Goal: Transaction & Acquisition: Book appointment/travel/reservation

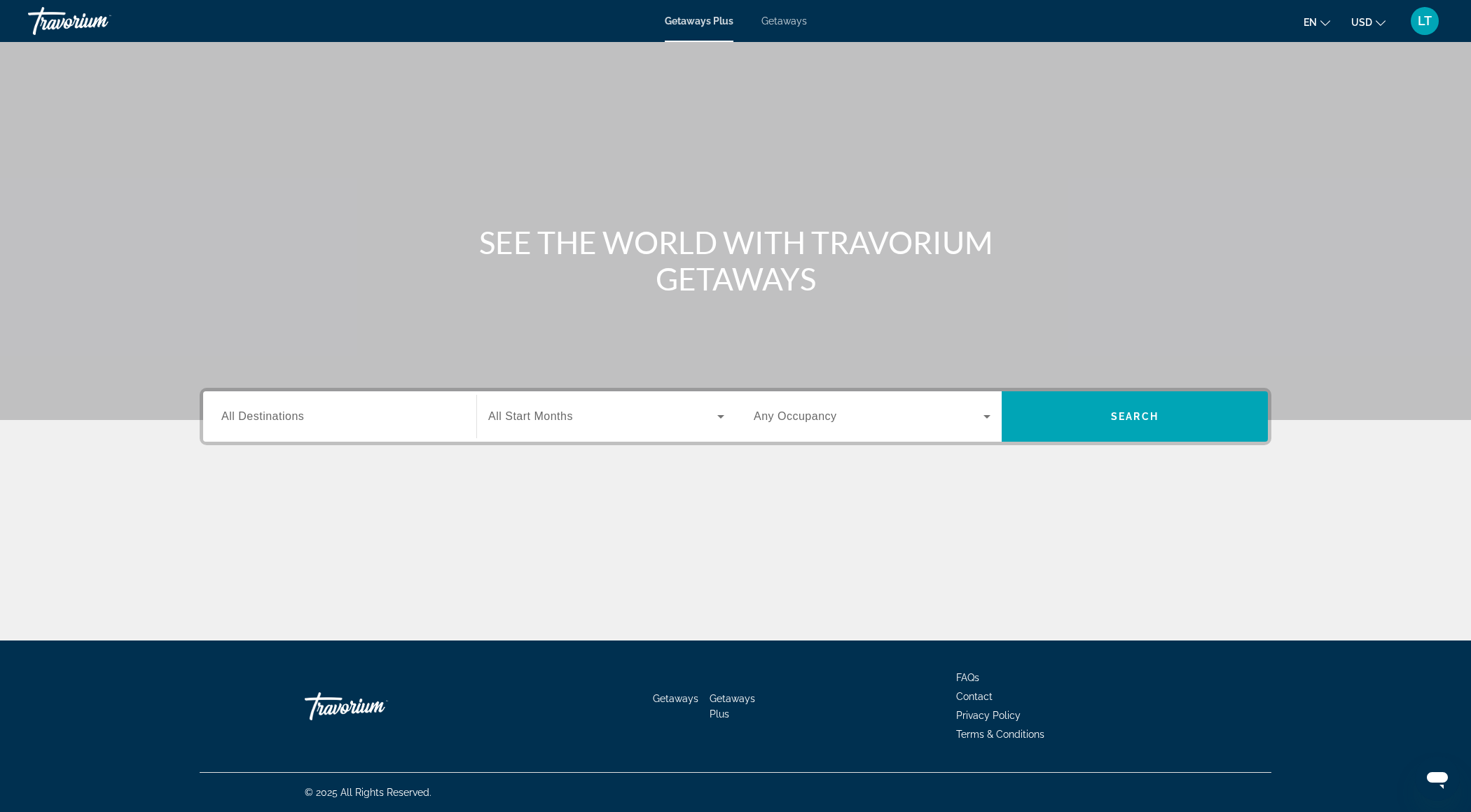
click at [790, 22] on span "Getaways" at bounding box center [784, 21] width 46 height 11
click at [330, 426] on div "Search widget" at bounding box center [339, 417] width 236 height 40
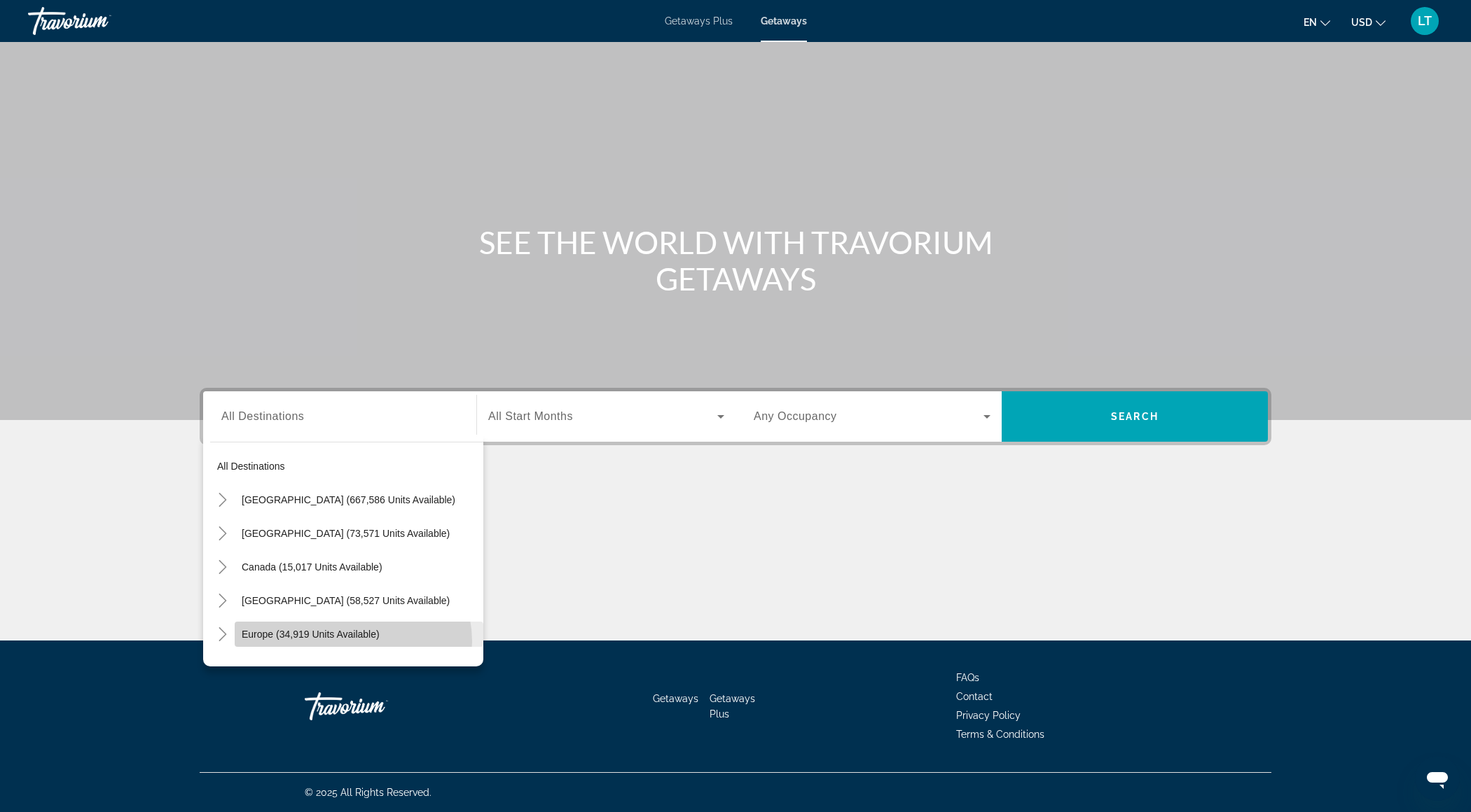
click at [349, 641] on span "Search widget" at bounding box center [358, 635] width 248 height 34
type input "**********"
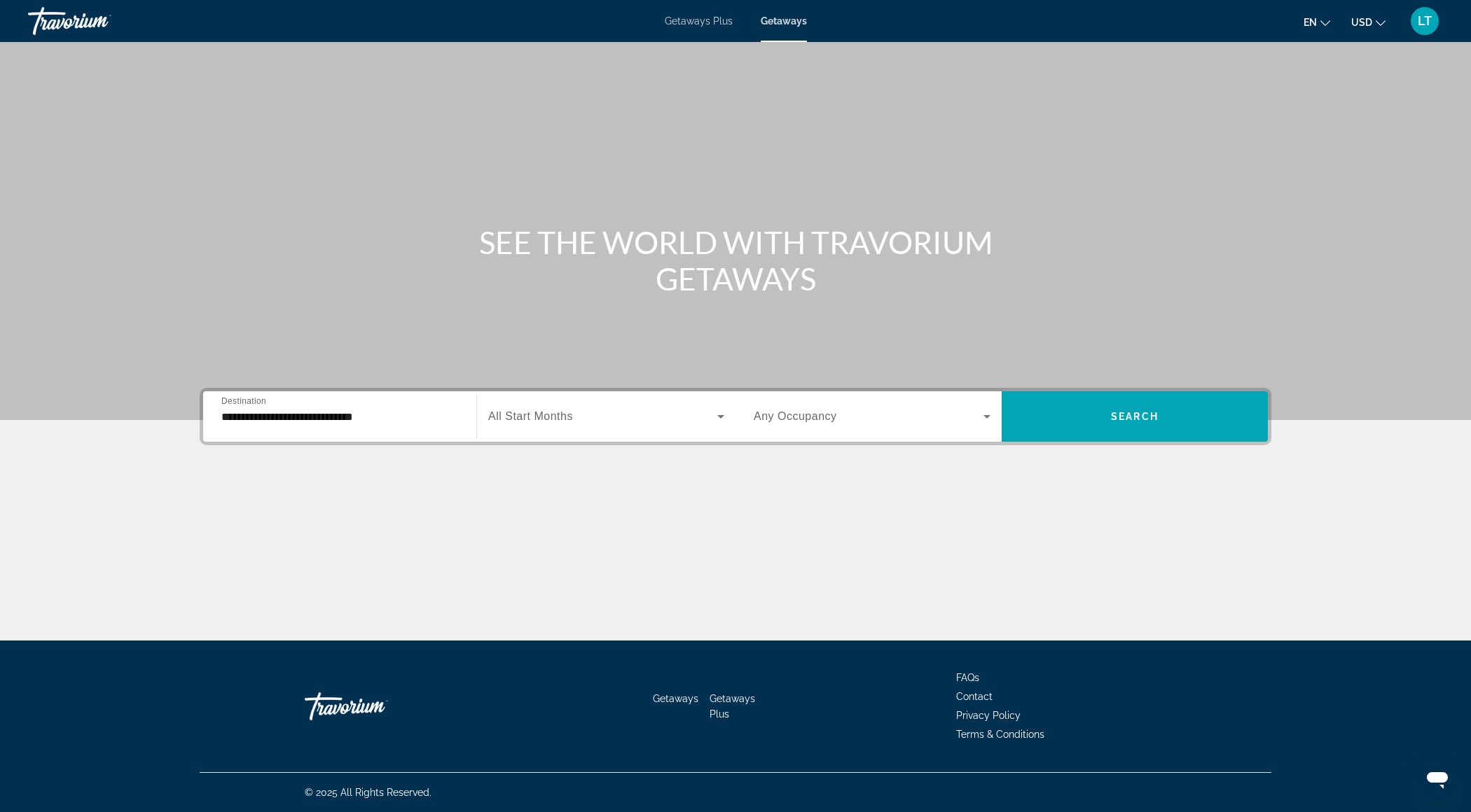
click at [529, 407] on div "Search widget" at bounding box center [606, 417] width 236 height 39
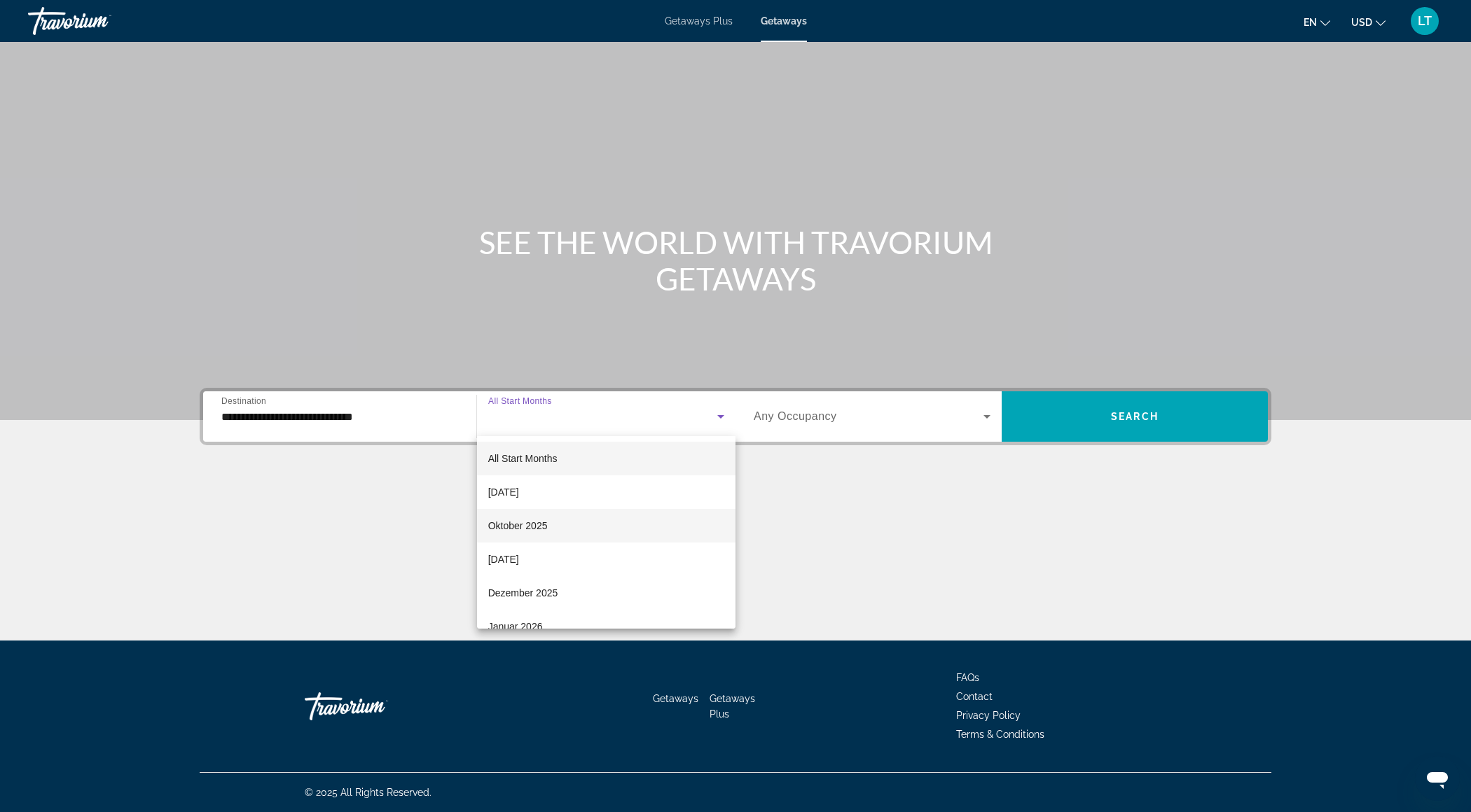
click at [549, 524] on mat-option "Oktober 2025" at bounding box center [606, 526] width 258 height 34
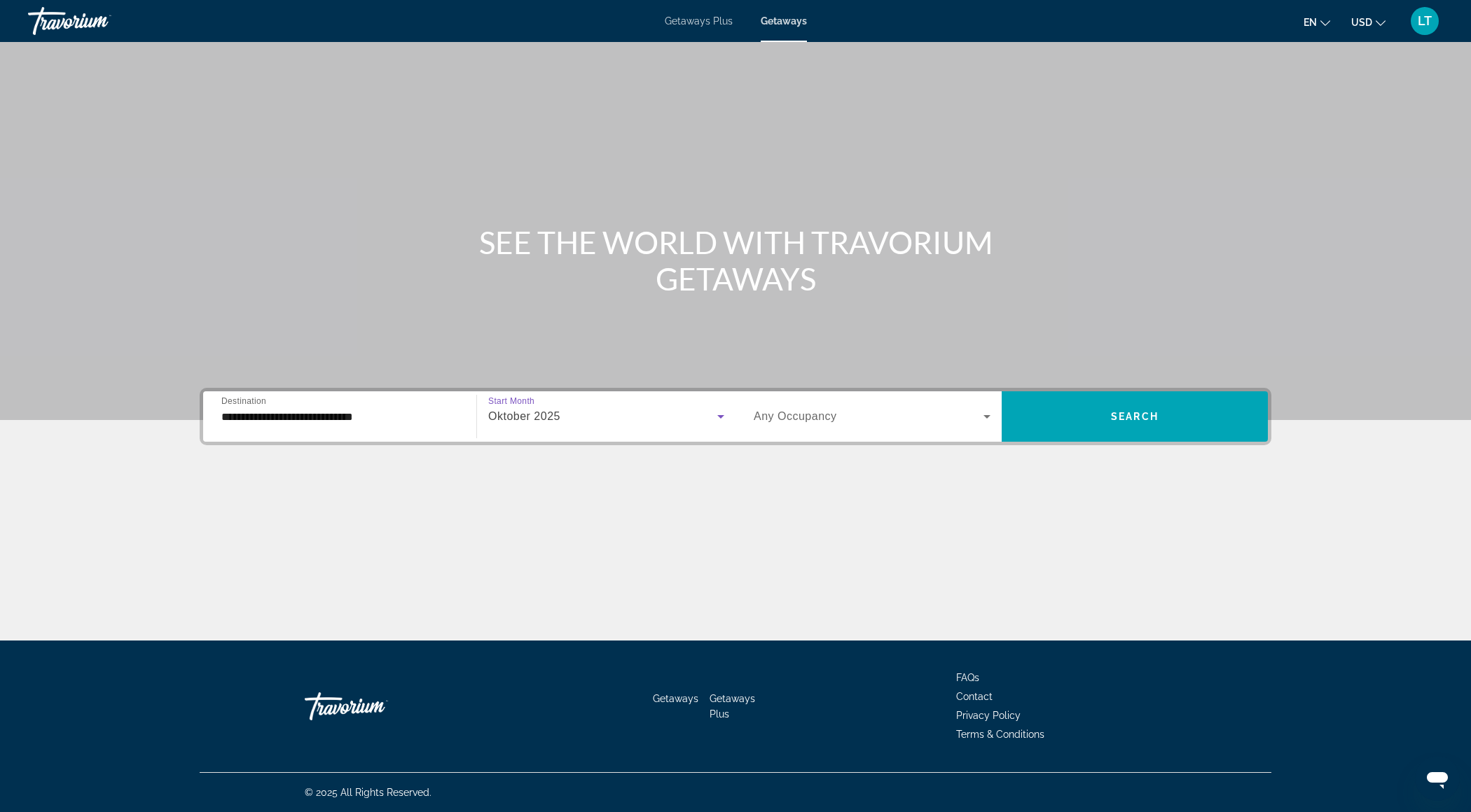
click at [824, 417] on span "Any Occupancy" at bounding box center [795, 416] width 83 height 12
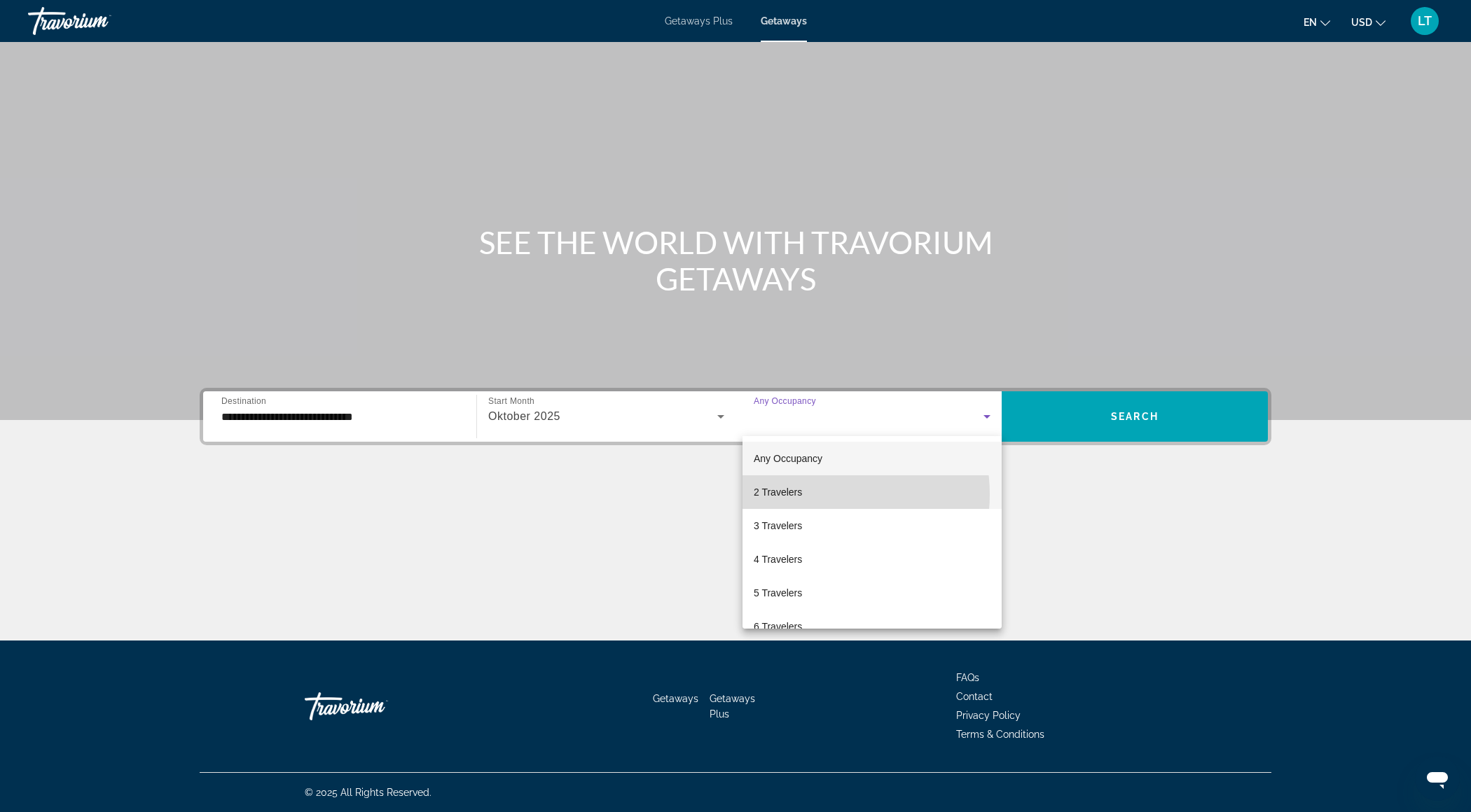
click at [824, 494] on mat-option "2 Travelers" at bounding box center [871, 492] width 259 height 34
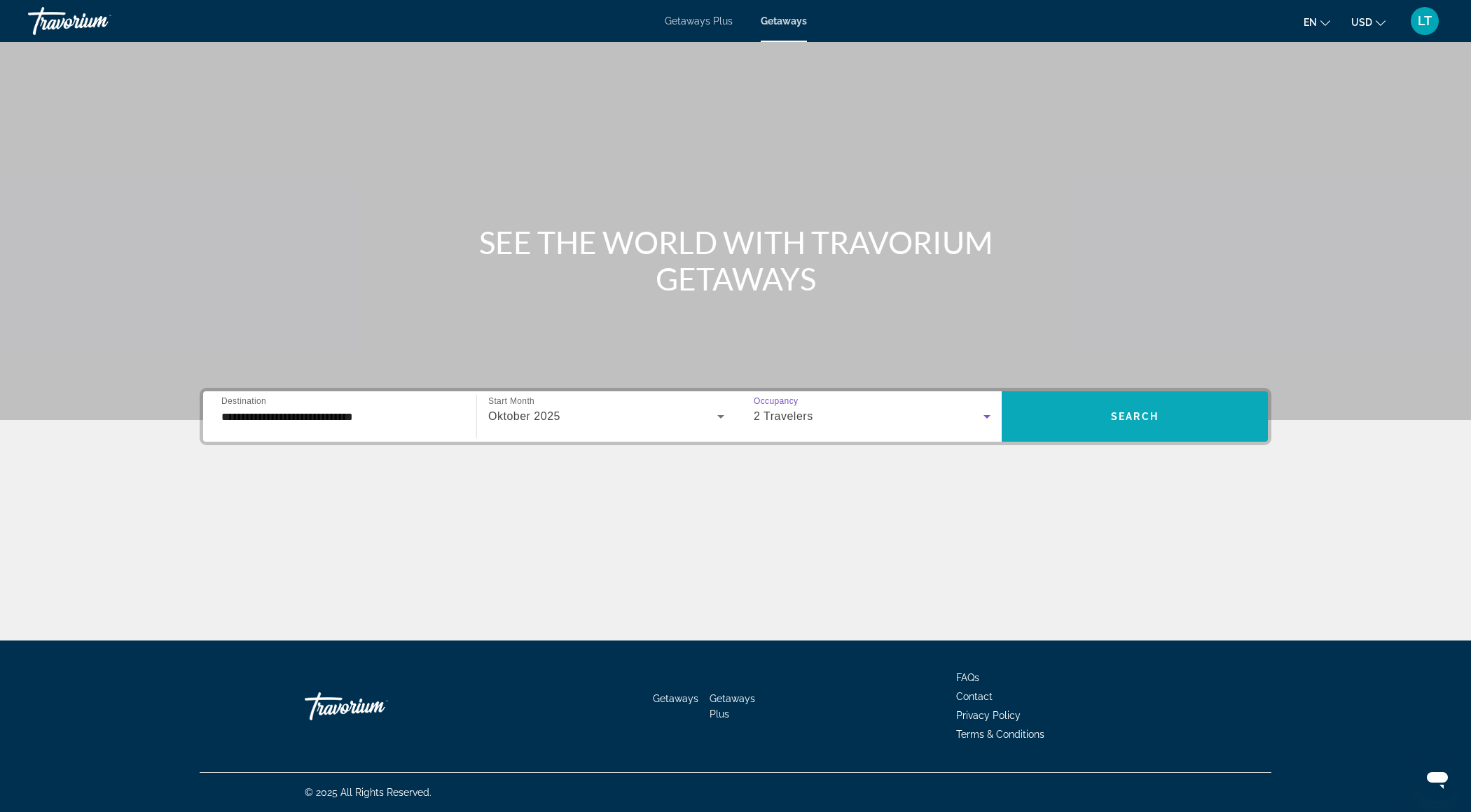
click at [1089, 407] on span "Search widget" at bounding box center [1134, 417] width 266 height 34
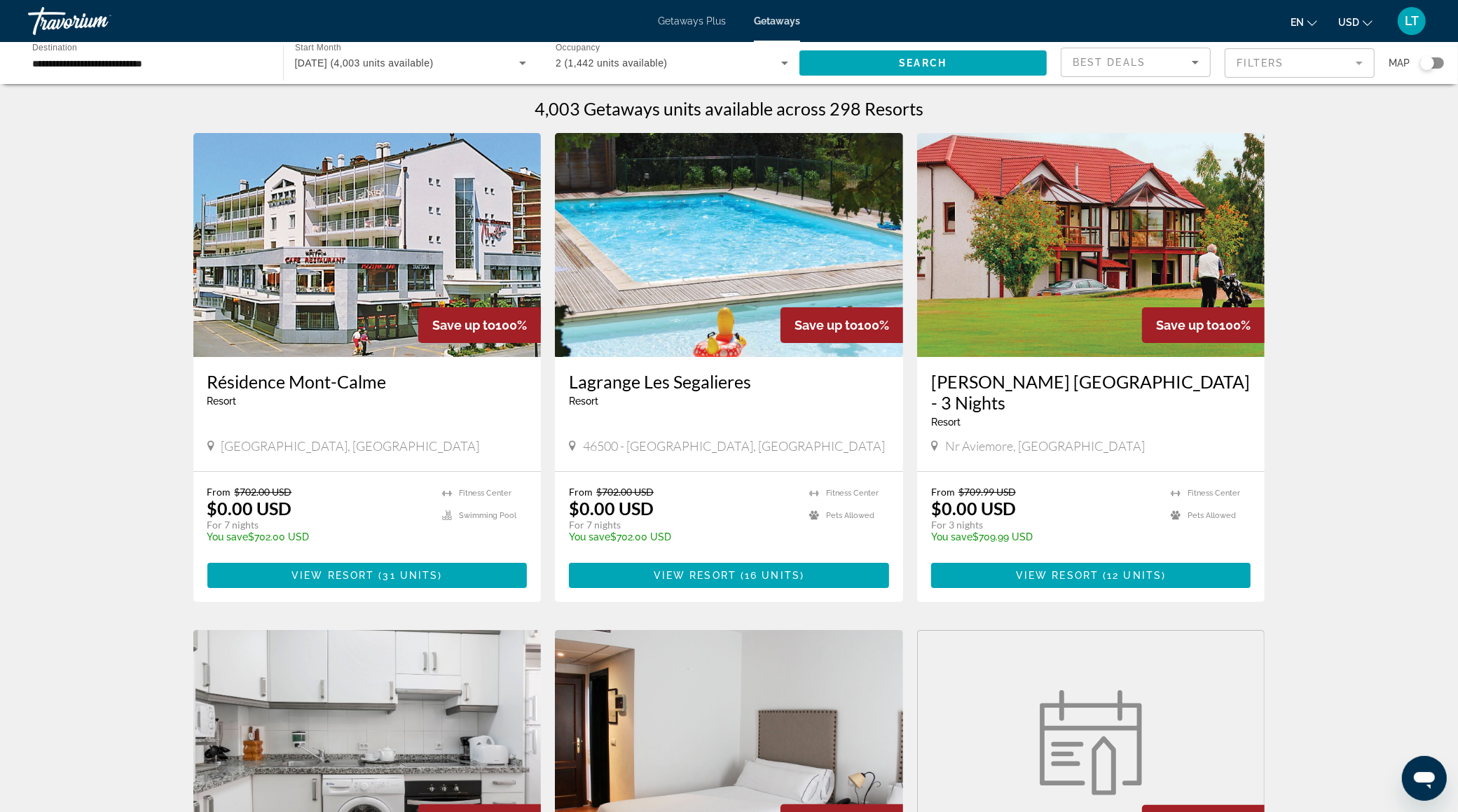
click at [197, 72] on div "**********" at bounding box center [148, 63] width 232 height 40
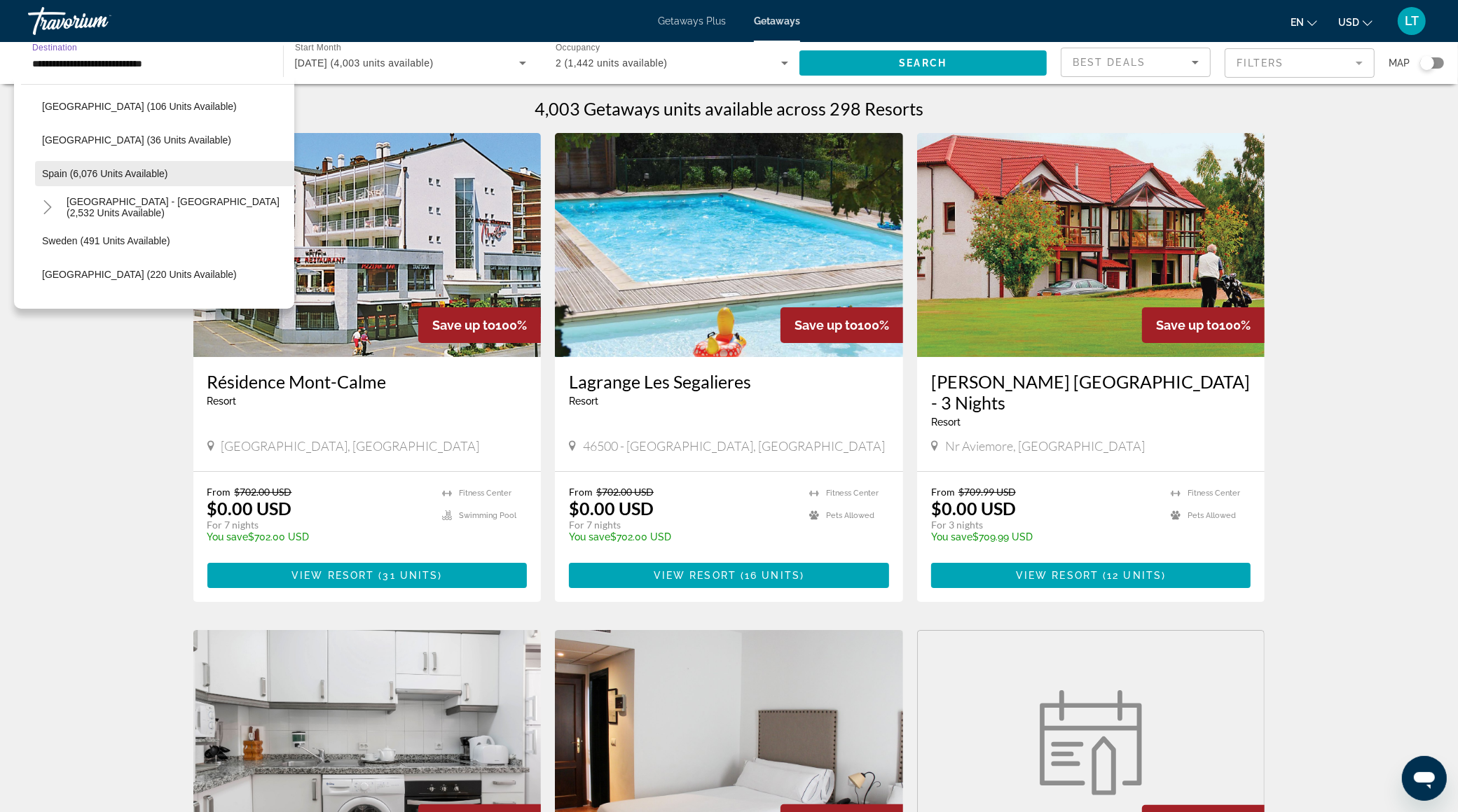
scroll to position [711, 0]
click at [148, 201] on span "[GEOGRAPHIC_DATA] - [GEOGRAPHIC_DATA] (2,532 units available)" at bounding box center [177, 204] width 220 height 22
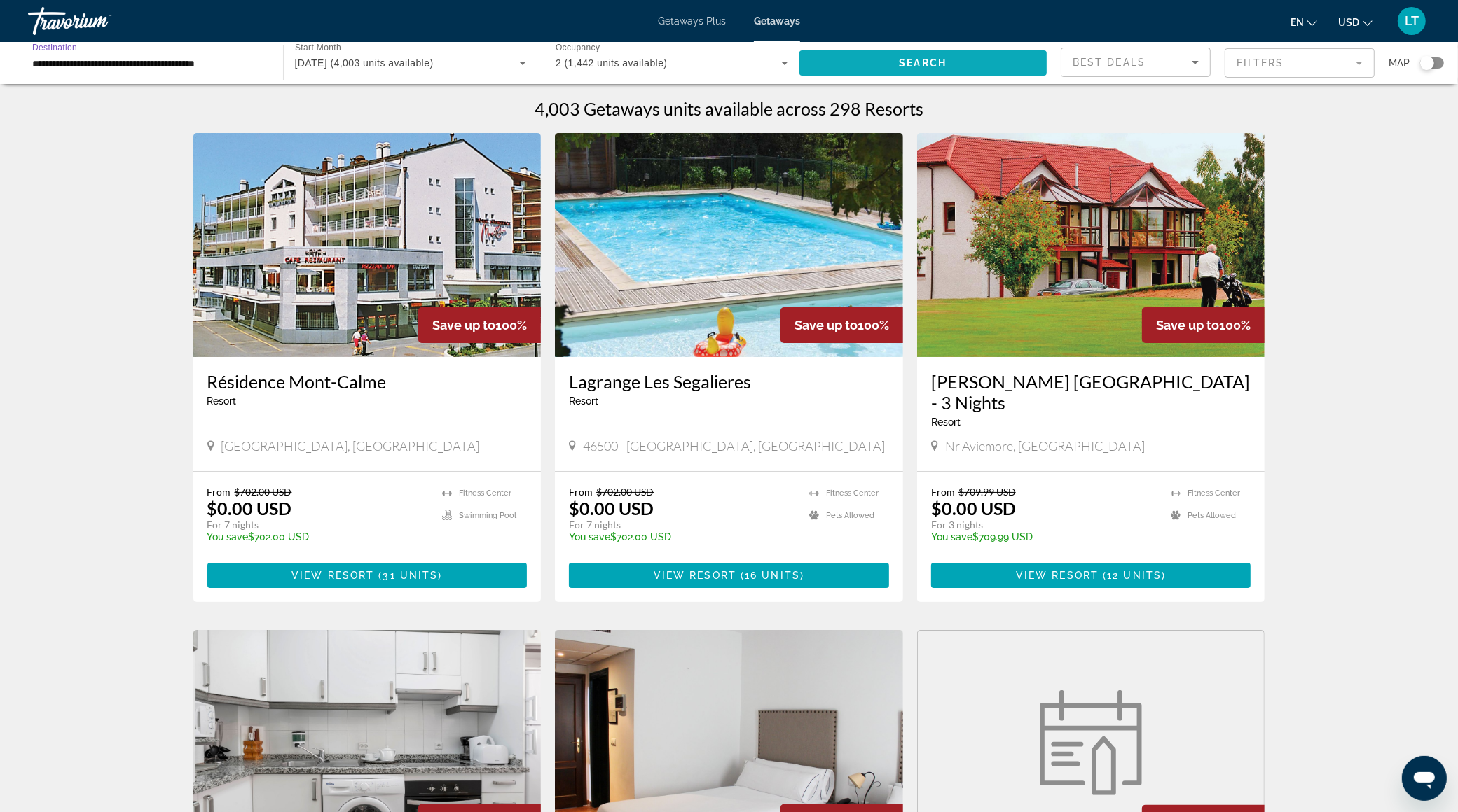
click at [956, 58] on span "Search widget" at bounding box center [923, 63] width 248 height 34
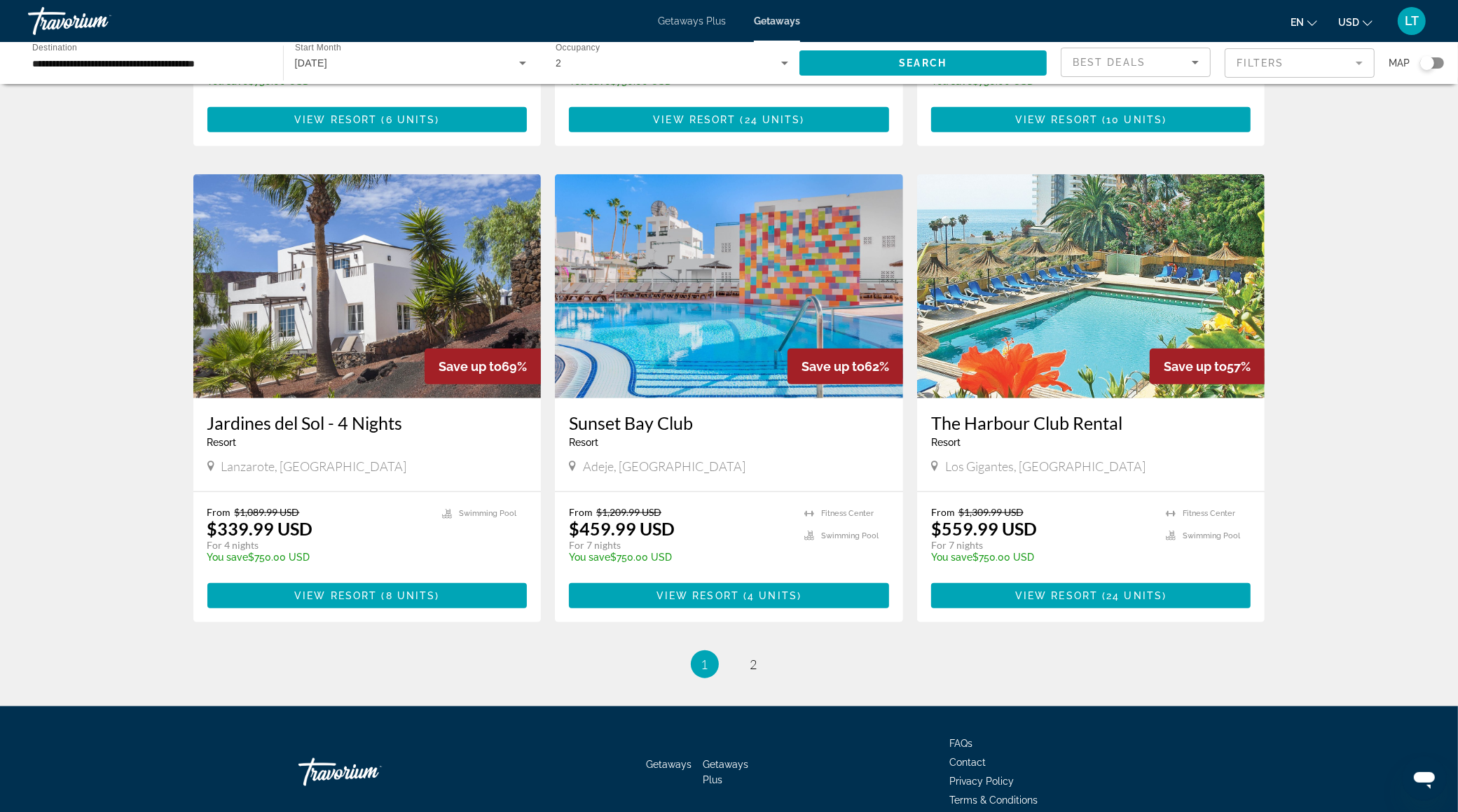
scroll to position [1473, 0]
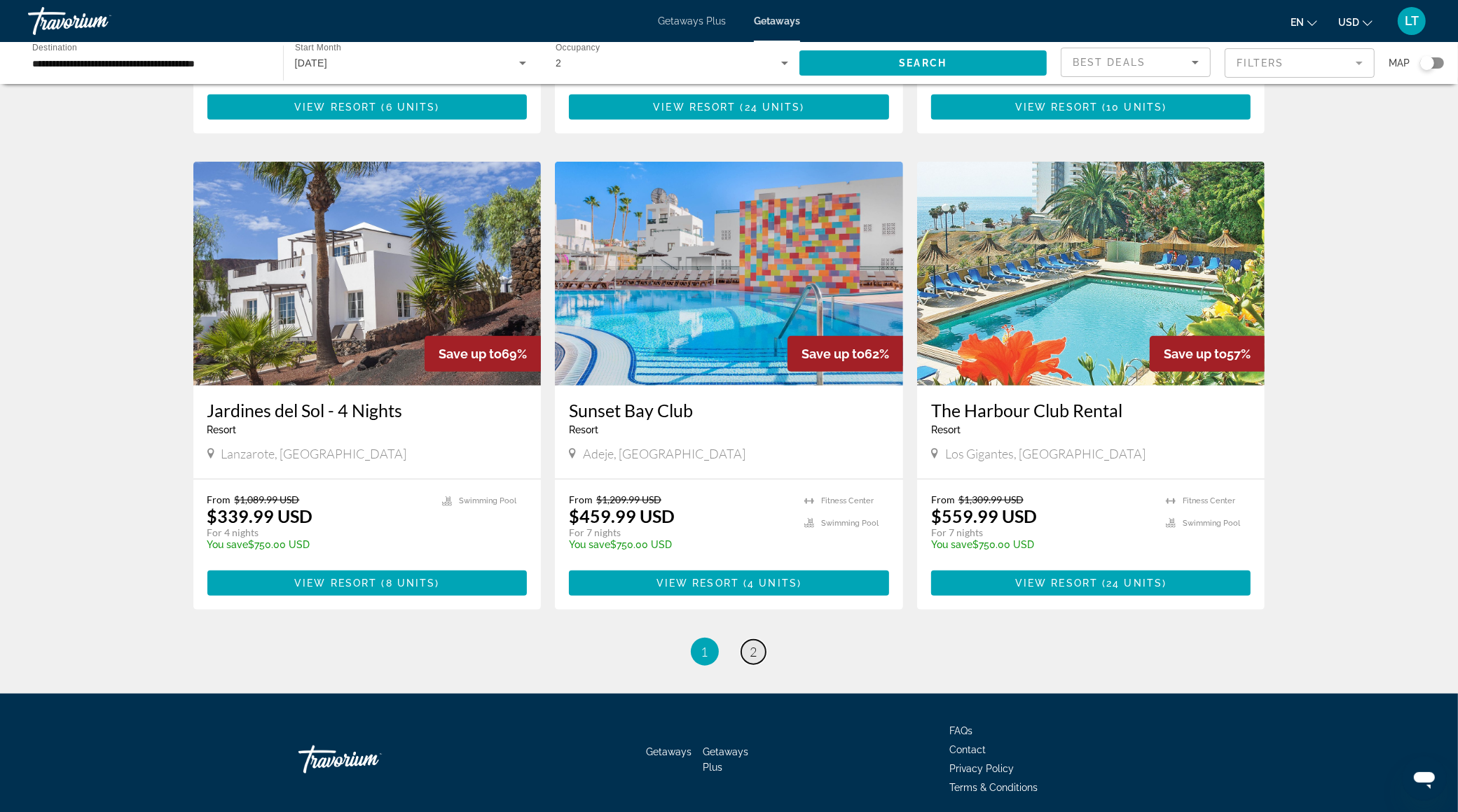
click at [761, 640] on link "page 2" at bounding box center [753, 651] width 25 height 25
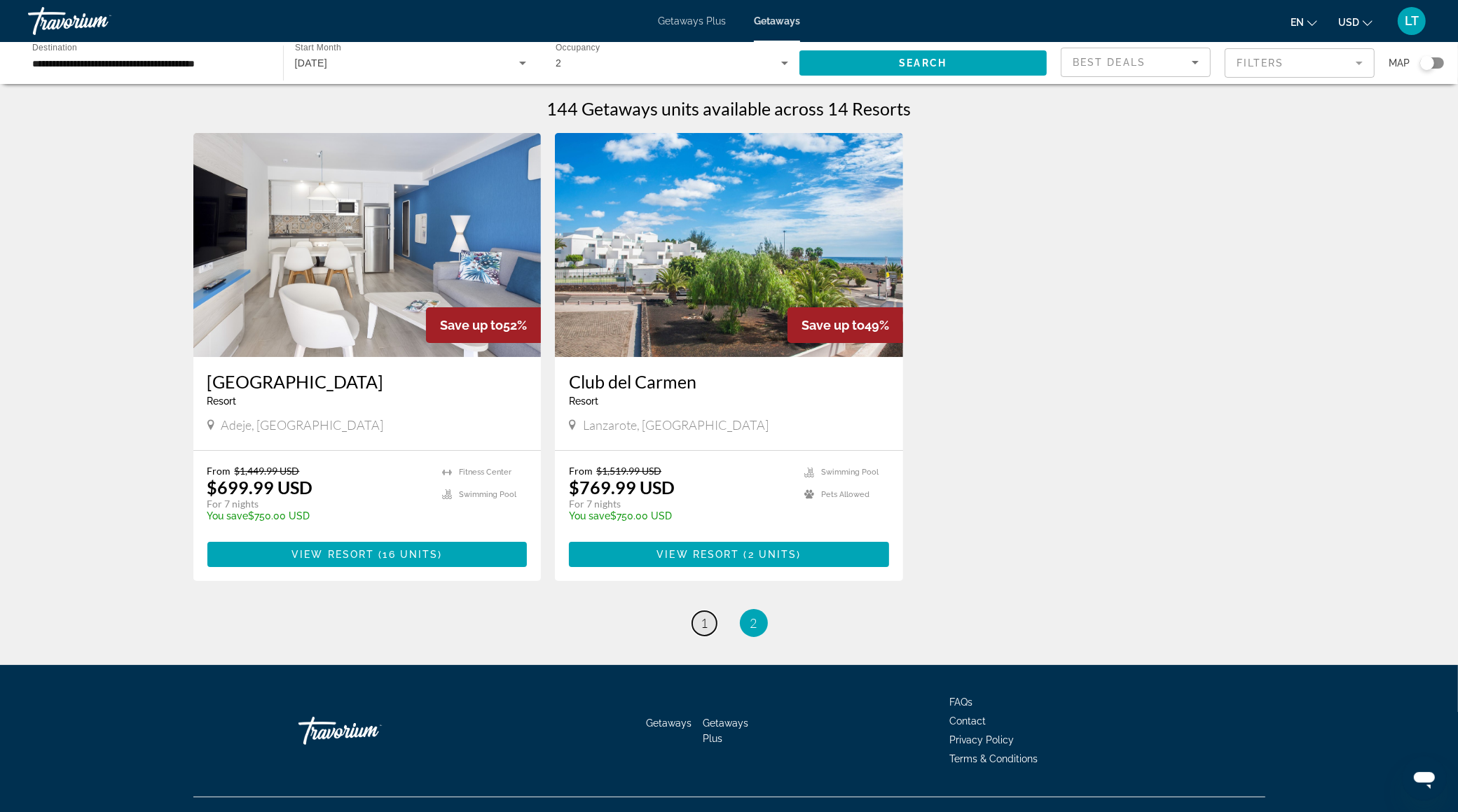
click at [704, 621] on span "1" at bounding box center [704, 623] width 7 height 15
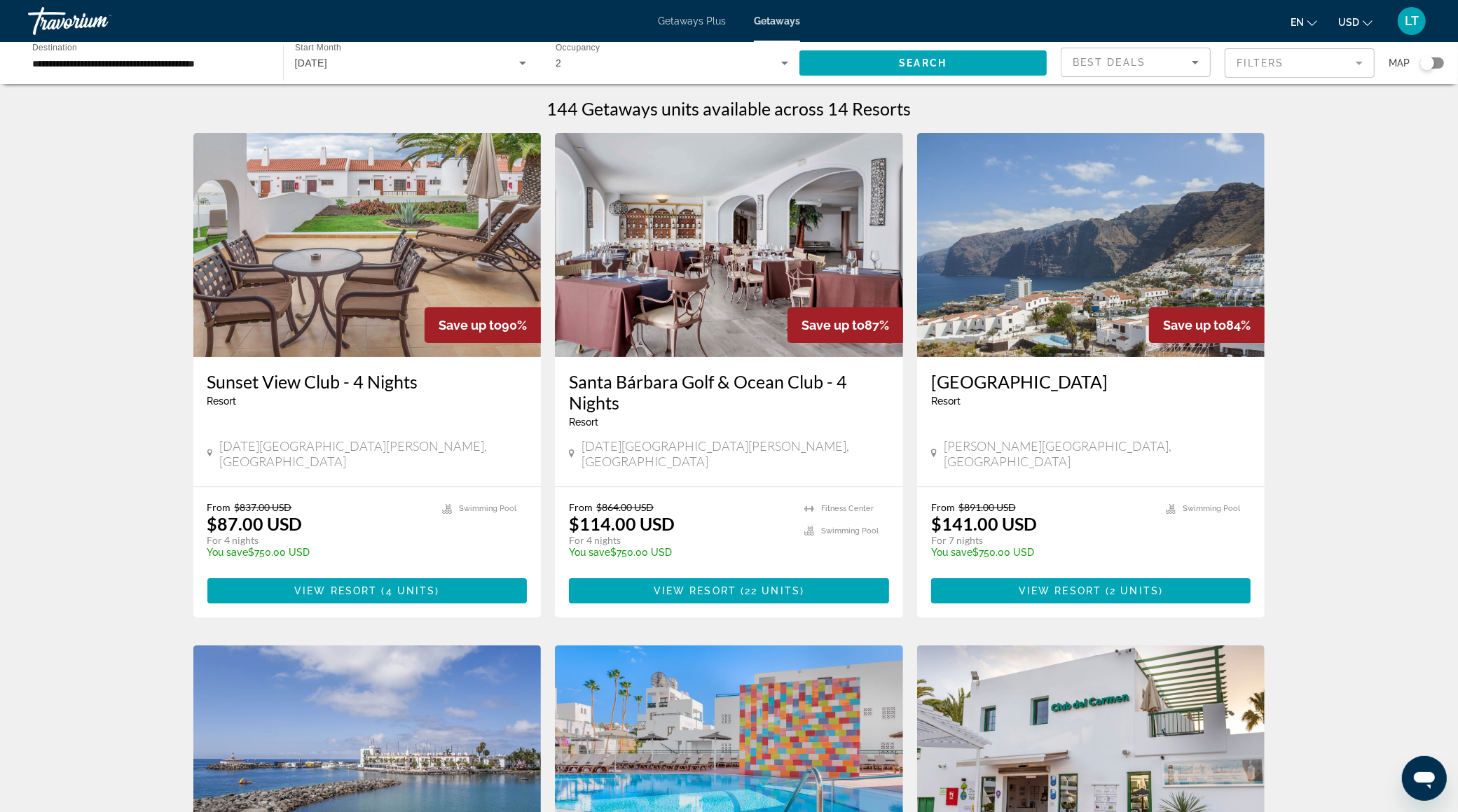
click at [260, 67] on input "**********" at bounding box center [148, 64] width 232 height 17
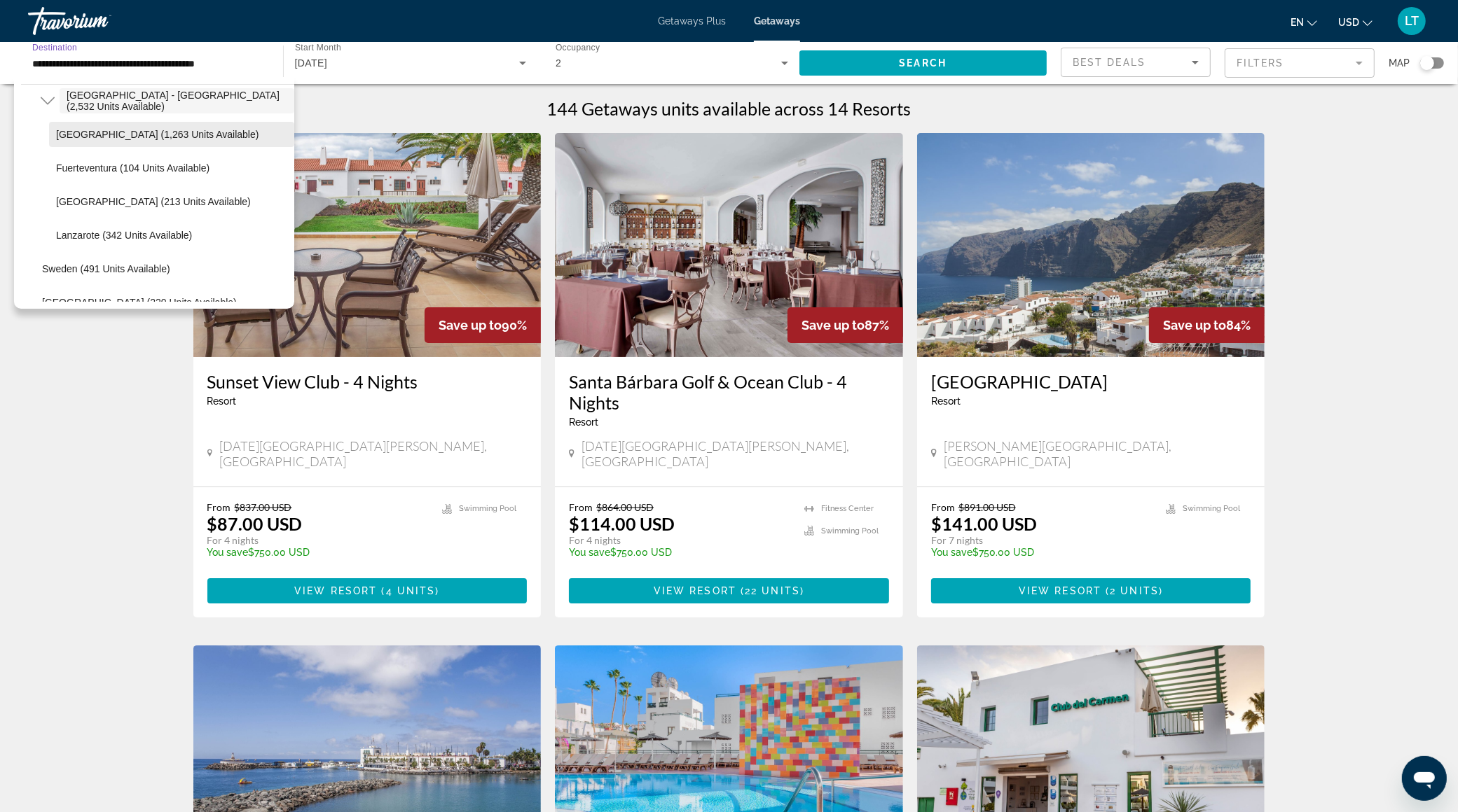
scroll to position [823, 0]
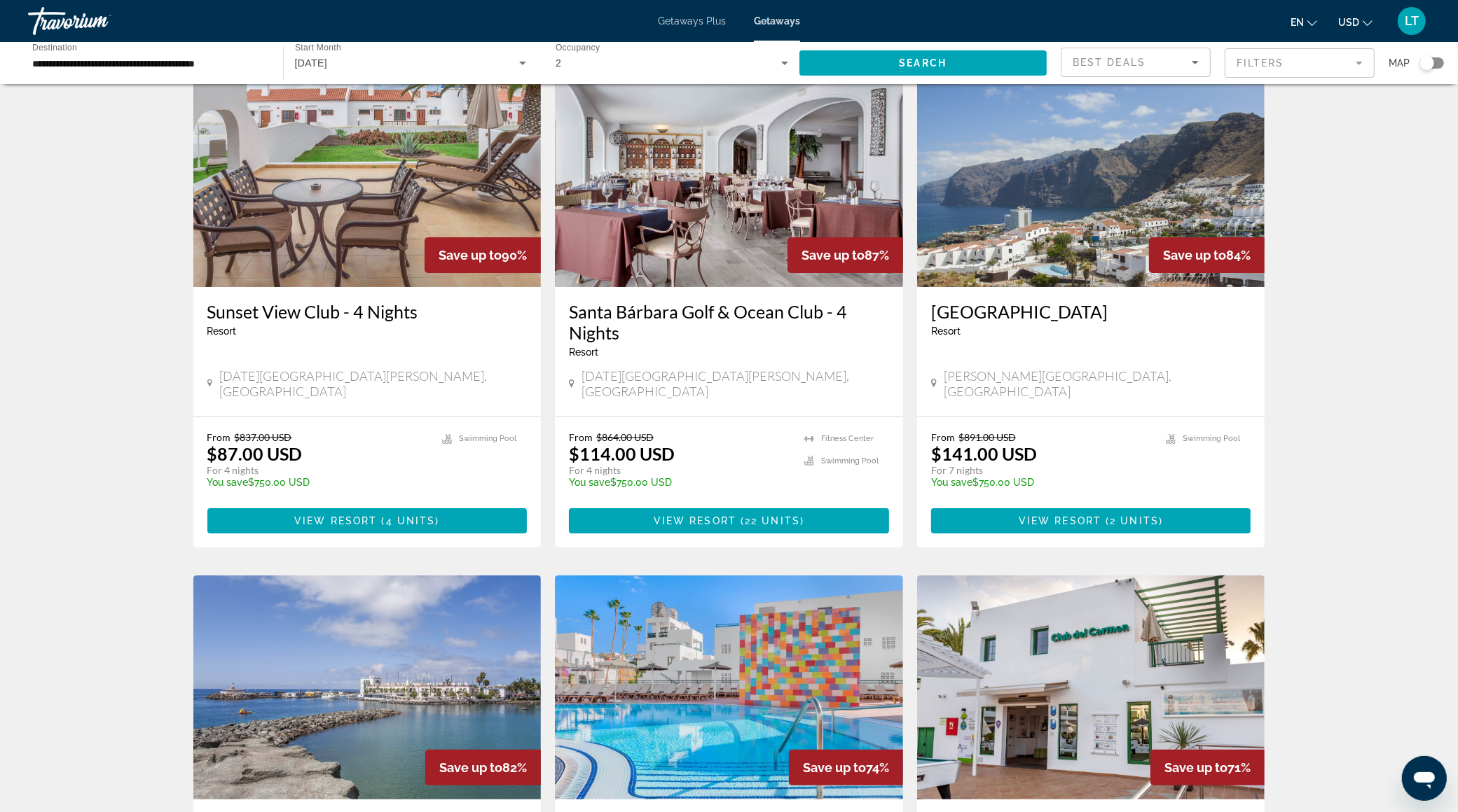
scroll to position [0, 0]
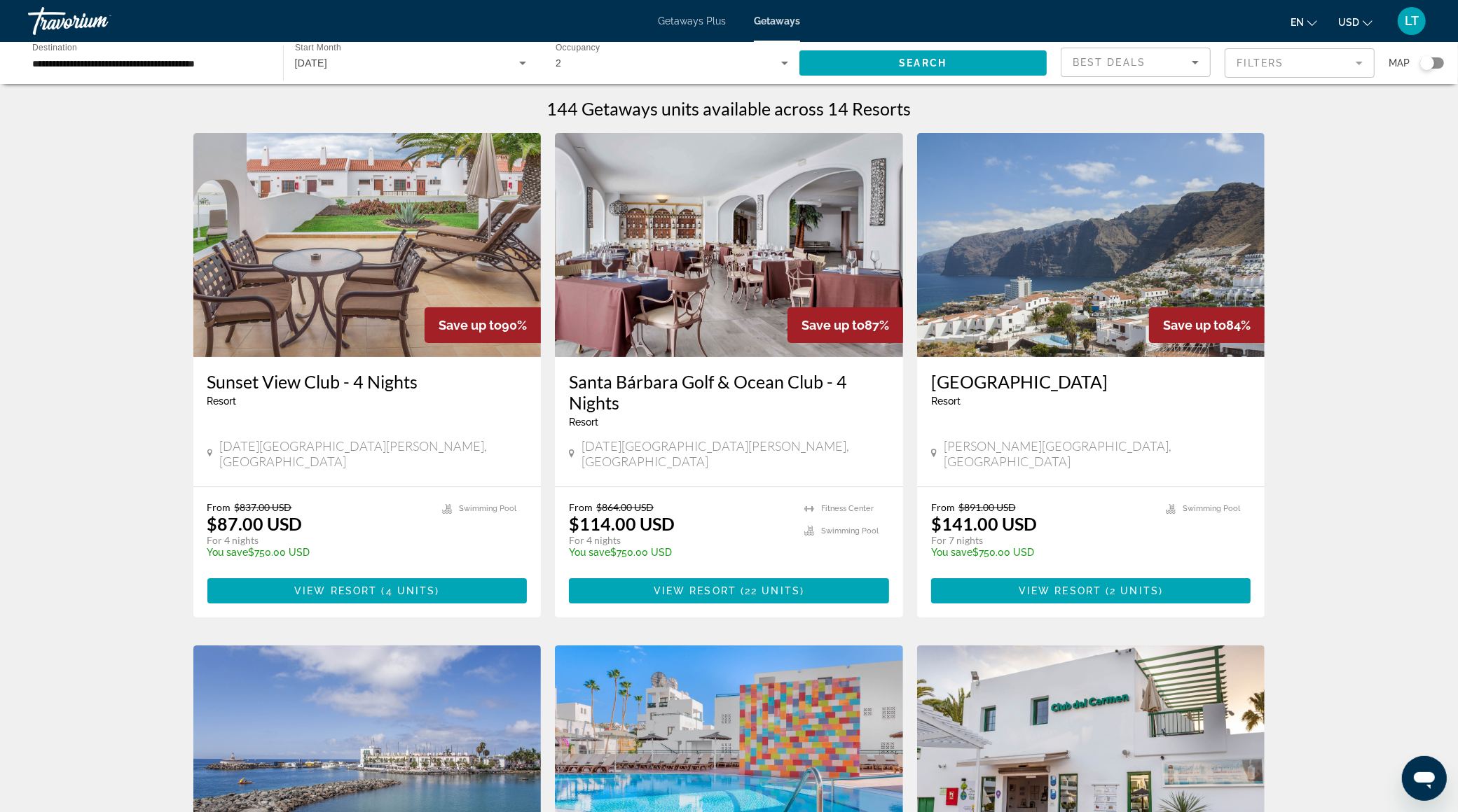
click at [112, 61] on input "**********" at bounding box center [148, 64] width 232 height 17
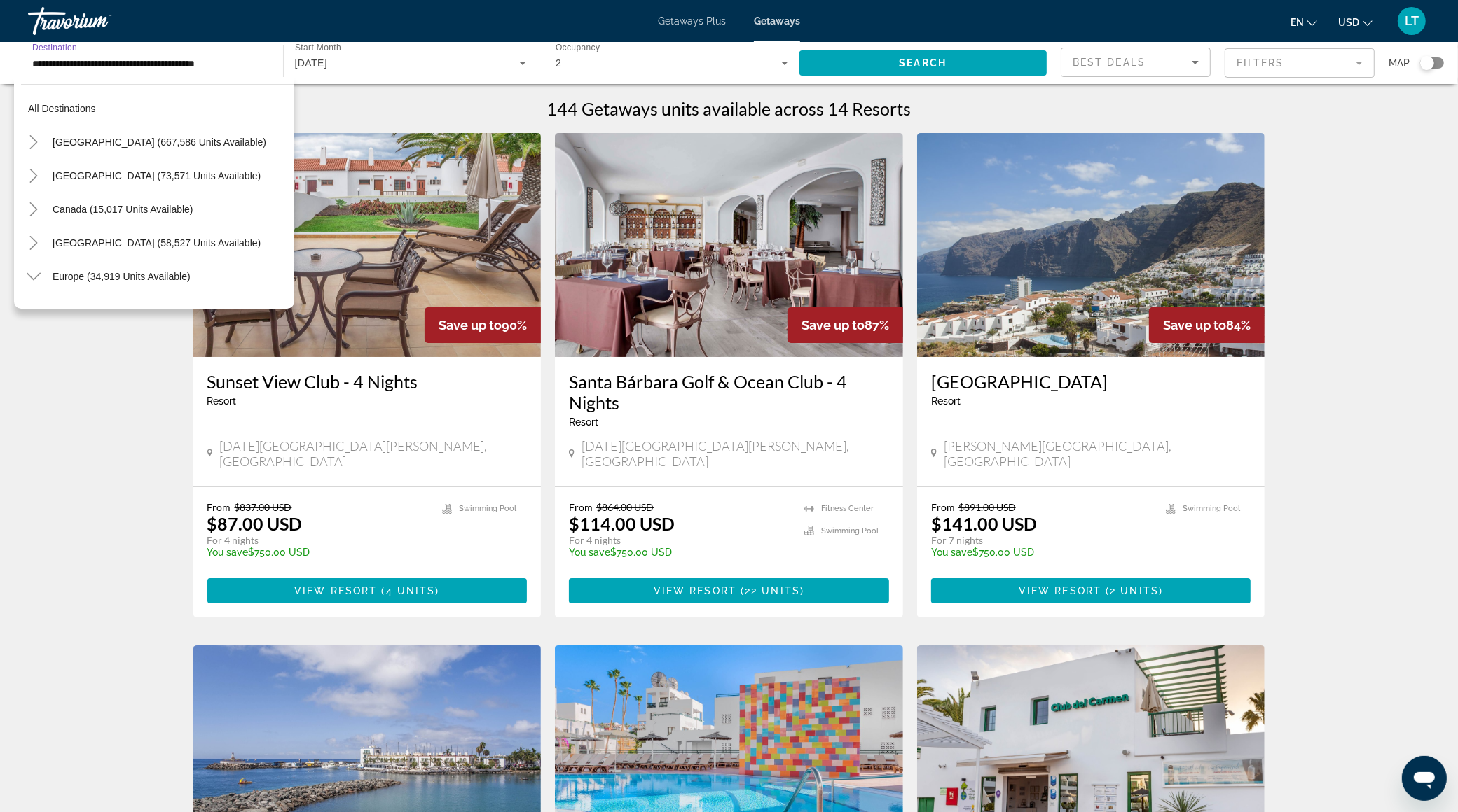
scroll to position [722, 0]
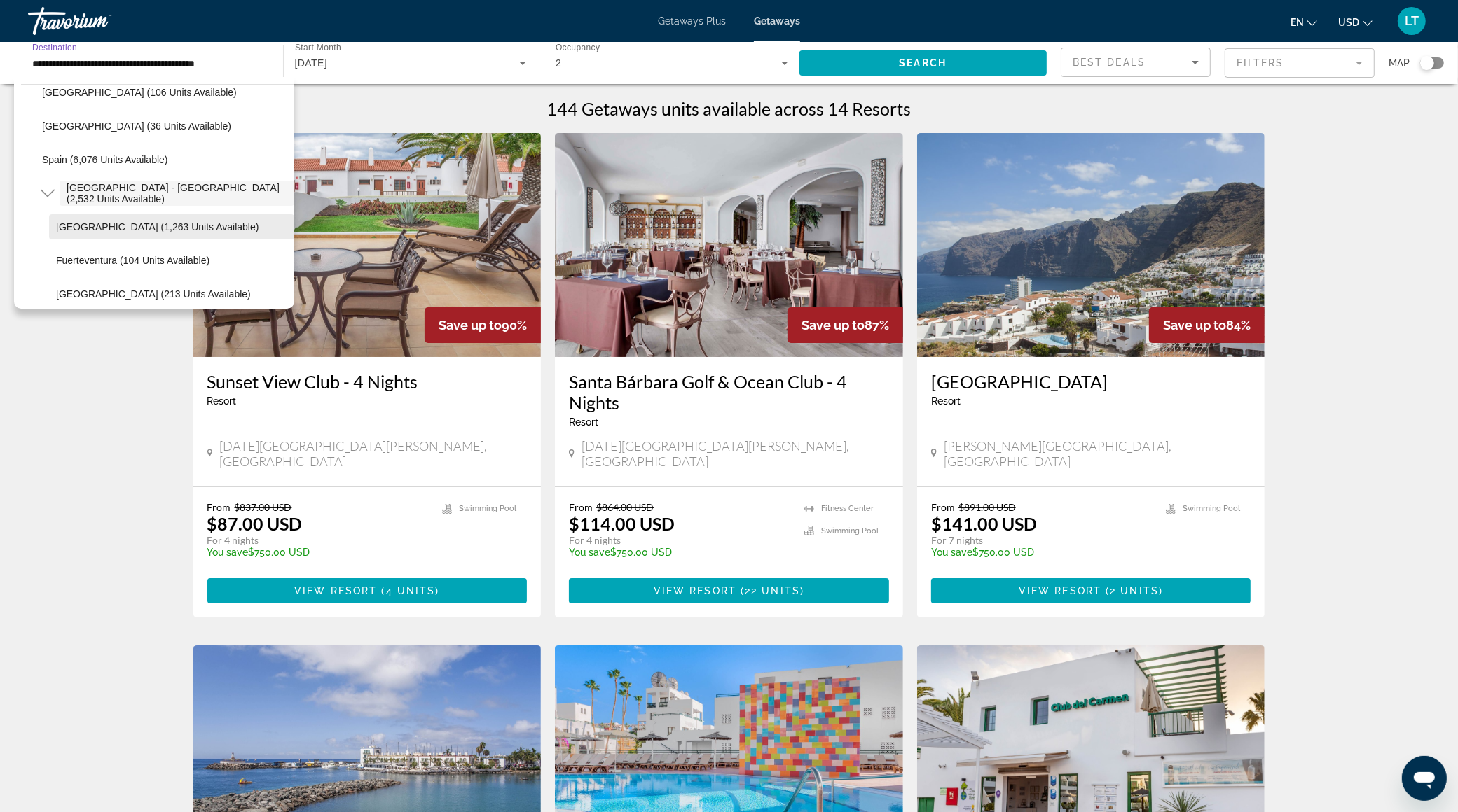
click at [152, 227] on span "[GEOGRAPHIC_DATA] (1,263 units available)" at bounding box center [157, 226] width 203 height 11
type input "**********"
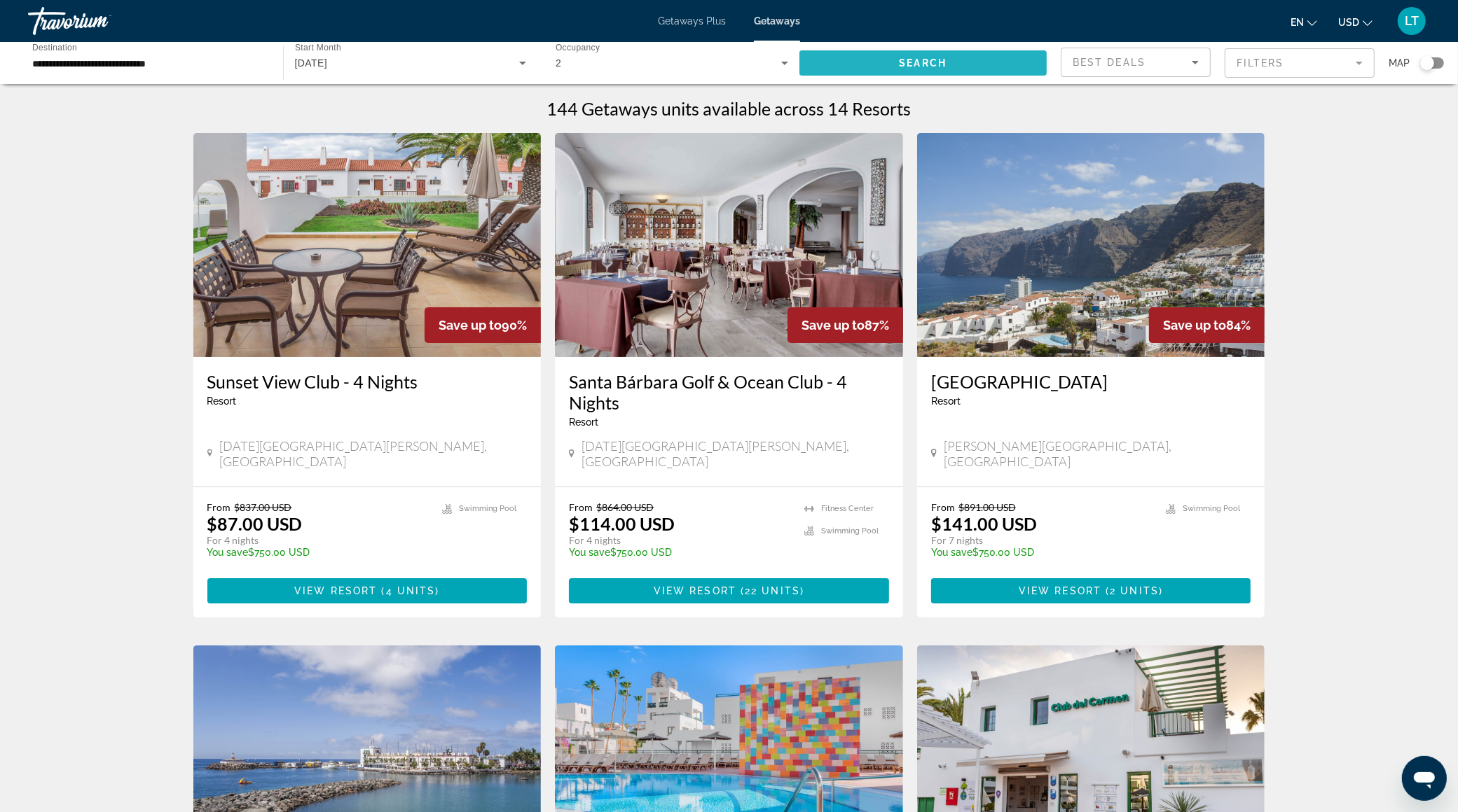
click at [895, 55] on span "Search widget" at bounding box center [923, 63] width 248 height 34
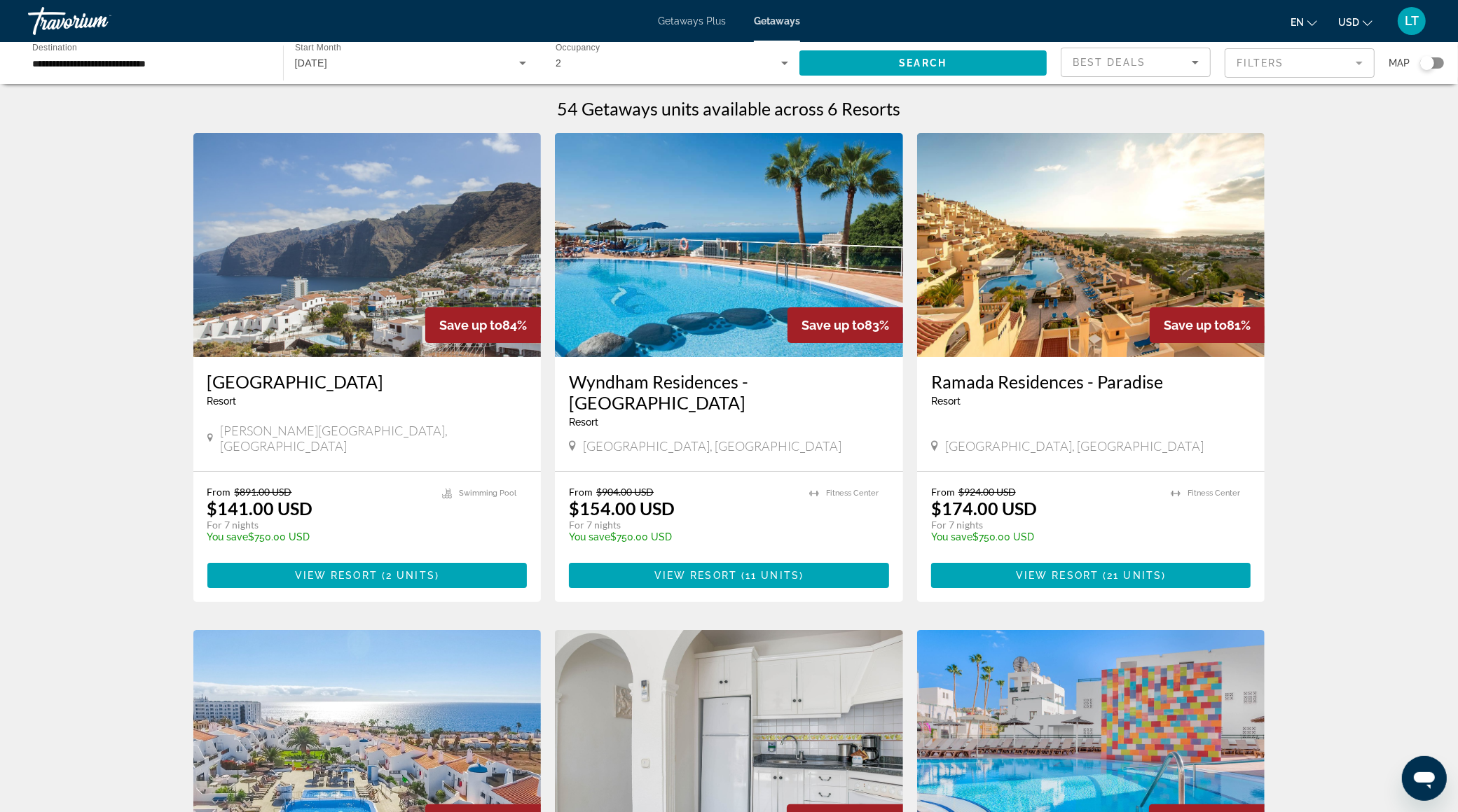
click at [314, 267] on img "Main content" at bounding box center [368, 245] width 348 height 224
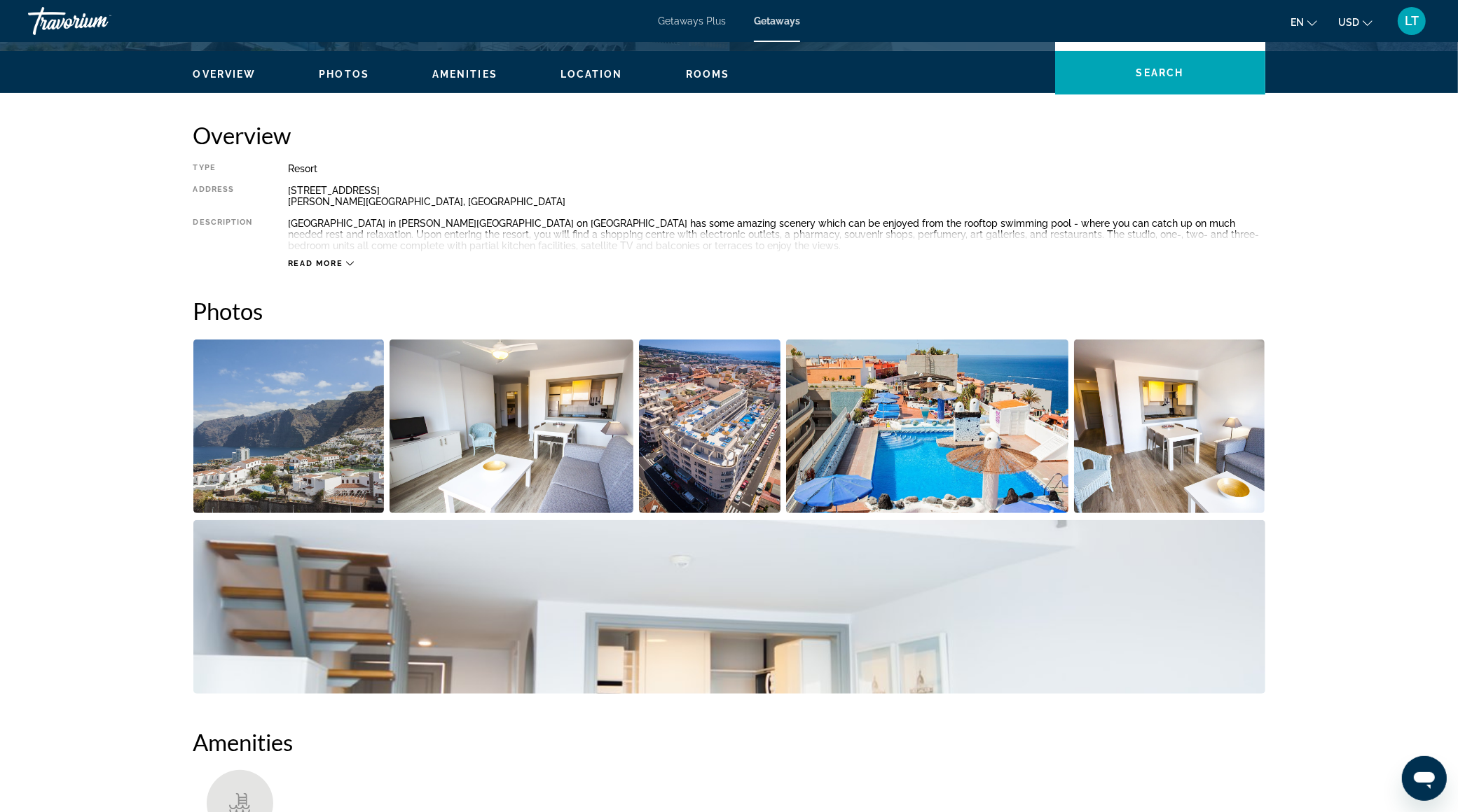
scroll to position [413, 0]
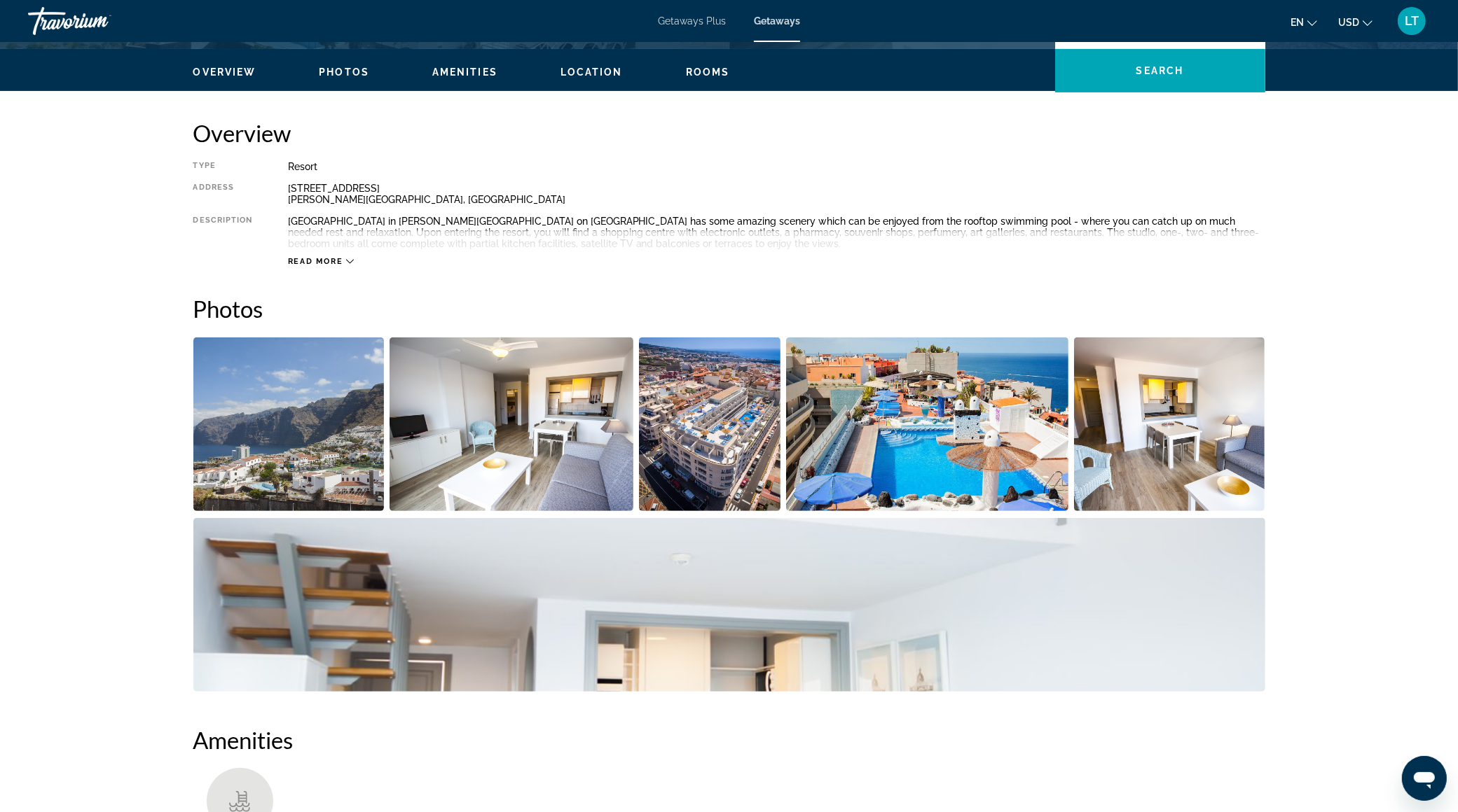
click at [387, 623] on img "Open full-screen image slider" at bounding box center [729, 605] width 1071 height 174
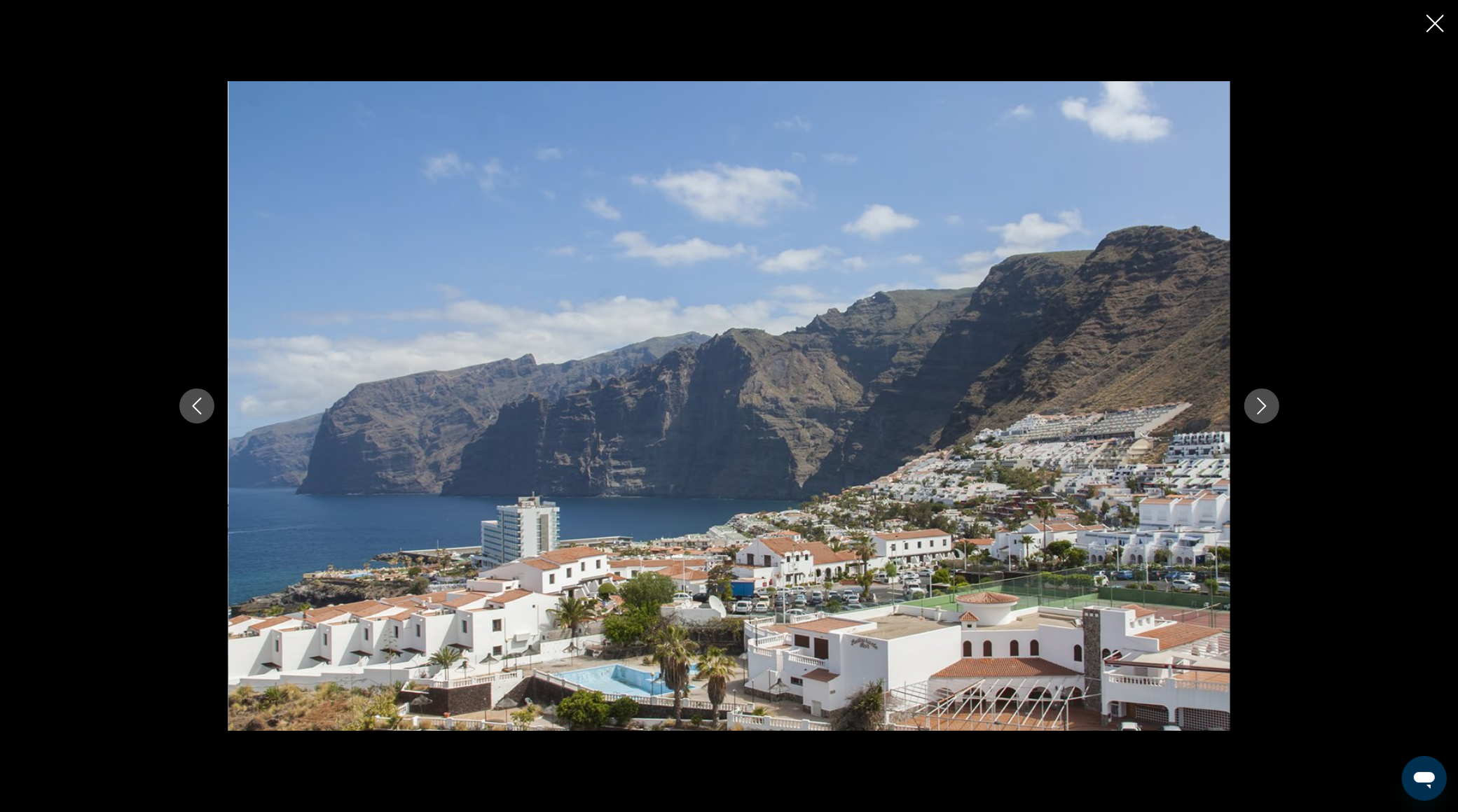
click at [1257, 409] on icon "Next image" at bounding box center [1262, 406] width 17 height 17
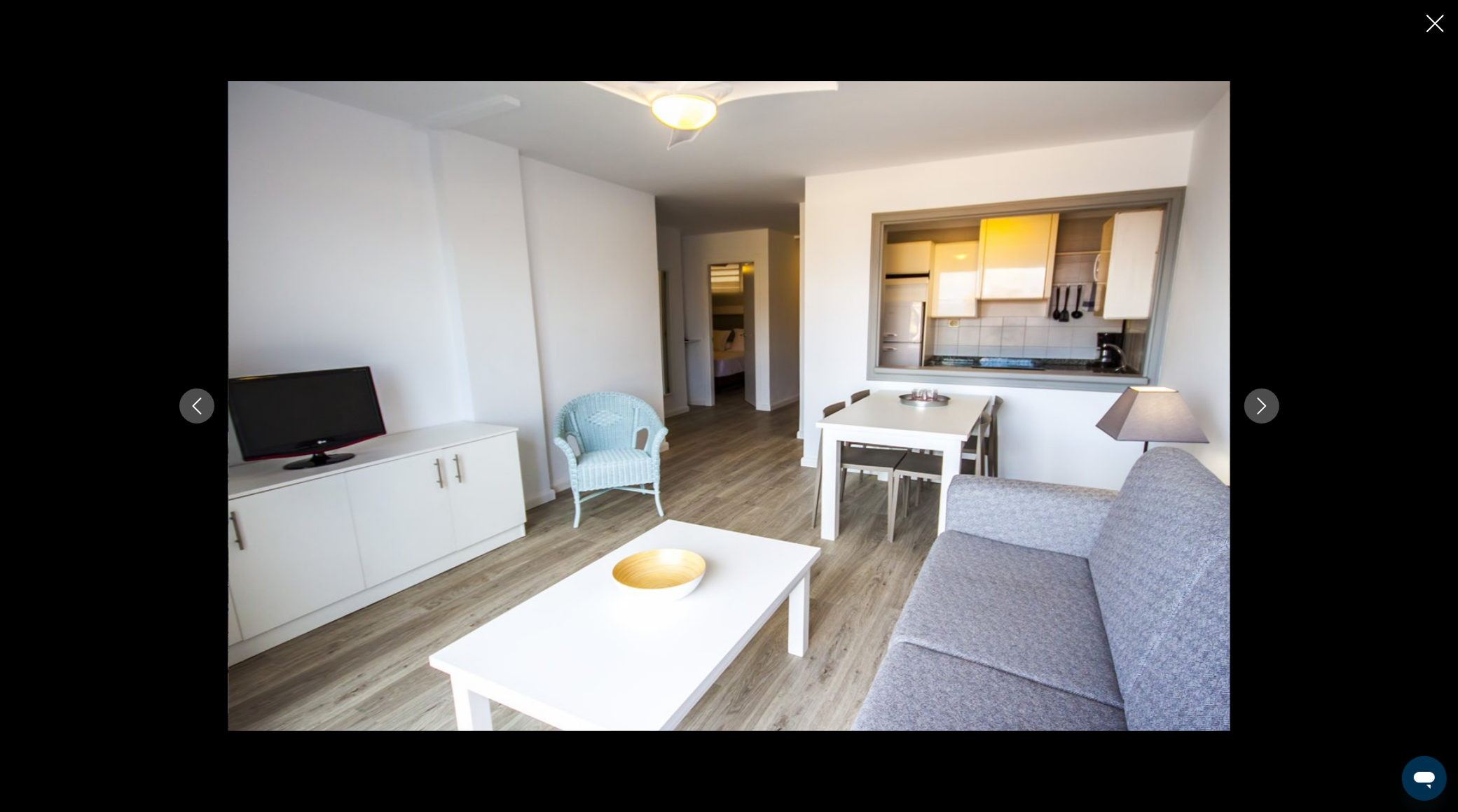
click at [1257, 409] on icon "Next image" at bounding box center [1262, 406] width 17 height 17
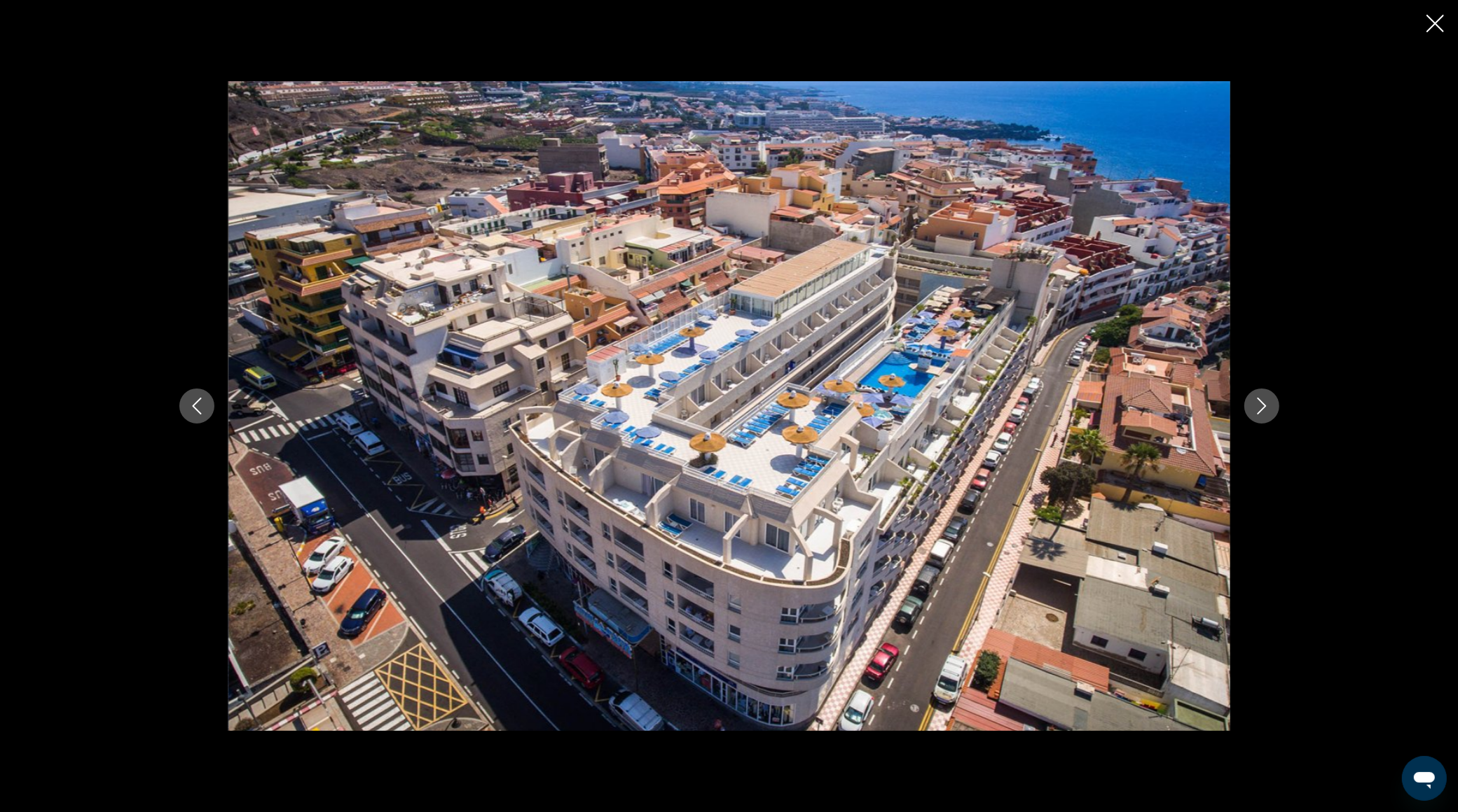
click at [1257, 408] on icon "Next image" at bounding box center [1262, 406] width 17 height 17
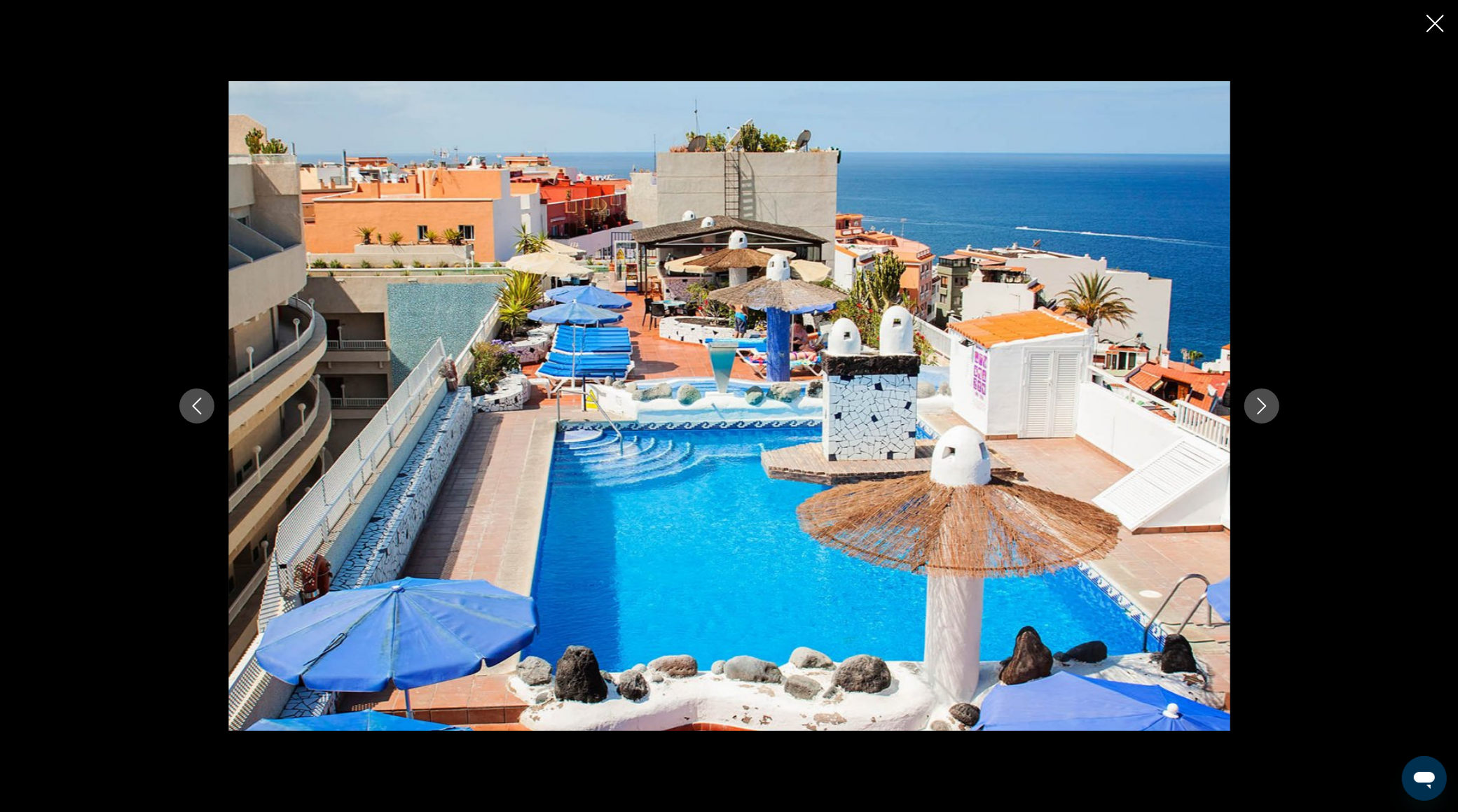
click at [1257, 408] on icon "Next image" at bounding box center [1262, 406] width 17 height 17
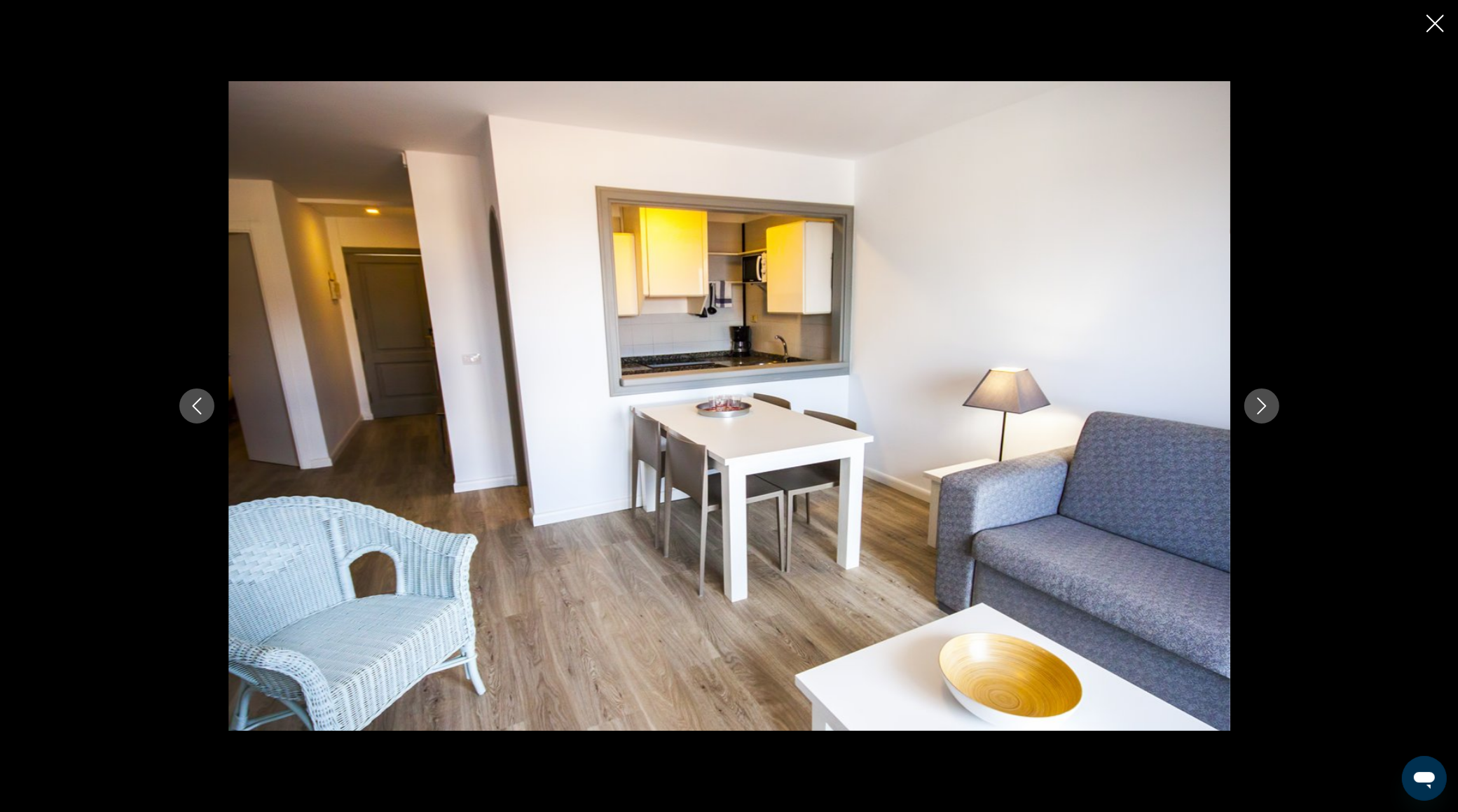
click at [1257, 408] on icon "Next image" at bounding box center [1262, 406] width 17 height 17
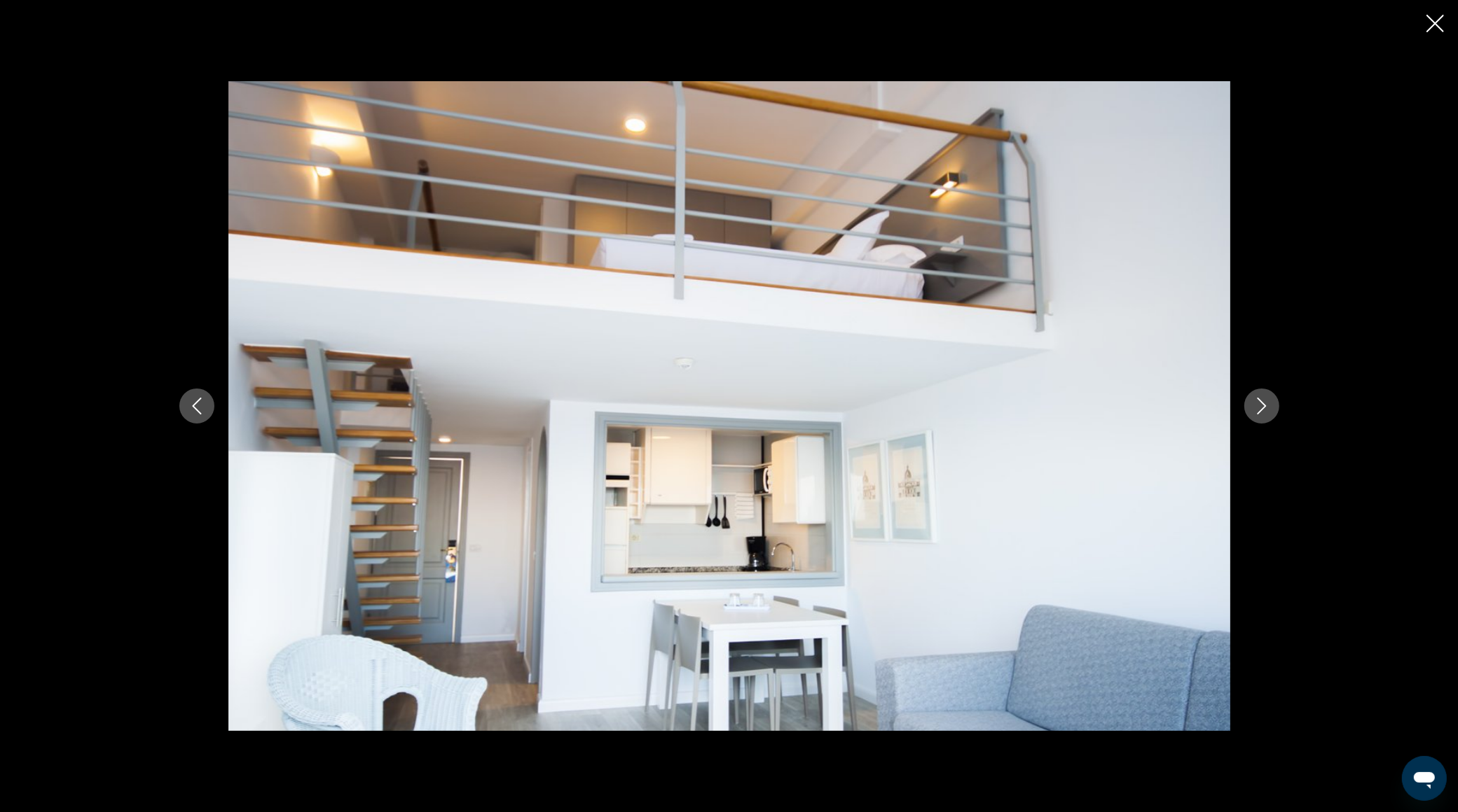
click at [1257, 408] on icon "Next image" at bounding box center [1262, 406] width 17 height 17
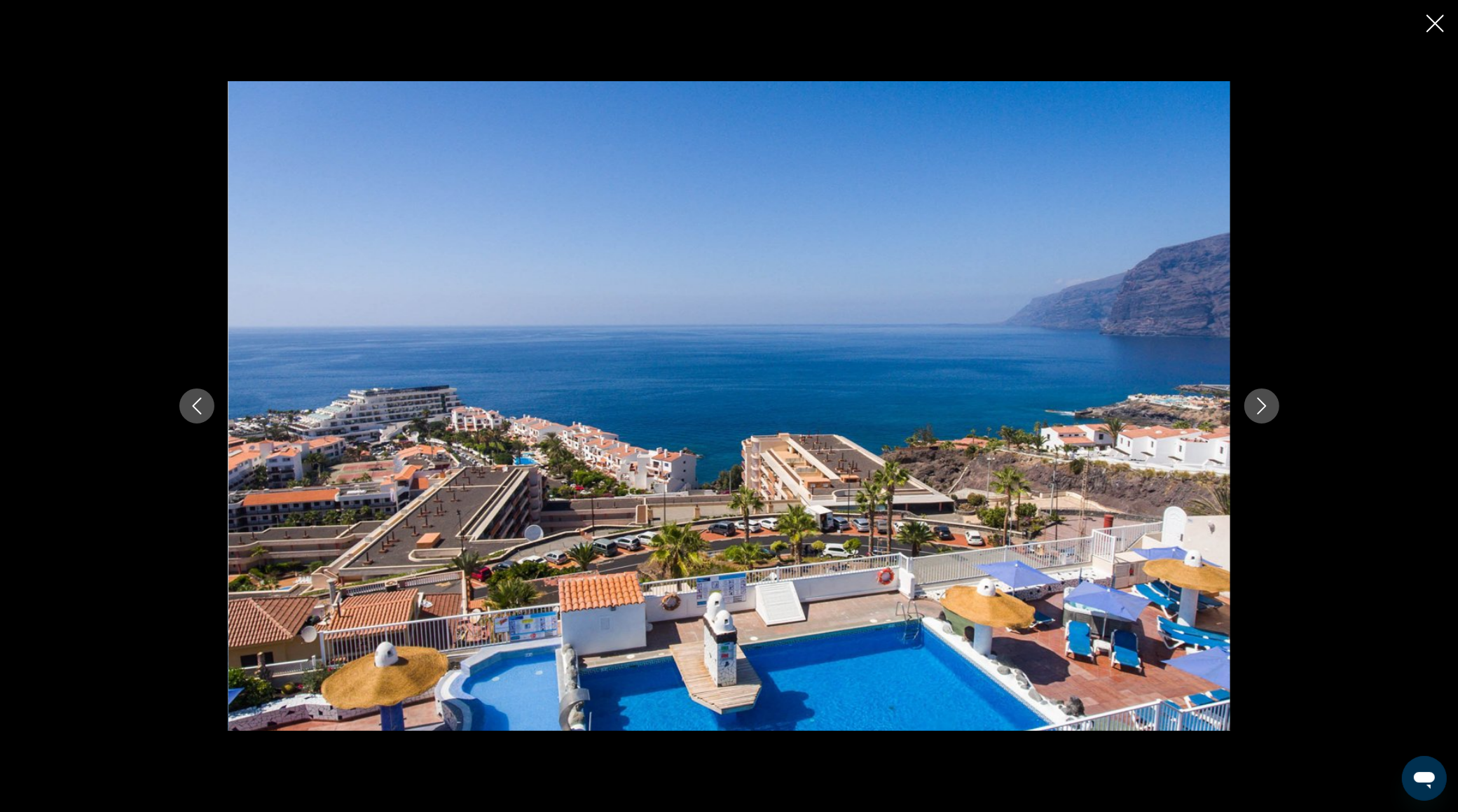
click at [1257, 408] on icon "Next image" at bounding box center [1262, 406] width 17 height 17
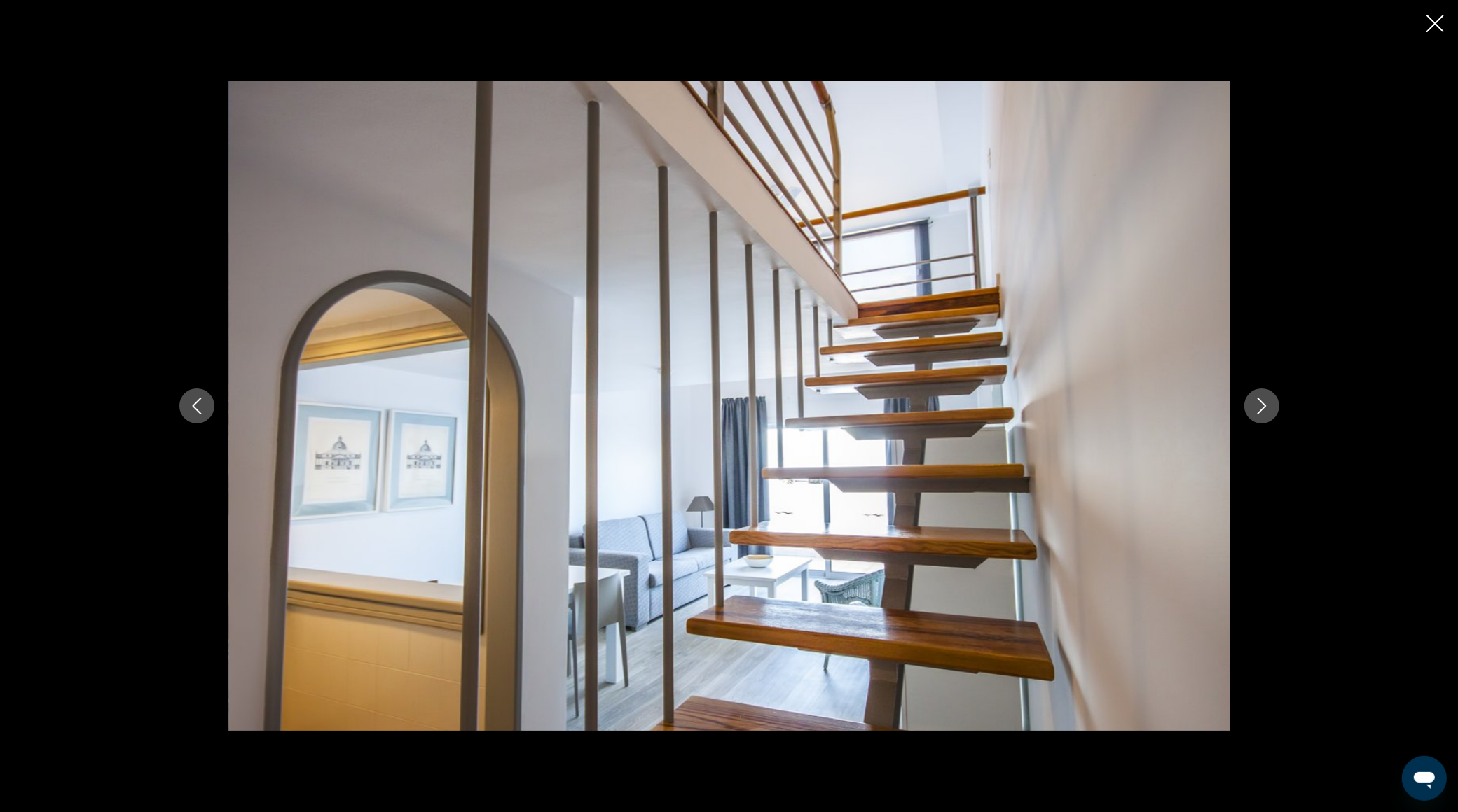
click at [1257, 408] on icon "Next image" at bounding box center [1262, 406] width 17 height 17
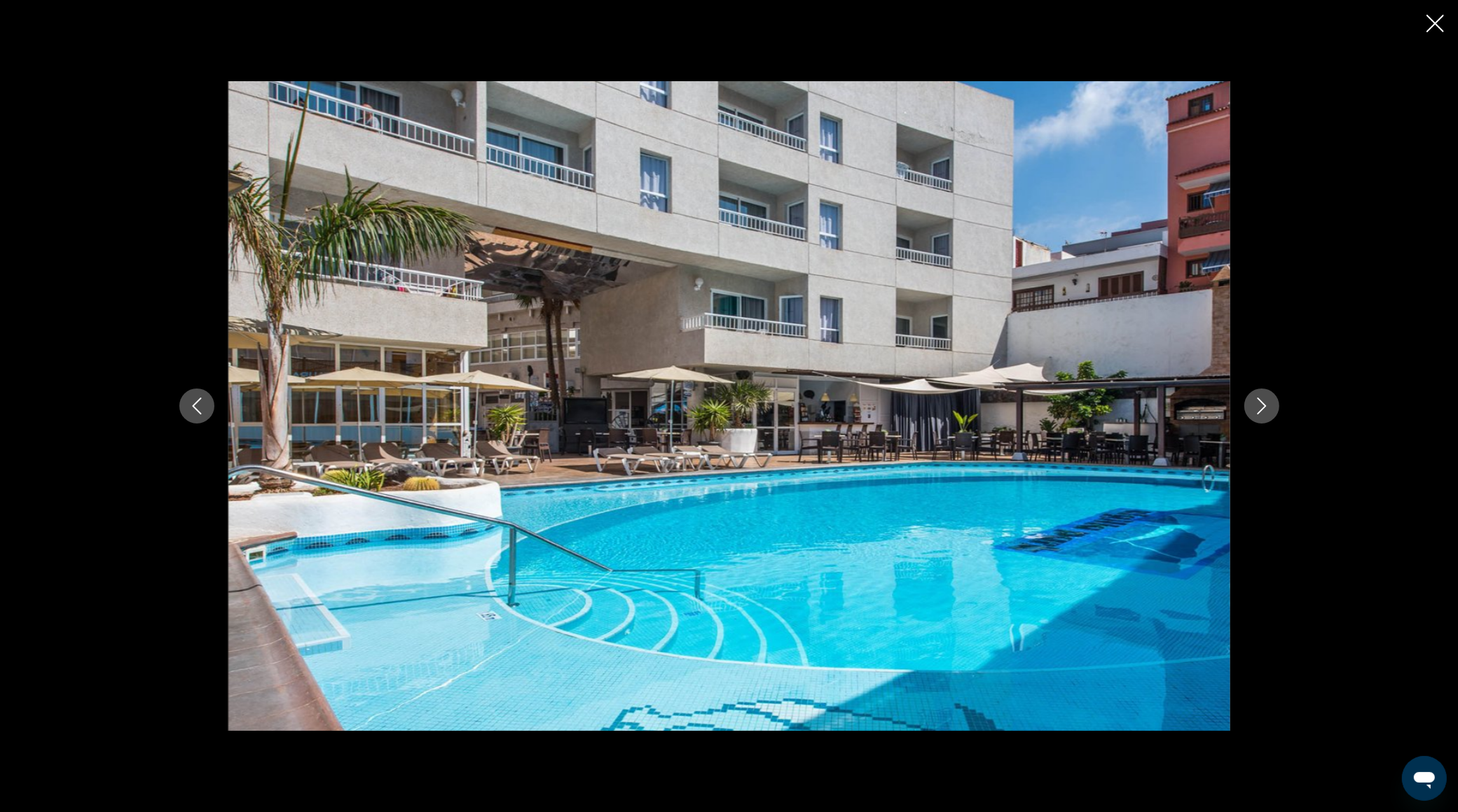
click at [1257, 408] on icon "Next image" at bounding box center [1262, 406] width 17 height 17
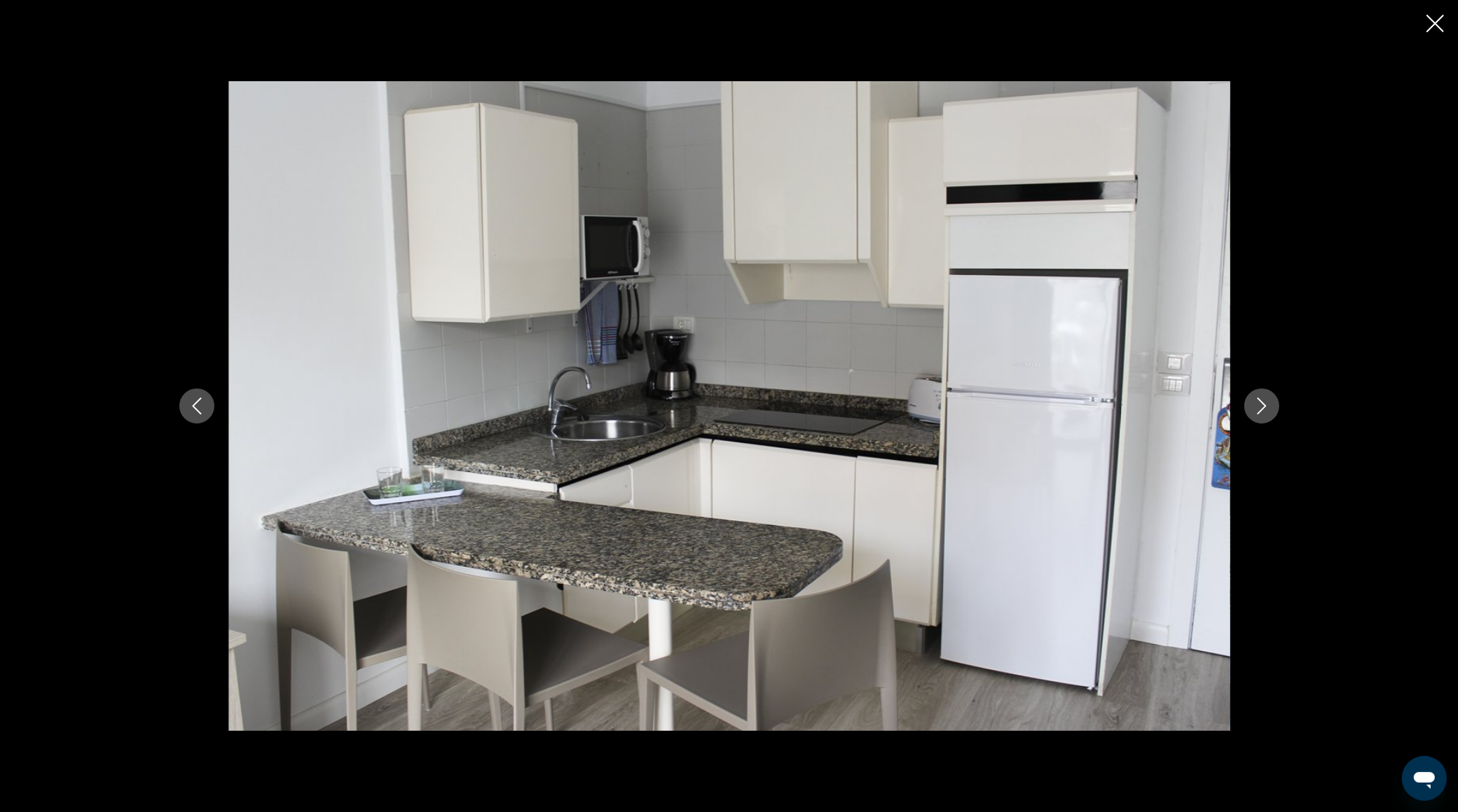
click at [1257, 408] on icon "Next image" at bounding box center [1262, 406] width 17 height 17
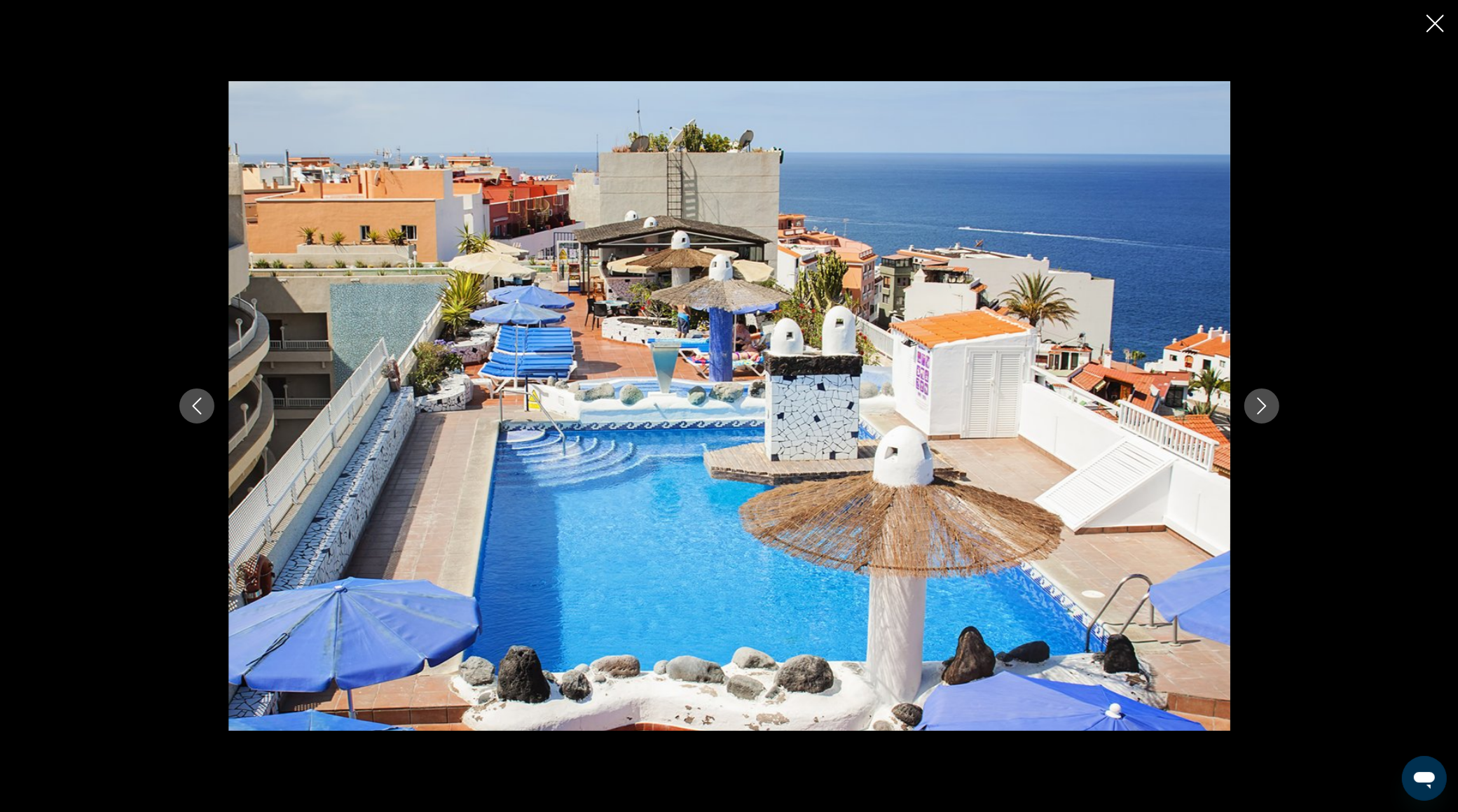
click at [1257, 408] on icon "Next image" at bounding box center [1262, 406] width 17 height 17
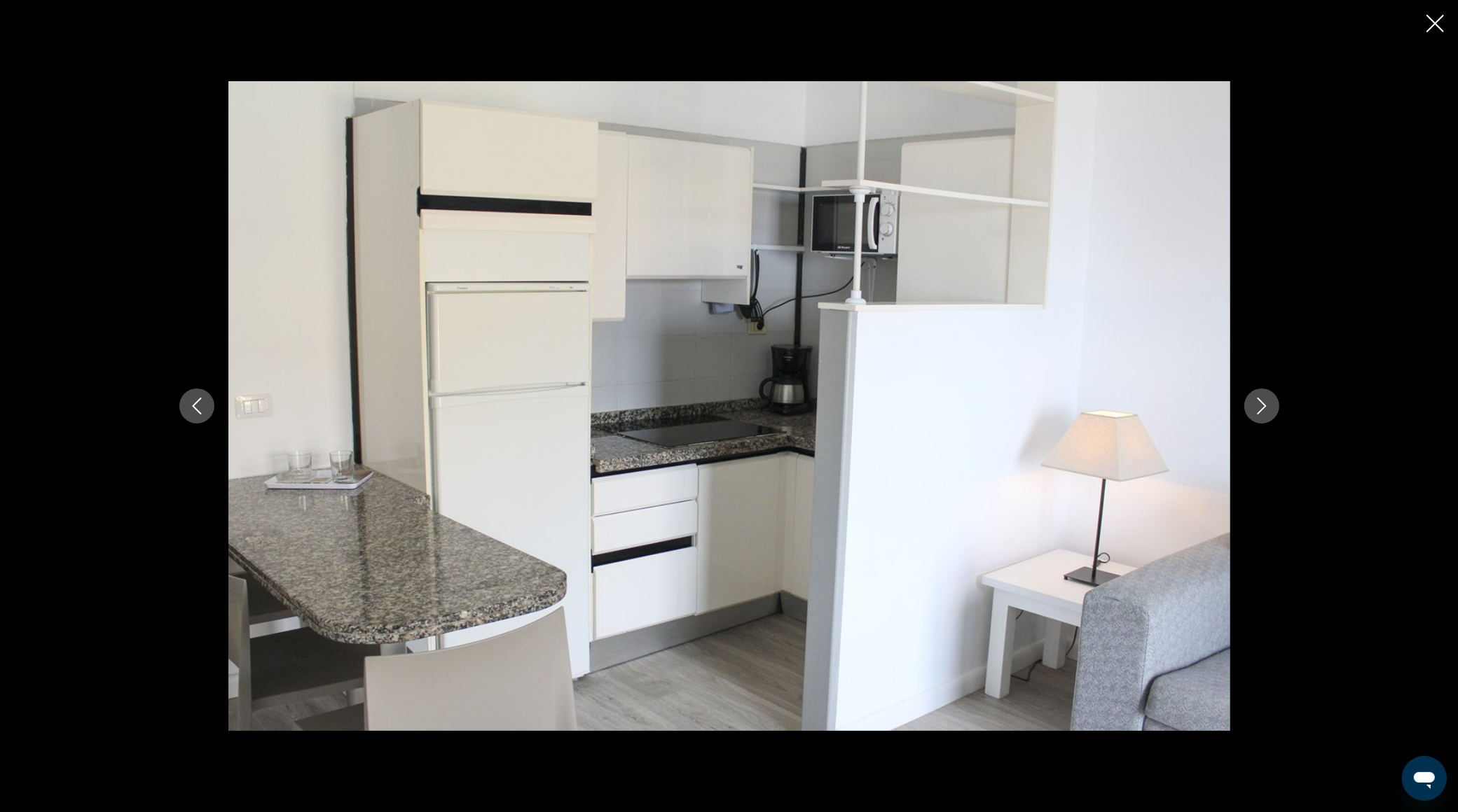
click at [1257, 408] on icon "Next image" at bounding box center [1262, 406] width 17 height 17
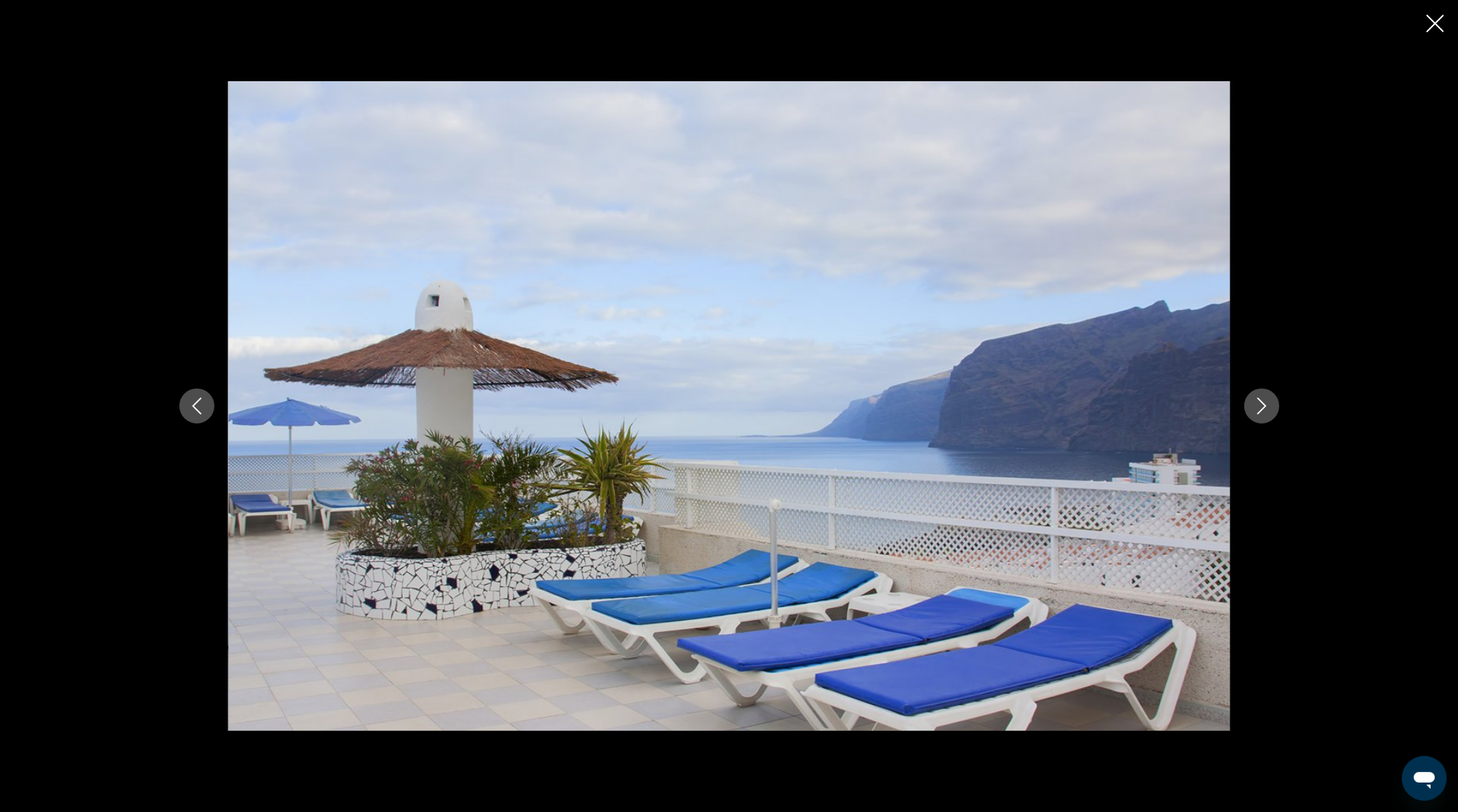
click at [1257, 408] on icon "Next image" at bounding box center [1262, 406] width 17 height 17
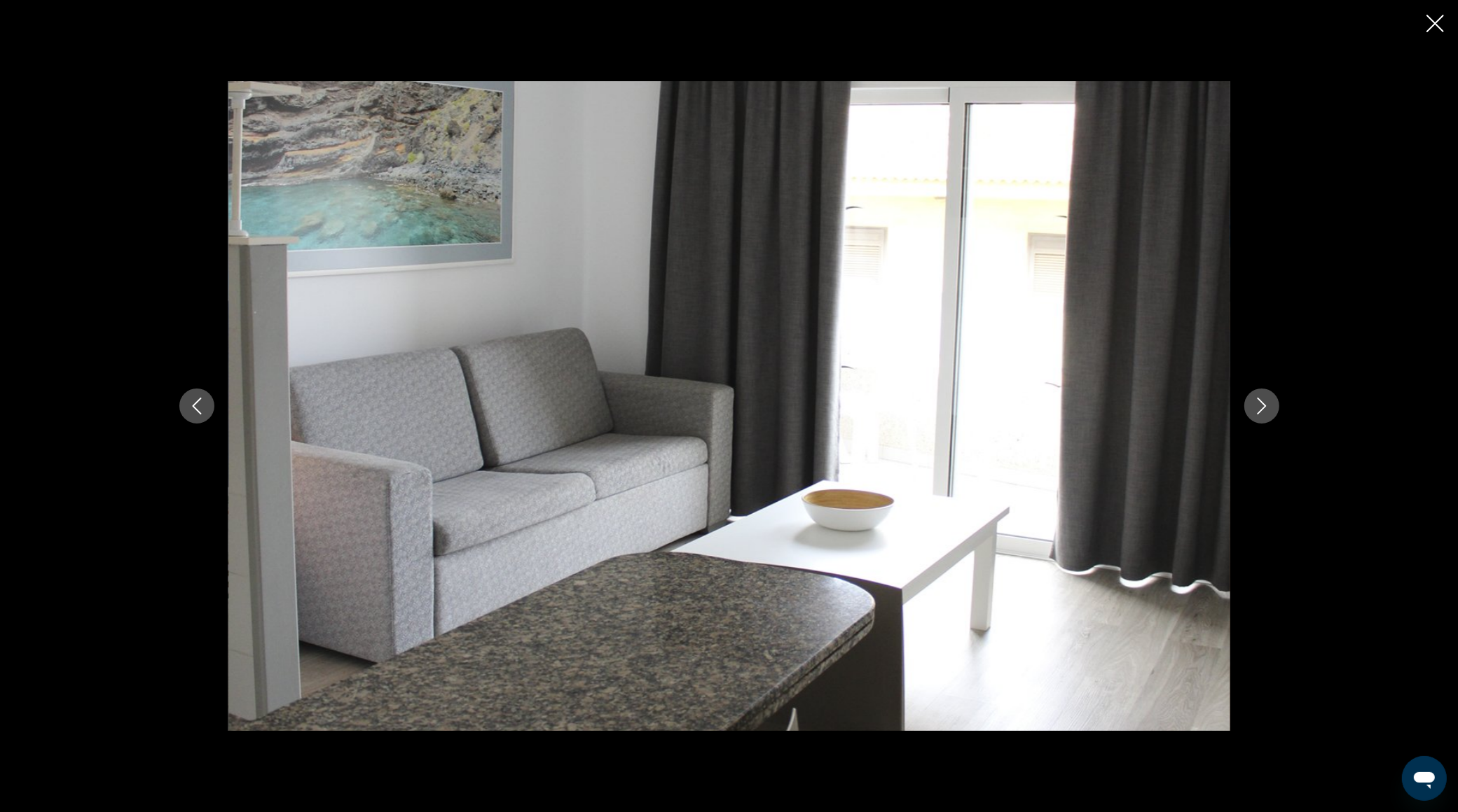
click at [1257, 408] on icon "Next image" at bounding box center [1262, 406] width 17 height 17
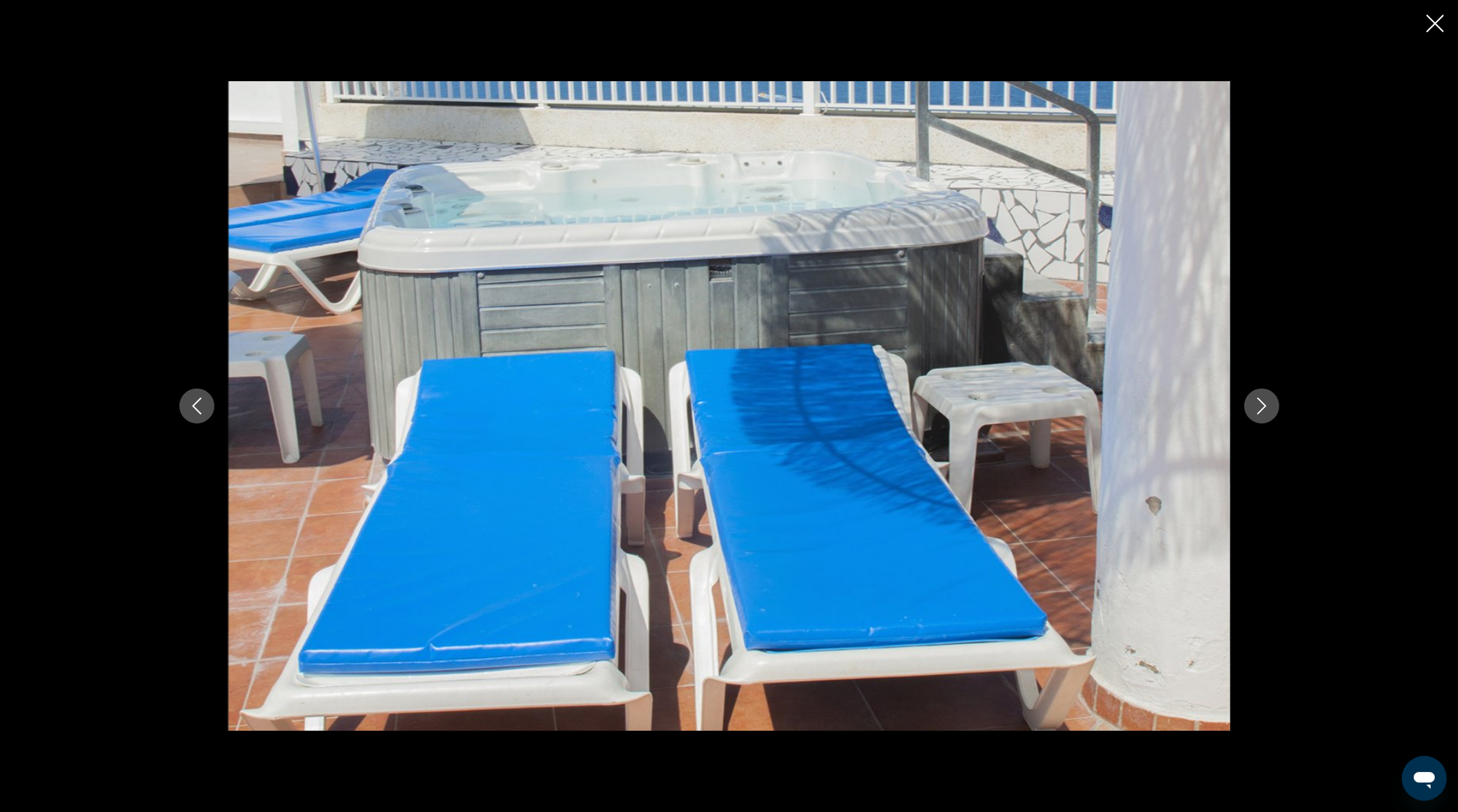
click at [1257, 408] on icon "Next image" at bounding box center [1262, 406] width 17 height 17
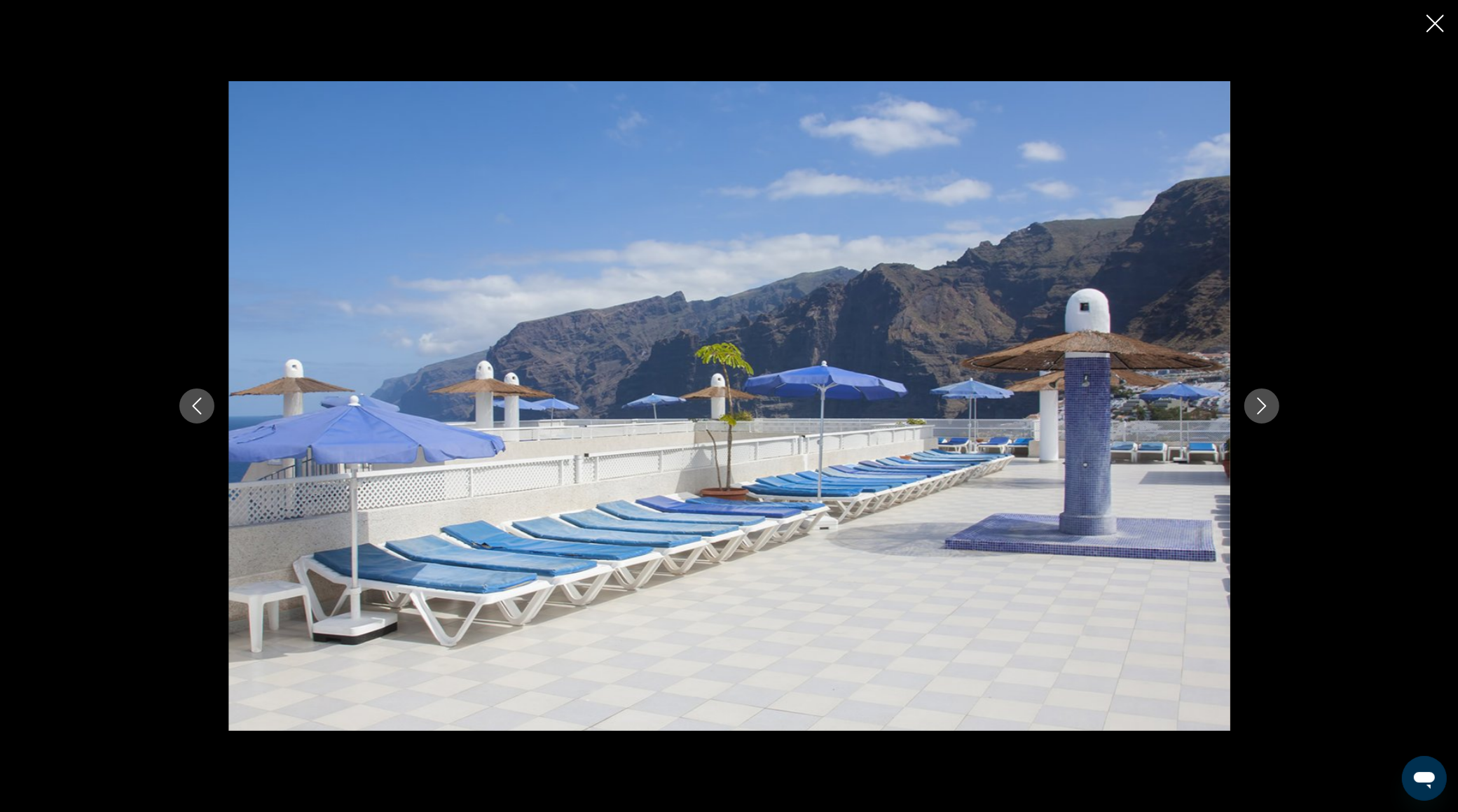
click at [1257, 408] on icon "Next image" at bounding box center [1262, 406] width 17 height 17
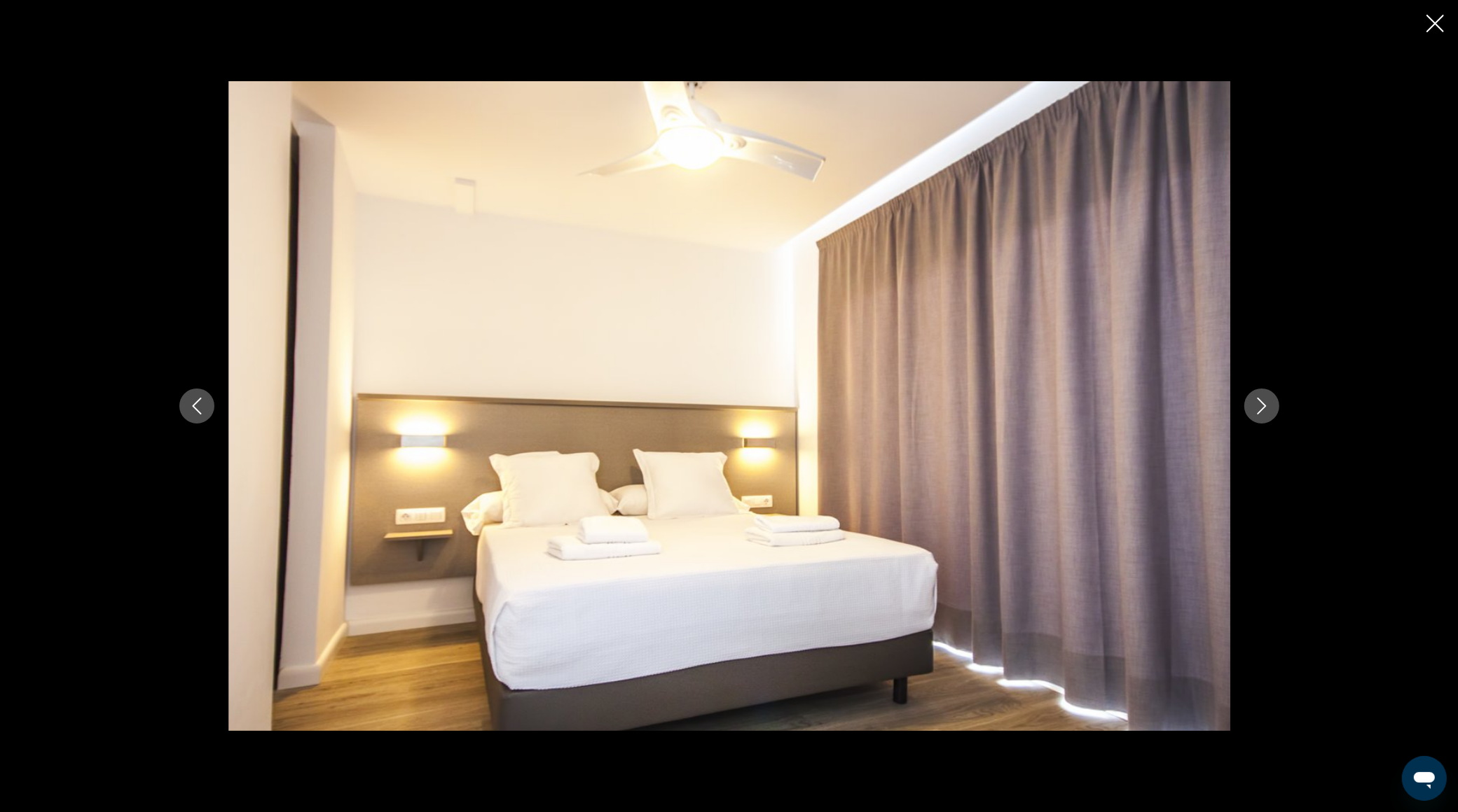
click at [1257, 408] on icon "Next image" at bounding box center [1262, 406] width 17 height 17
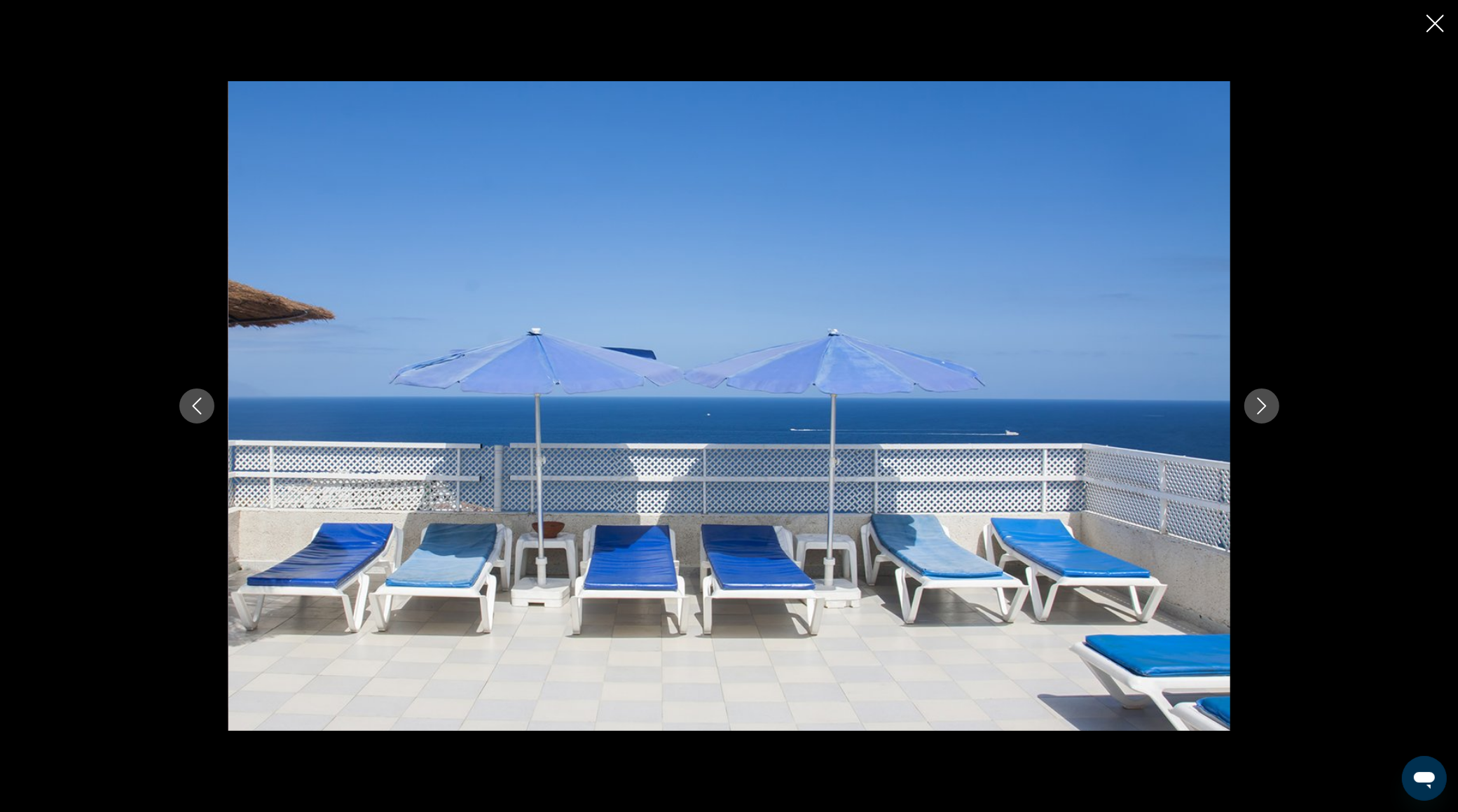
click at [1257, 408] on icon "Next image" at bounding box center [1262, 406] width 17 height 17
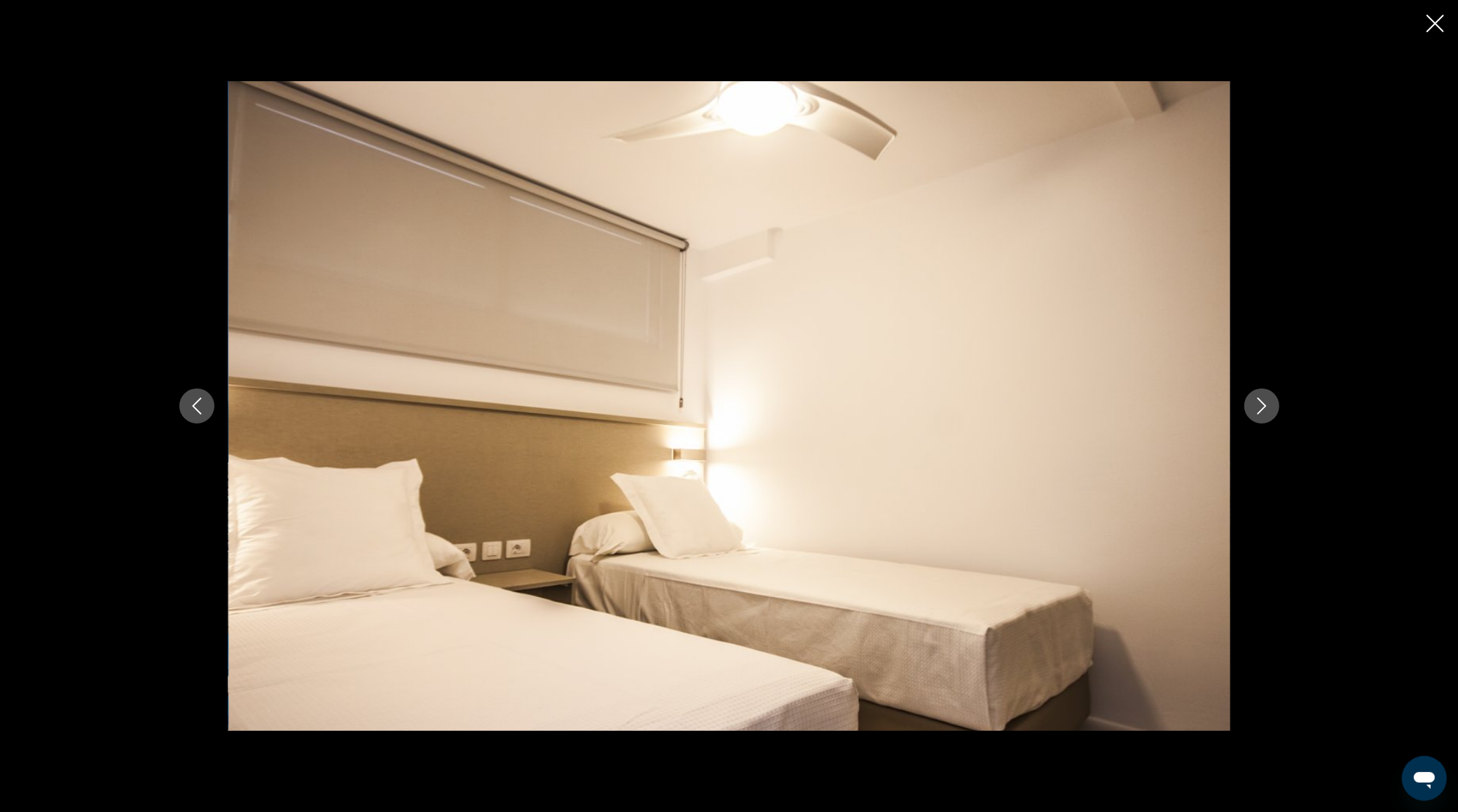
click at [1257, 408] on icon "Next image" at bounding box center [1262, 406] width 17 height 17
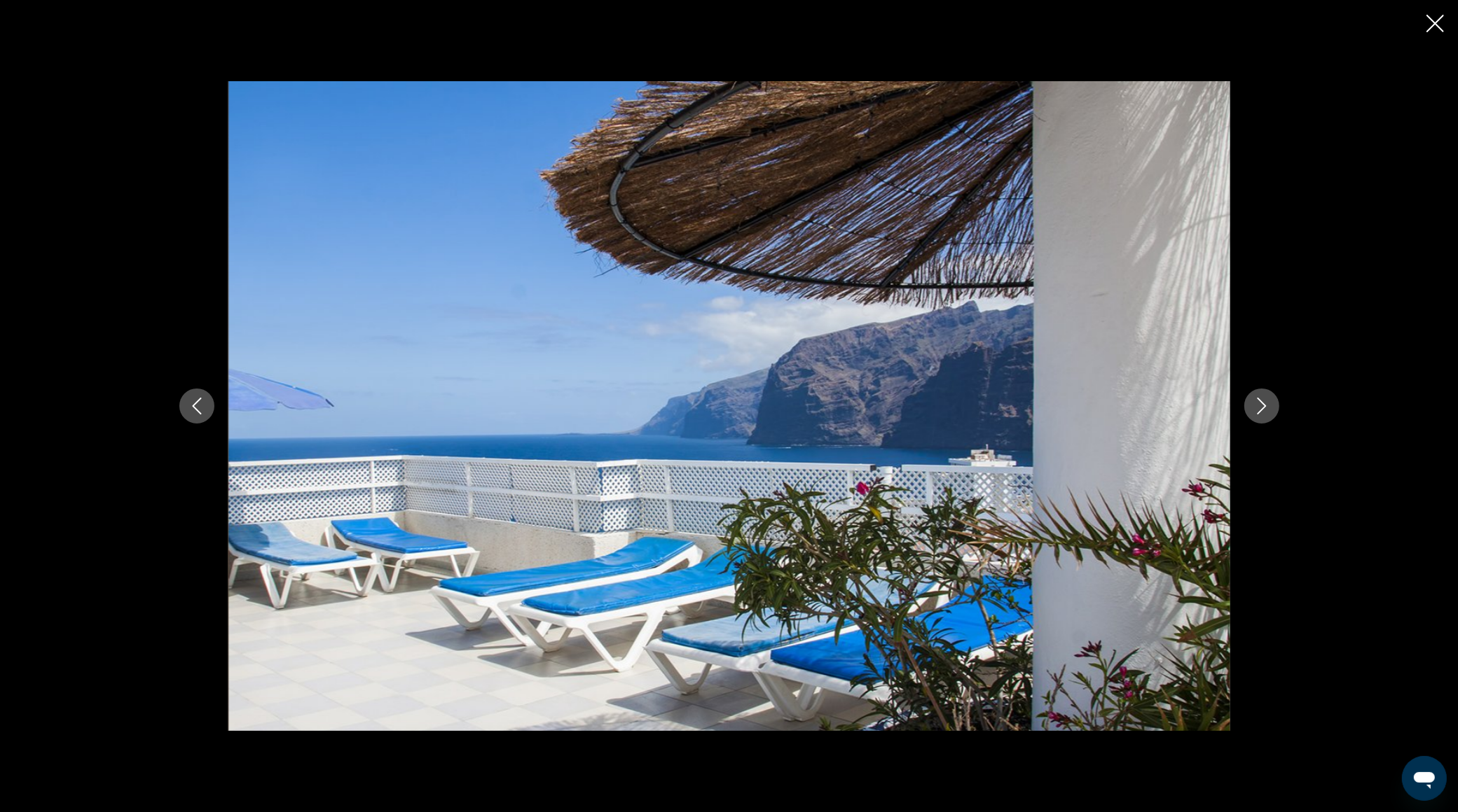
click at [1436, 20] on icon "Close slideshow" at bounding box center [1435, 23] width 18 height 18
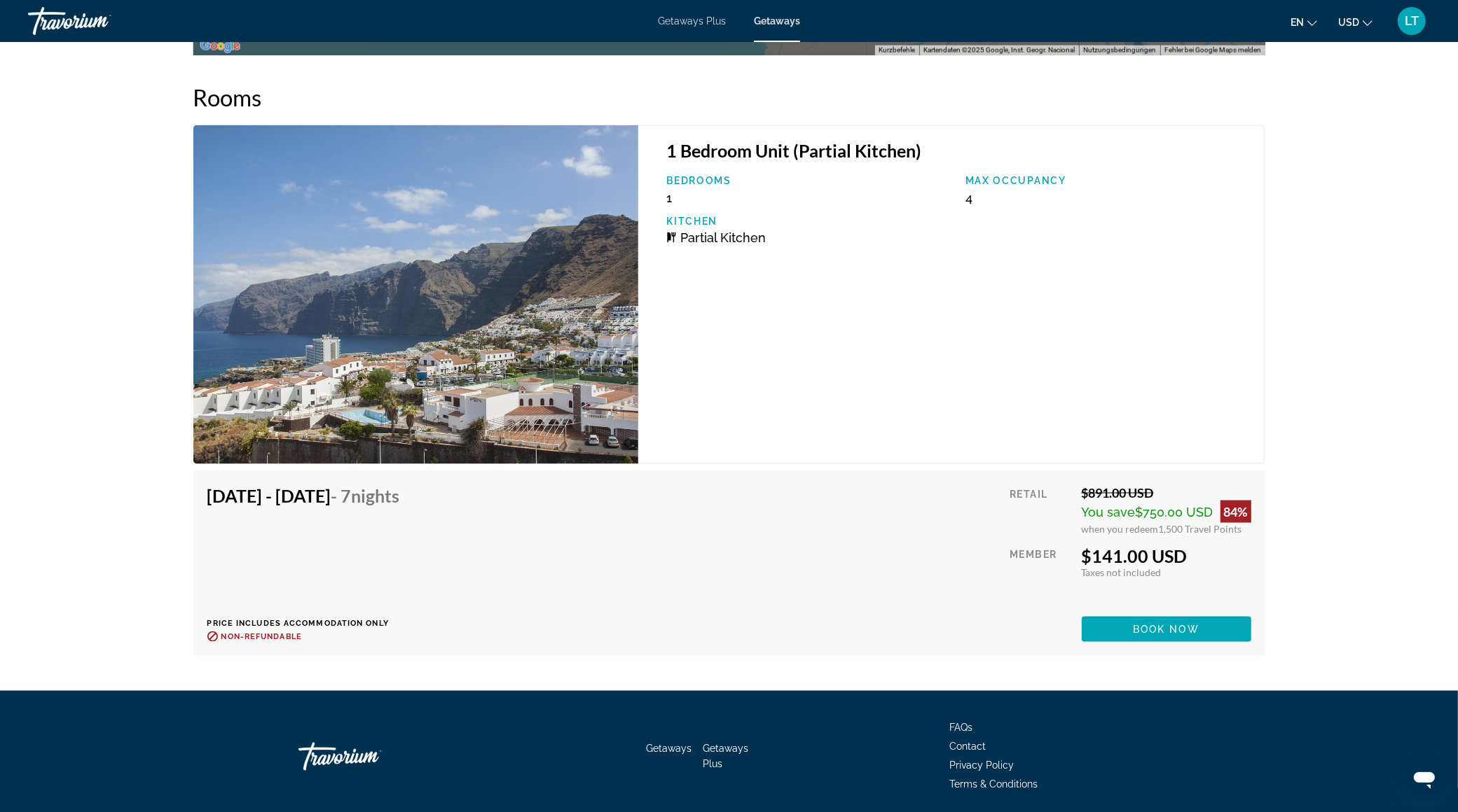
scroll to position [2285, 0]
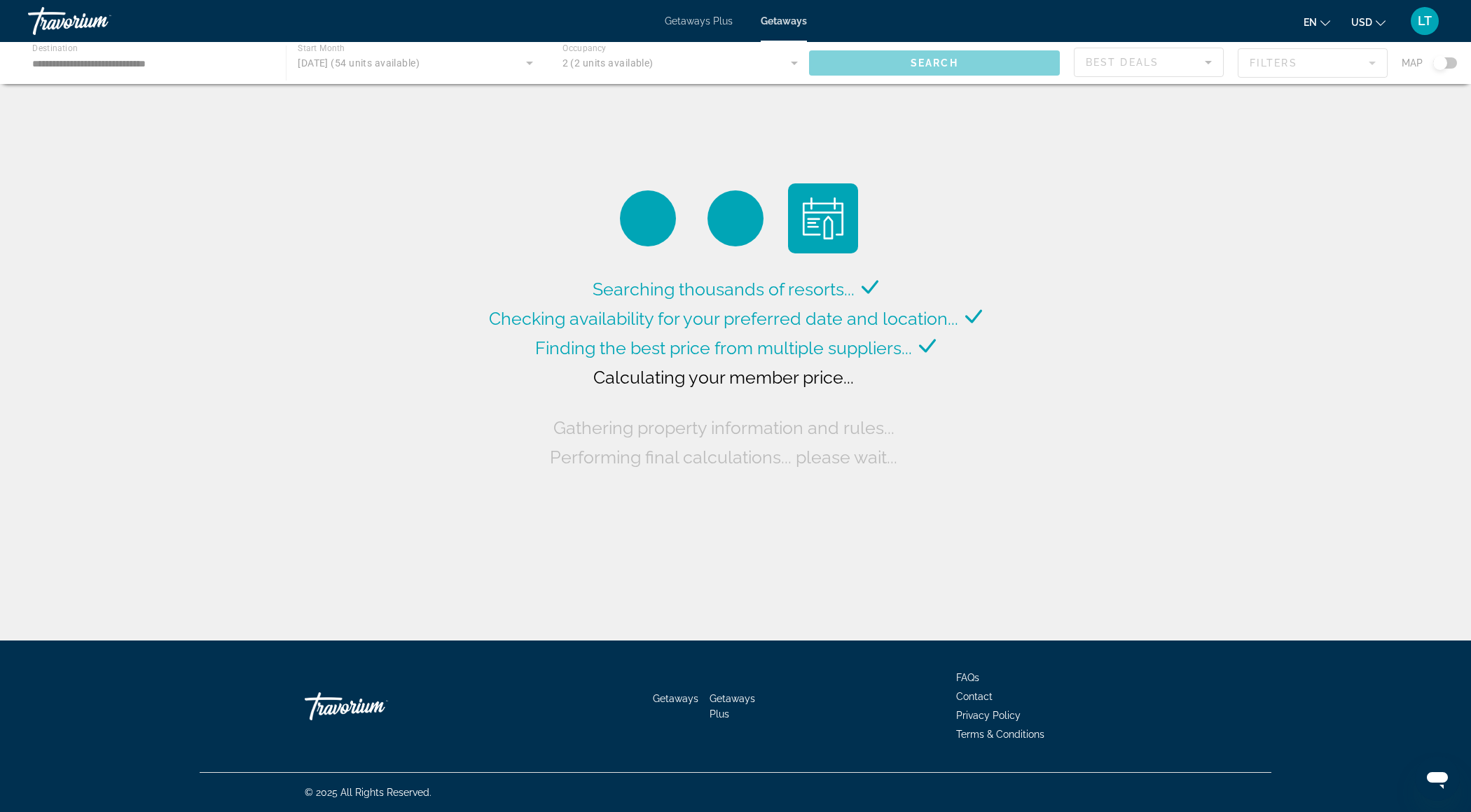
click at [116, 65] on div "Main content" at bounding box center [735, 63] width 1471 height 42
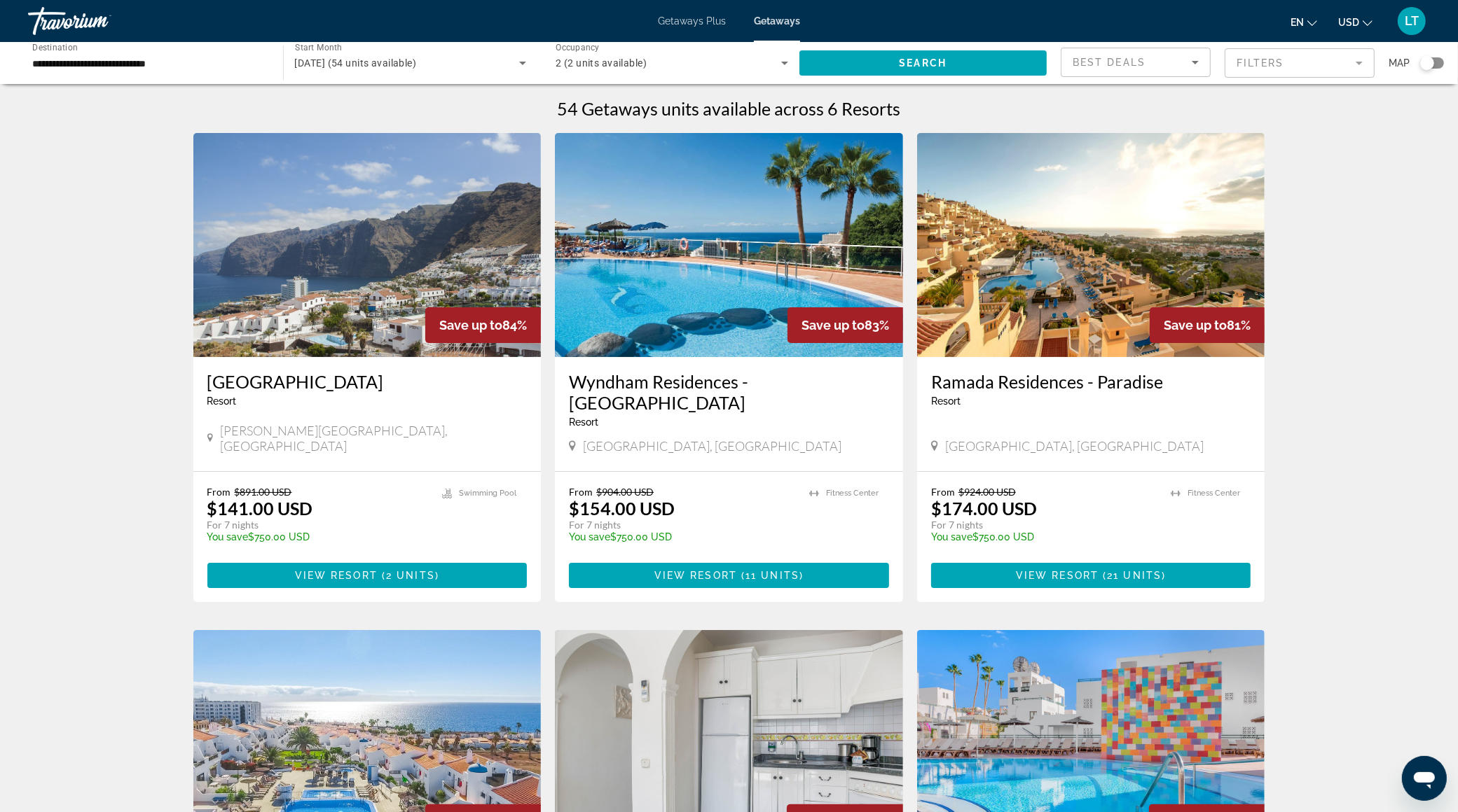
click at [159, 68] on input "**********" at bounding box center [148, 64] width 232 height 17
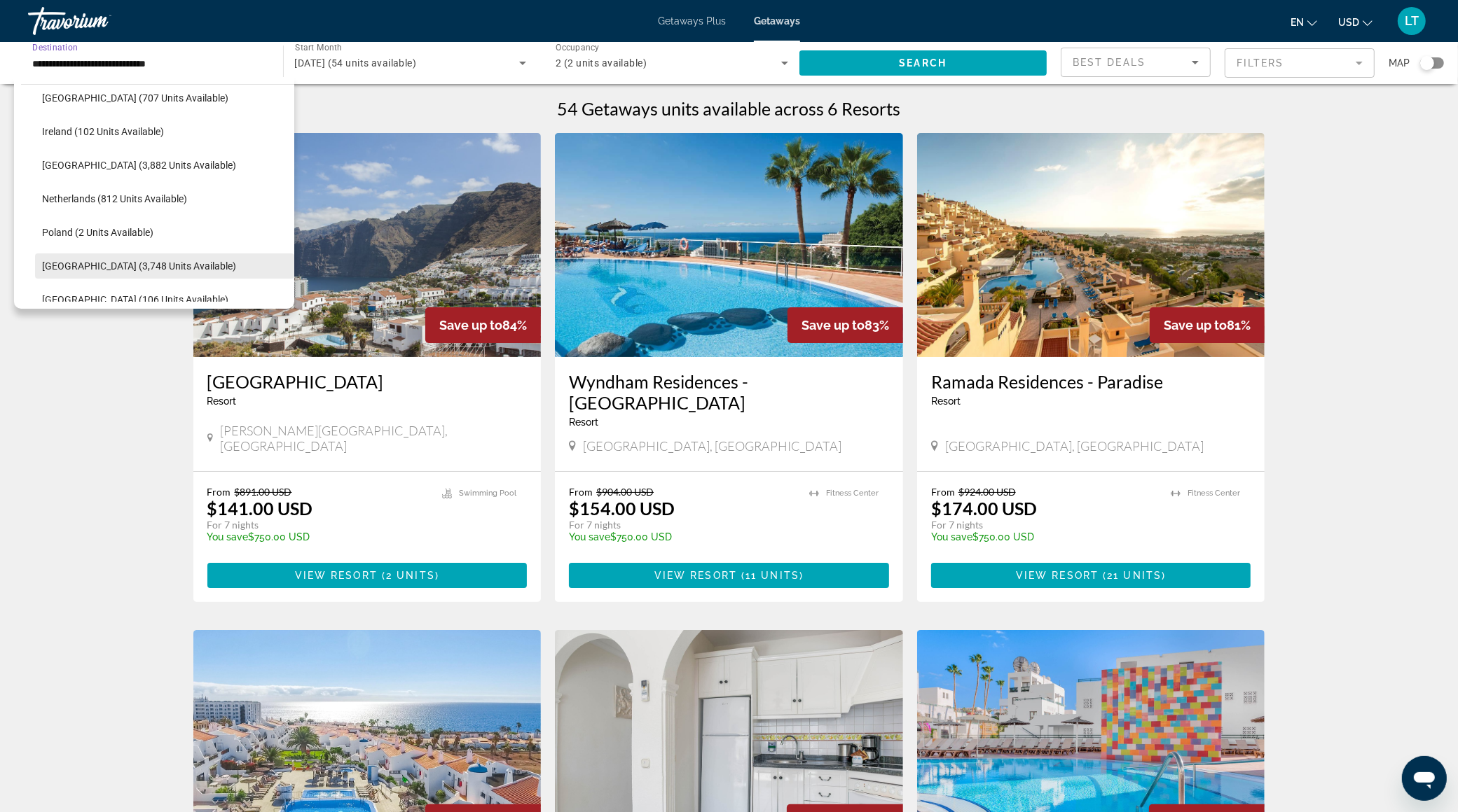
scroll to position [512, 0]
click at [106, 173] on span "Search widget" at bounding box center [164, 168] width 259 height 34
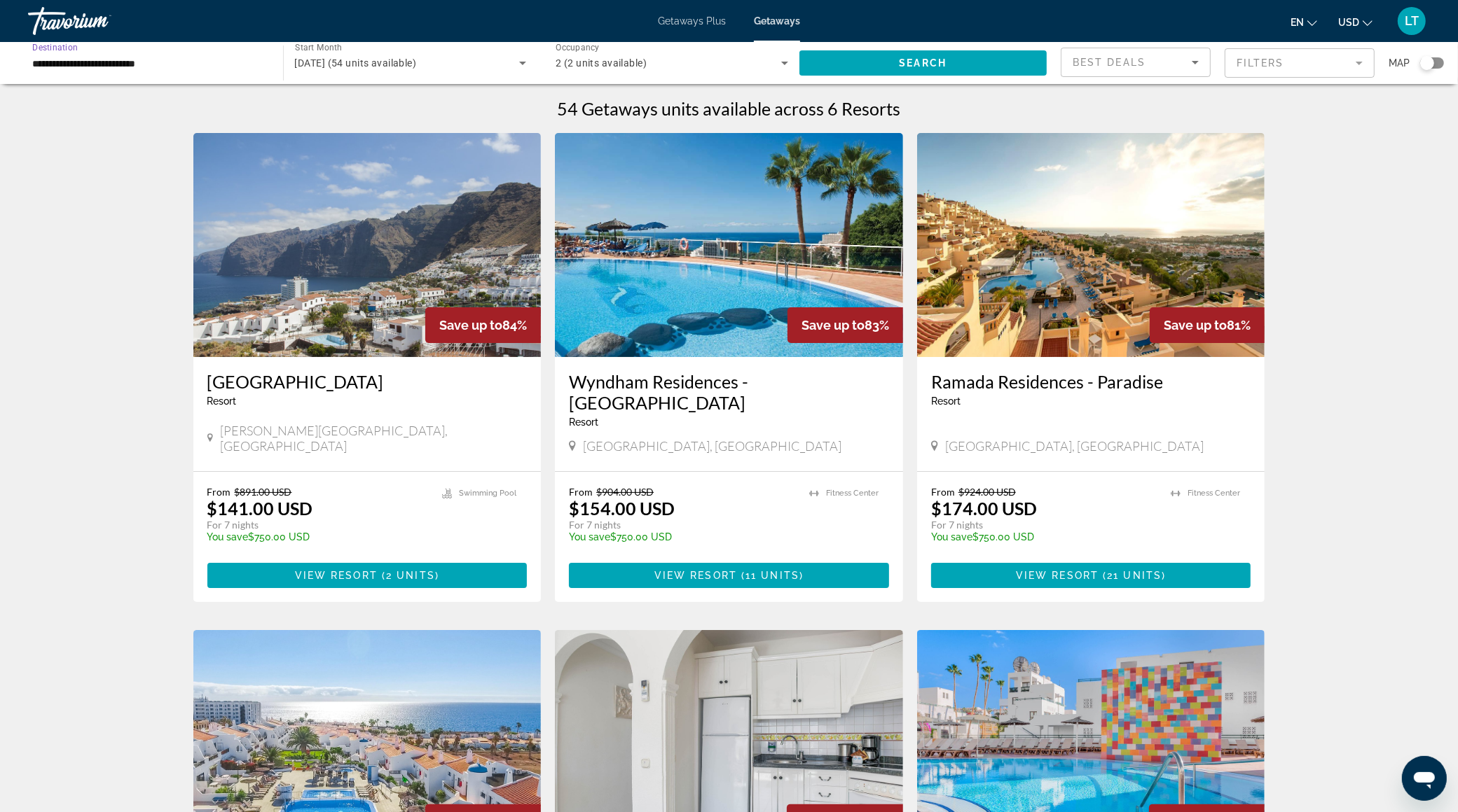
click at [107, 65] on input "**********" at bounding box center [148, 64] width 232 height 17
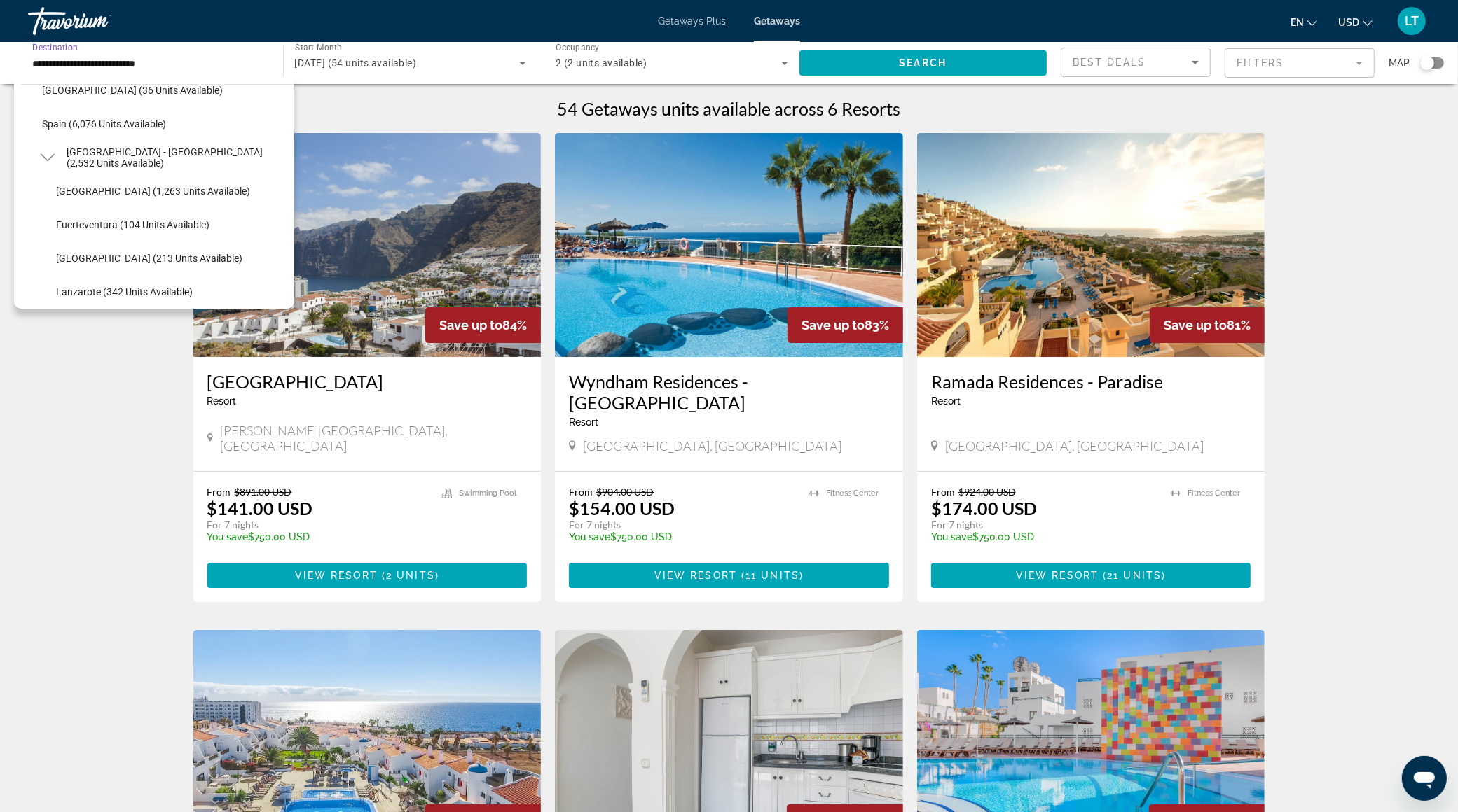
scroll to position [787, 0]
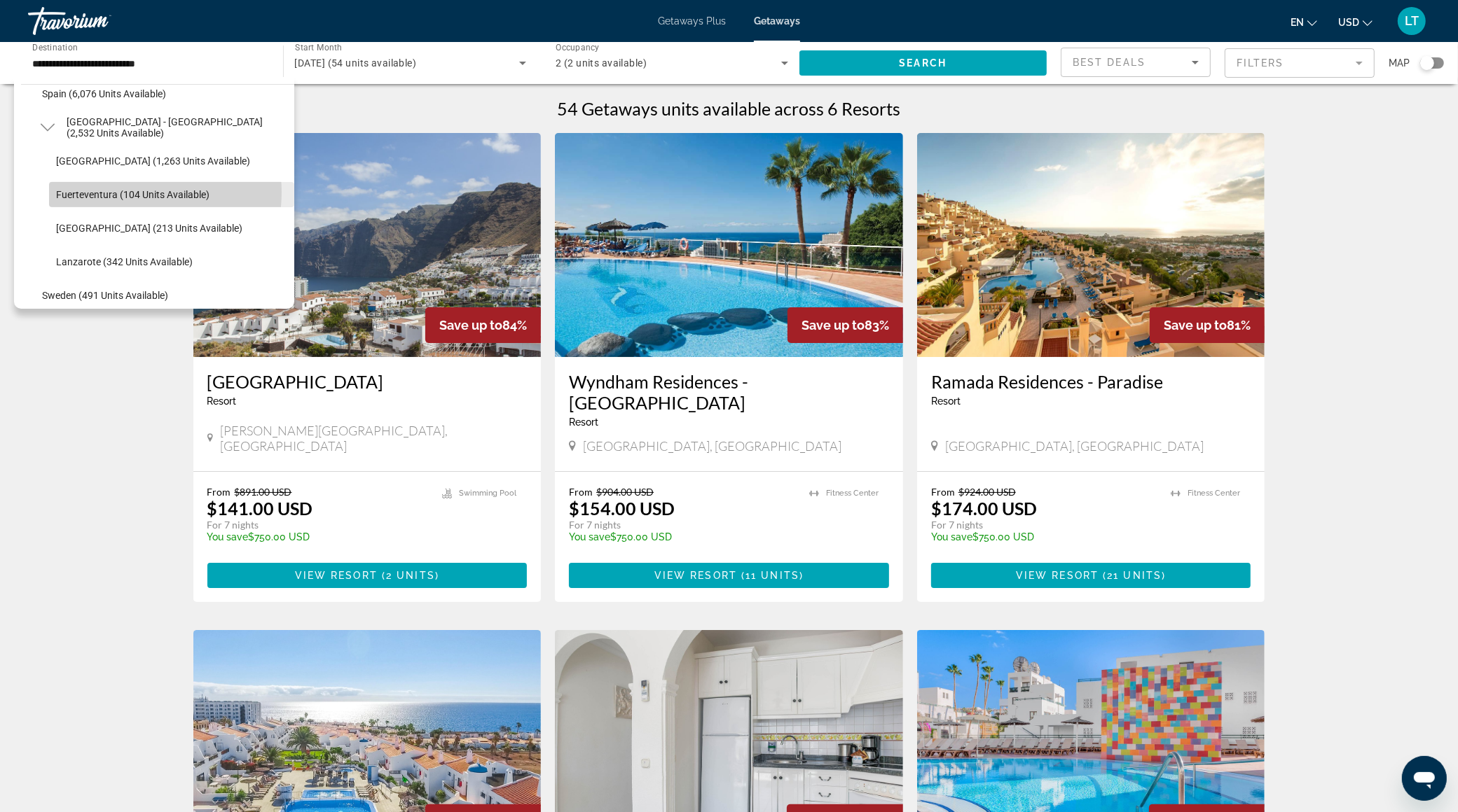
click at [136, 192] on span "Fuerteventura (104 units available)" at bounding box center [133, 195] width 154 height 11
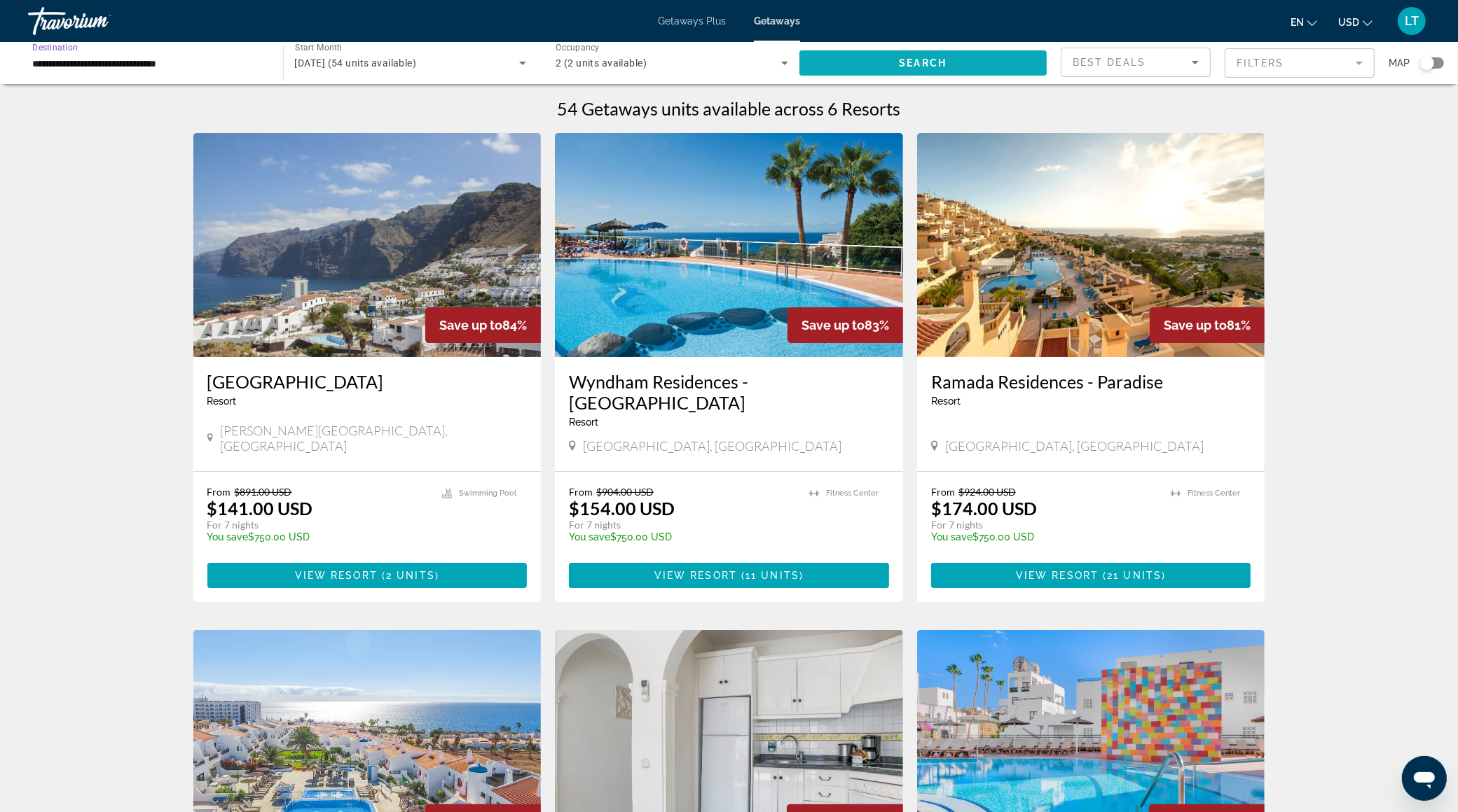
click at [829, 60] on span "Search widget" at bounding box center [923, 63] width 248 height 34
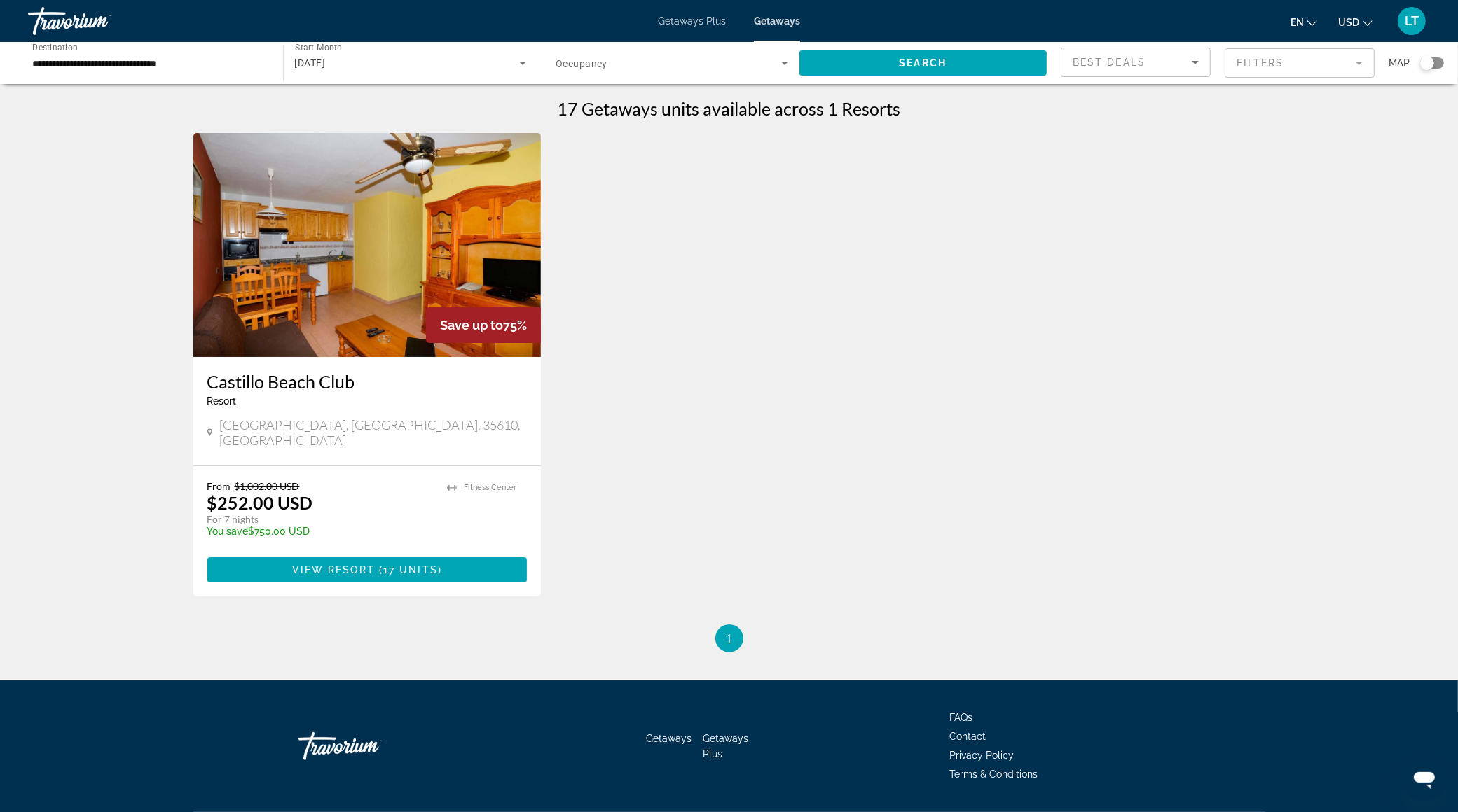
click at [134, 62] on input "**********" at bounding box center [148, 64] width 232 height 17
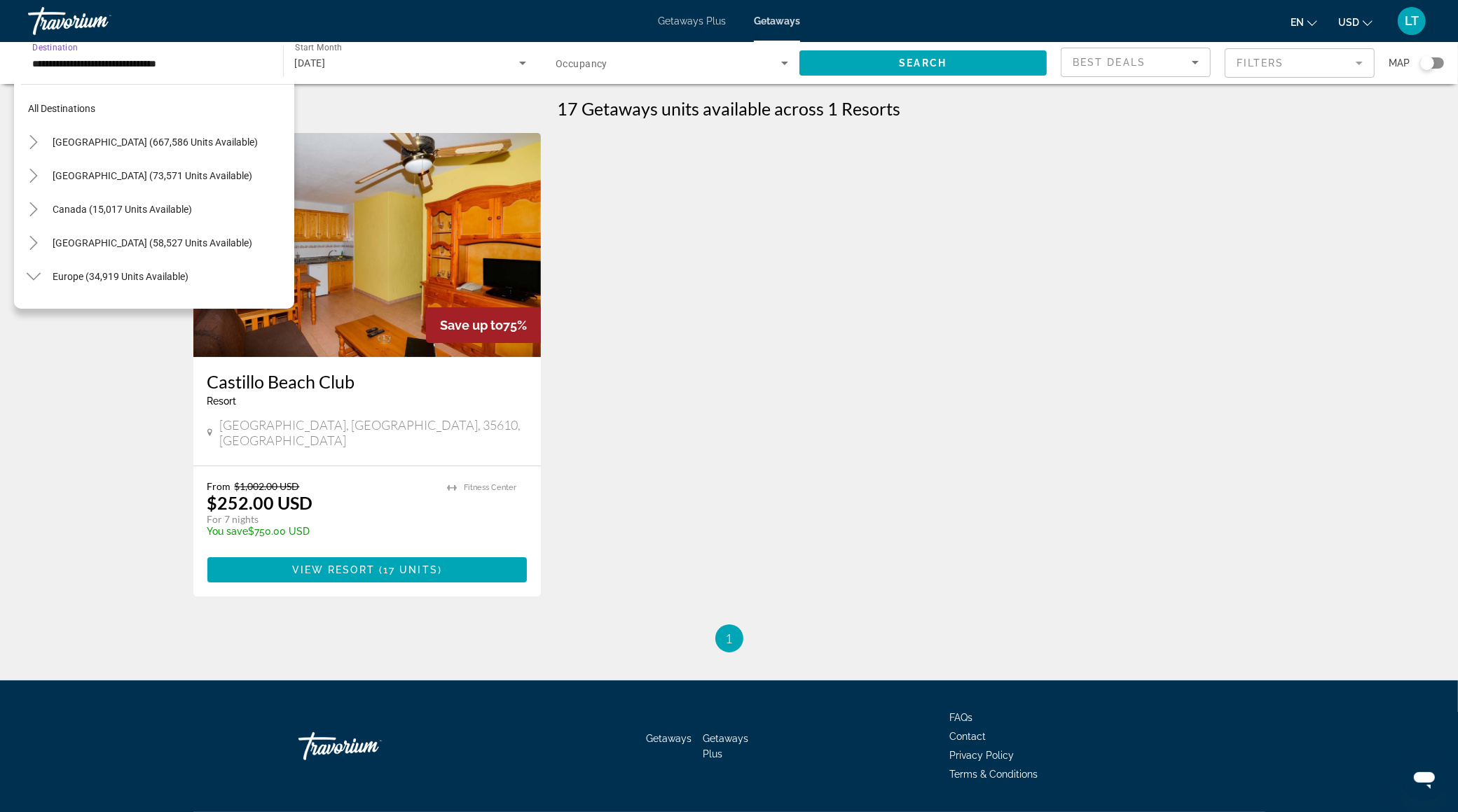
scroll to position [788, 0]
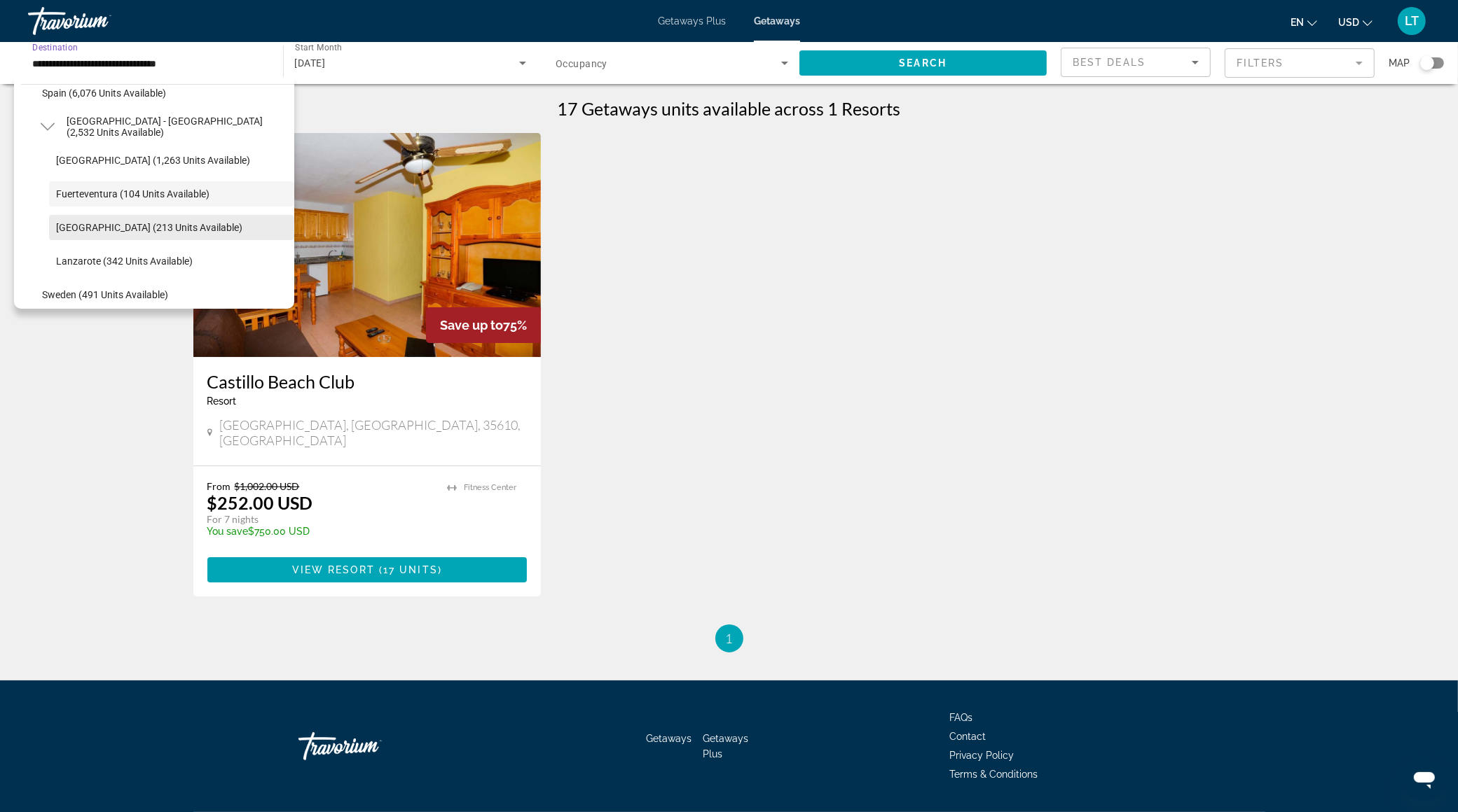
click at [140, 217] on span "Search widget" at bounding box center [171, 228] width 245 height 34
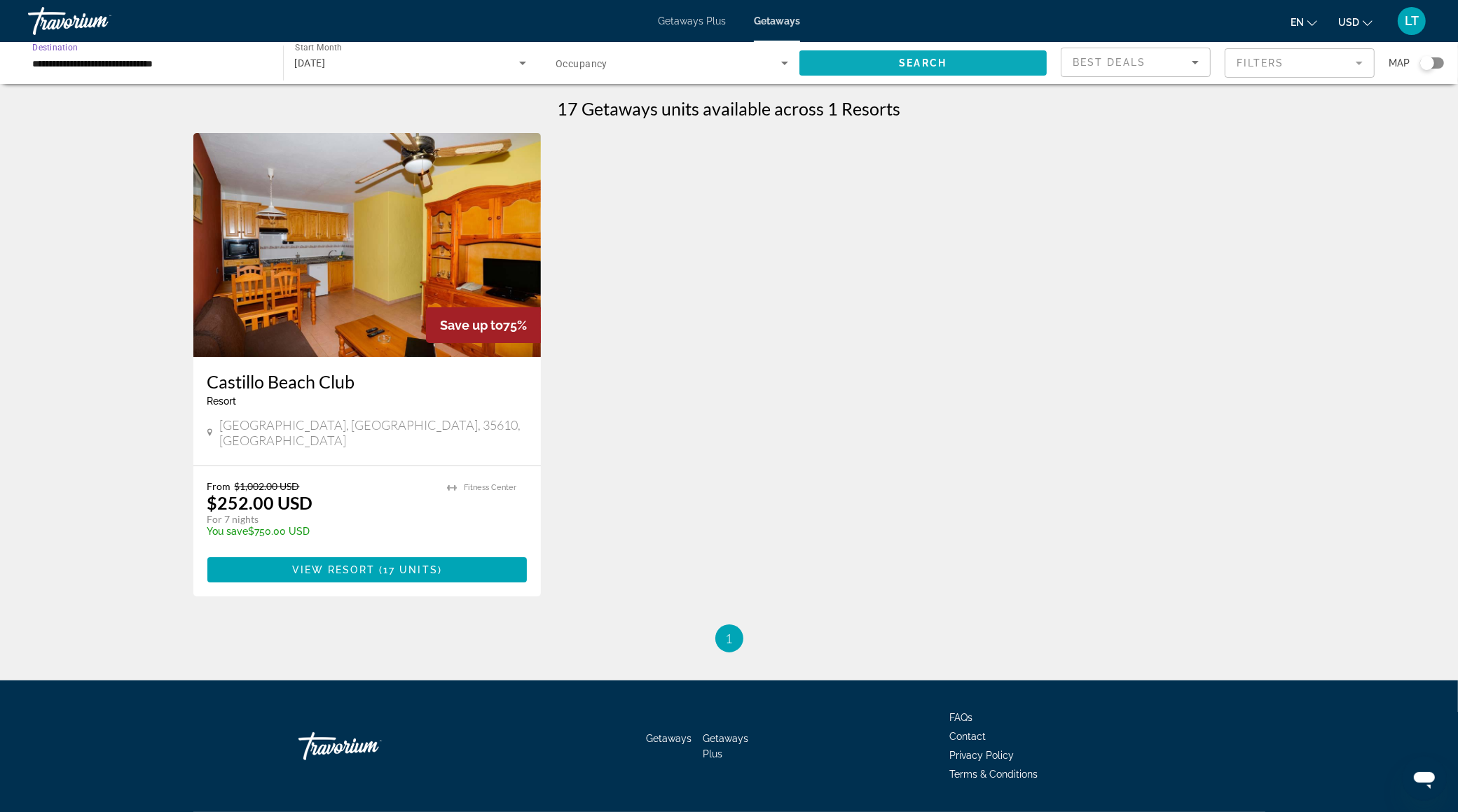
click at [872, 62] on span "Search widget" at bounding box center [923, 63] width 248 height 34
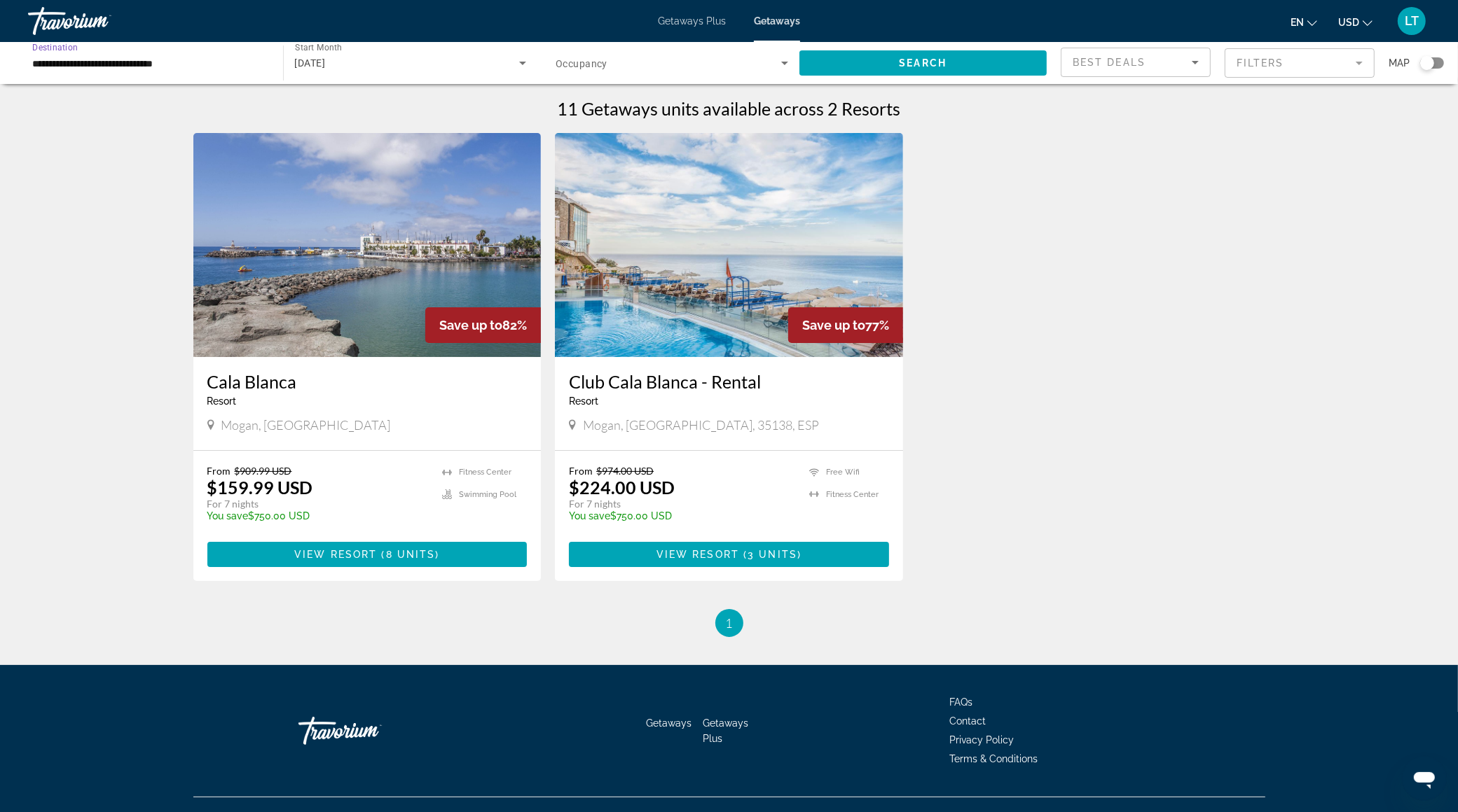
click at [137, 58] on input "**********" at bounding box center [148, 64] width 232 height 17
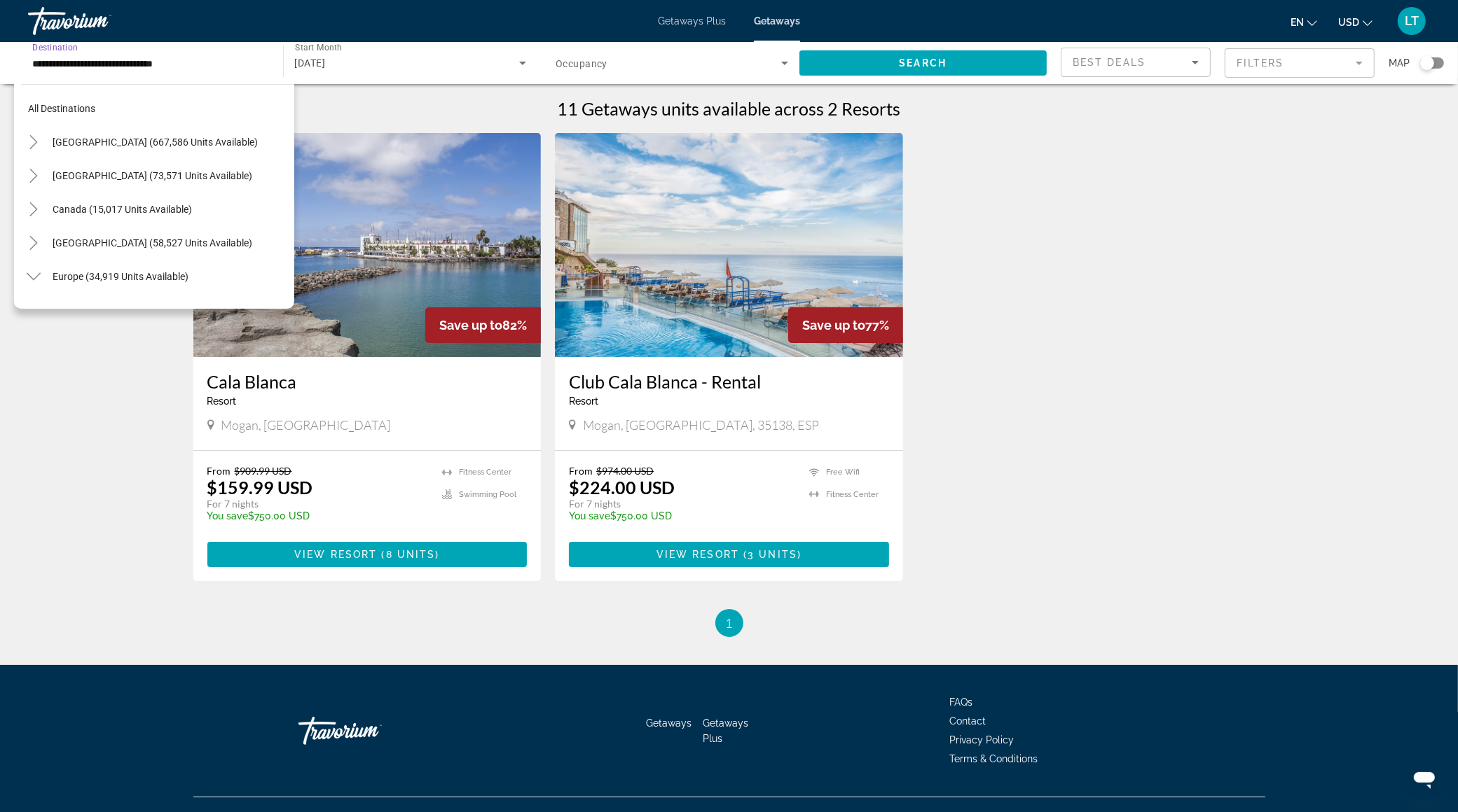
scroll to position [823, 0]
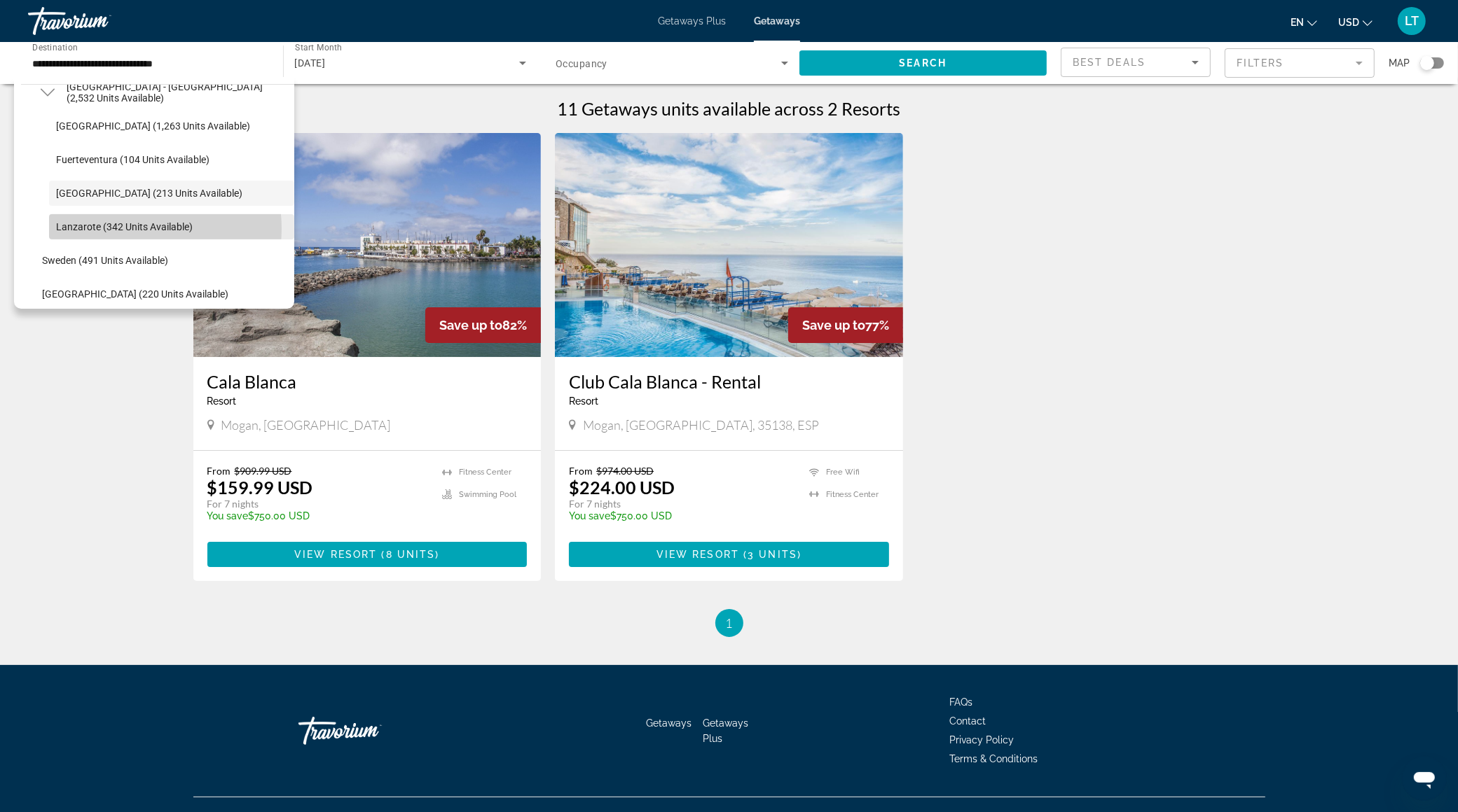
click at [134, 228] on span "Lanzarote (342 units available)" at bounding box center [124, 226] width 137 height 11
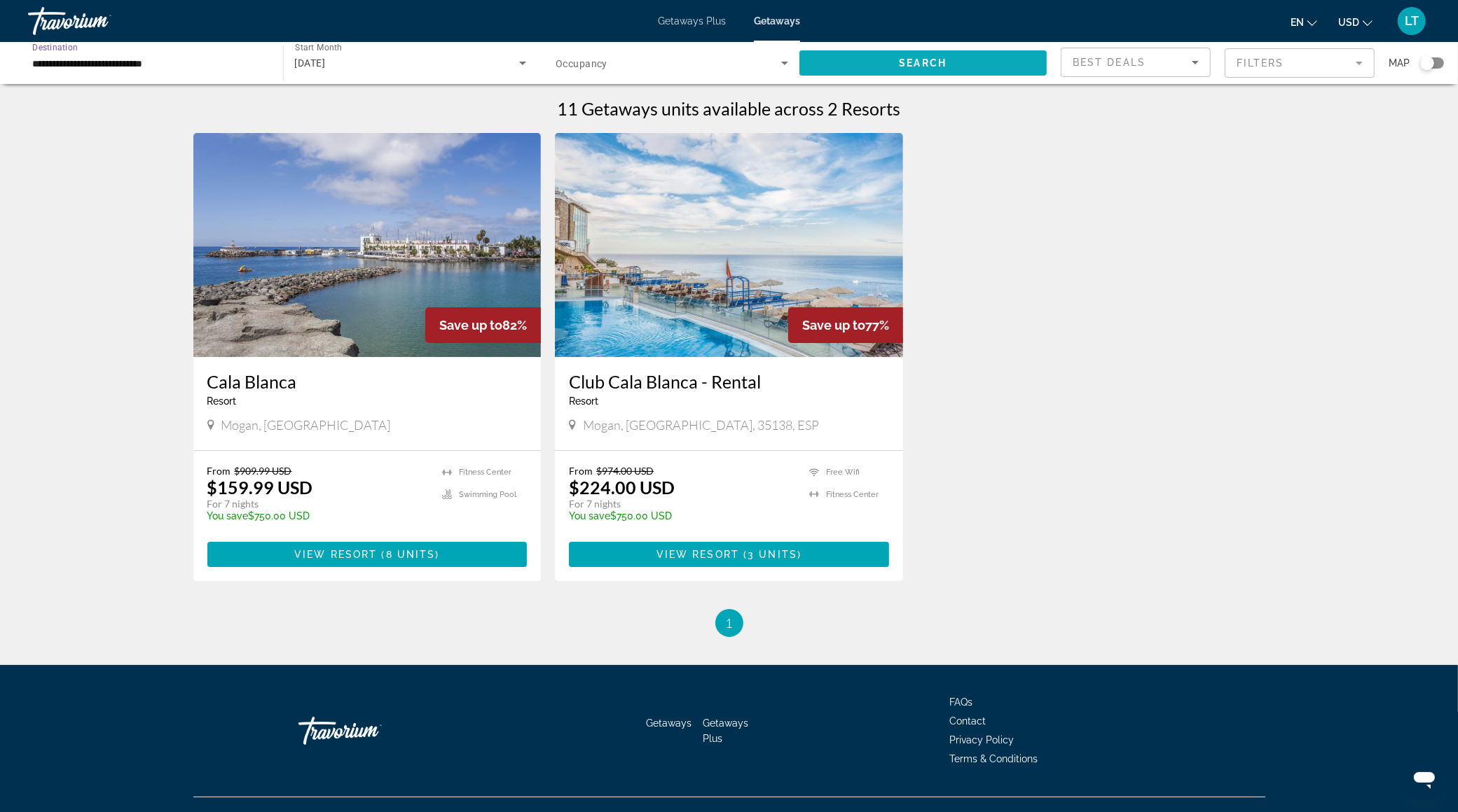
click at [849, 60] on span "Search widget" at bounding box center [923, 63] width 248 height 34
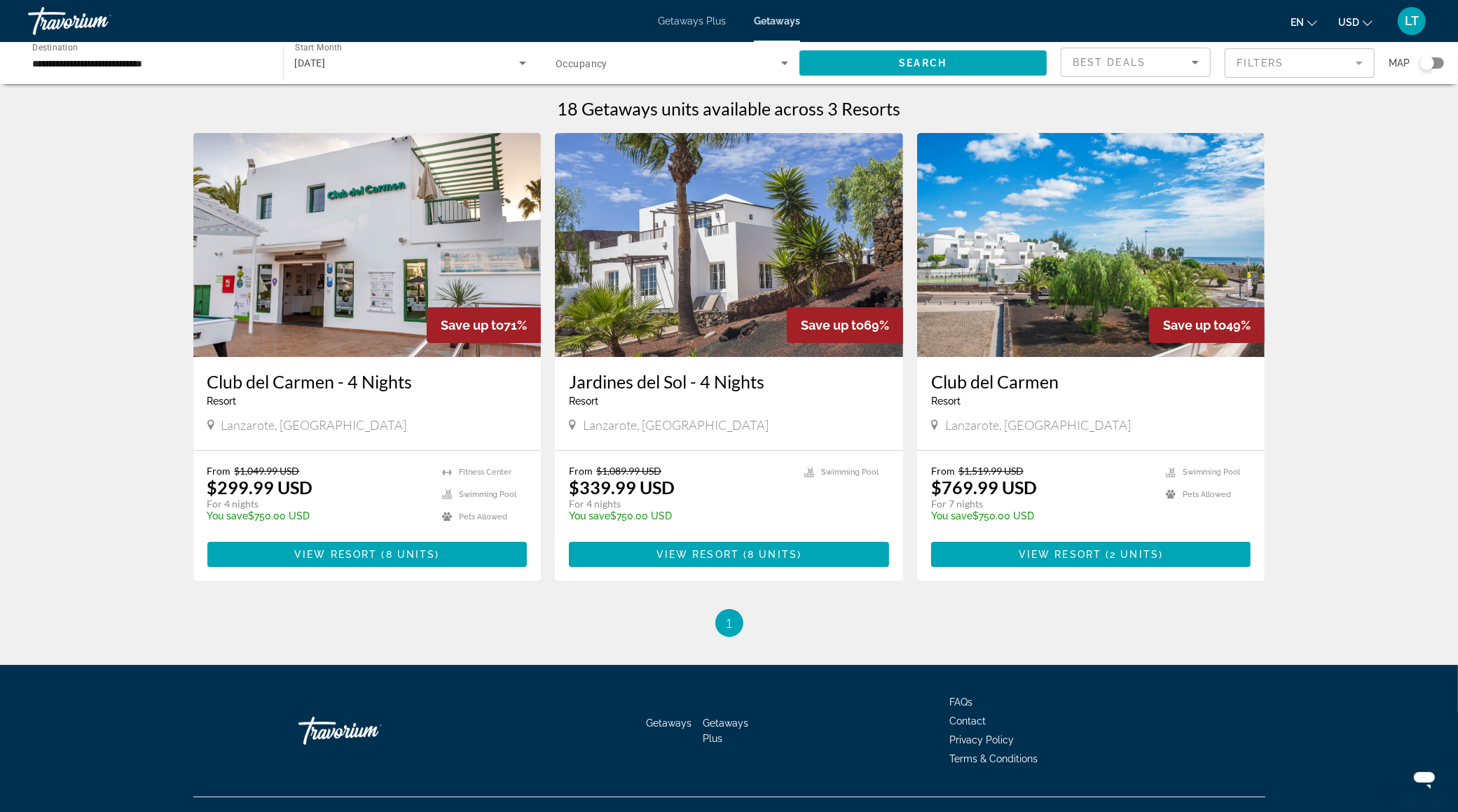
click at [79, 65] on input "**********" at bounding box center [148, 64] width 232 height 17
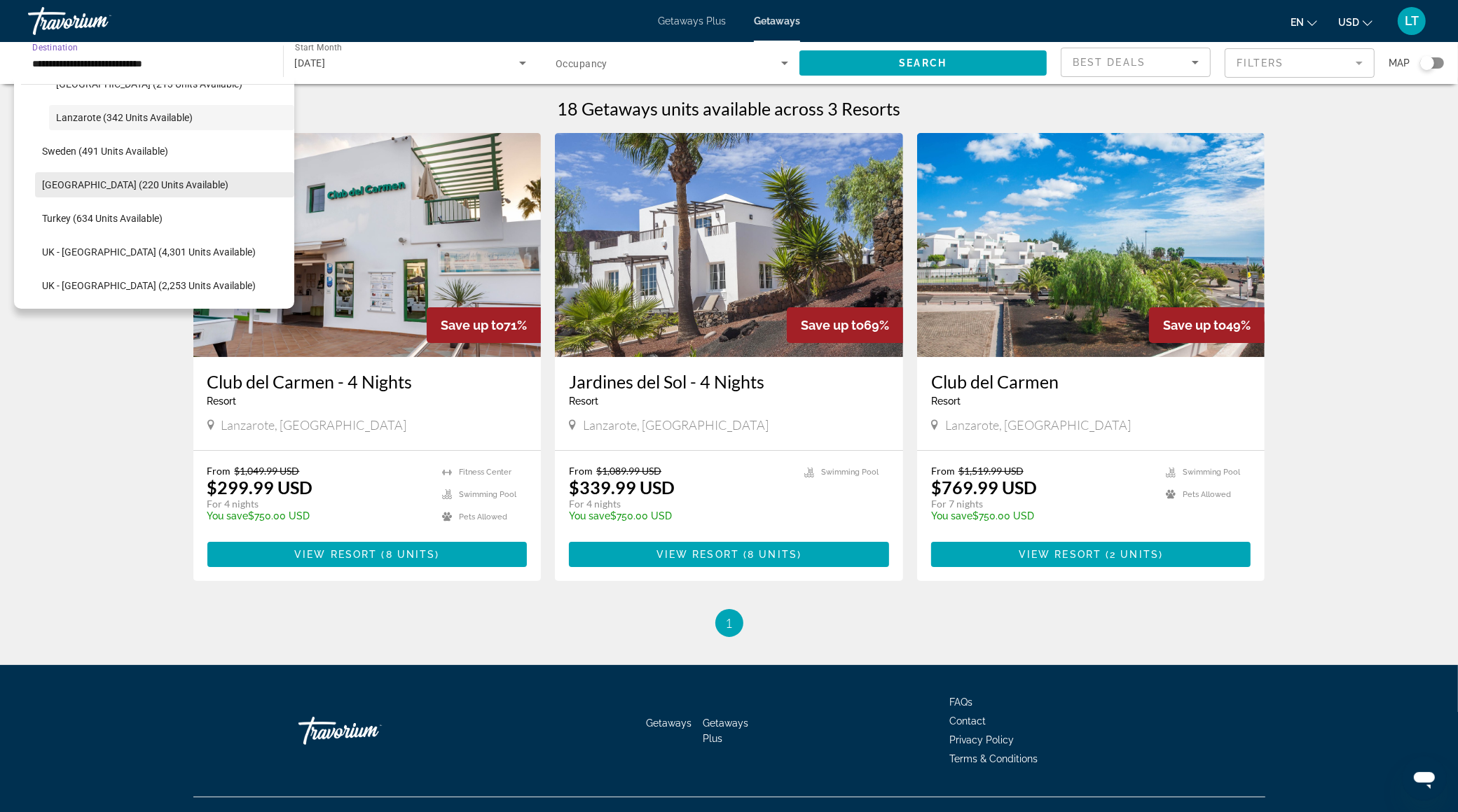
scroll to position [935, 0]
click at [130, 215] on span "Turkey (634 units available)" at bounding box center [102, 215] width 121 height 11
type input "**********"
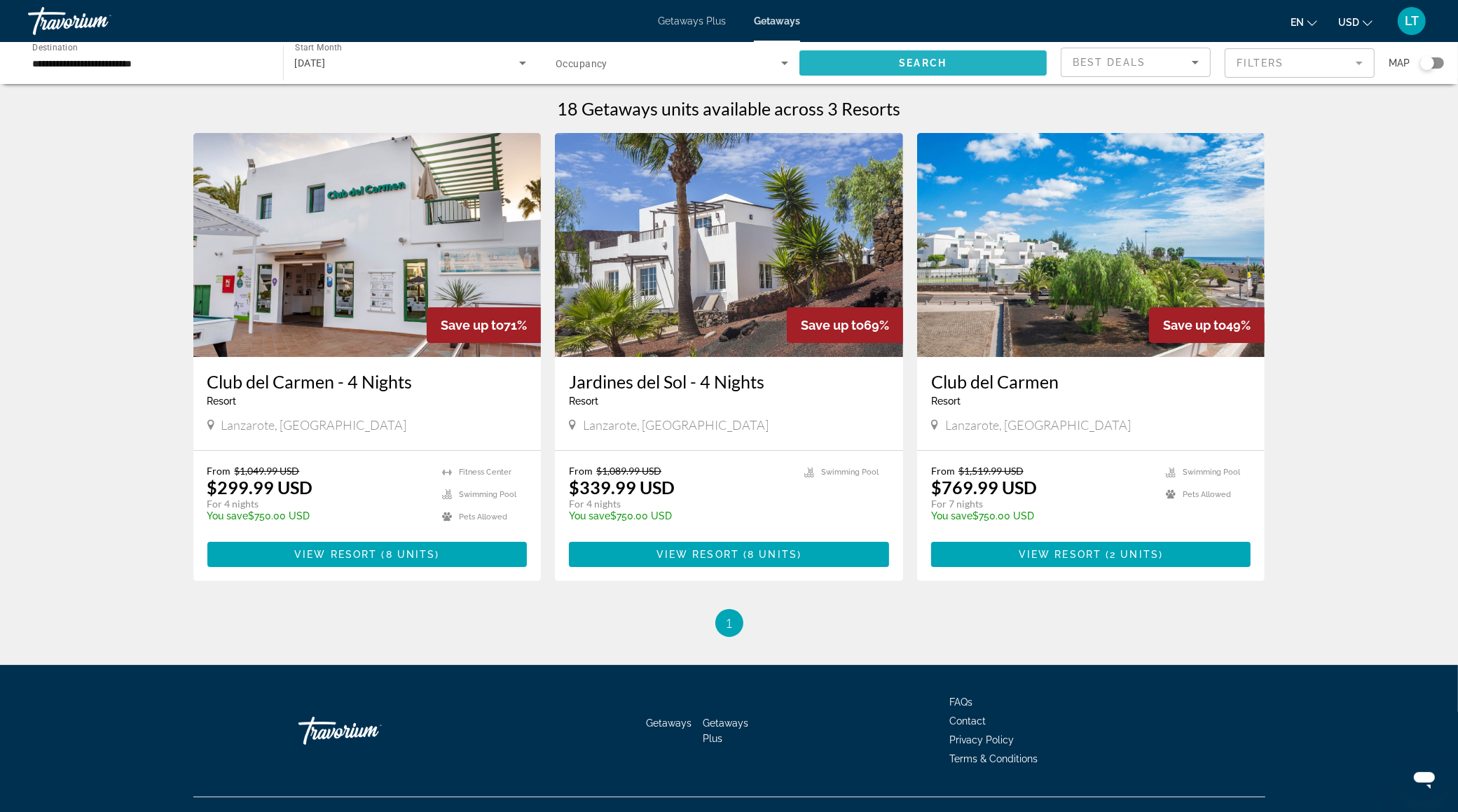
click at [909, 57] on span "Search" at bounding box center [923, 63] width 48 height 11
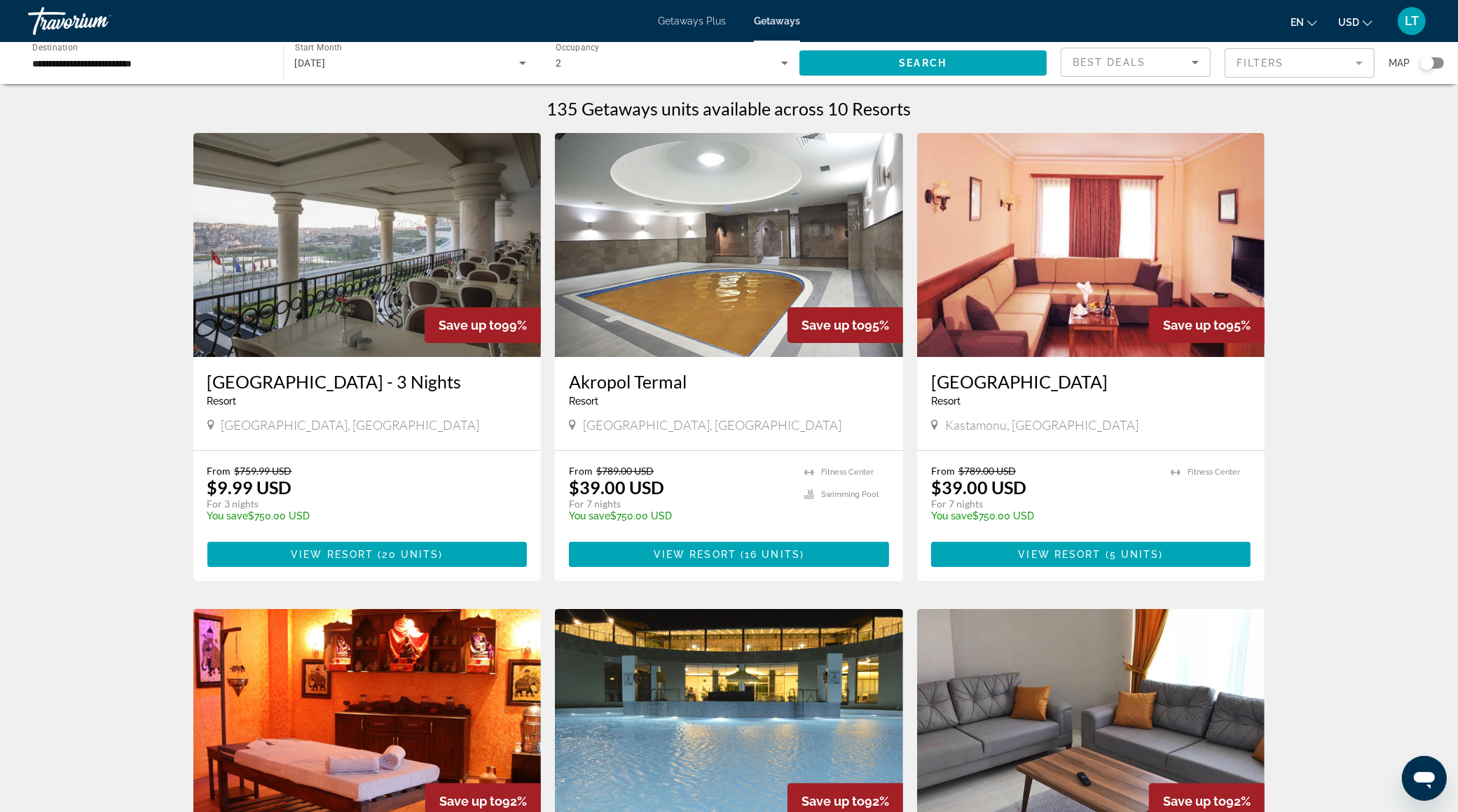
click at [697, 309] on img "Main content" at bounding box center [729, 245] width 348 height 224
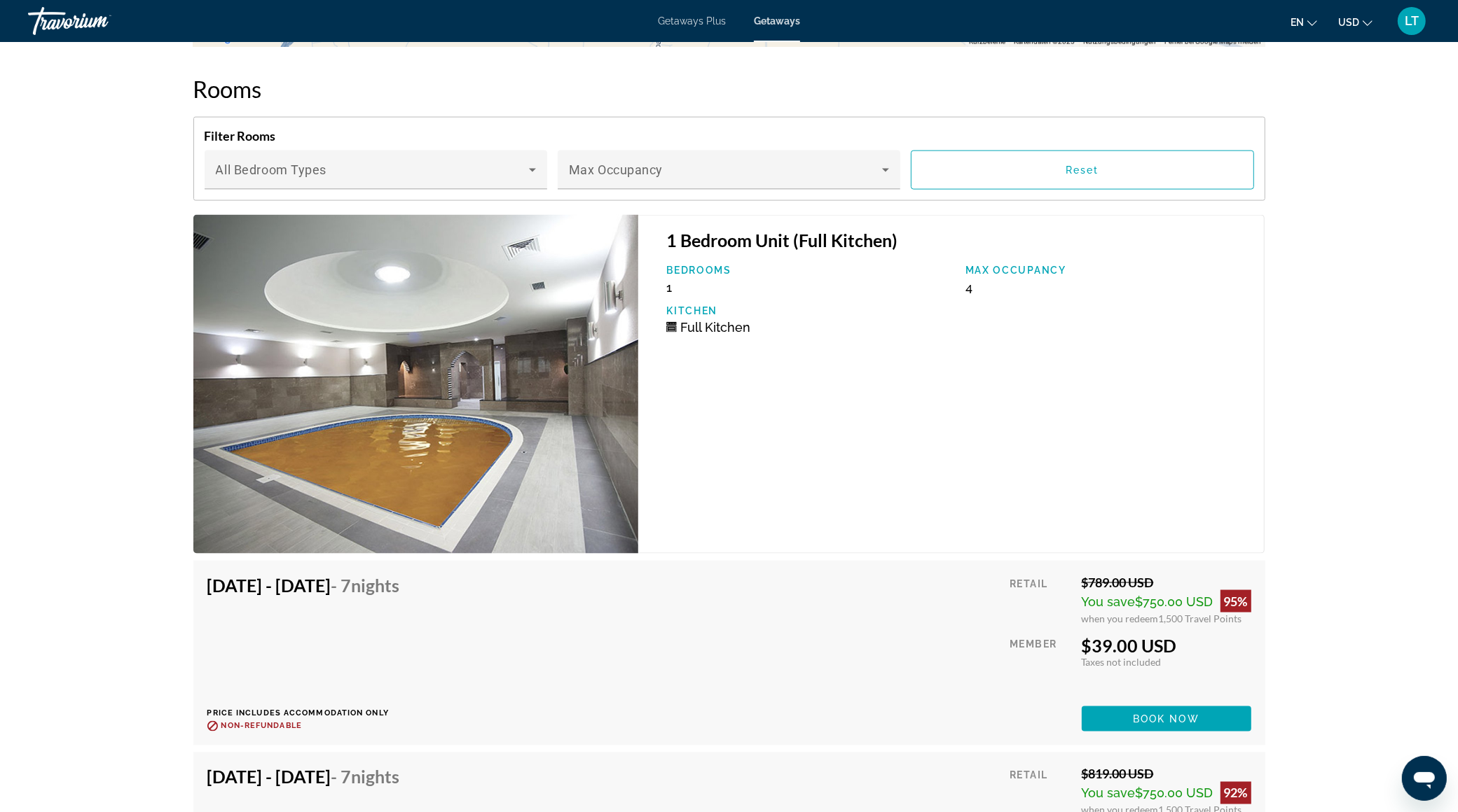
scroll to position [2188, 0]
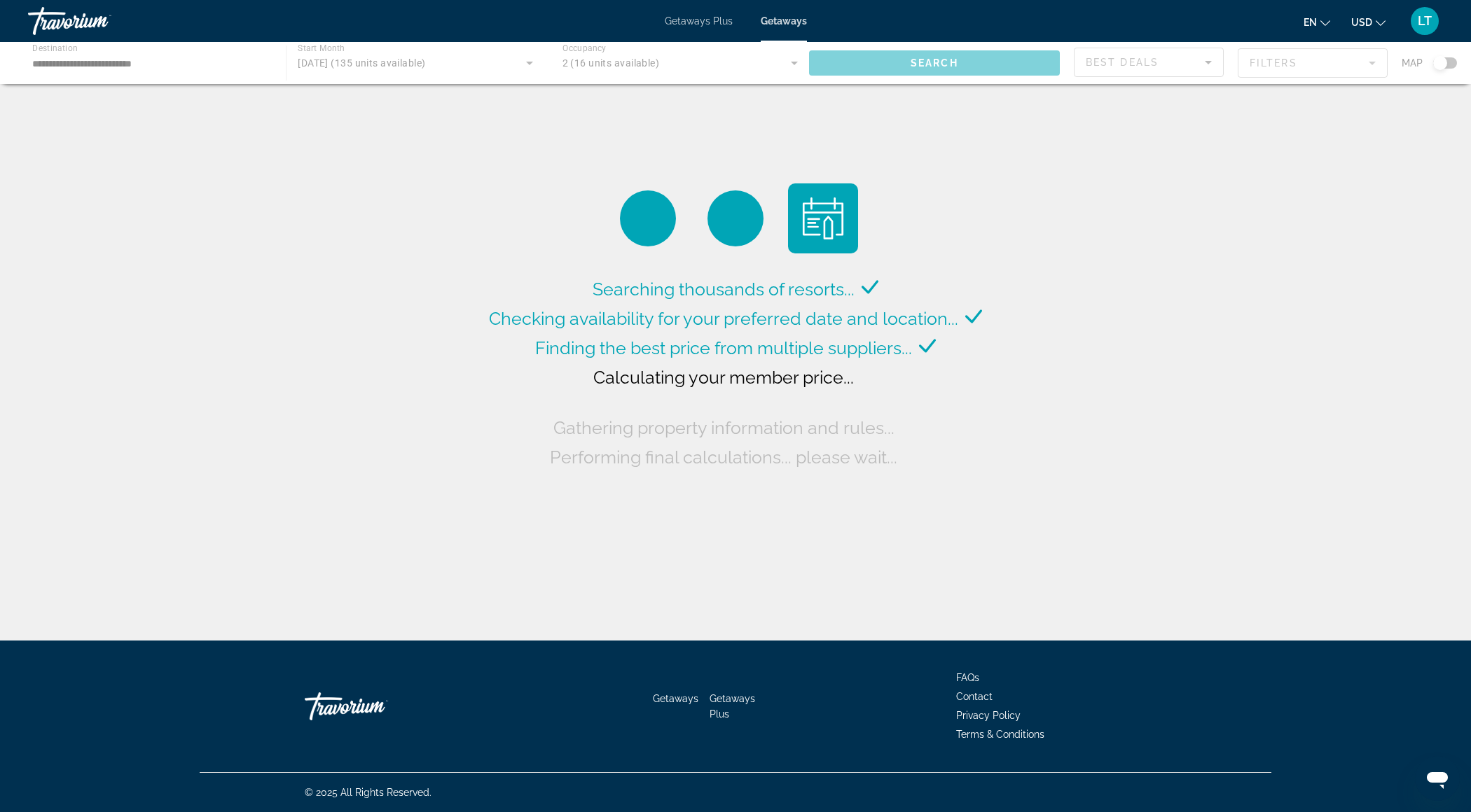
click at [108, 57] on div "Main content" at bounding box center [735, 63] width 1471 height 42
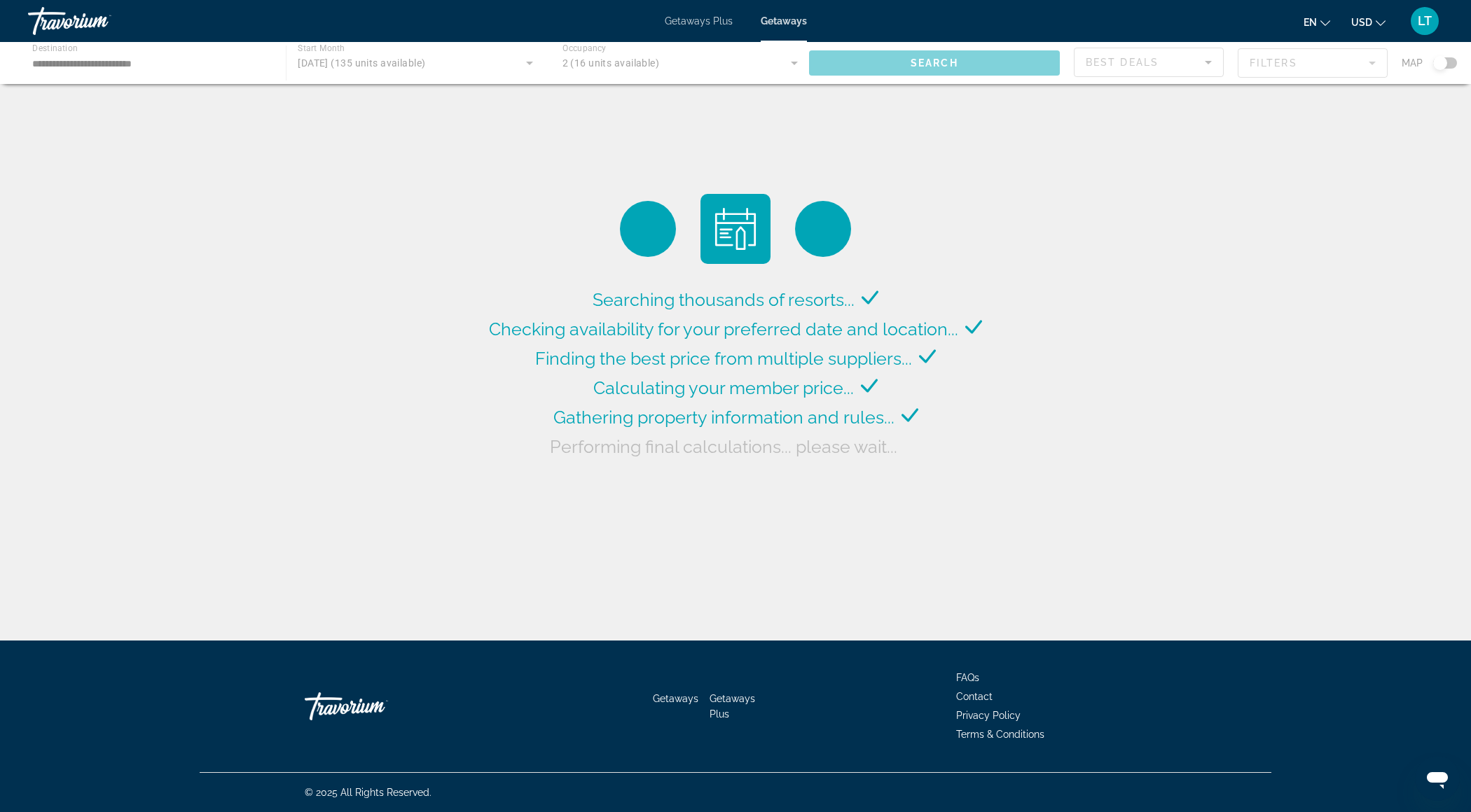
click at [140, 64] on div "Main content" at bounding box center [735, 63] width 1471 height 42
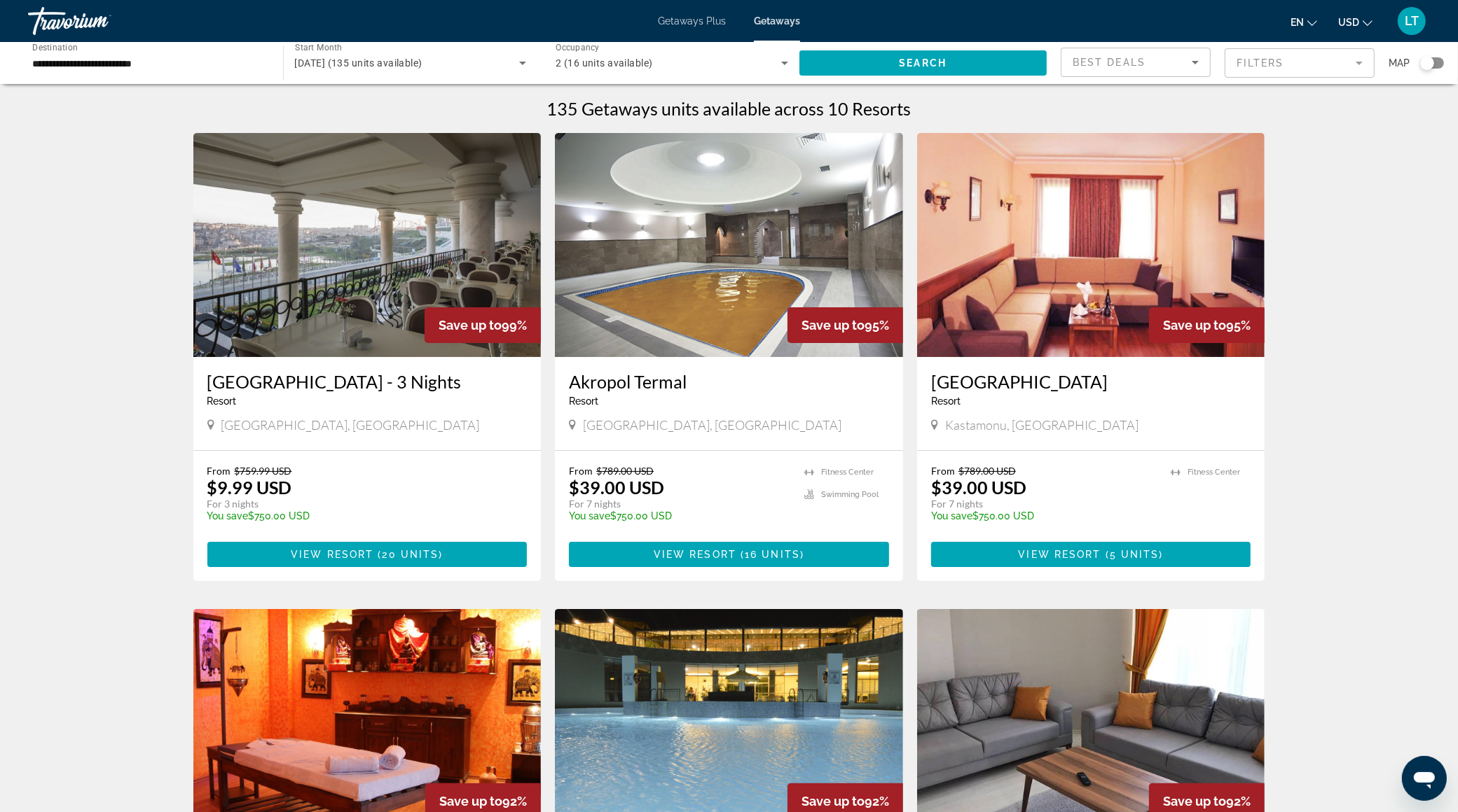
click at [1097, 243] on img "Main content" at bounding box center [1091, 245] width 348 height 224
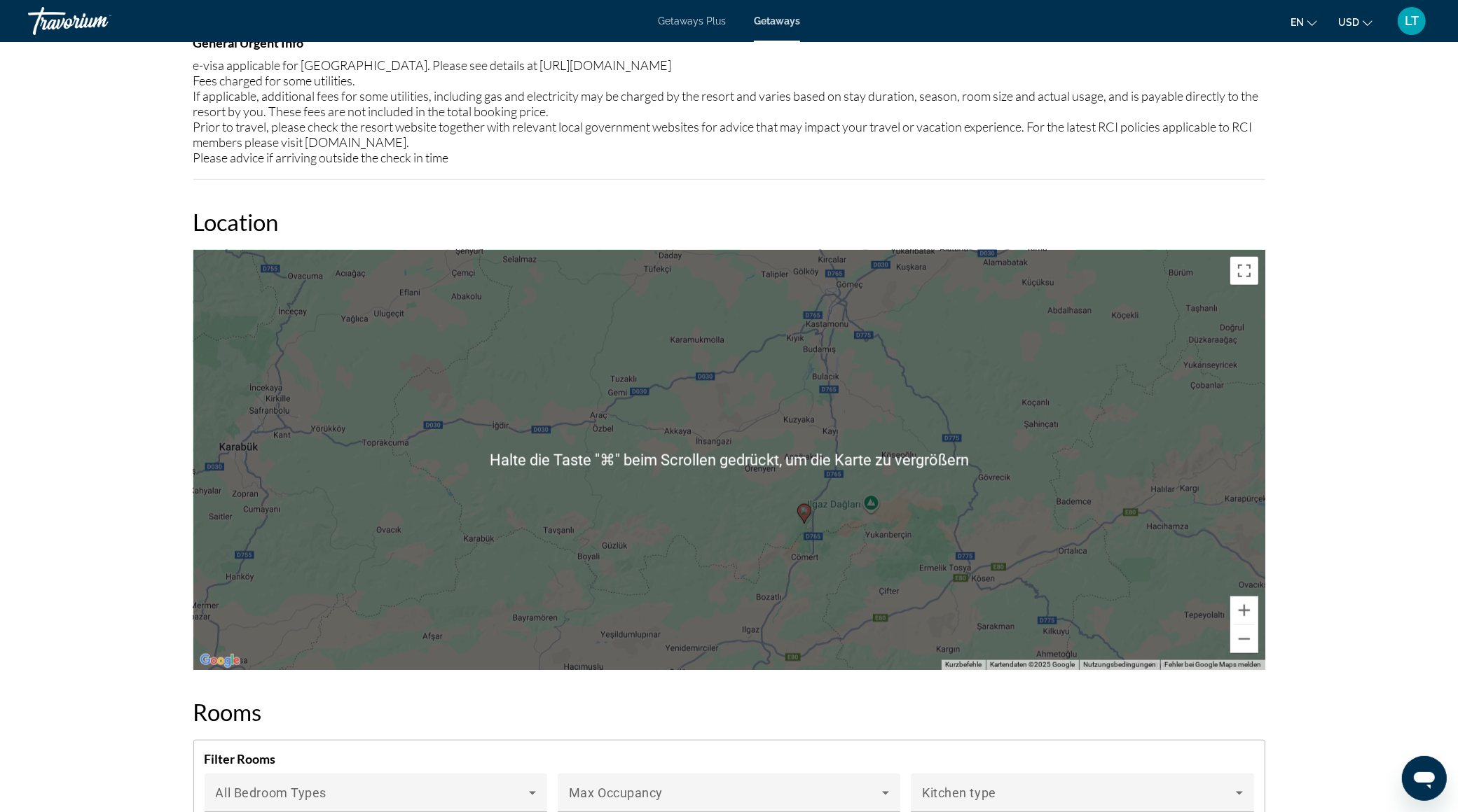
scroll to position [1576, 0]
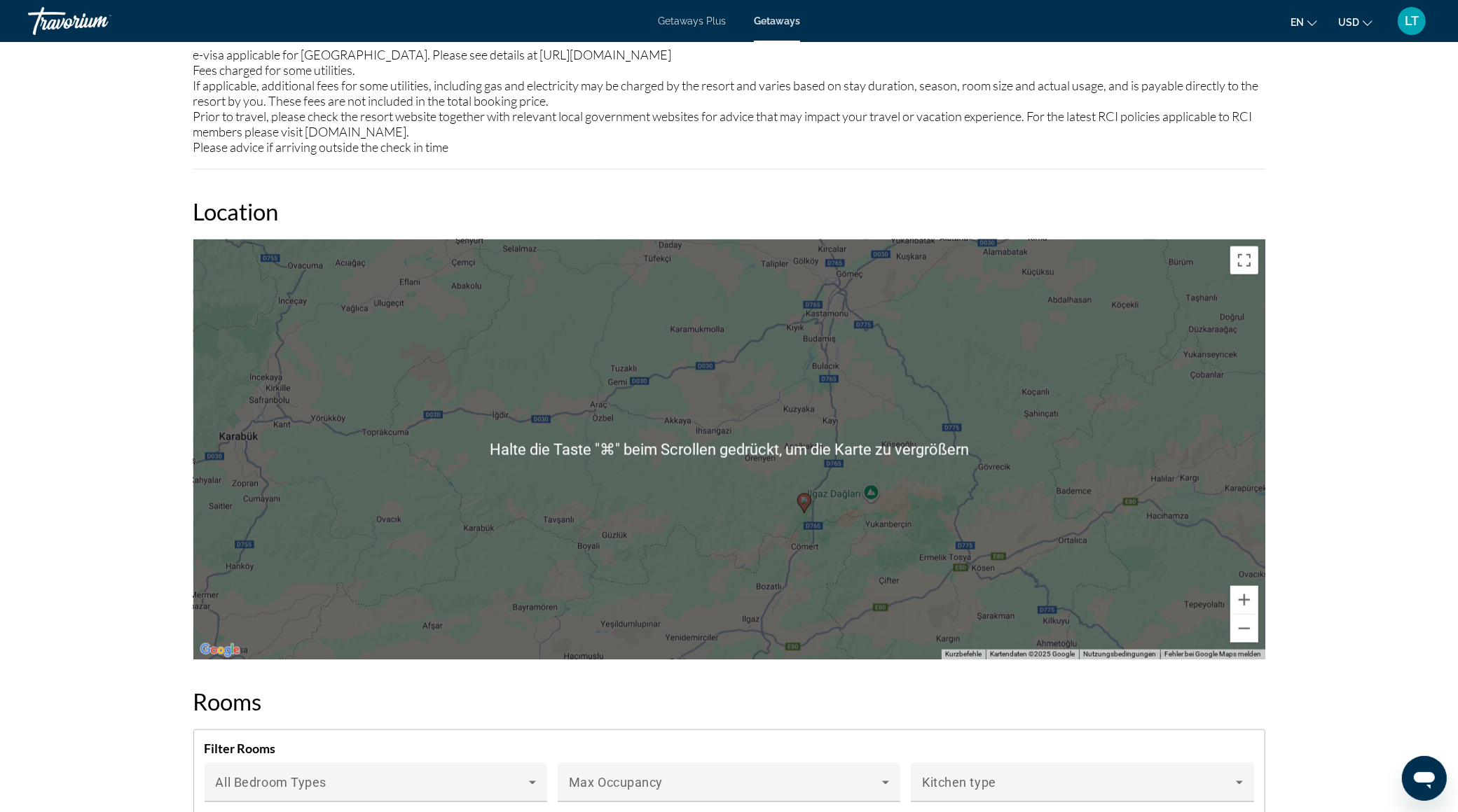
click at [808, 575] on div "Um den Modus zum Ziehen mit der Tastatur zu aktivieren, drückst du Alt + Eingab…" at bounding box center [729, 449] width 1071 height 420
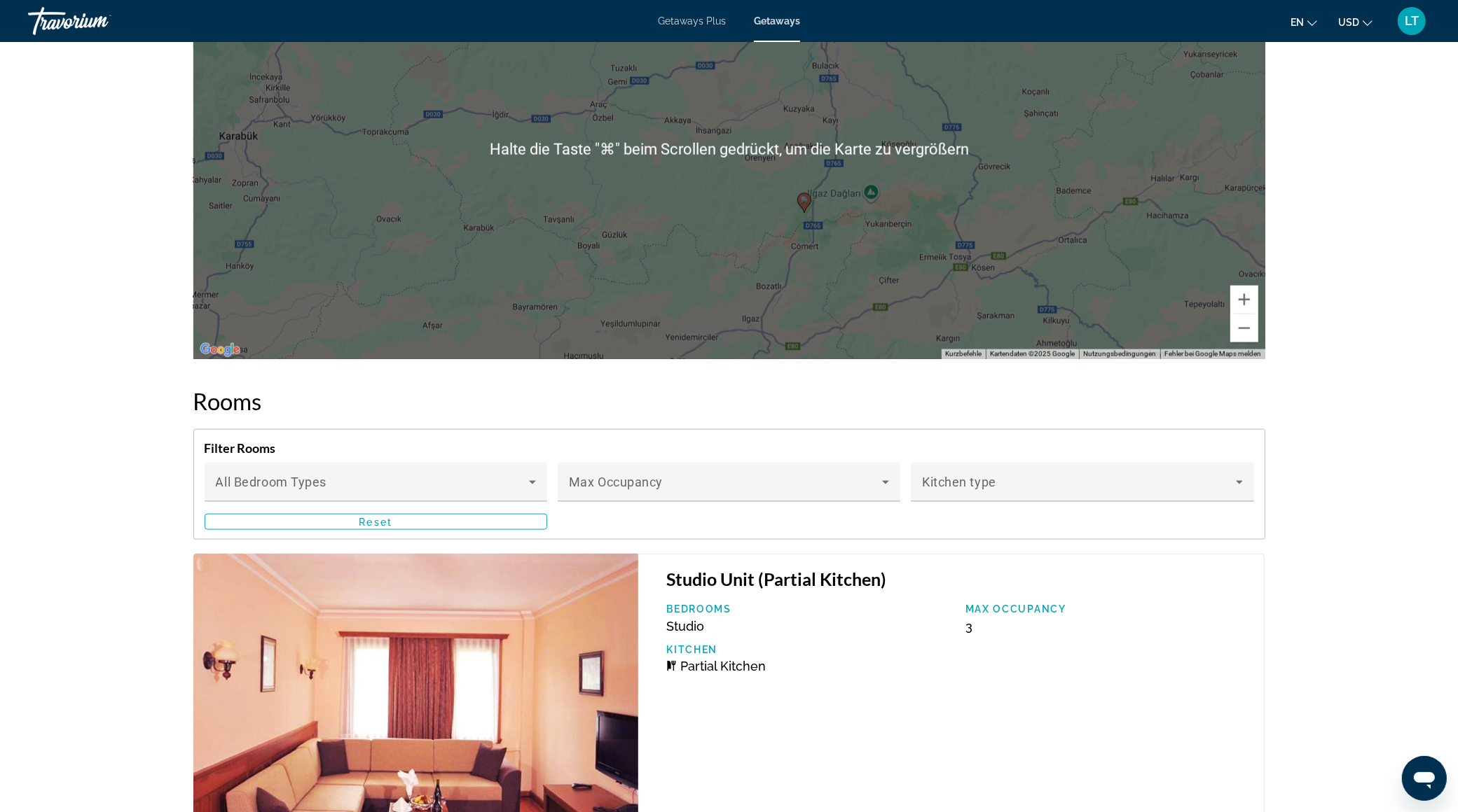
scroll to position [1907, 0]
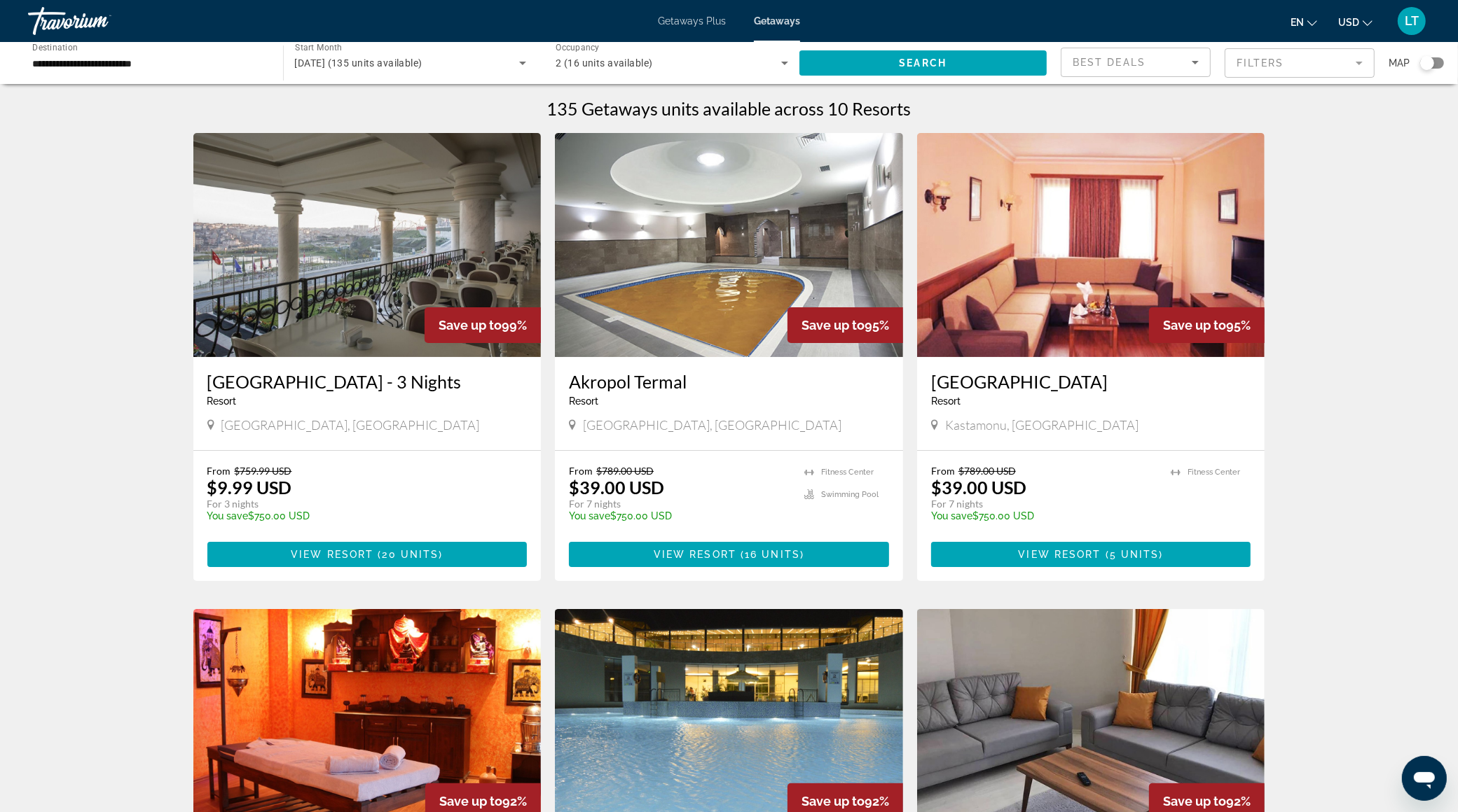
click at [131, 64] on input "**********" at bounding box center [148, 64] width 232 height 17
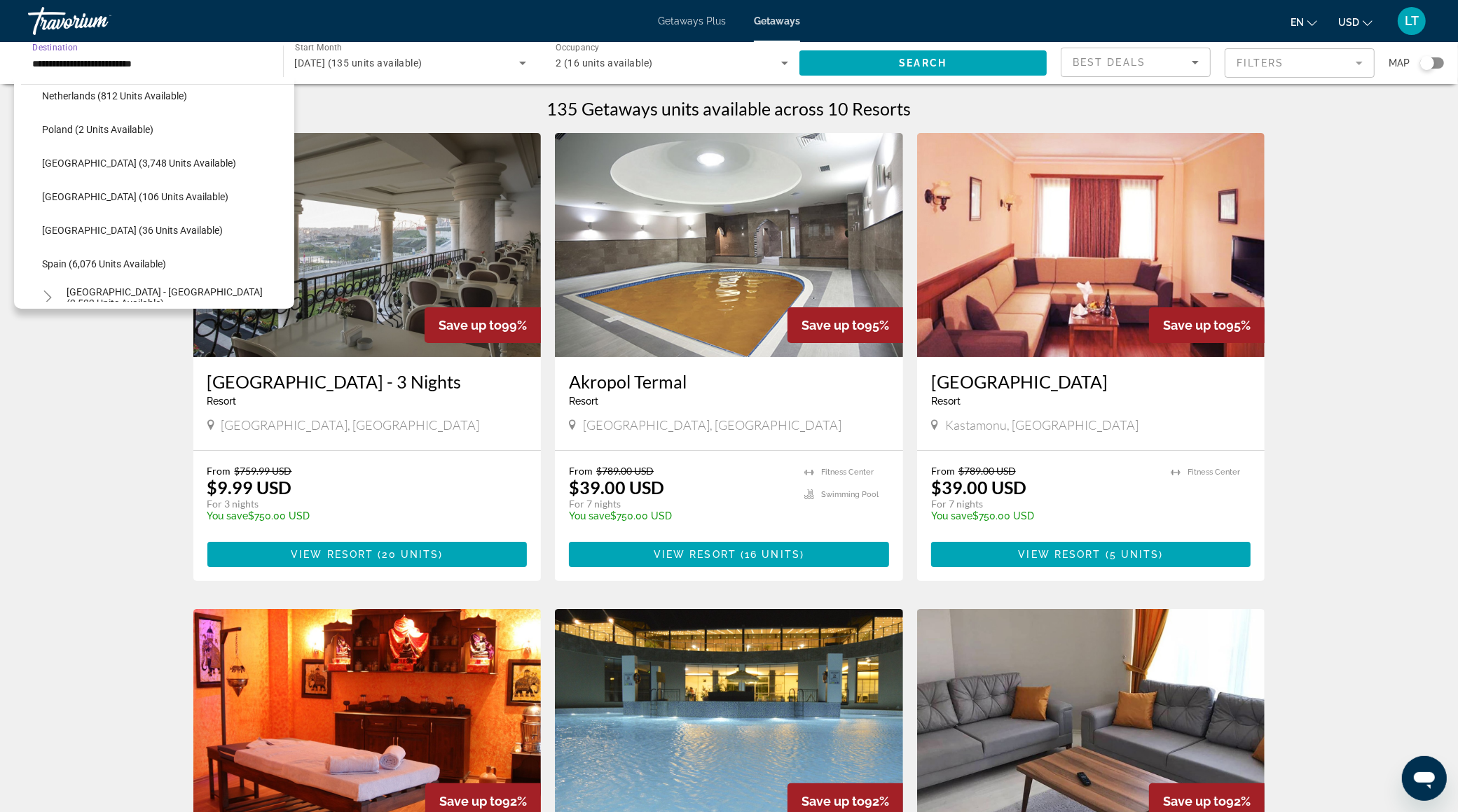
scroll to position [603, 0]
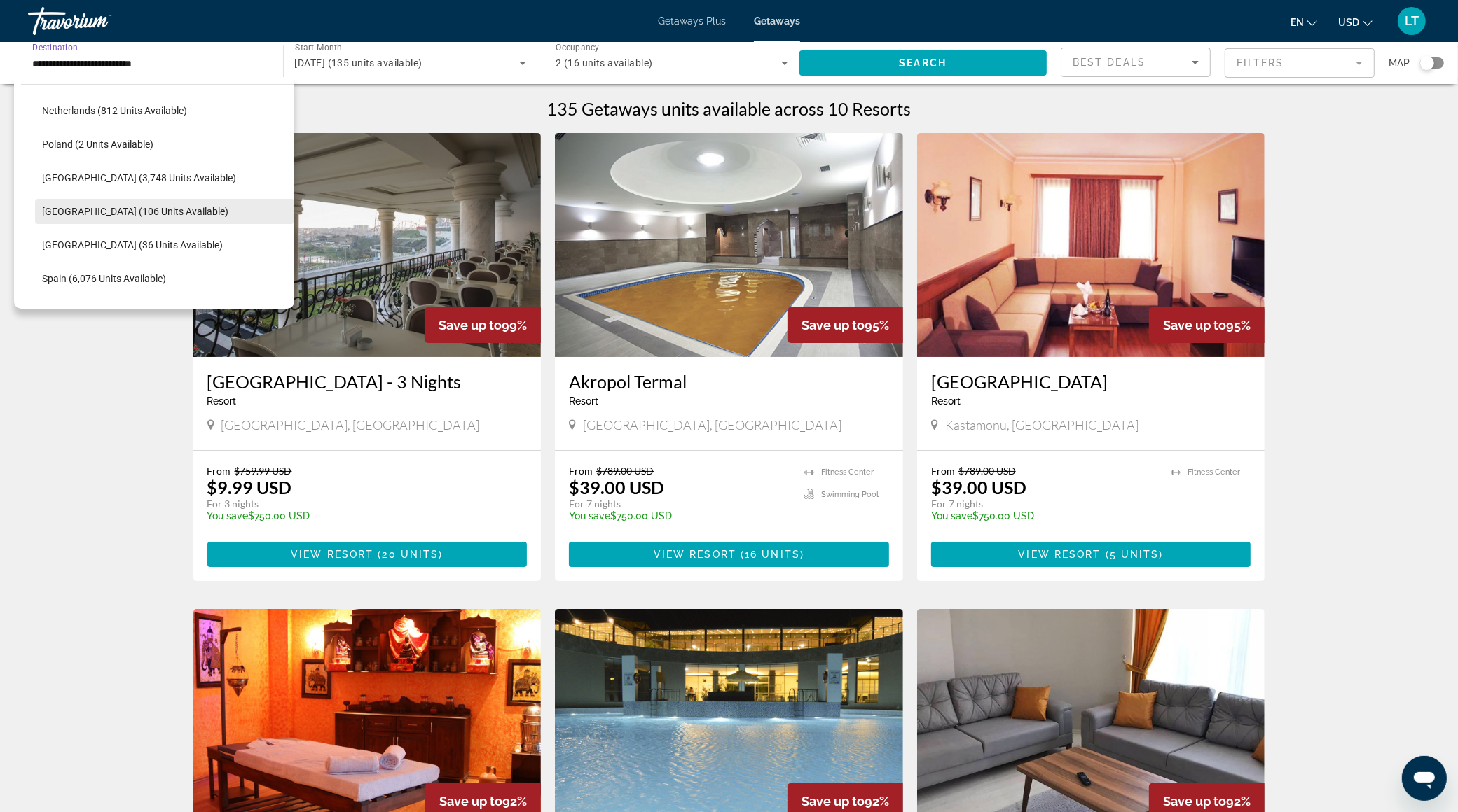
click at [140, 213] on span "[GEOGRAPHIC_DATA] (106 units available)" at bounding box center [135, 212] width 187 height 11
type input "**********"
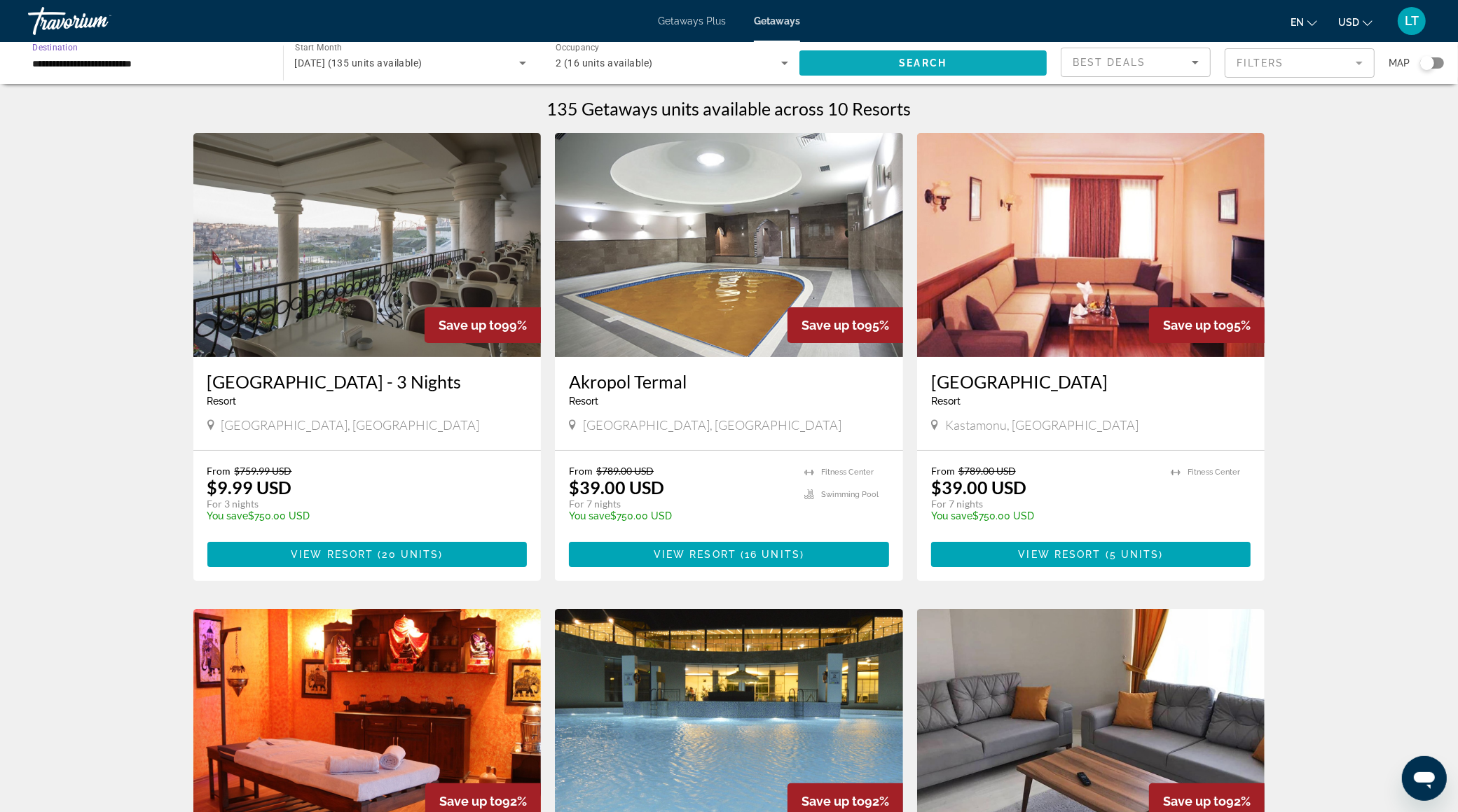
click at [939, 65] on span "Search" at bounding box center [923, 63] width 48 height 11
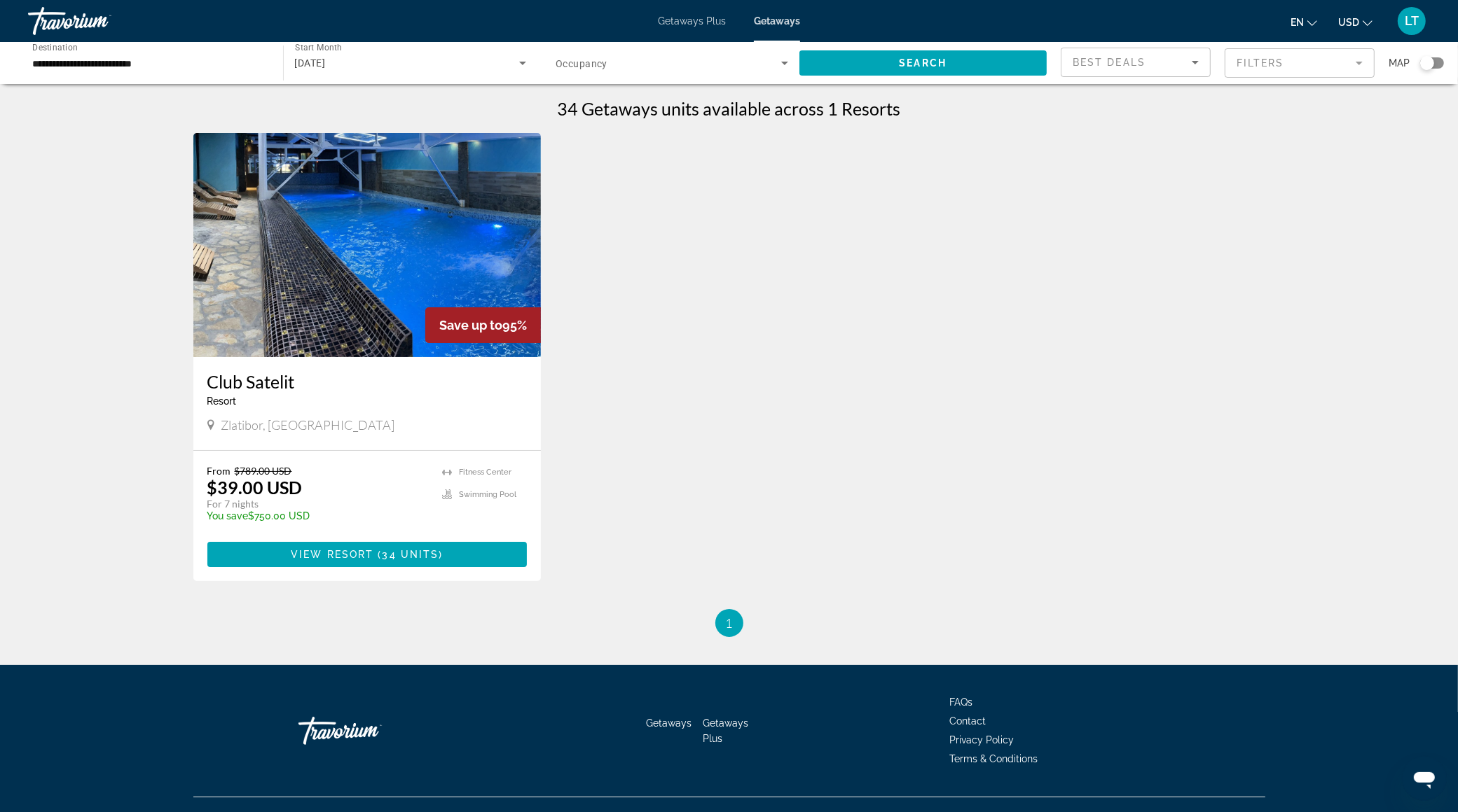
click at [349, 264] on img "Main content" at bounding box center [368, 245] width 348 height 224
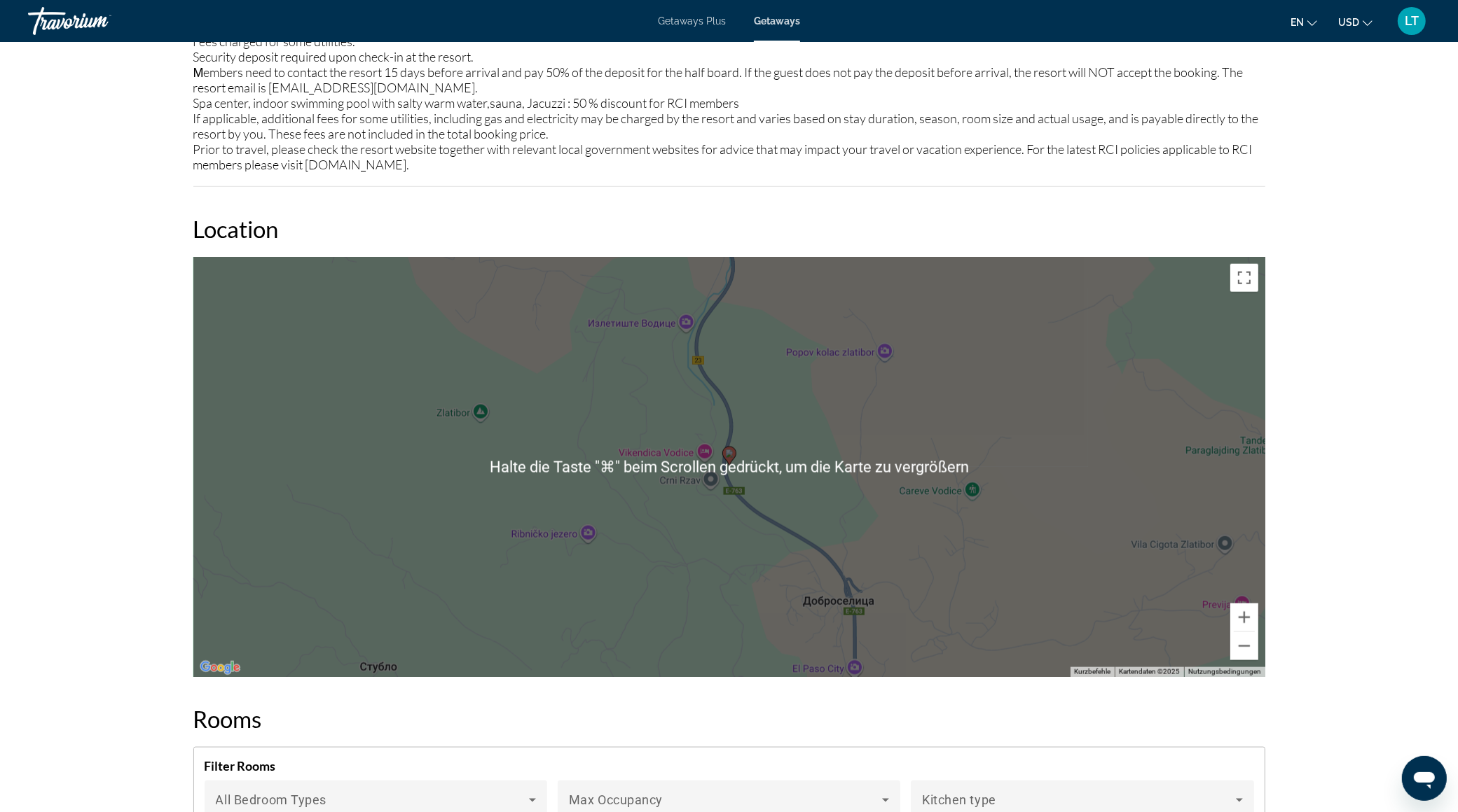
scroll to position [1776, 0]
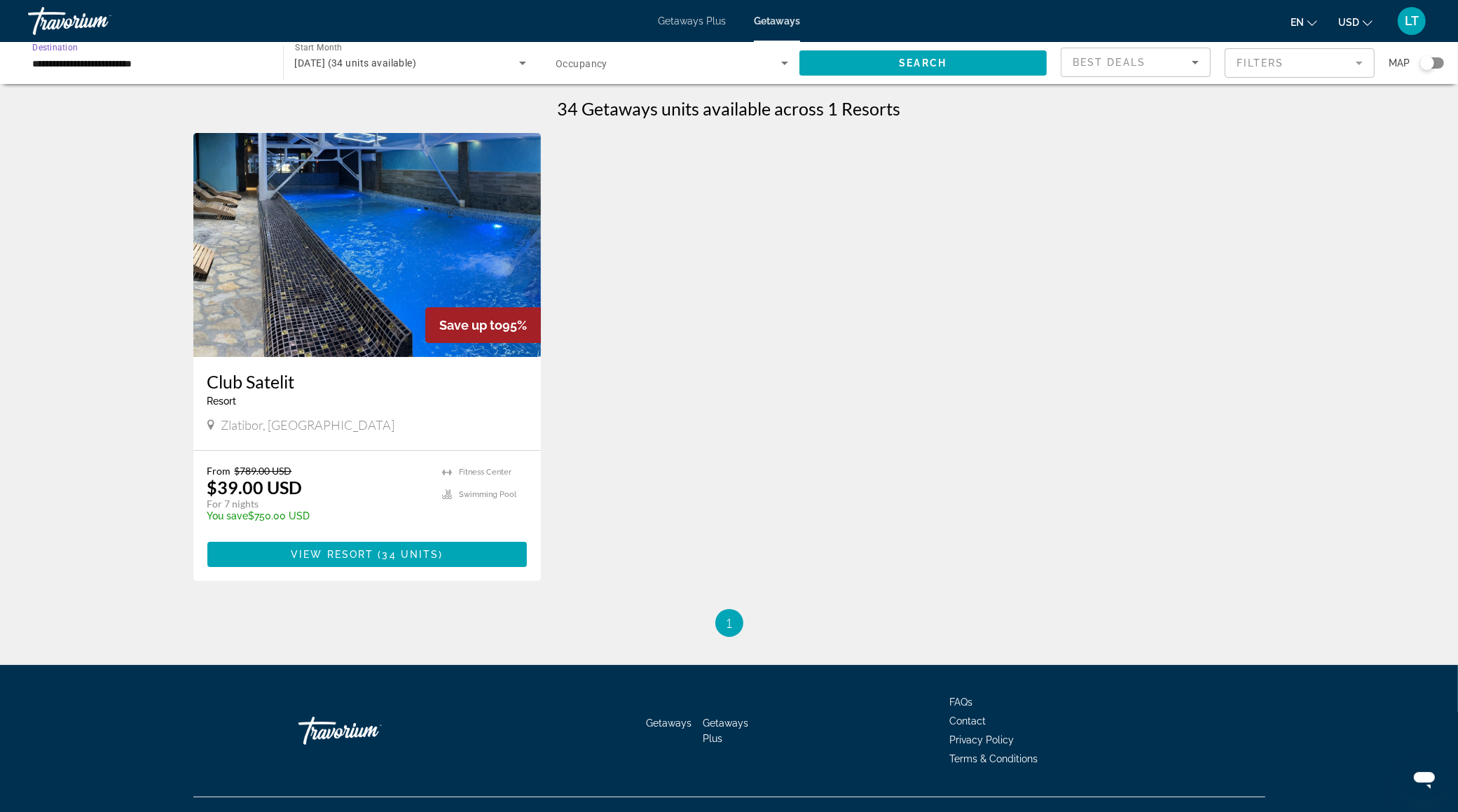
click at [69, 63] on input "**********" at bounding box center [148, 64] width 232 height 17
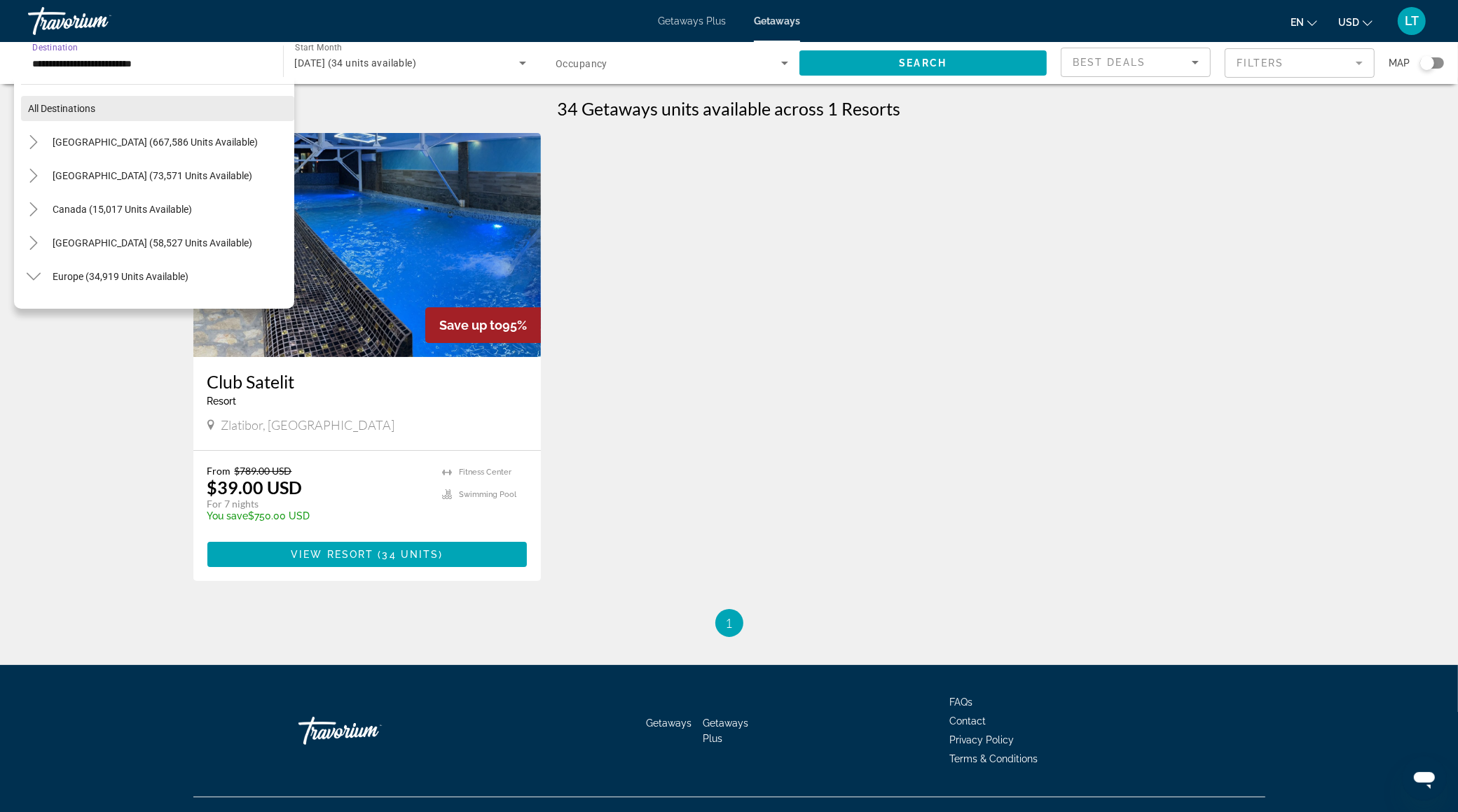
click at [52, 104] on span "All destinations" at bounding box center [62, 109] width 67 height 11
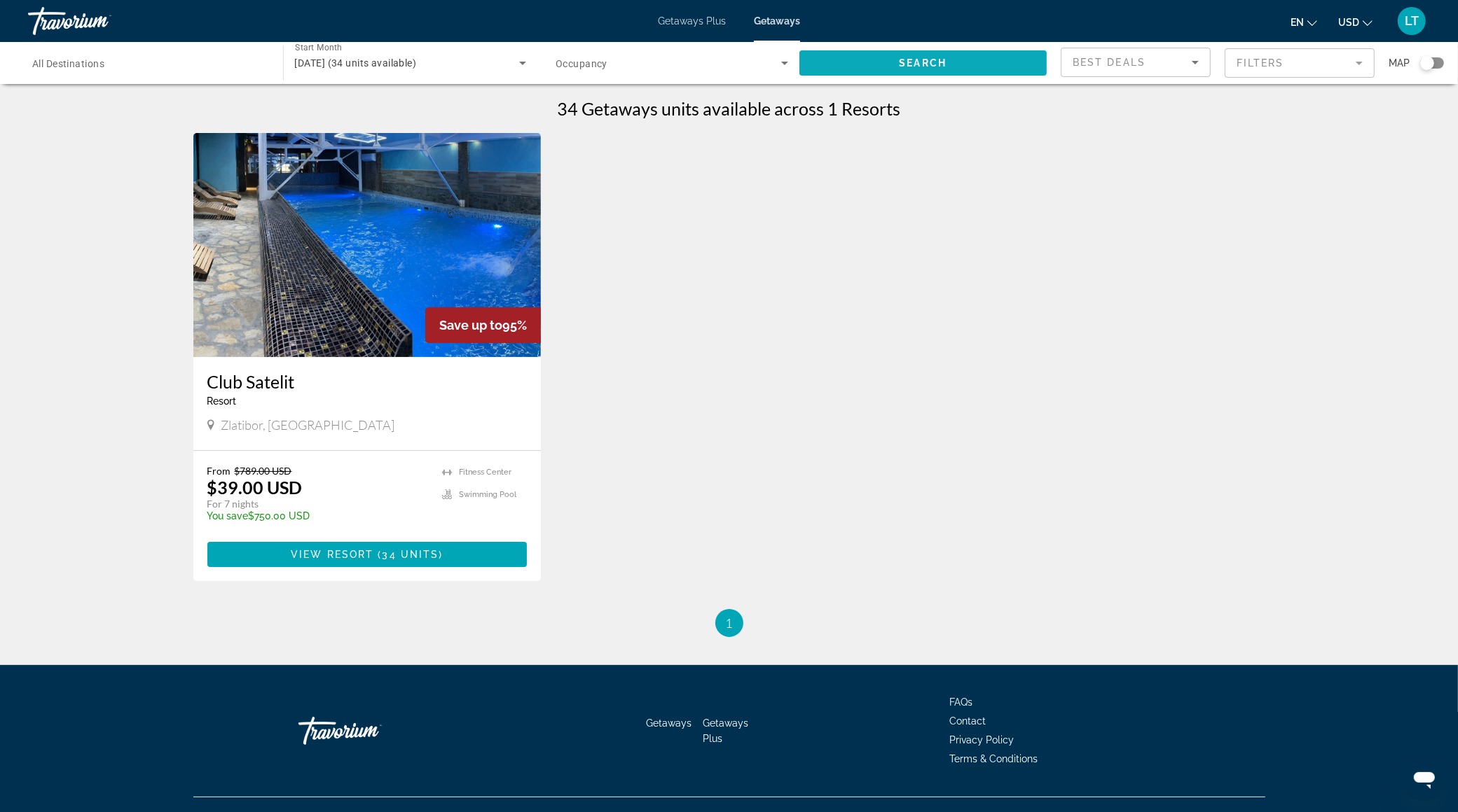
click at [852, 60] on span "Search widget" at bounding box center [923, 63] width 248 height 34
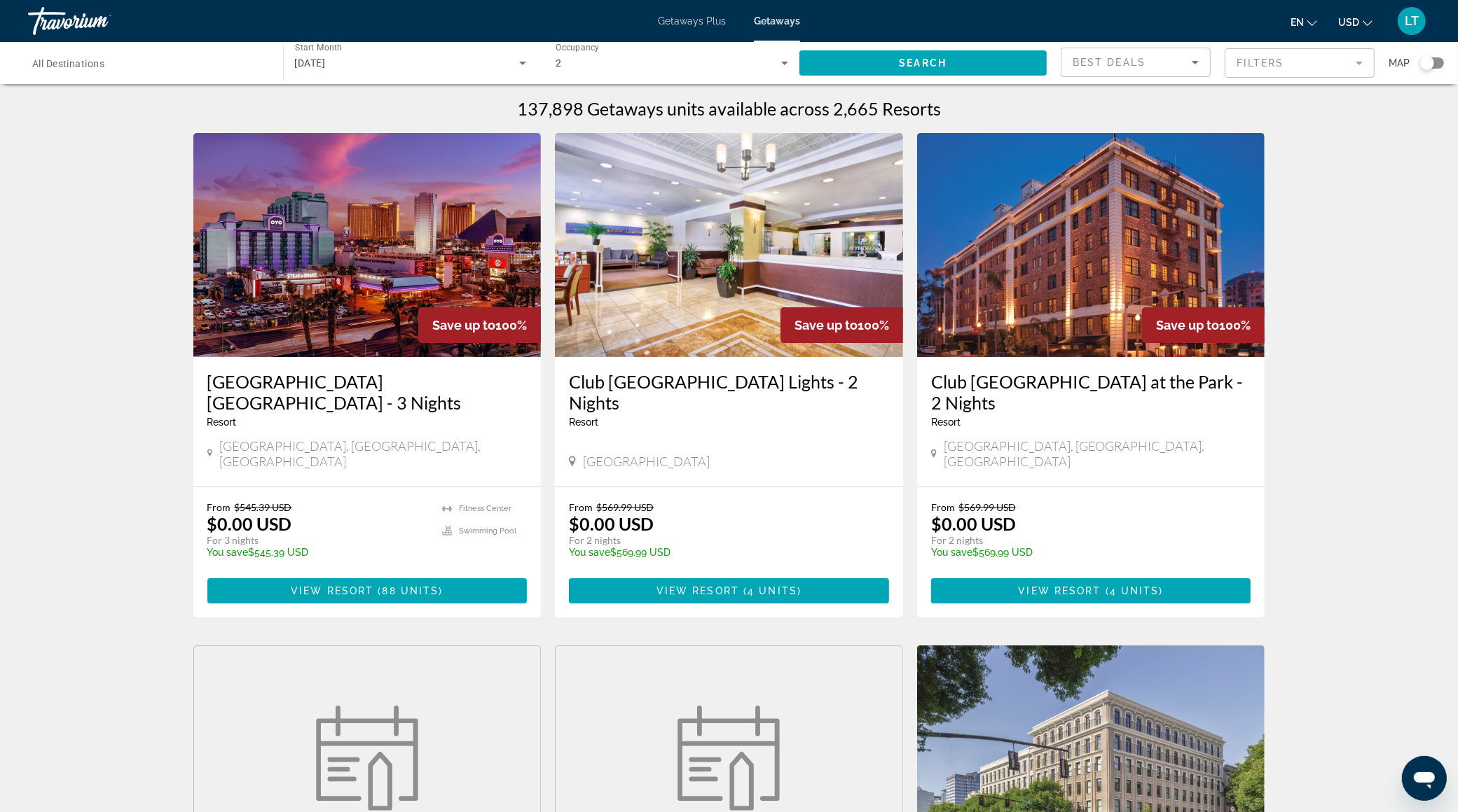
click at [1433, 61] on div "Search widget" at bounding box center [1427, 63] width 14 height 14
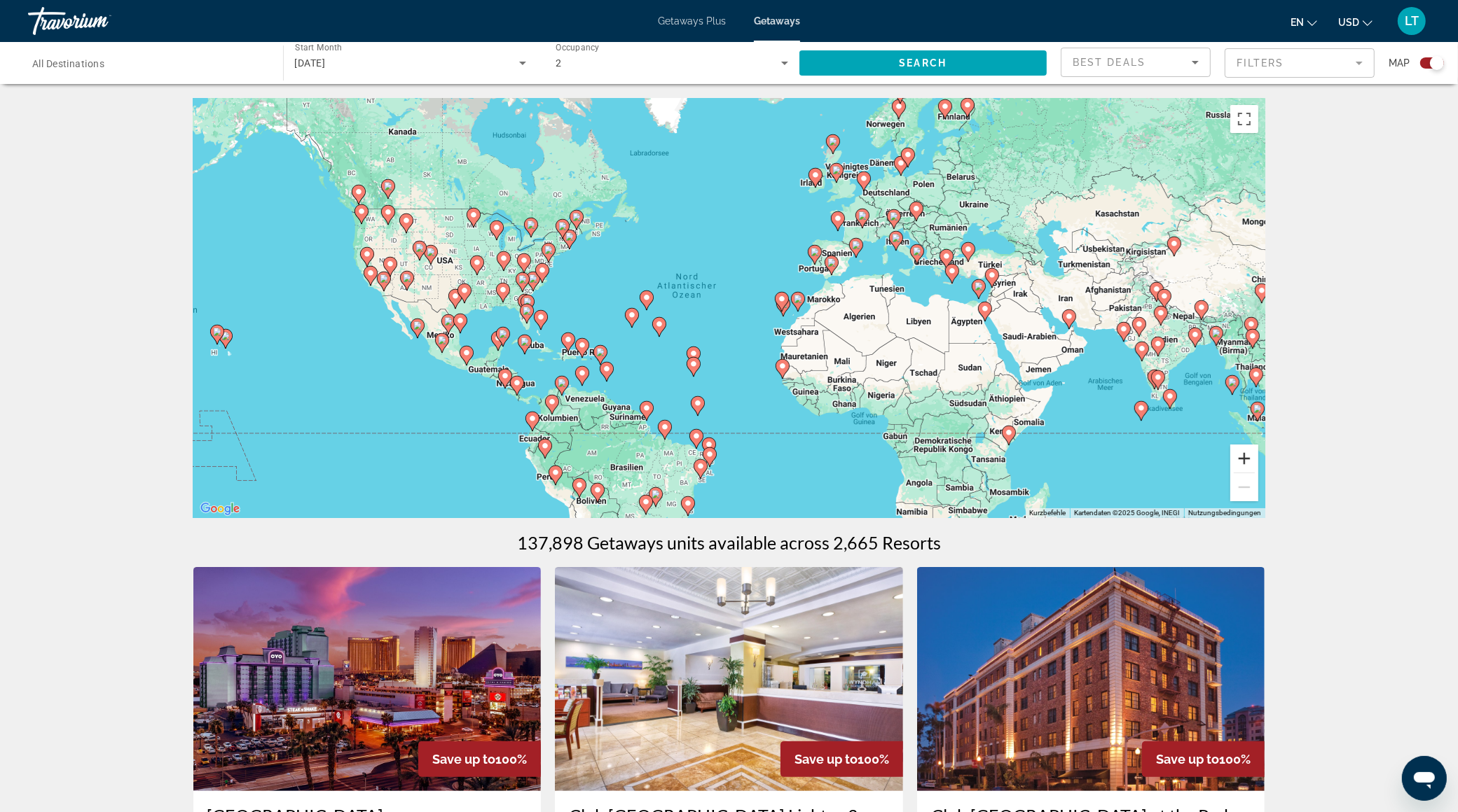
click at [1240, 455] on button "Vergrößern" at bounding box center [1244, 459] width 28 height 28
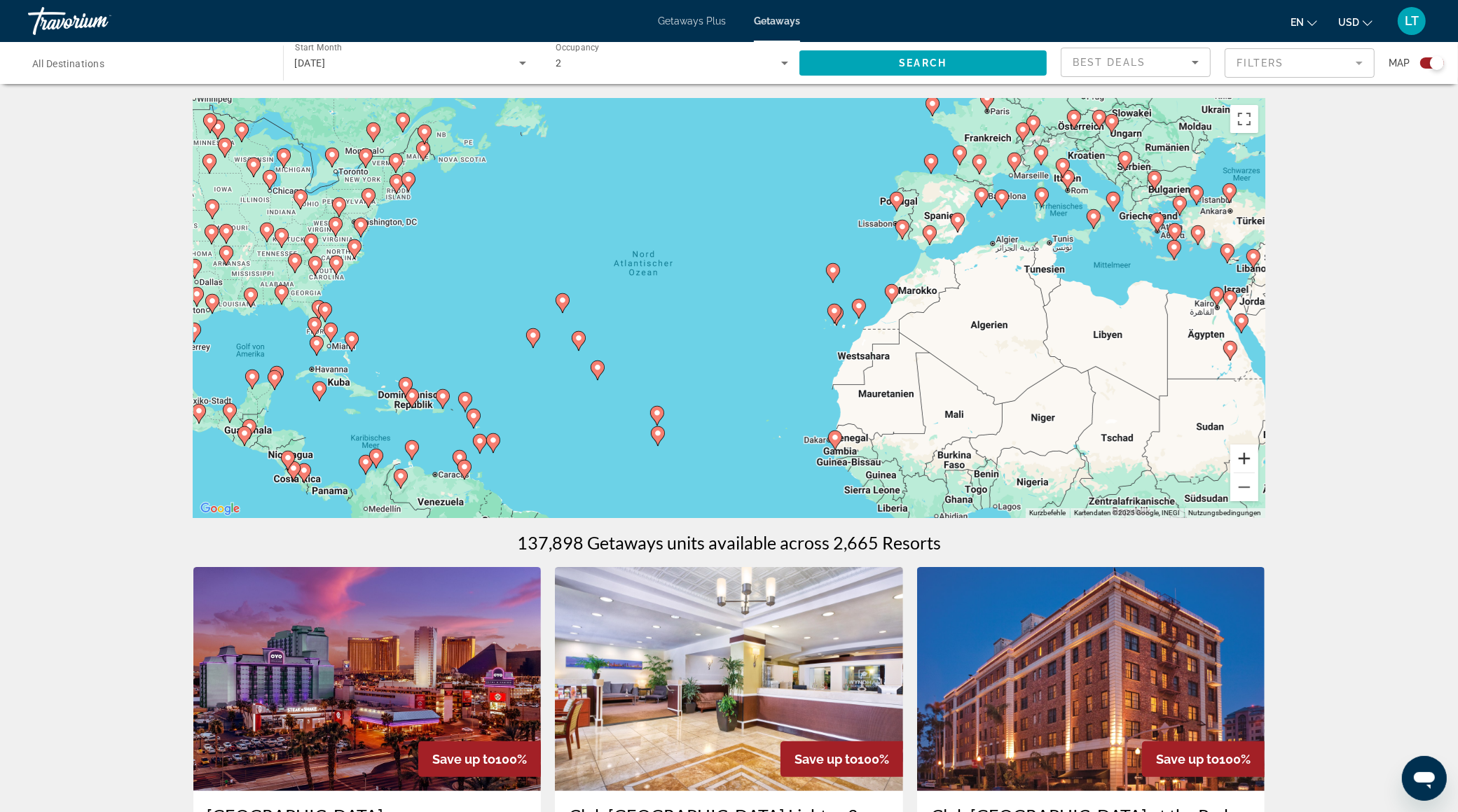
click at [1240, 455] on button "Vergrößern" at bounding box center [1244, 459] width 28 height 28
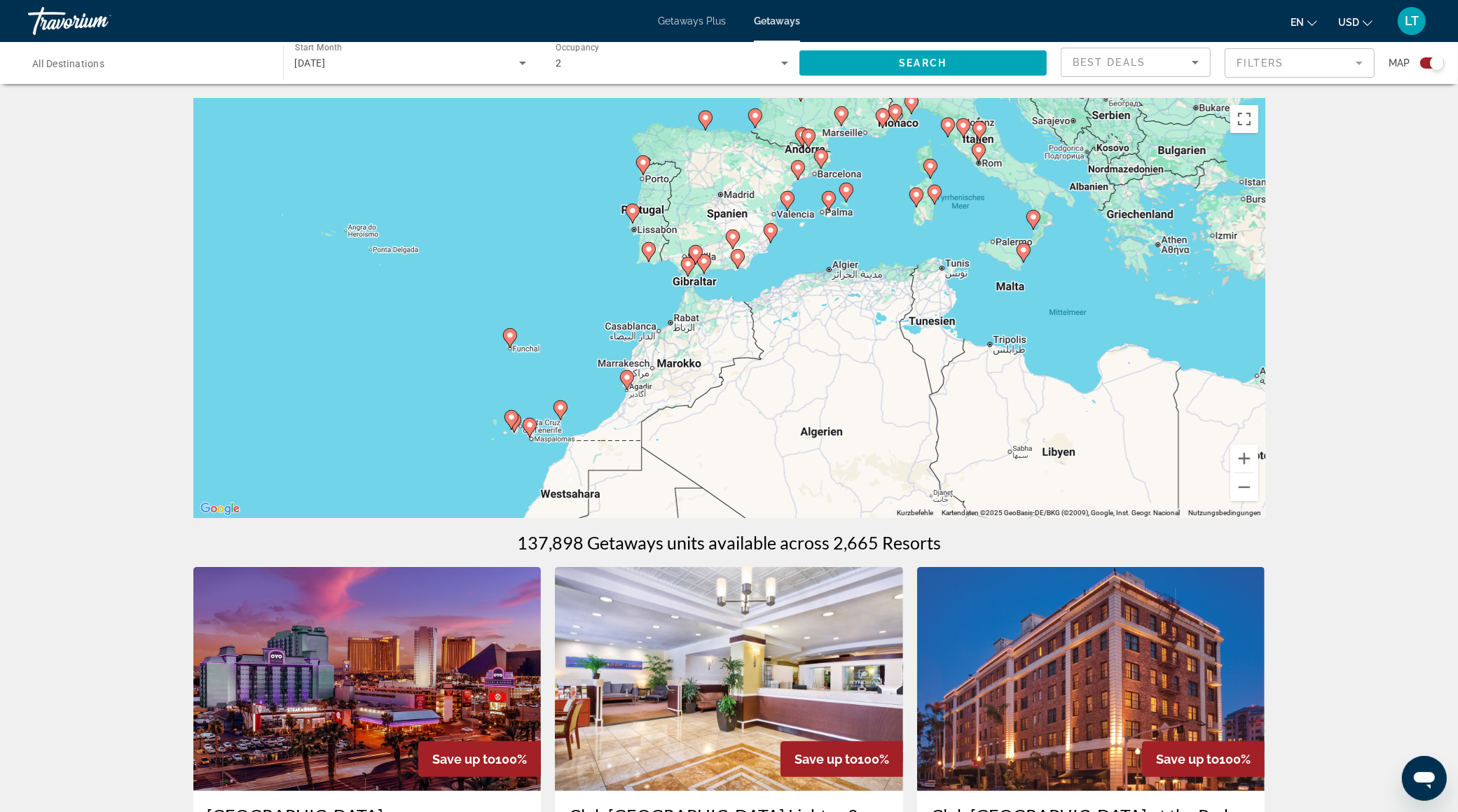
drag, startPoint x: 1139, startPoint y: 358, endPoint x: 707, endPoint y: 448, distance: 441.3
click at [707, 449] on div "Um den Modus zum Ziehen mit der Tastatur zu aktivieren, drückst du Alt + Eingab…" at bounding box center [729, 308] width 1071 height 420
click at [1237, 456] on button "Vergrößern" at bounding box center [1244, 459] width 28 height 28
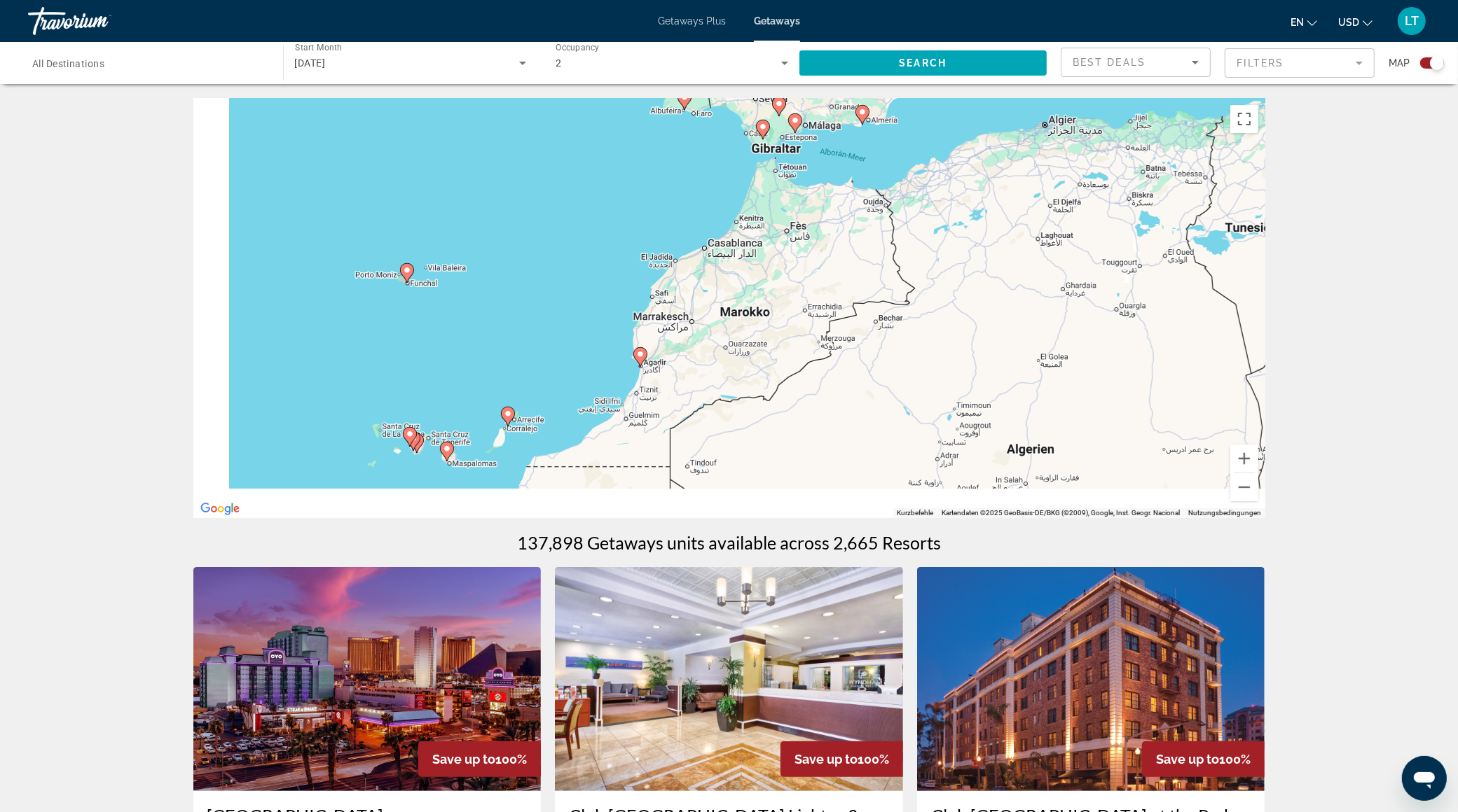
drag, startPoint x: 717, startPoint y: 372, endPoint x: 841, endPoint y: 259, distance: 167.8
click at [841, 259] on div "Um den Modus zum Ziehen mit der Tastatur zu aktivieren, drückst du Alt + Eingab…" at bounding box center [729, 308] width 1071 height 420
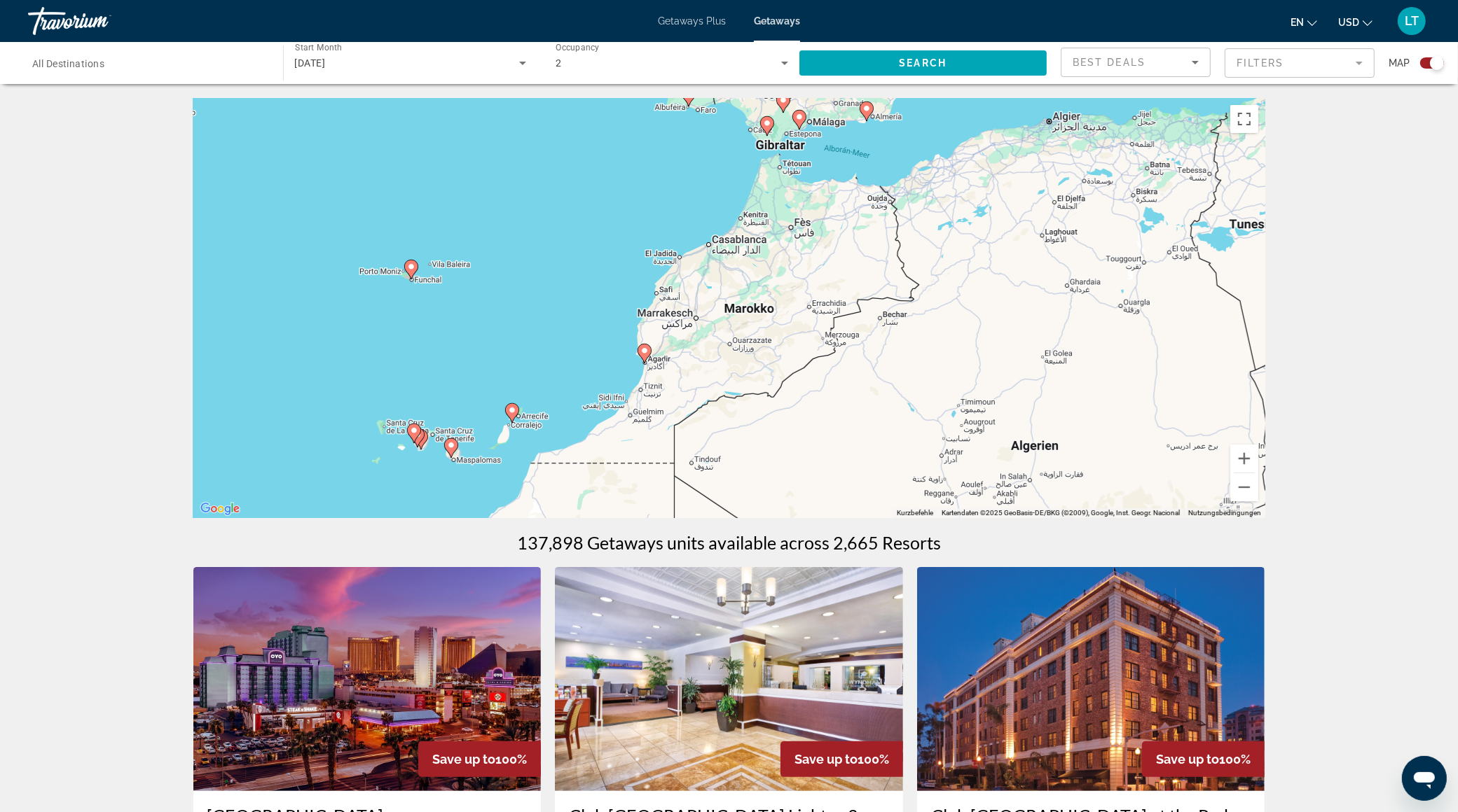
click at [646, 351] on image "Main content" at bounding box center [644, 351] width 8 height 8
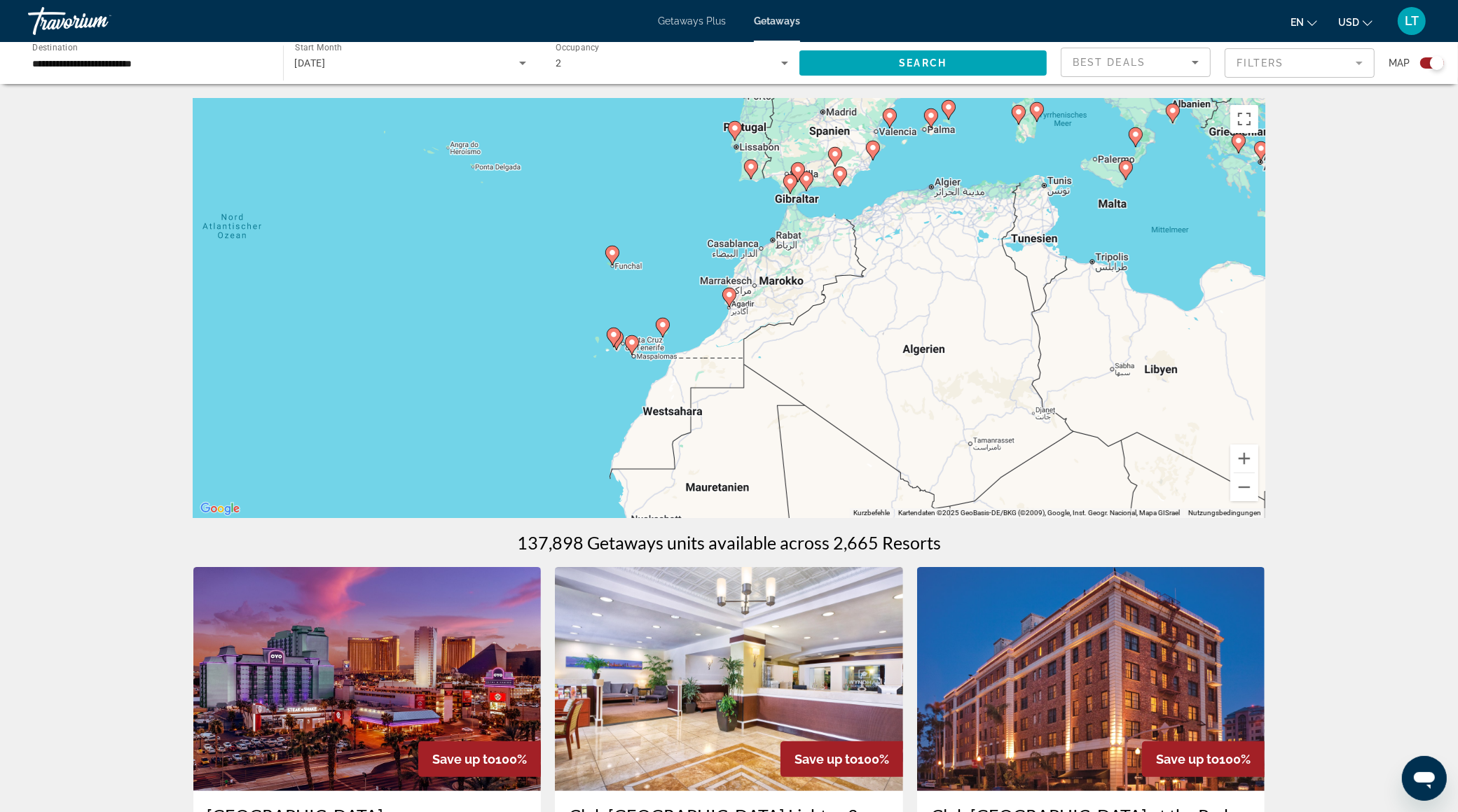
click at [728, 295] on image "Main content" at bounding box center [729, 295] width 8 height 8
type input "**********"
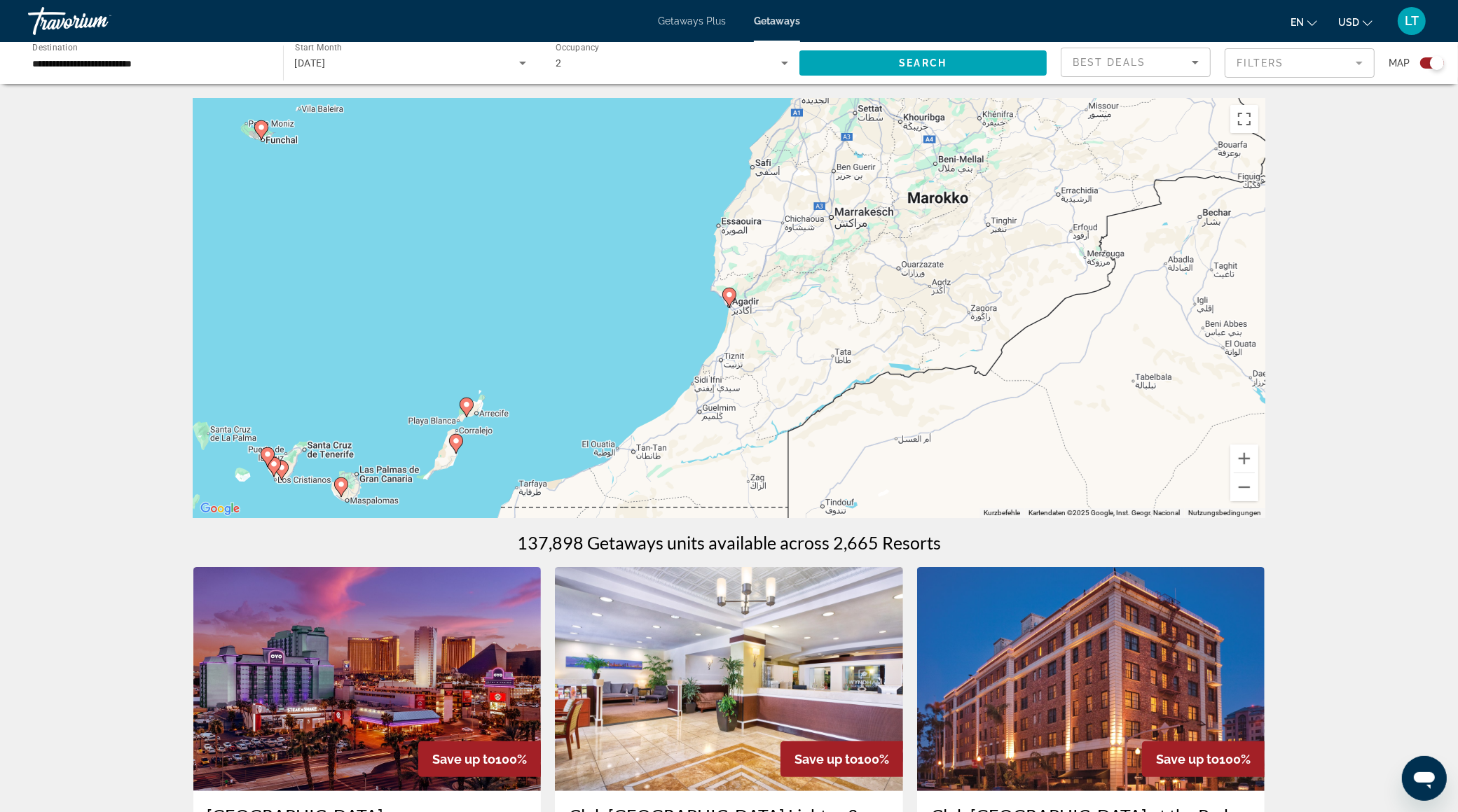
click at [728, 295] on image "Main content" at bounding box center [729, 295] width 8 height 8
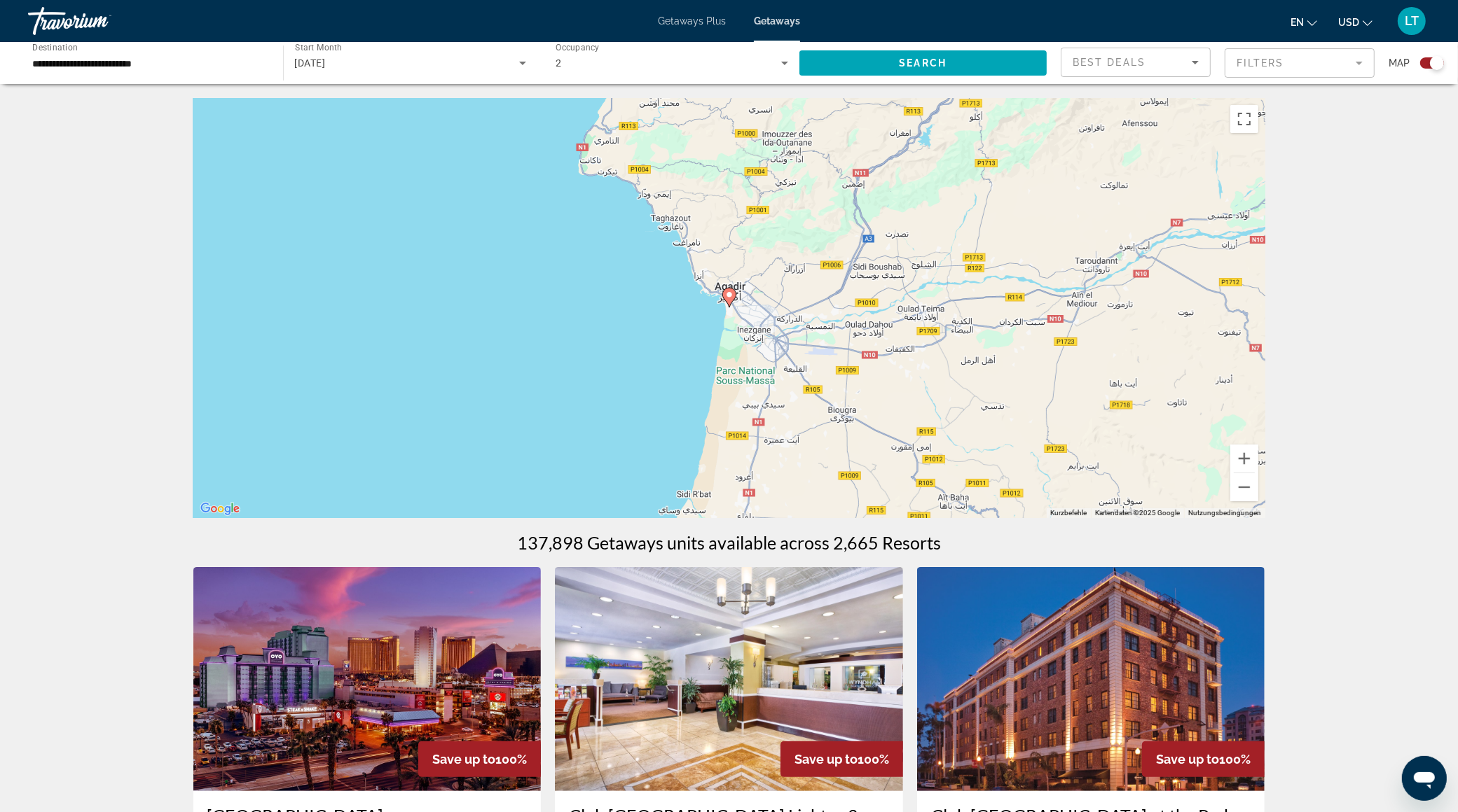
click at [728, 295] on image "Main content" at bounding box center [729, 295] width 8 height 8
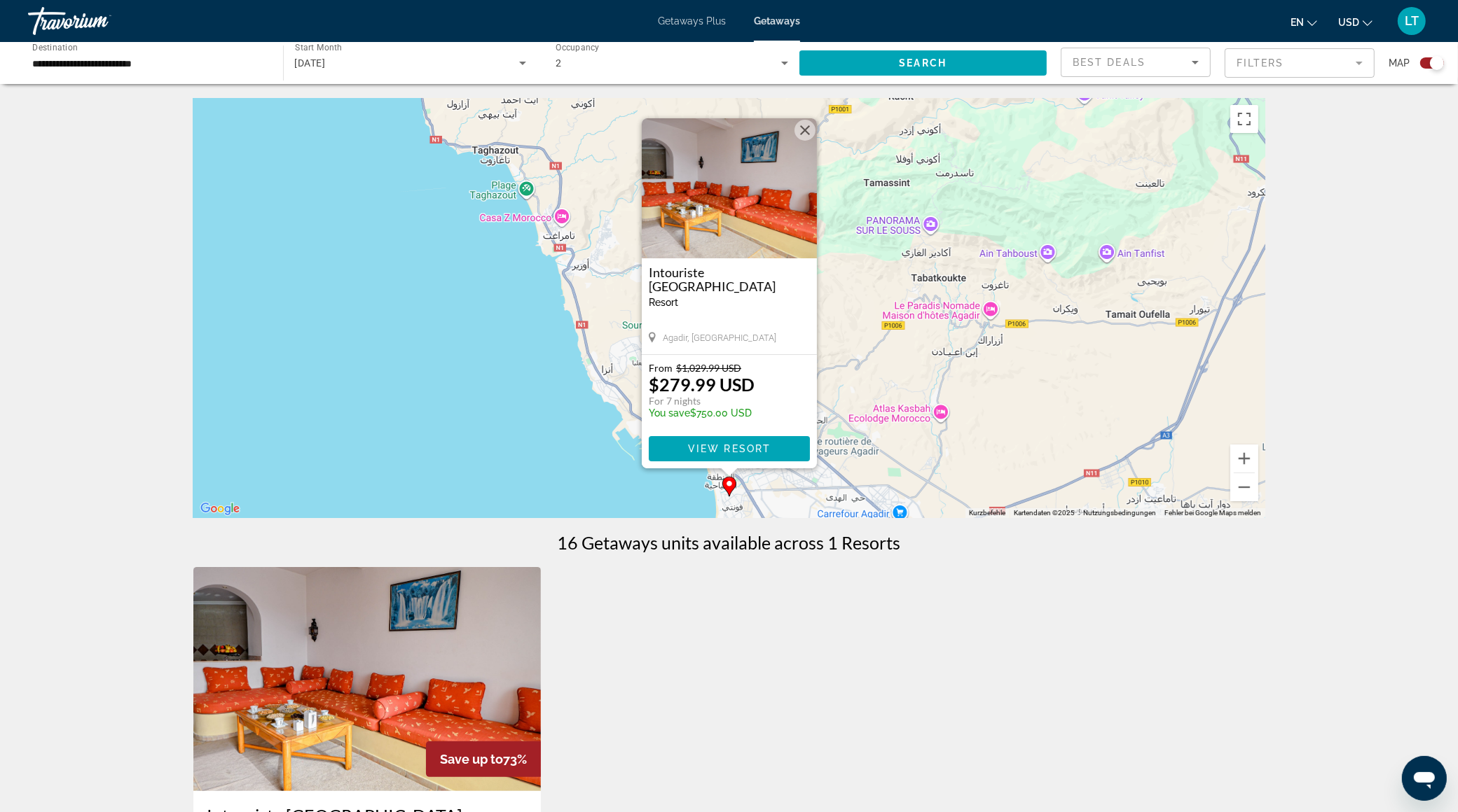
click at [420, 694] on img "Main content" at bounding box center [368, 679] width 348 height 224
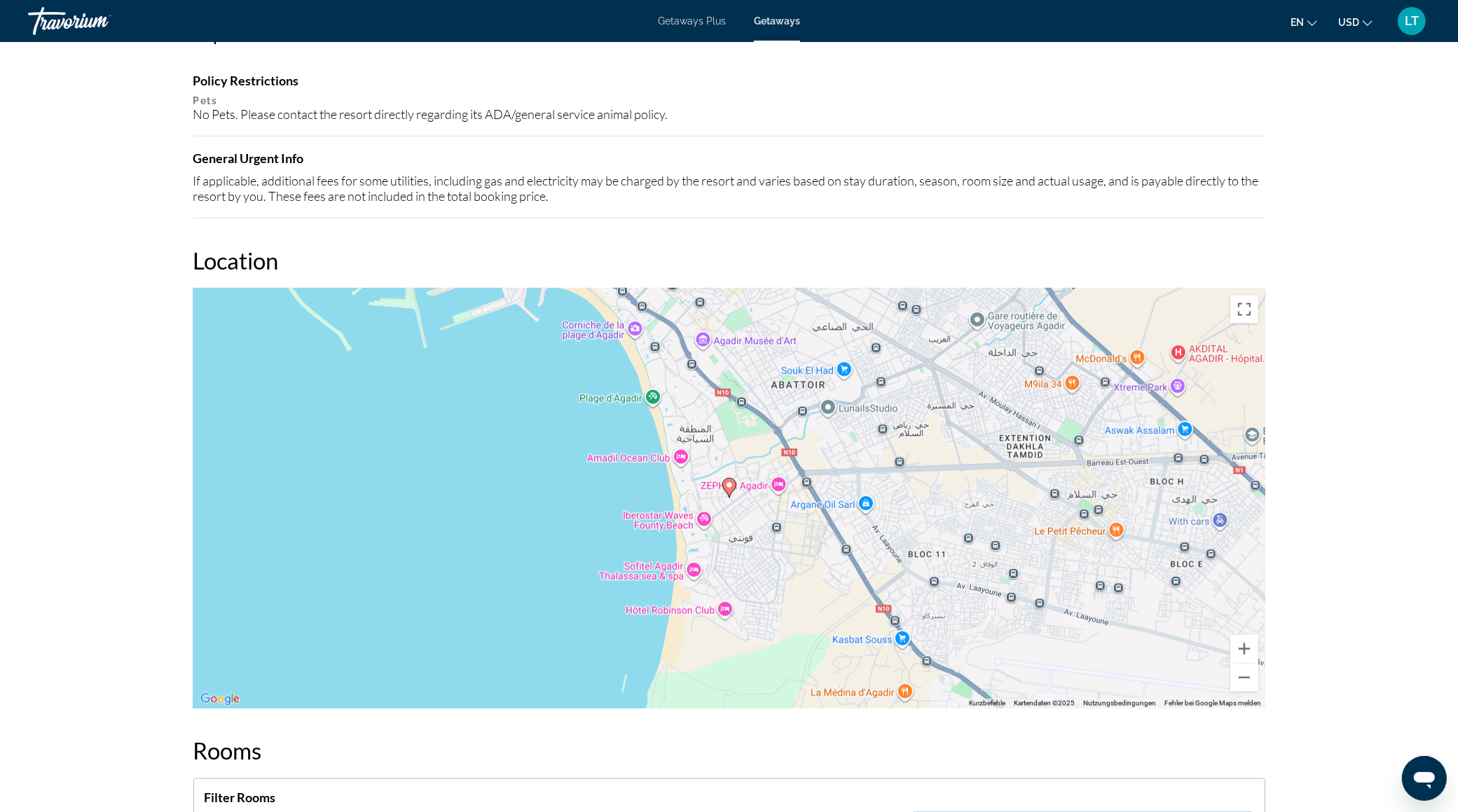
scroll to position [1272, 0]
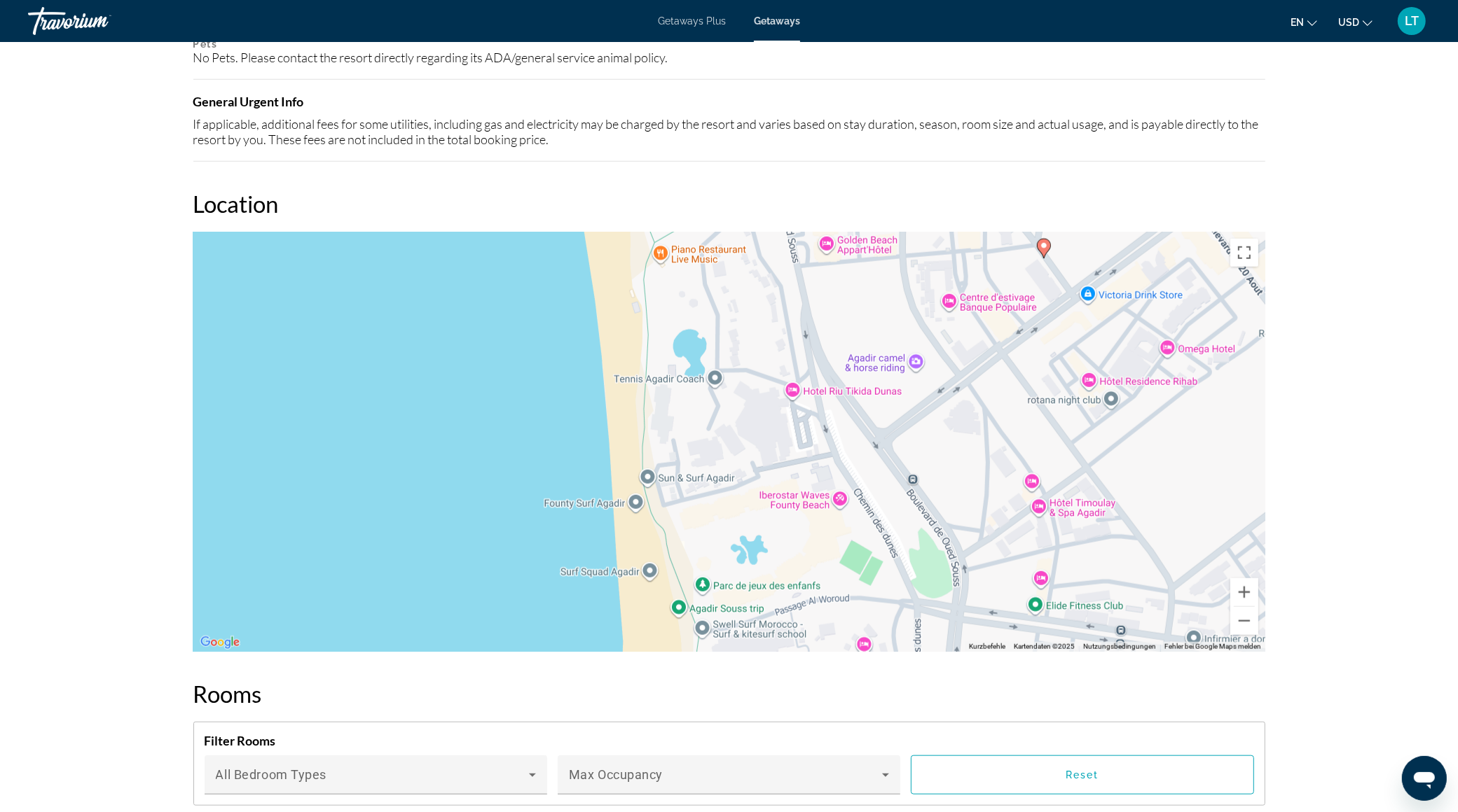
drag, startPoint x: 426, startPoint y: 397, endPoint x: 756, endPoint y: 161, distance: 405.7
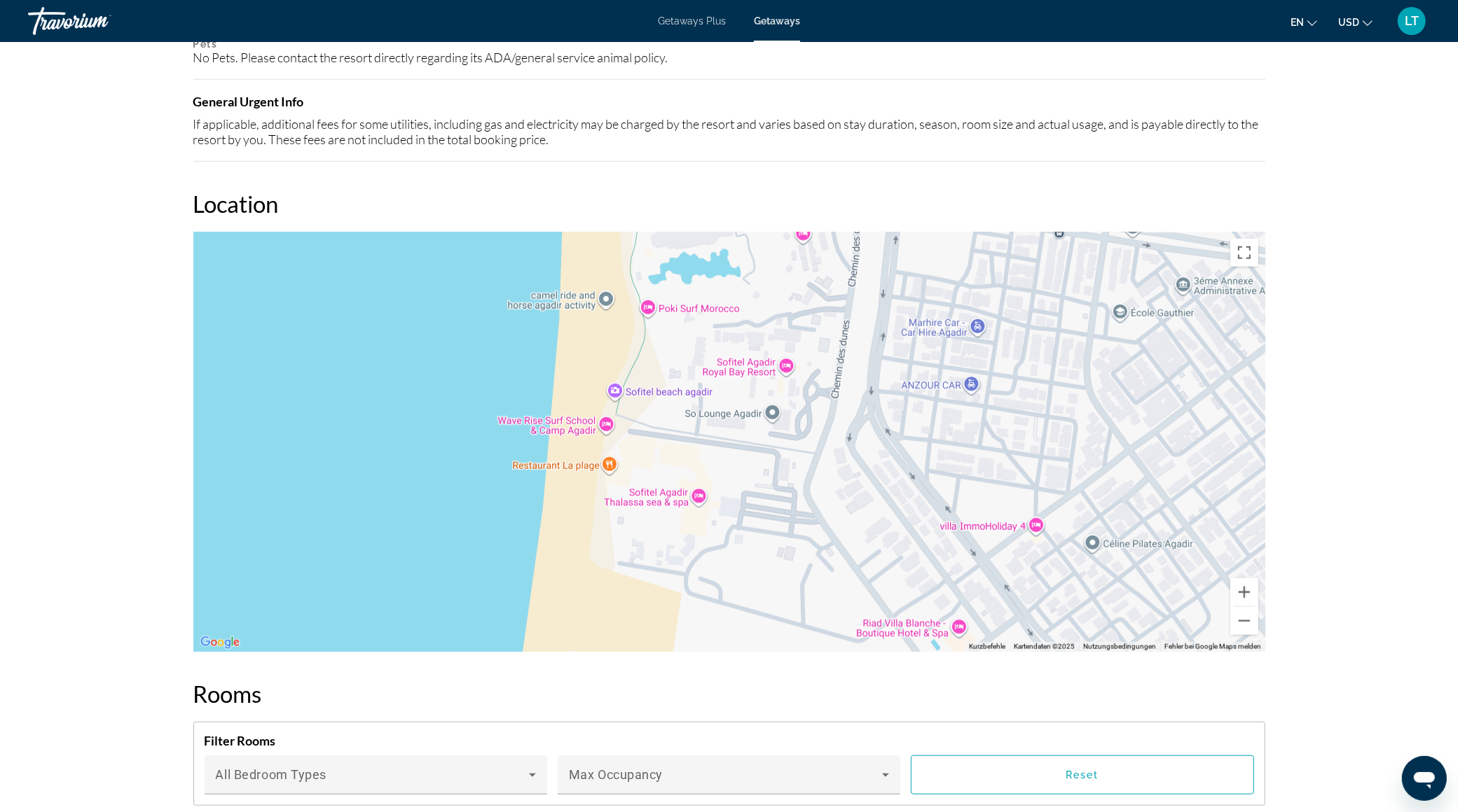
drag, startPoint x: 655, startPoint y: 620, endPoint x: 597, endPoint y: 290, distance: 335.1
click at [595, 238] on div "Um den Modus zum Ziehen mit der Tastatur zu aktivieren, drückst du Alt + Eingab…" at bounding box center [729, 441] width 1071 height 420
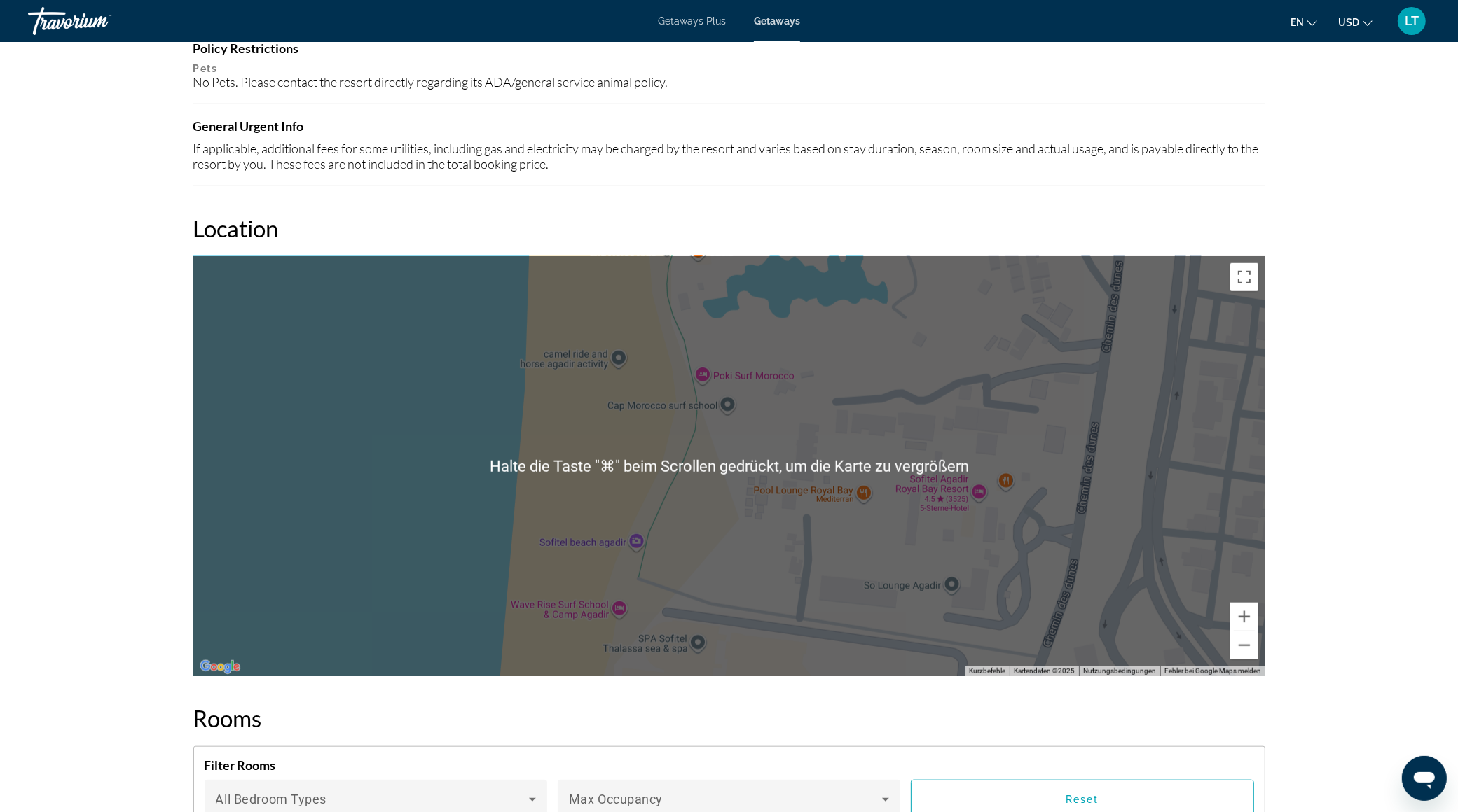
scroll to position [1245, 0]
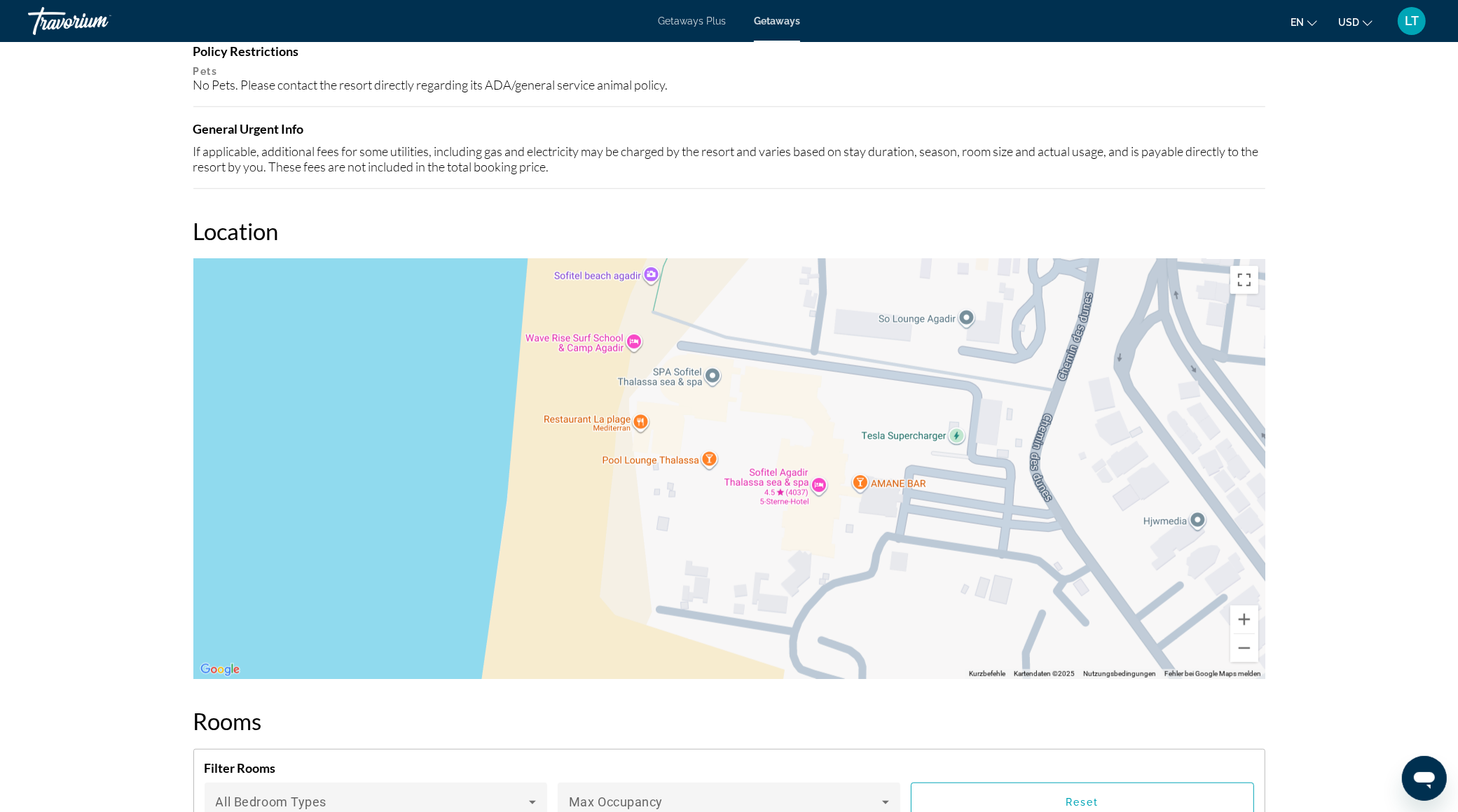
drag, startPoint x: 635, startPoint y: 477, endPoint x: 662, endPoint y: 130, distance: 348.0
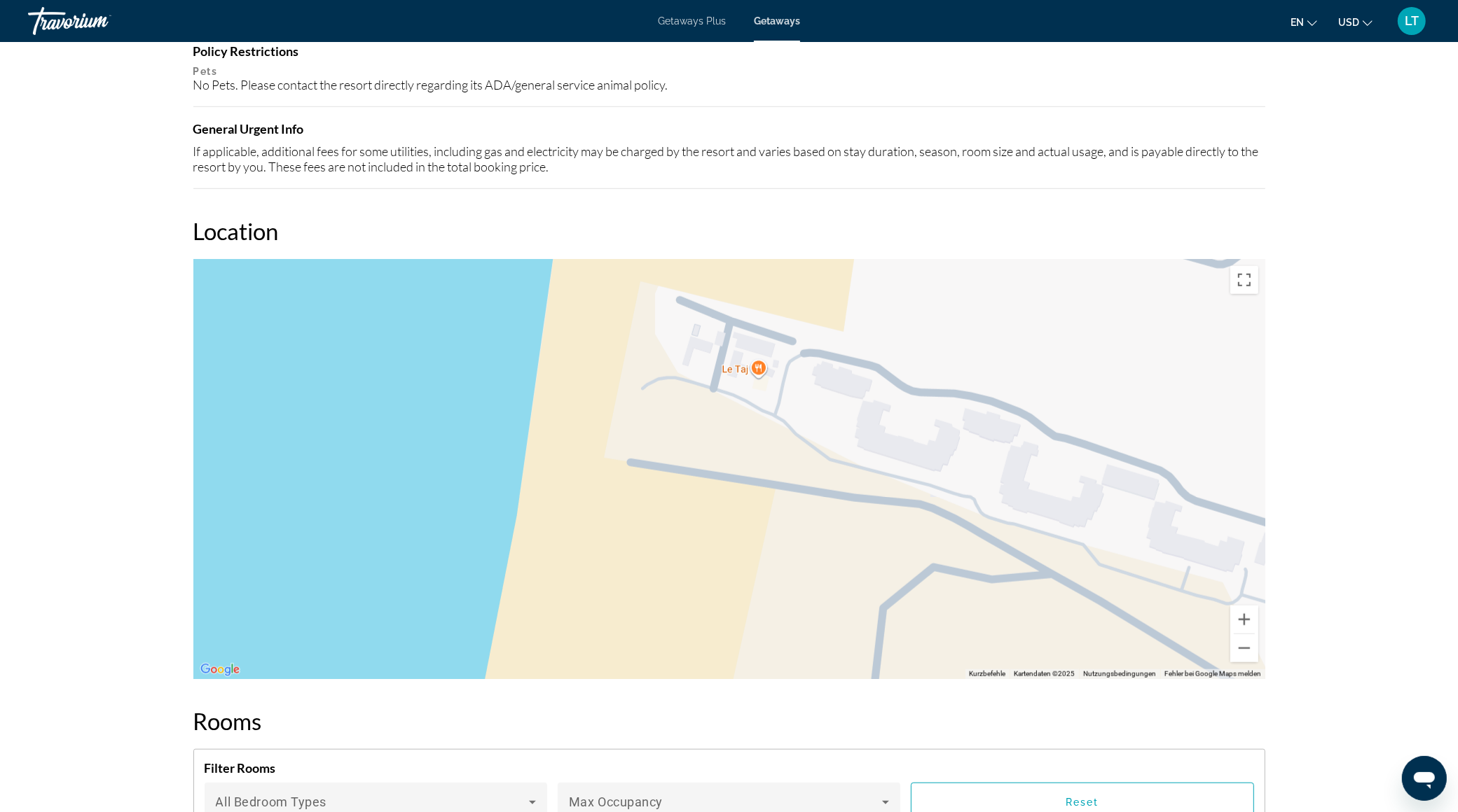
drag, startPoint x: 660, startPoint y: 583, endPoint x: 714, endPoint y: 213, distance: 373.9
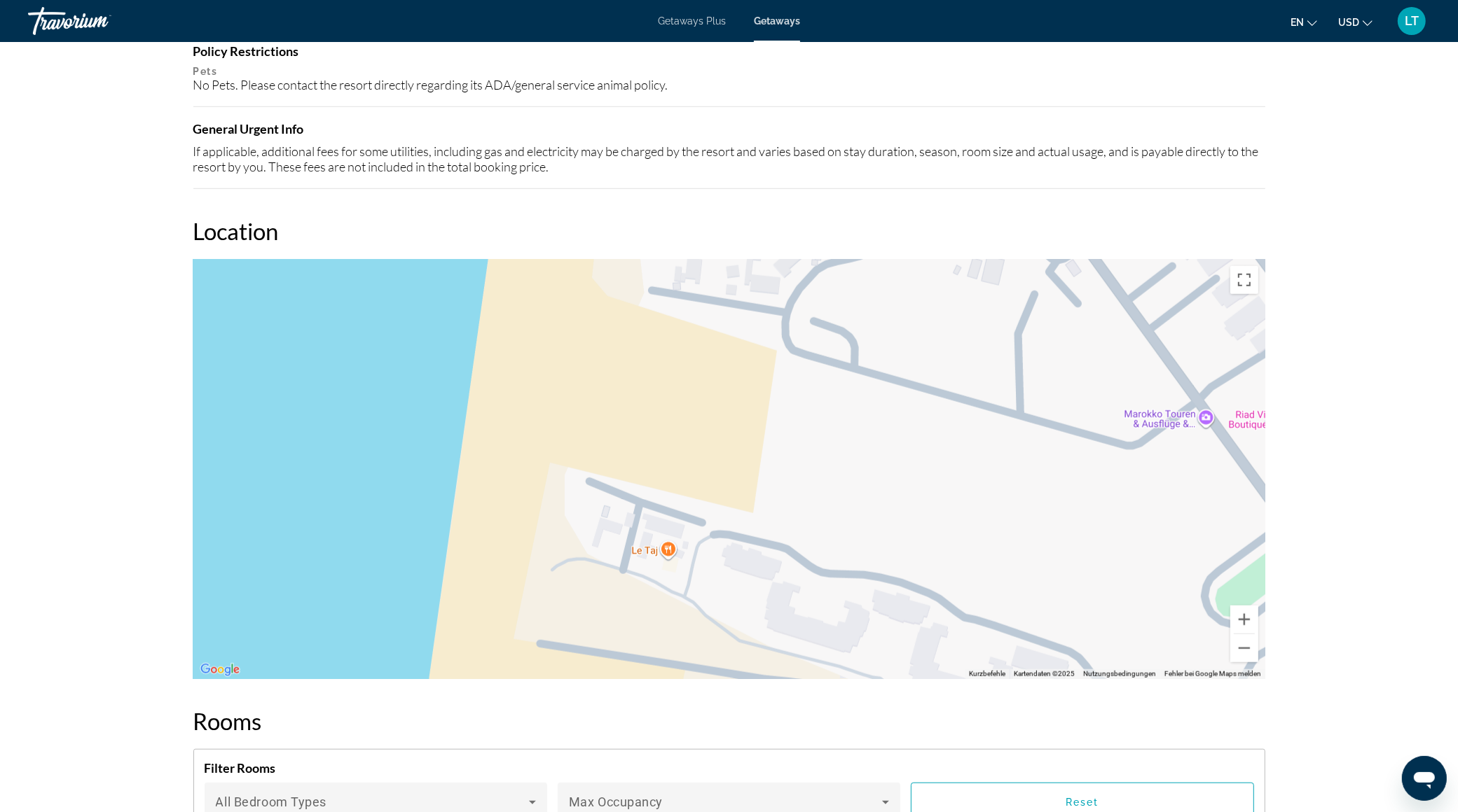
drag, startPoint x: 700, startPoint y: 473, endPoint x: 600, endPoint y: 705, distance: 252.6
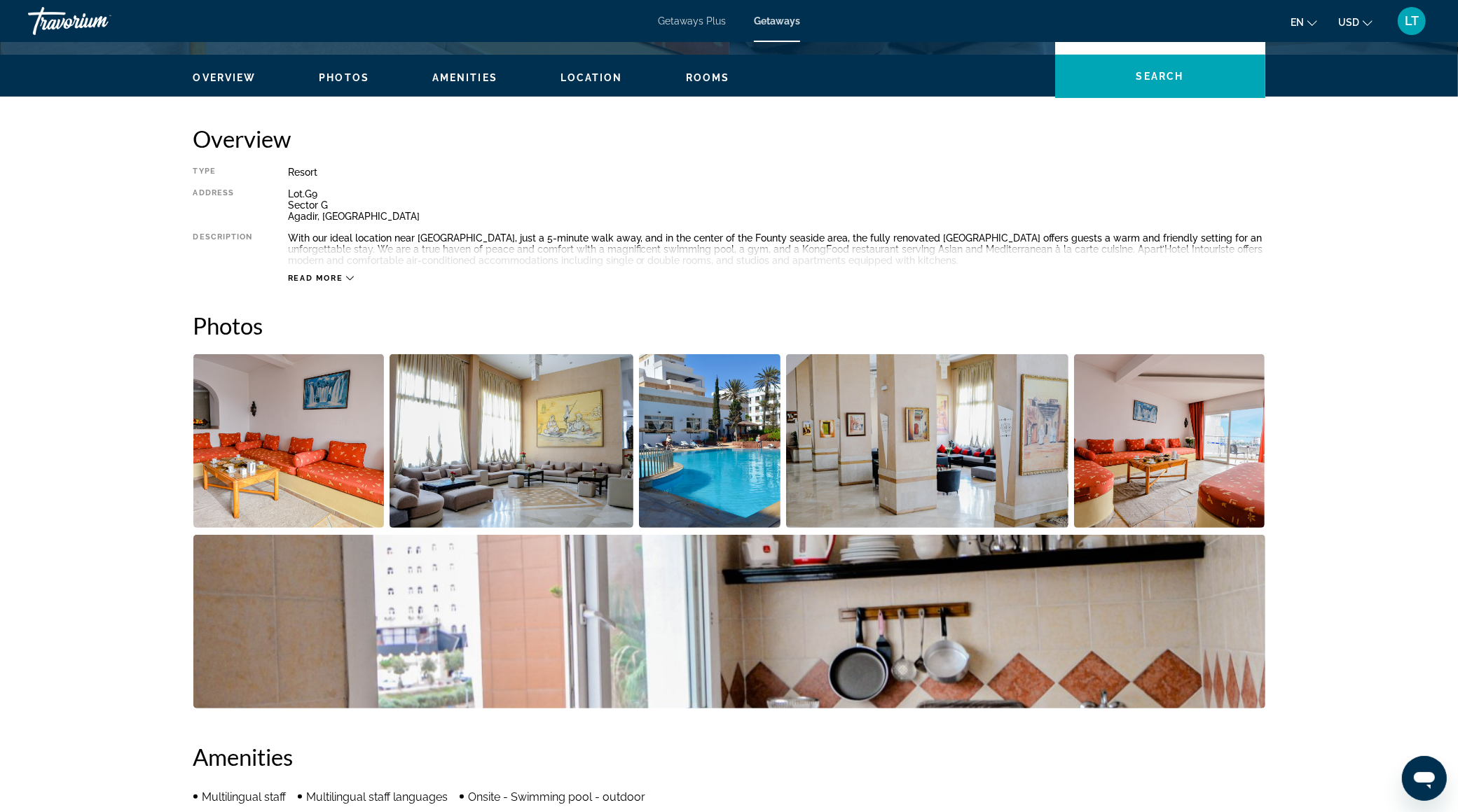
scroll to position [403, 0]
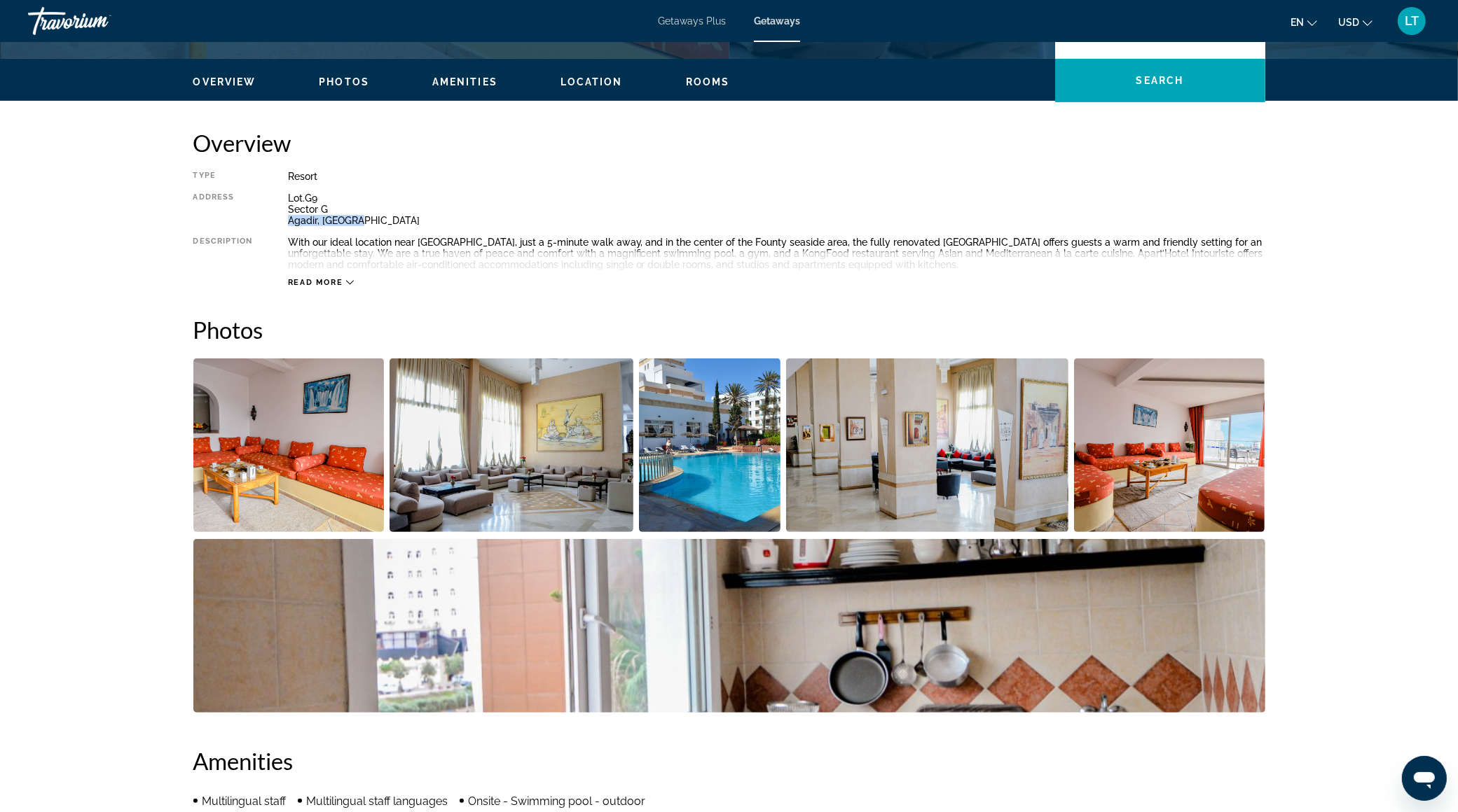
drag, startPoint x: 280, startPoint y: 220, endPoint x: 382, endPoint y: 221, distance: 102.0
click at [382, 221] on div "Type Resort All-Inclusive No All-Inclusive Address Lot.[GEOGRAPHIC_DATA], [GEOG…" at bounding box center [729, 229] width 1071 height 117
copy div "Agadir, [GEOGRAPHIC_DATA]"
click at [260, 476] on img "Open full-screen image slider" at bounding box center [289, 445] width 192 height 174
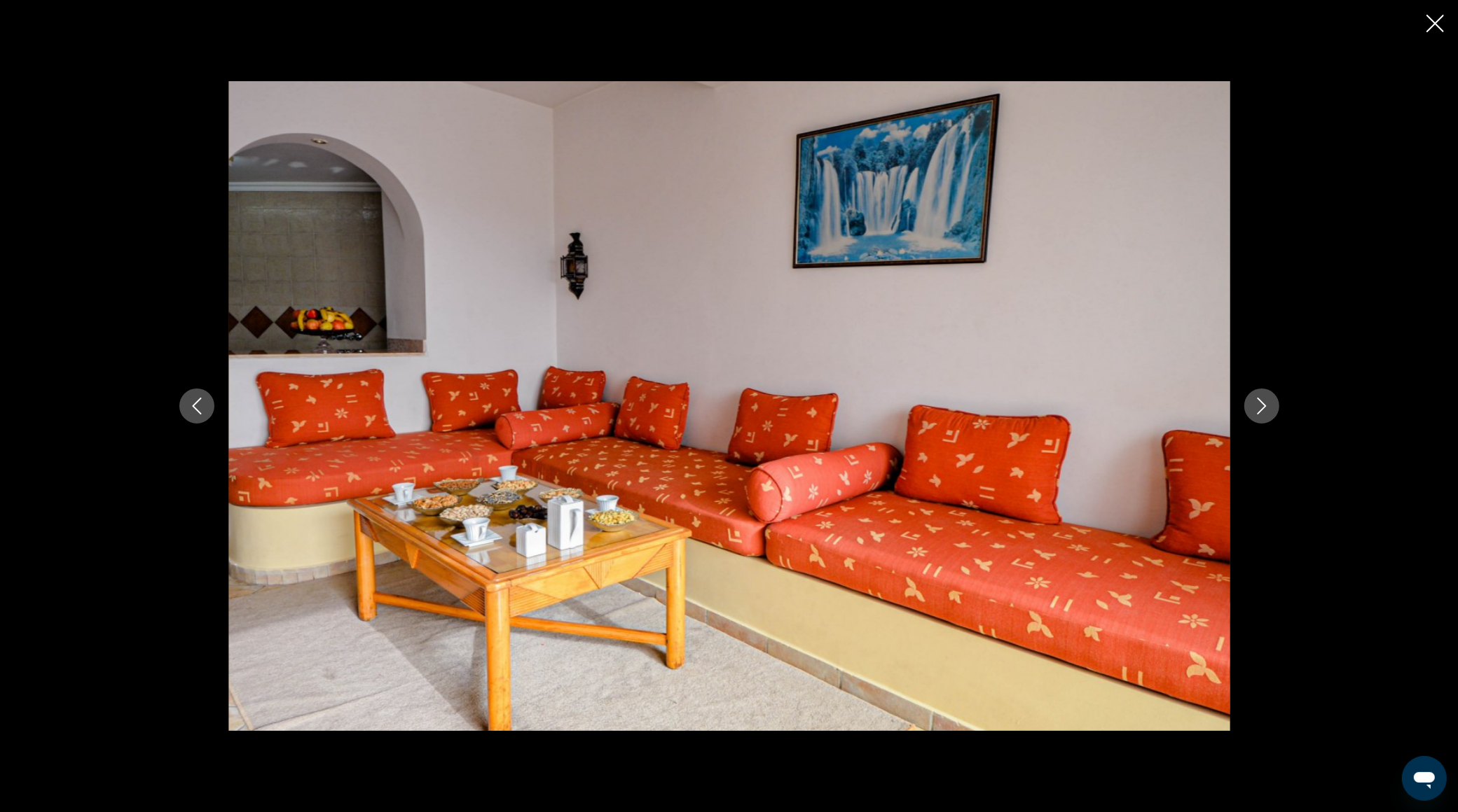
click at [1265, 405] on icon "Next image" at bounding box center [1261, 406] width 9 height 17
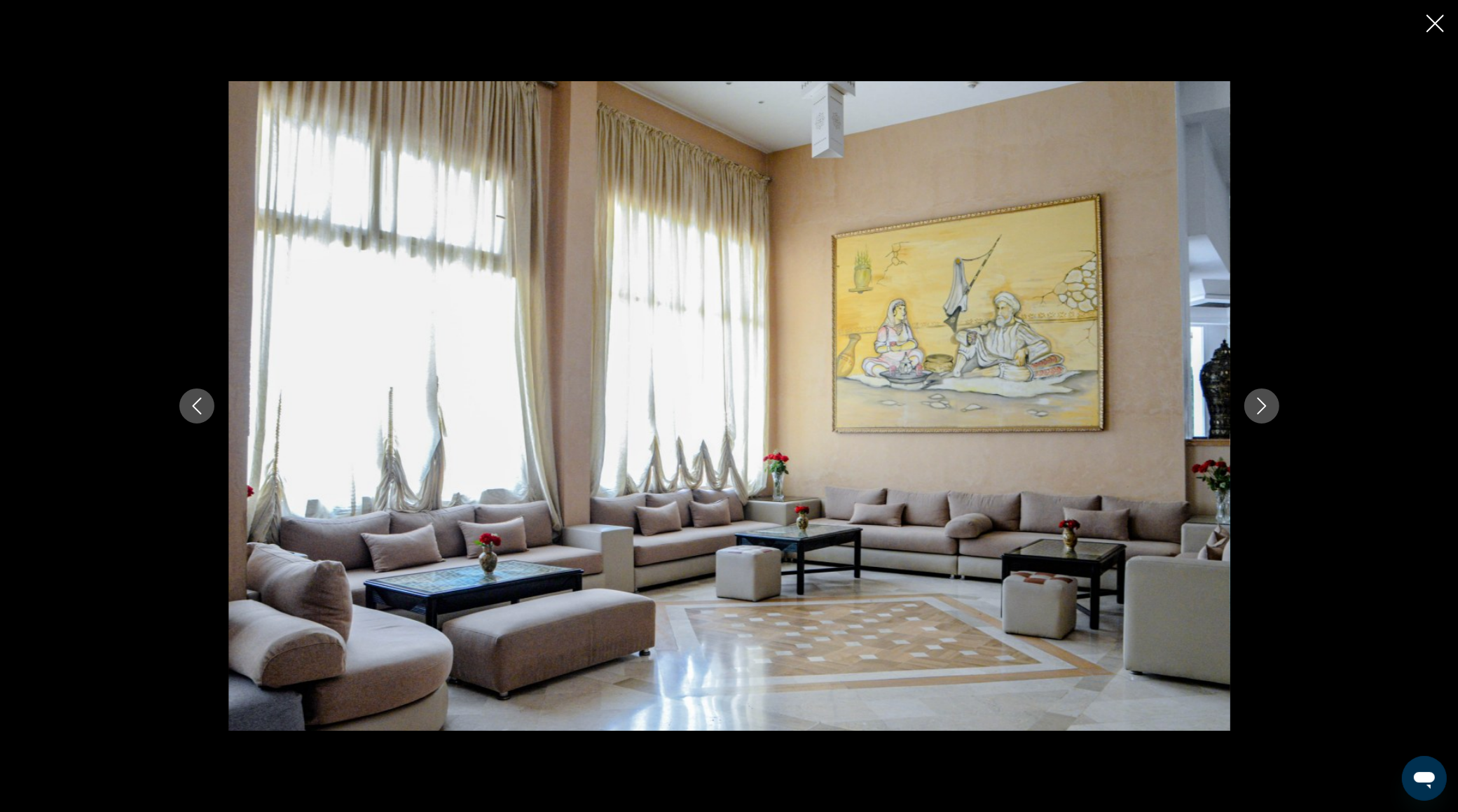
click at [1265, 405] on icon "Next image" at bounding box center [1261, 406] width 9 height 17
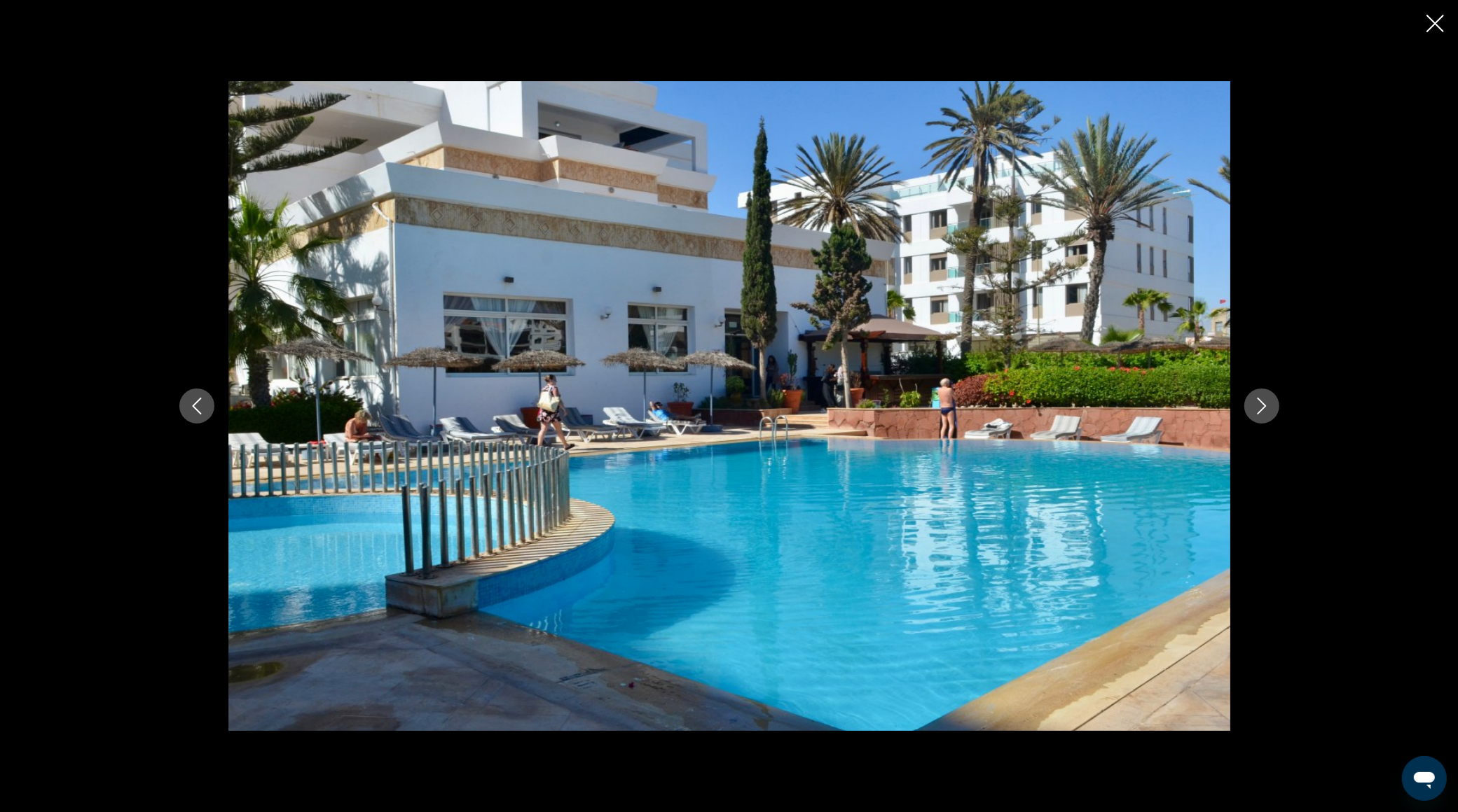
click at [1265, 405] on icon "Next image" at bounding box center [1261, 406] width 9 height 17
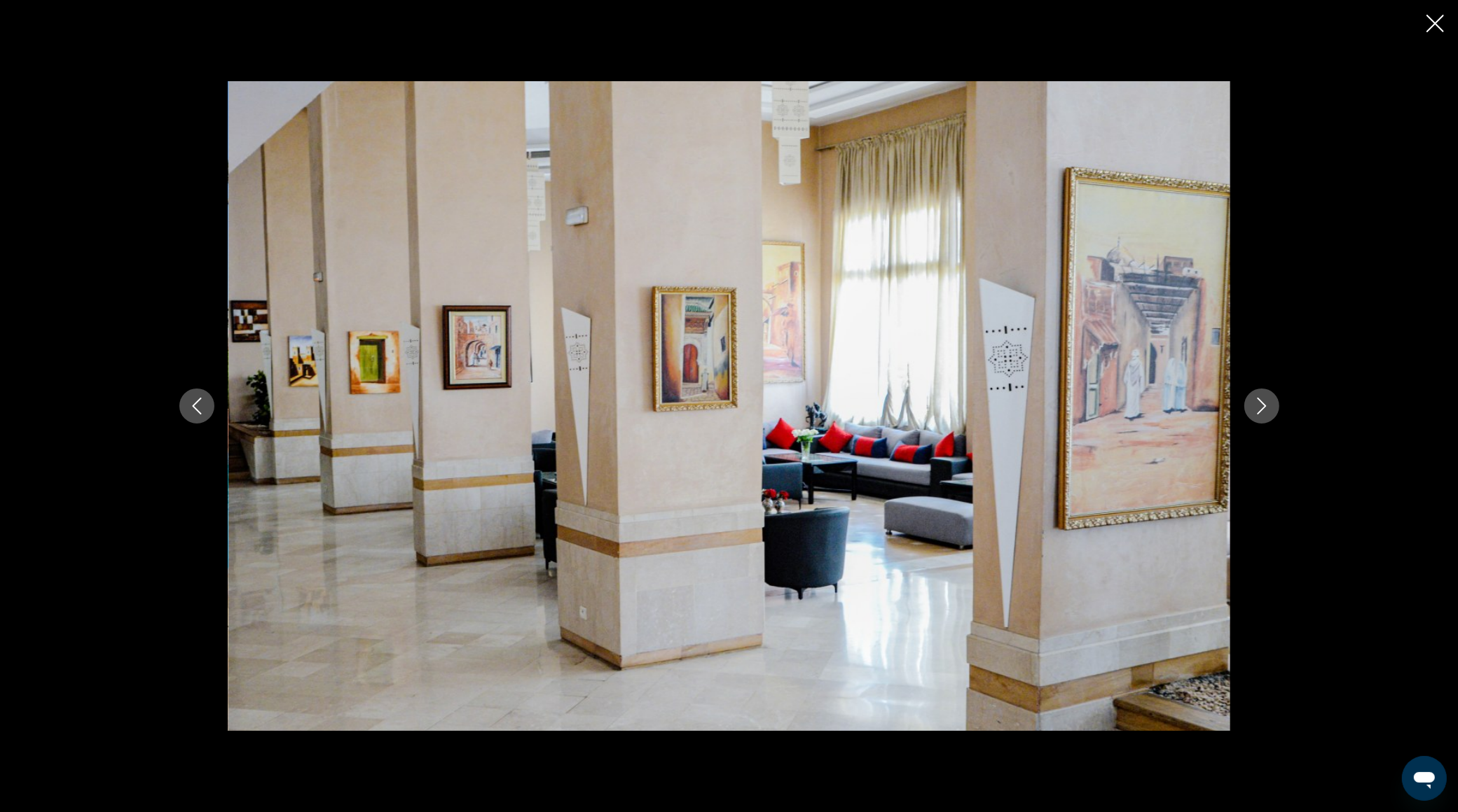
click at [1265, 405] on icon "Next image" at bounding box center [1261, 406] width 9 height 17
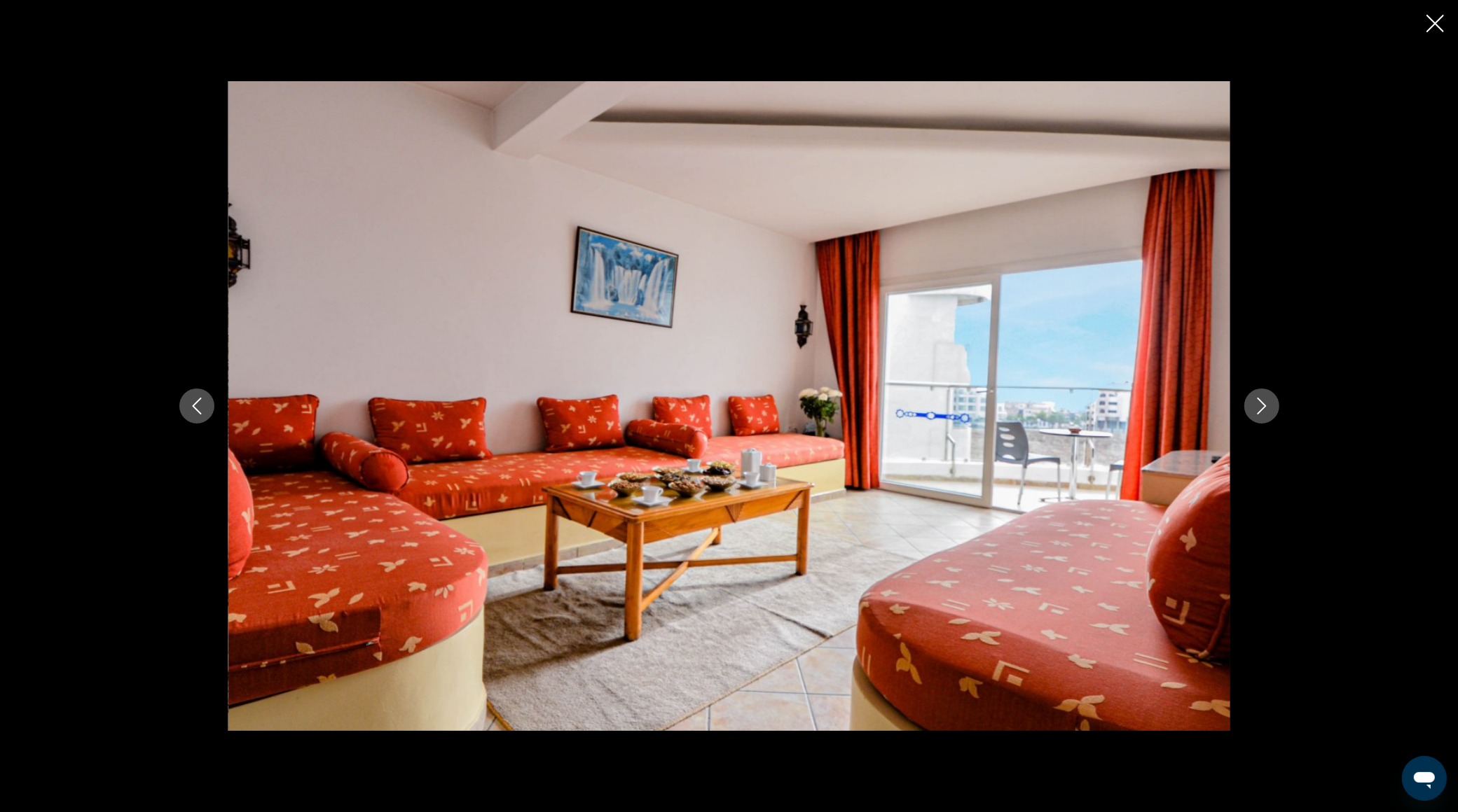
click at [1265, 405] on icon "Next image" at bounding box center [1261, 406] width 9 height 17
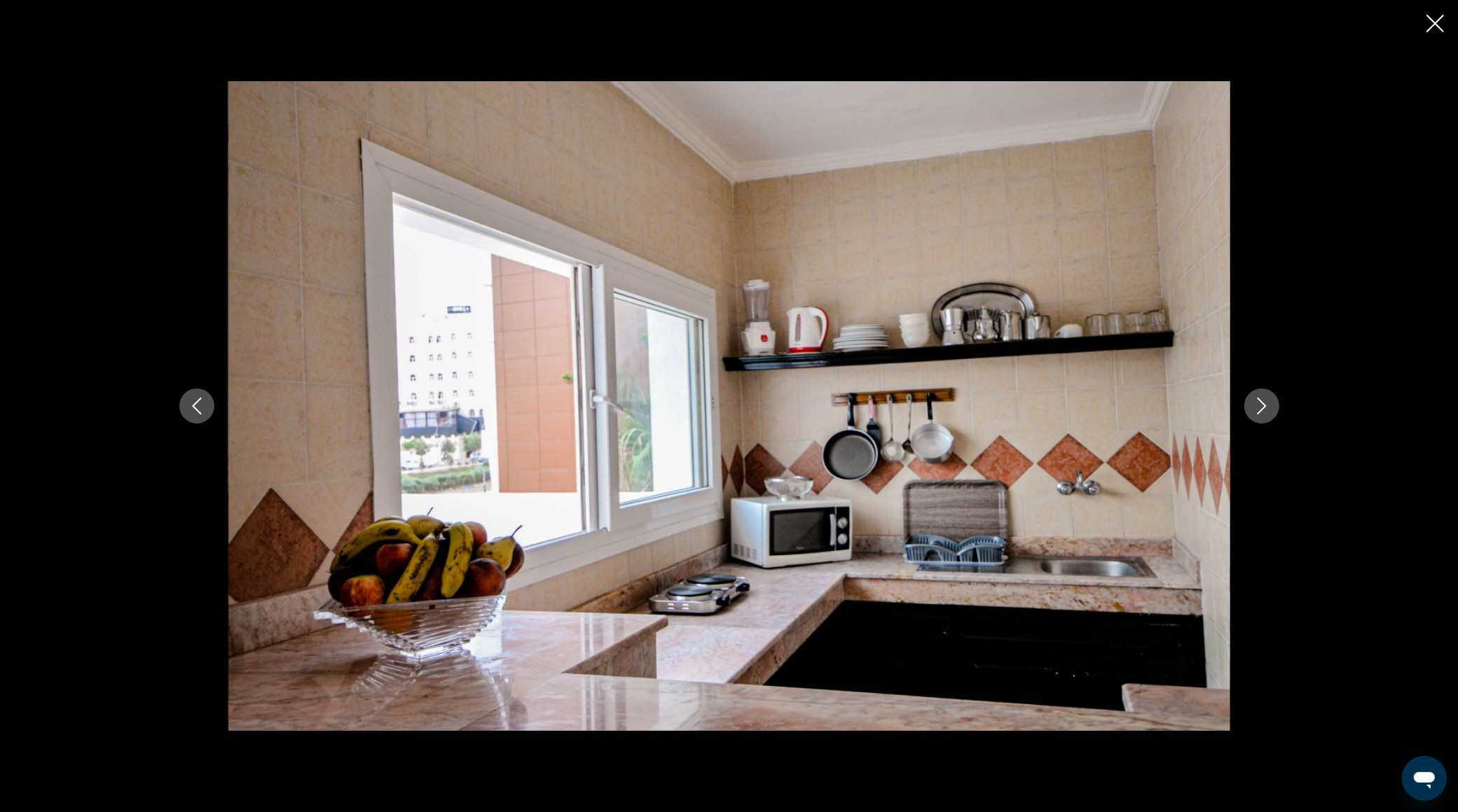
click at [1265, 405] on icon "Next image" at bounding box center [1261, 406] width 9 height 17
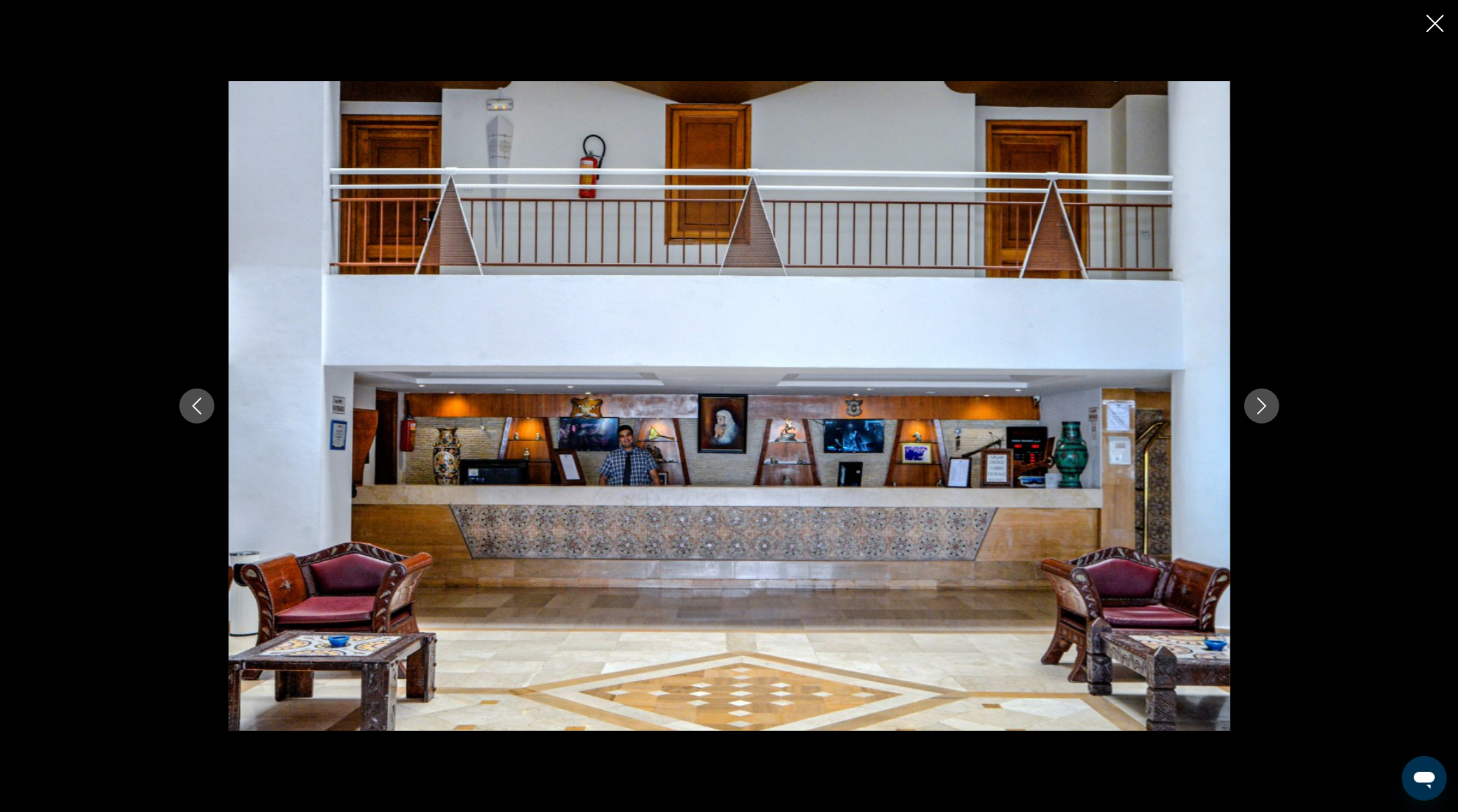
click at [1265, 407] on icon "Next image" at bounding box center [1262, 406] width 17 height 17
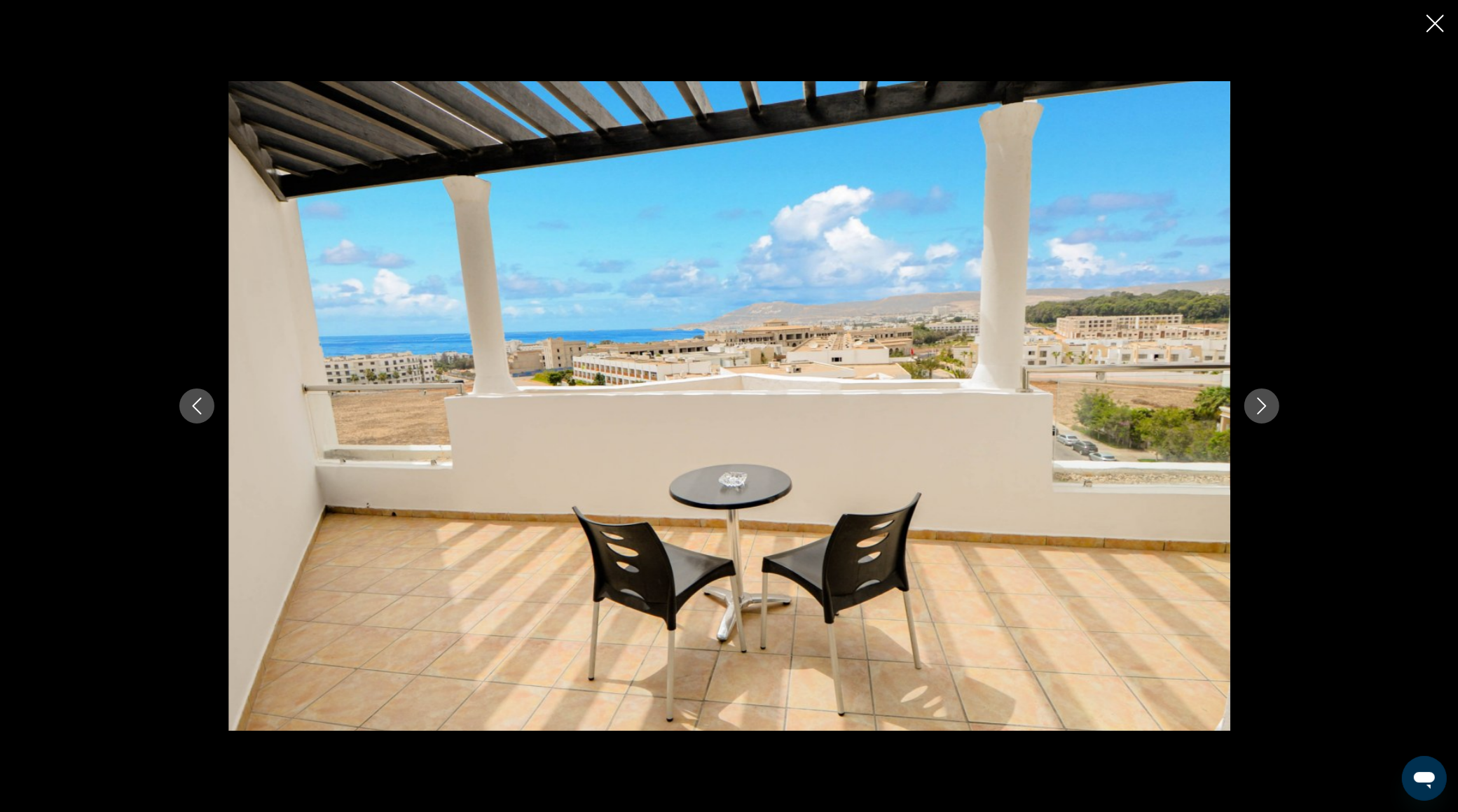
click at [1265, 407] on icon "Next image" at bounding box center [1262, 406] width 17 height 17
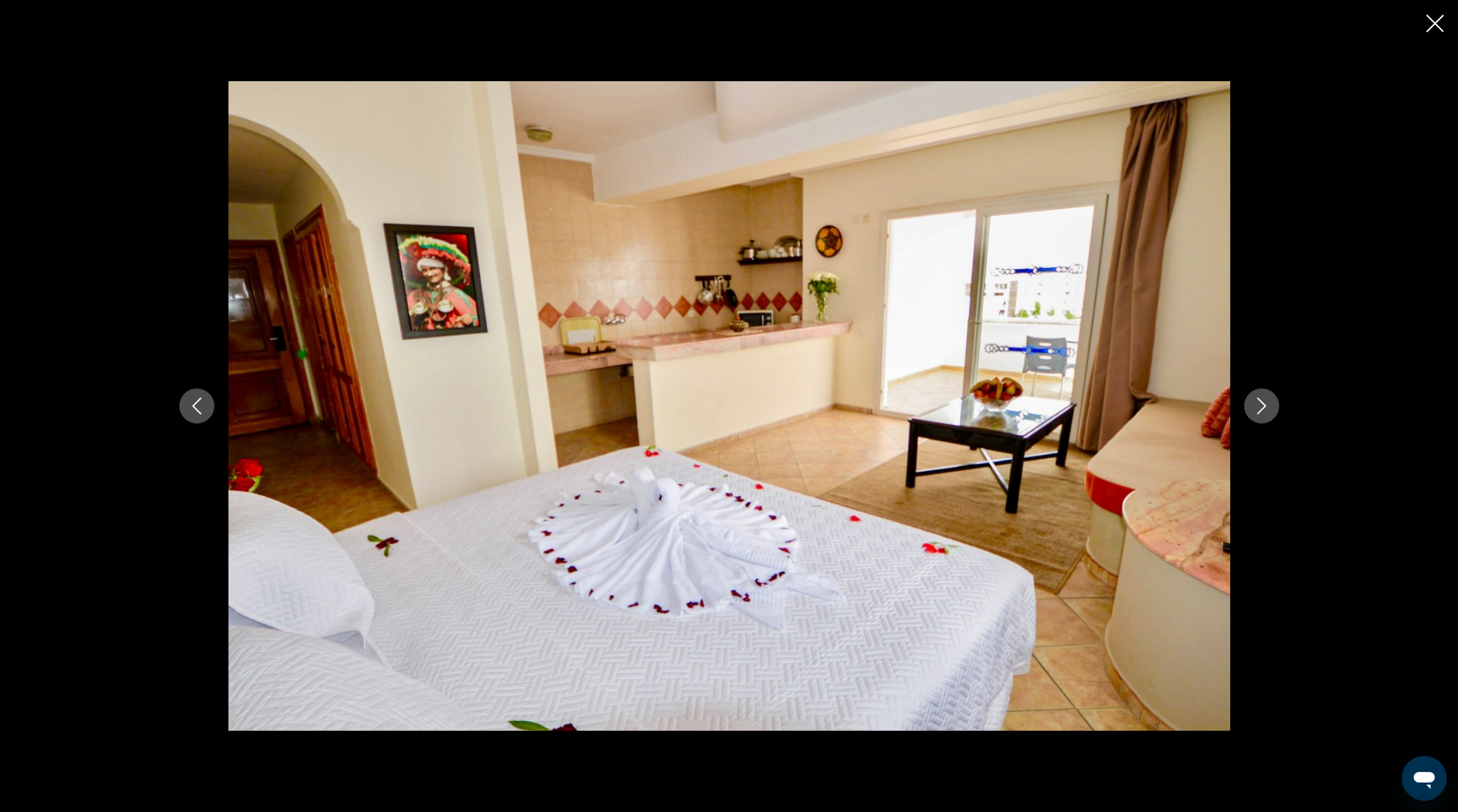
click at [1265, 407] on icon "Next image" at bounding box center [1262, 406] width 17 height 17
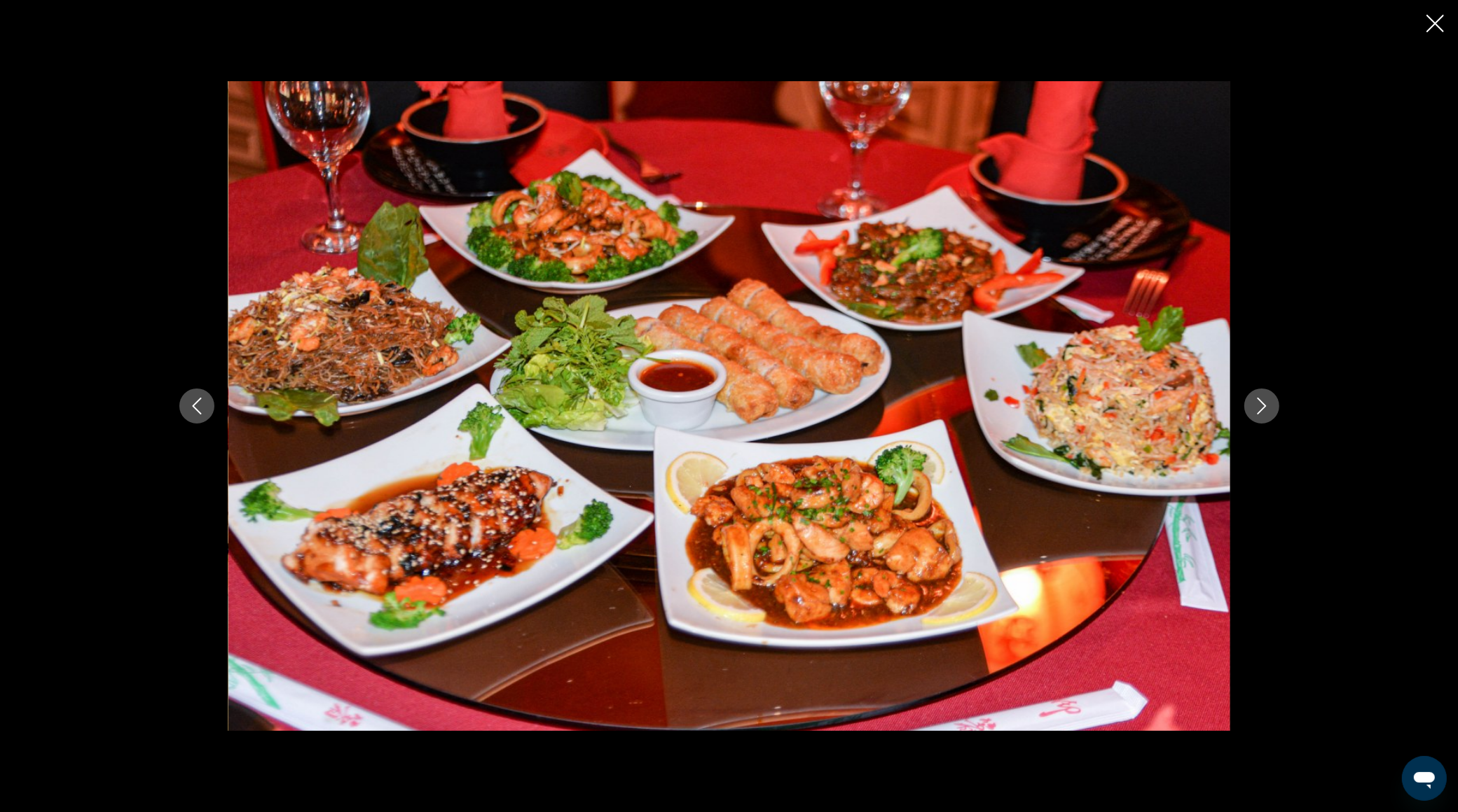
click at [1265, 407] on icon "Next image" at bounding box center [1262, 406] width 17 height 17
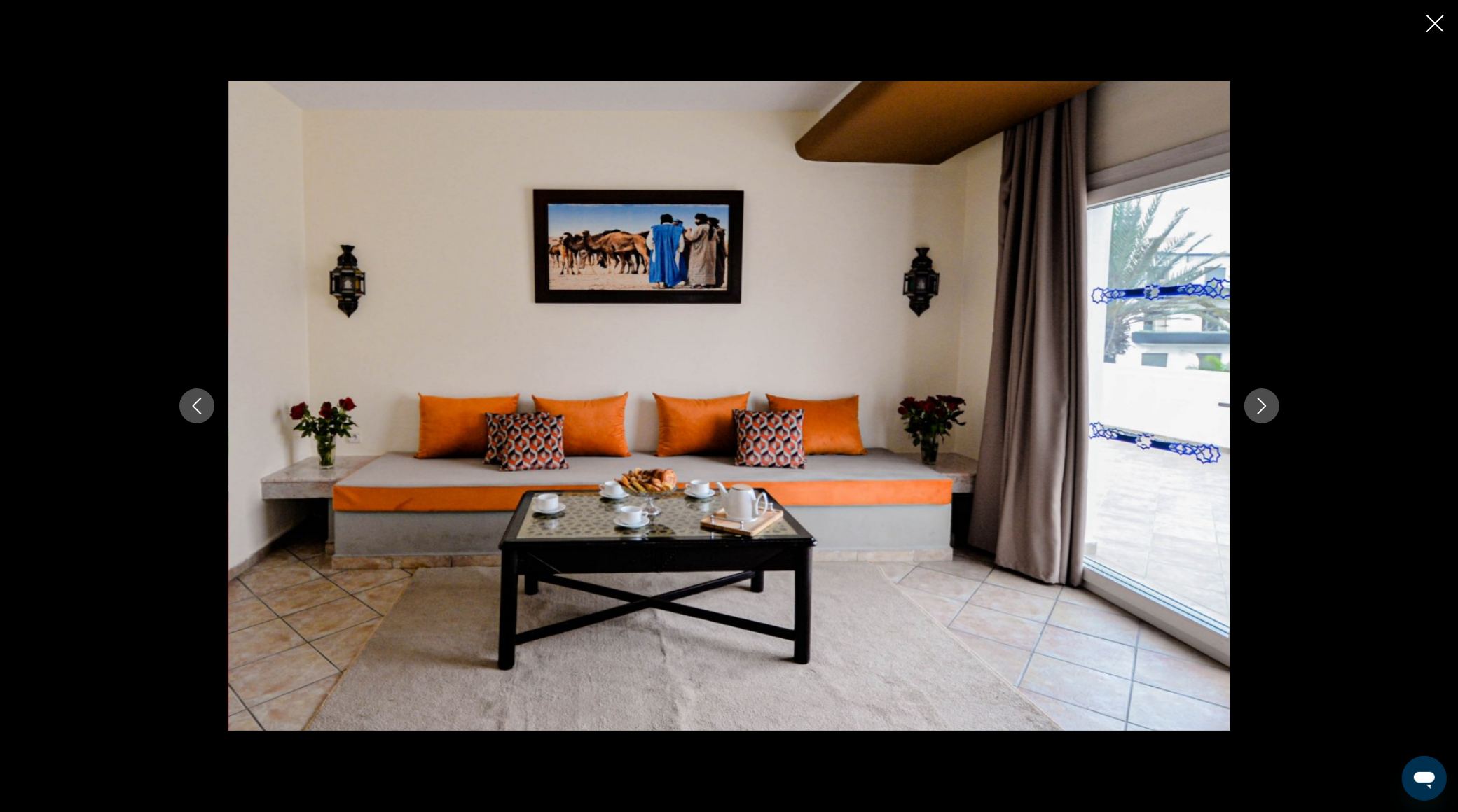
click at [1265, 407] on icon "Next image" at bounding box center [1262, 406] width 17 height 17
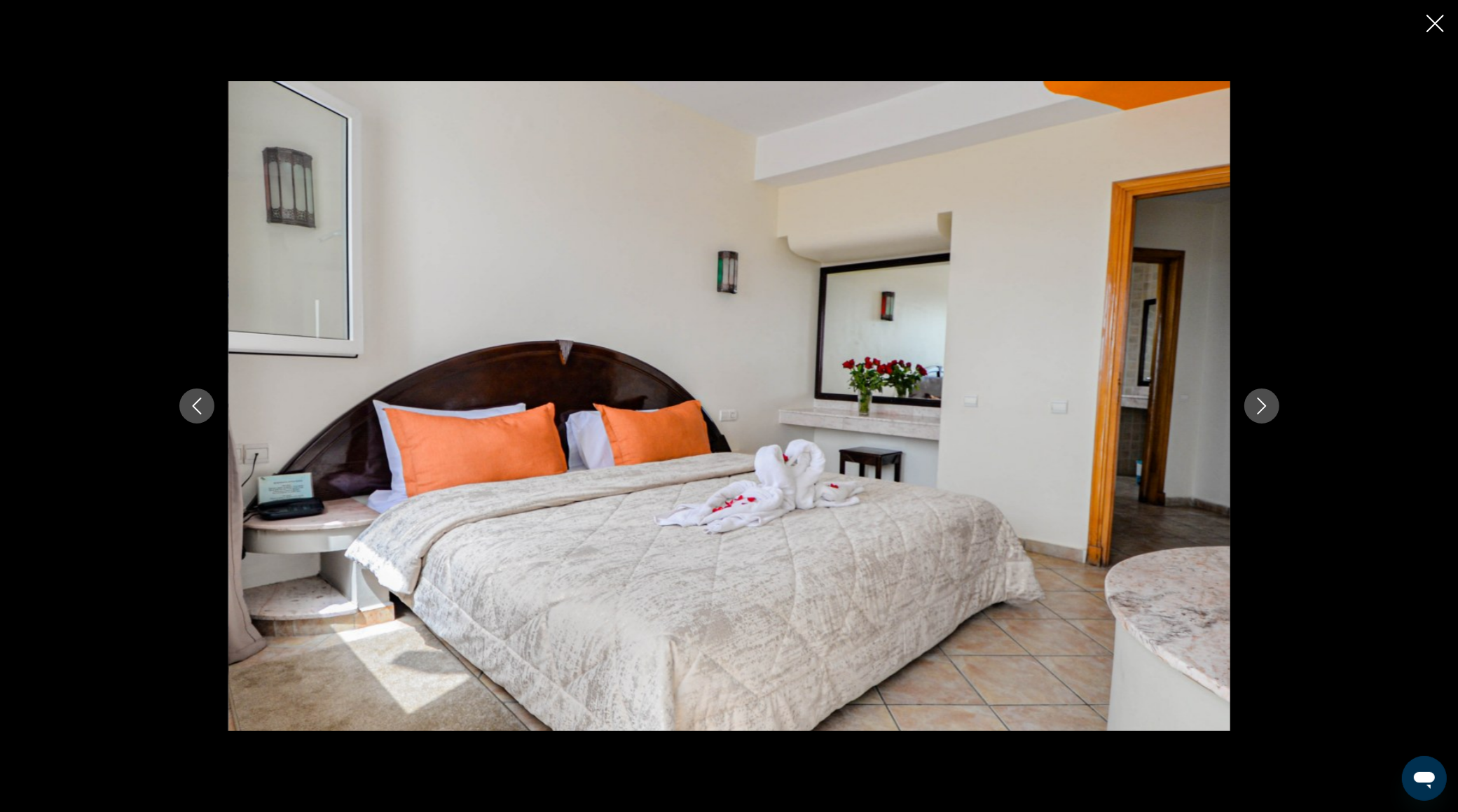
click at [1265, 407] on icon "Next image" at bounding box center [1262, 406] width 17 height 17
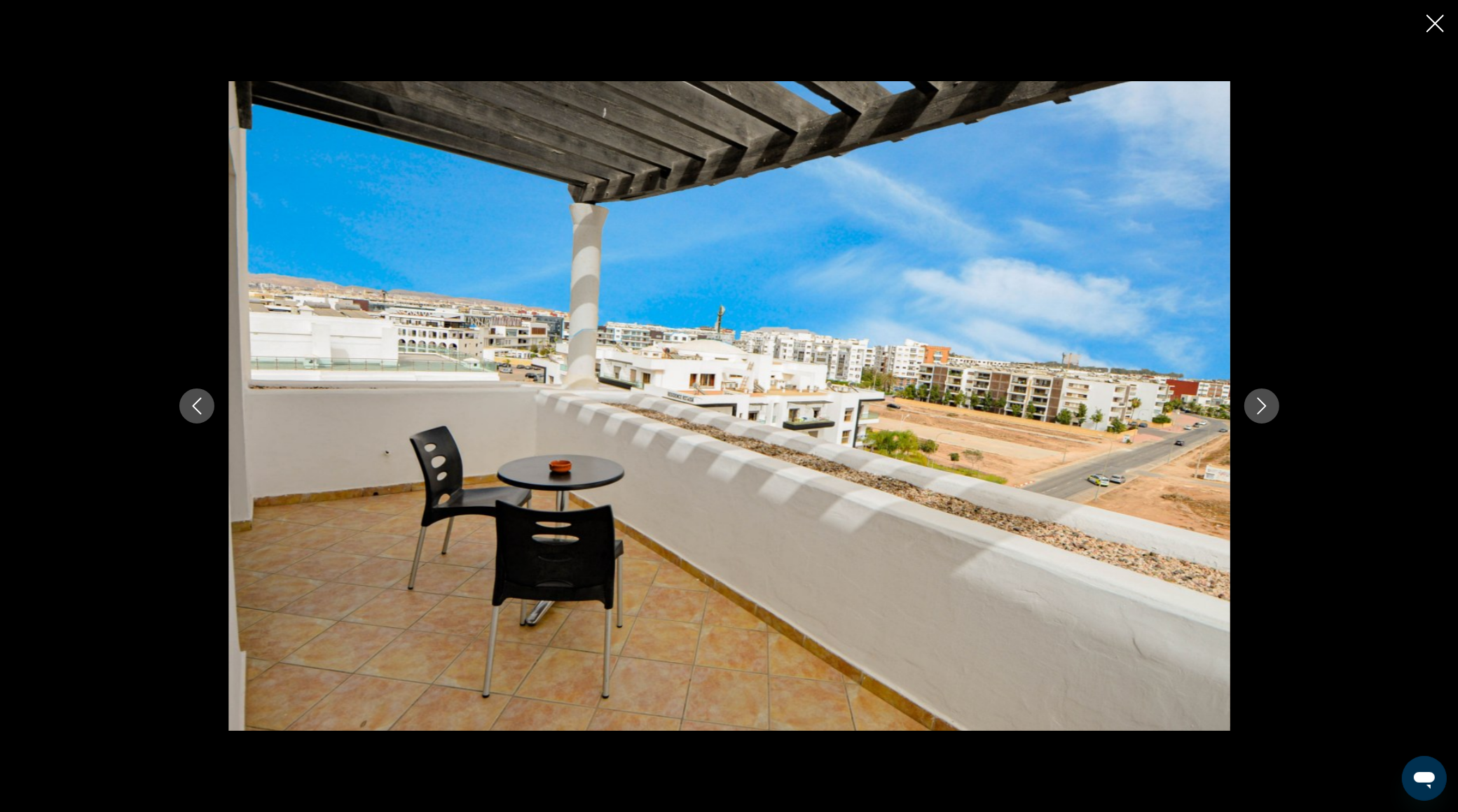
click at [1265, 407] on icon "Next image" at bounding box center [1262, 406] width 17 height 17
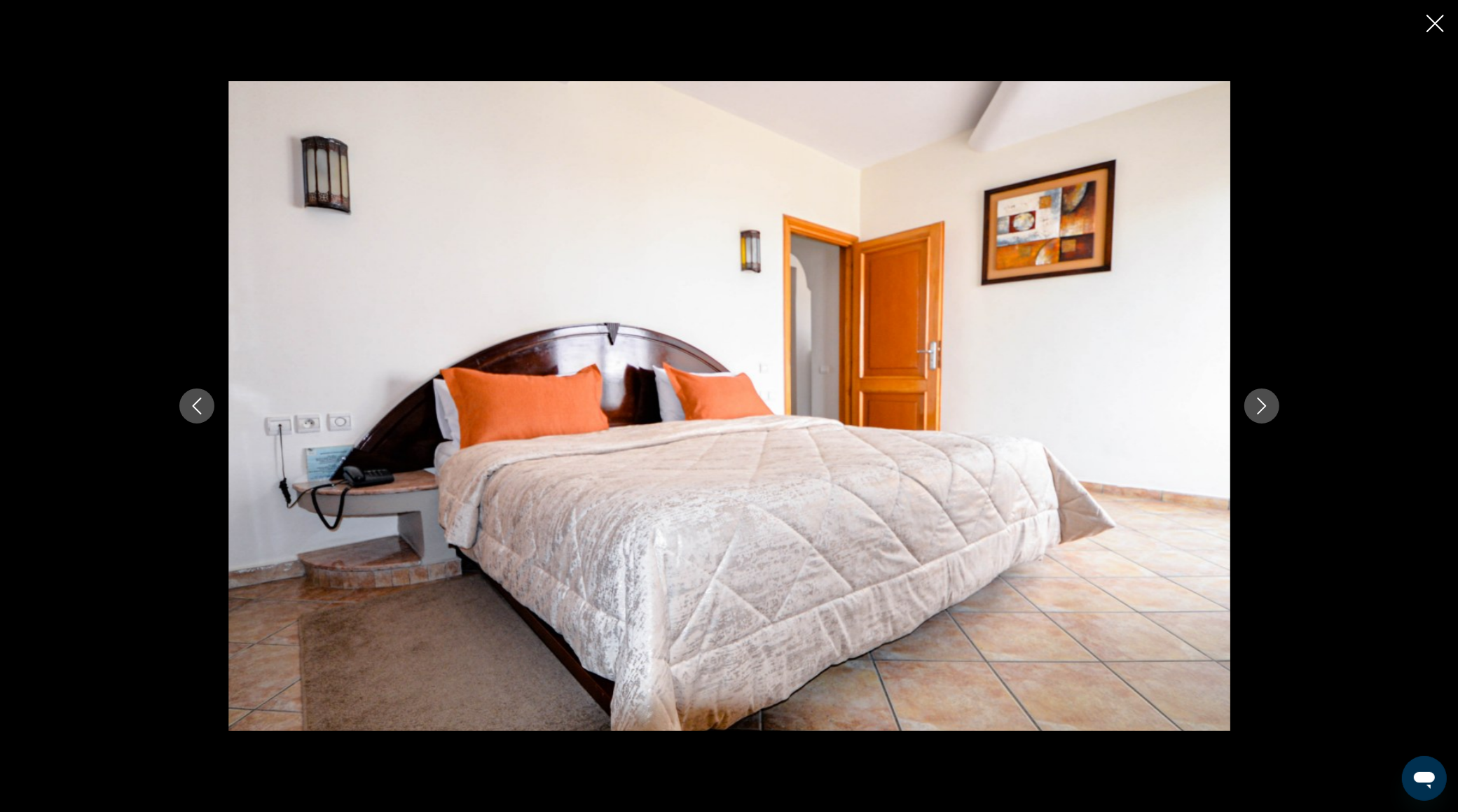
click at [1265, 407] on icon "Next image" at bounding box center [1262, 406] width 17 height 17
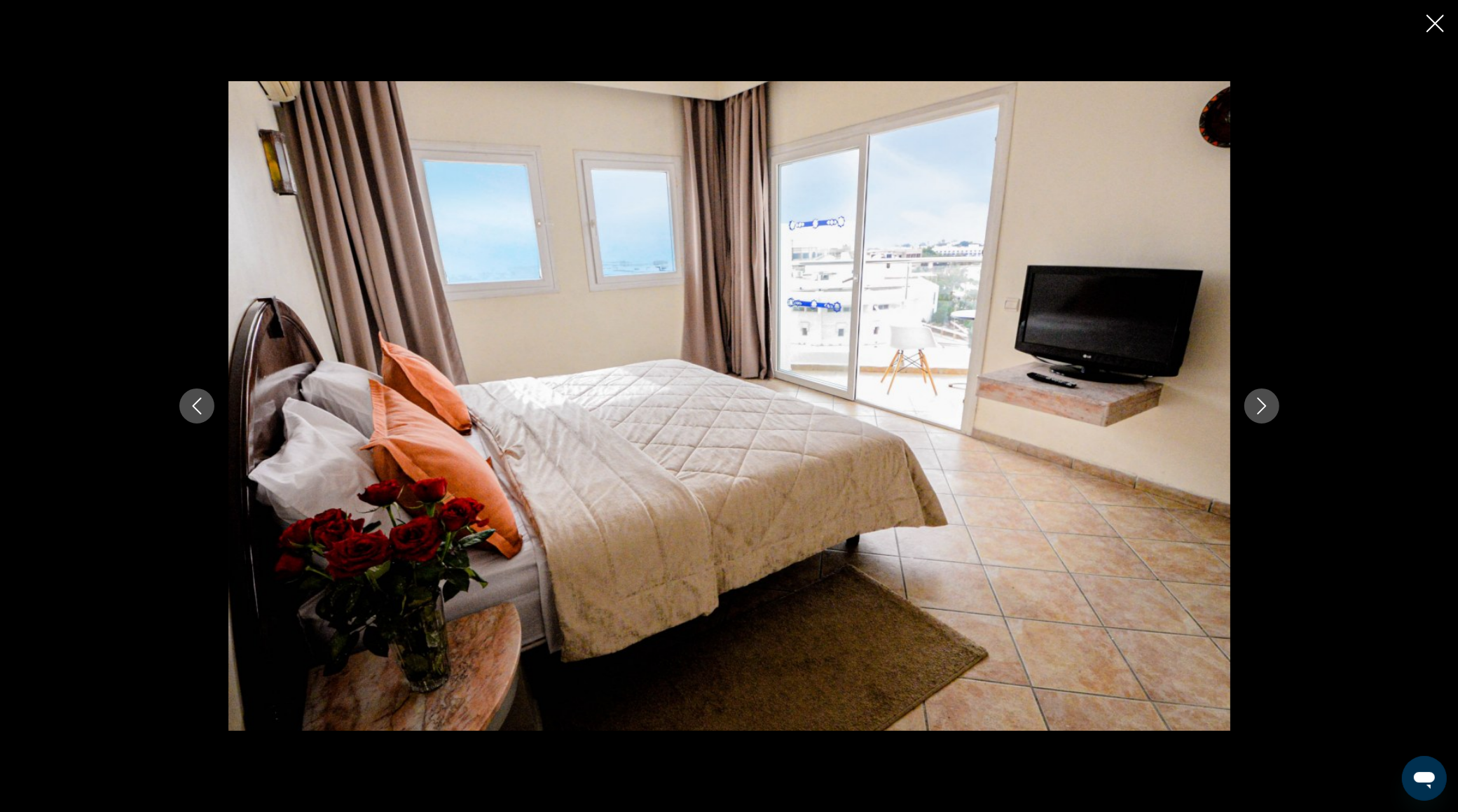
click at [1265, 407] on icon "Next image" at bounding box center [1262, 406] width 17 height 17
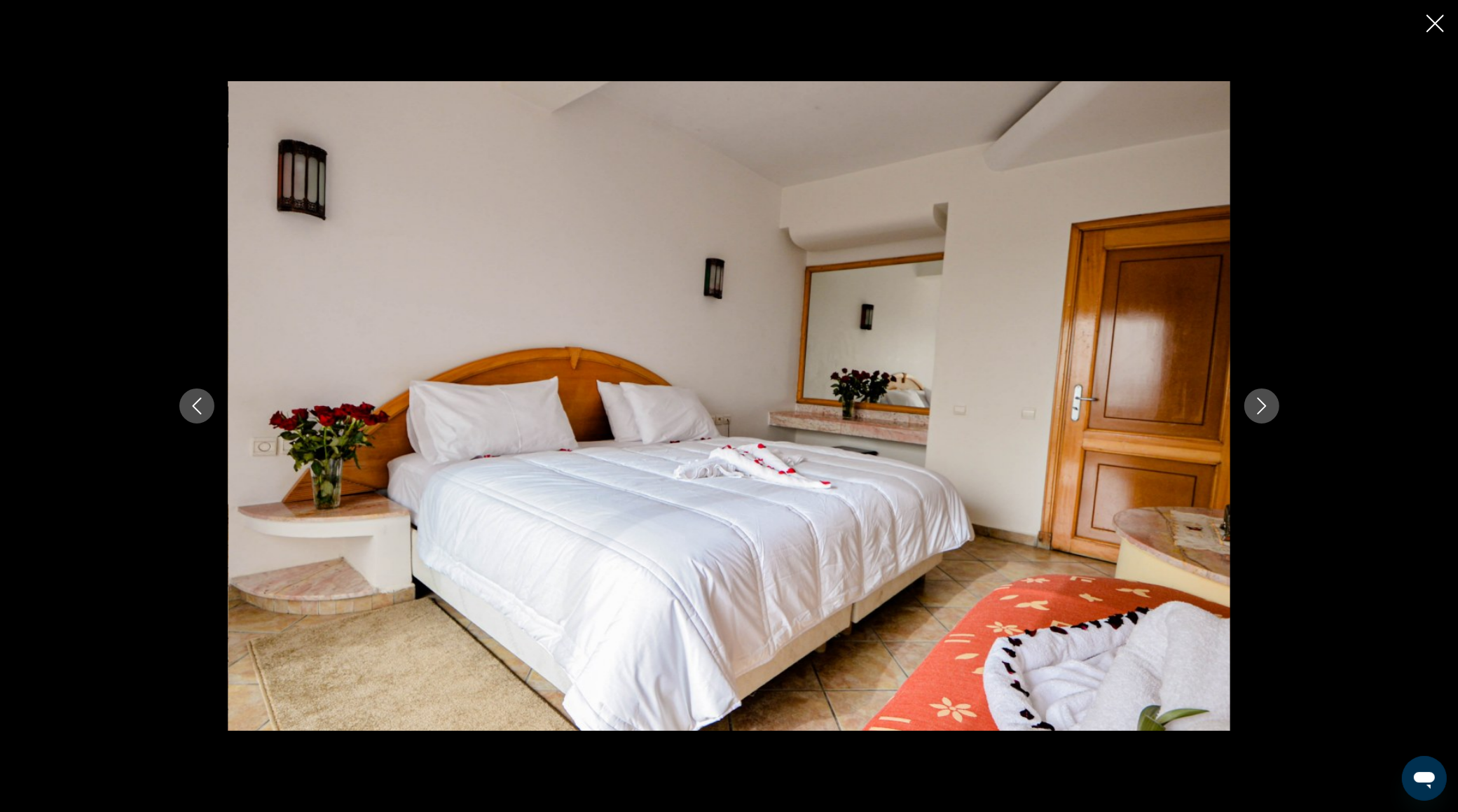
click at [1265, 407] on icon "Next image" at bounding box center [1262, 406] width 17 height 17
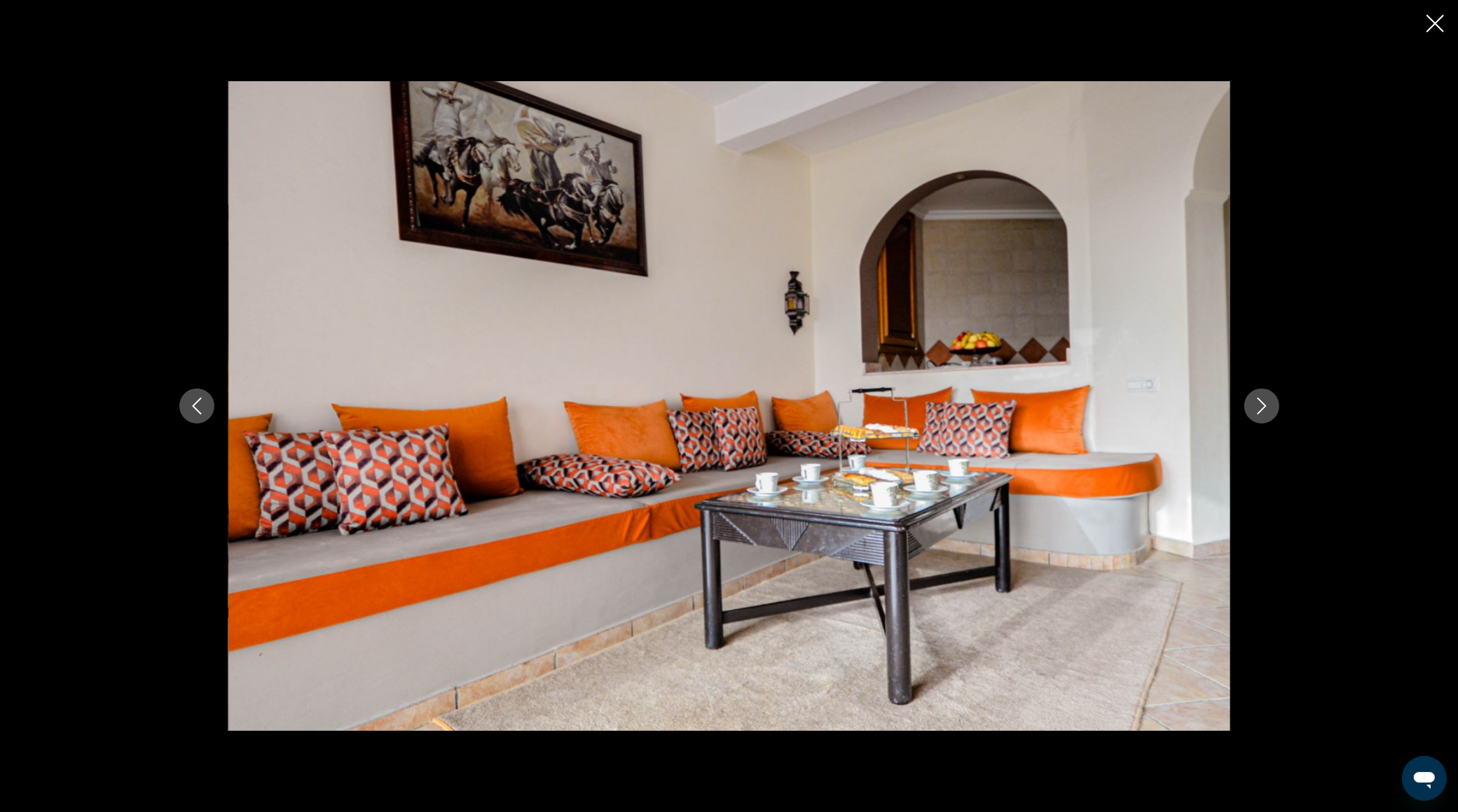
click at [1265, 407] on icon "Next image" at bounding box center [1262, 406] width 17 height 17
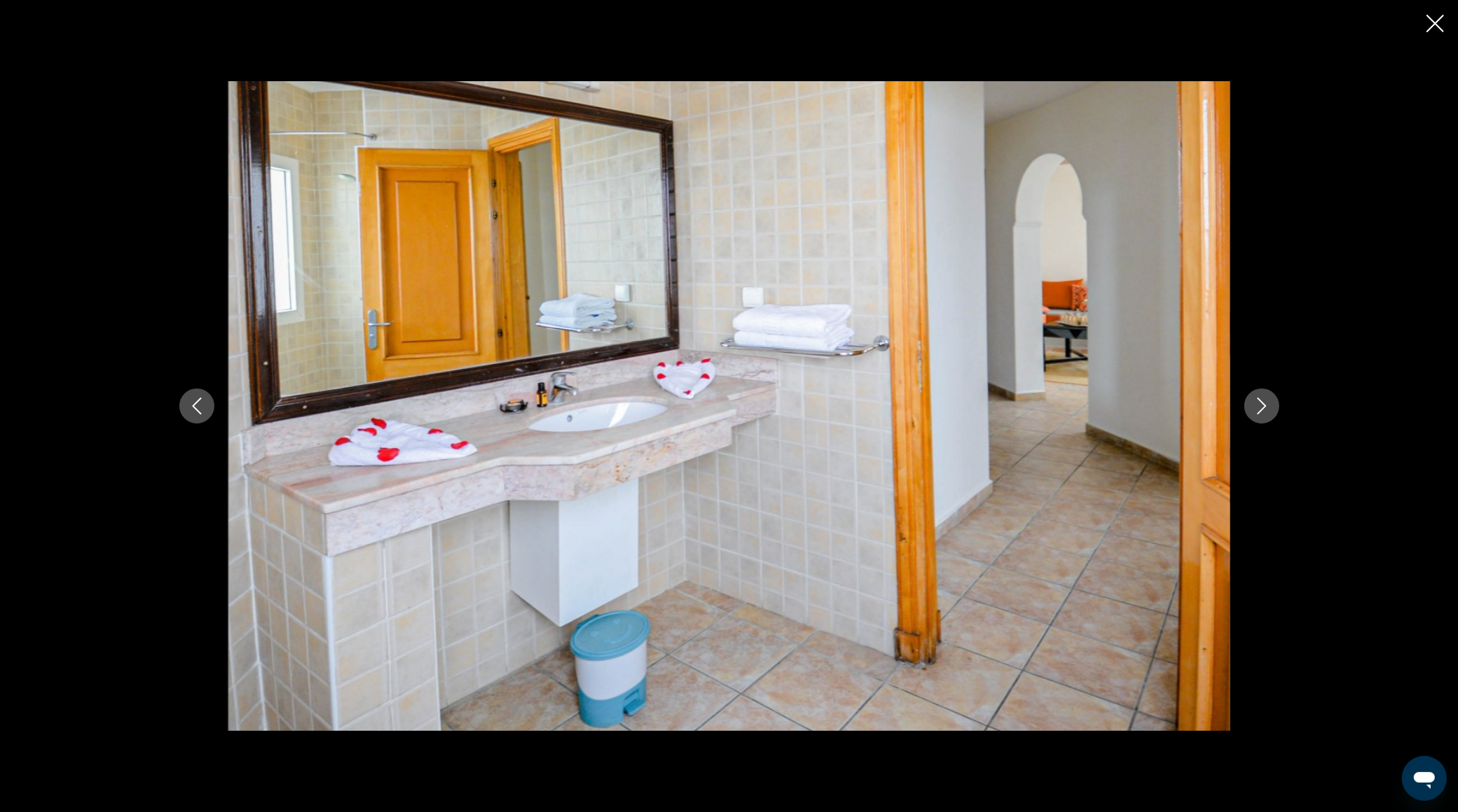
click at [1265, 407] on icon "Next image" at bounding box center [1262, 406] width 17 height 17
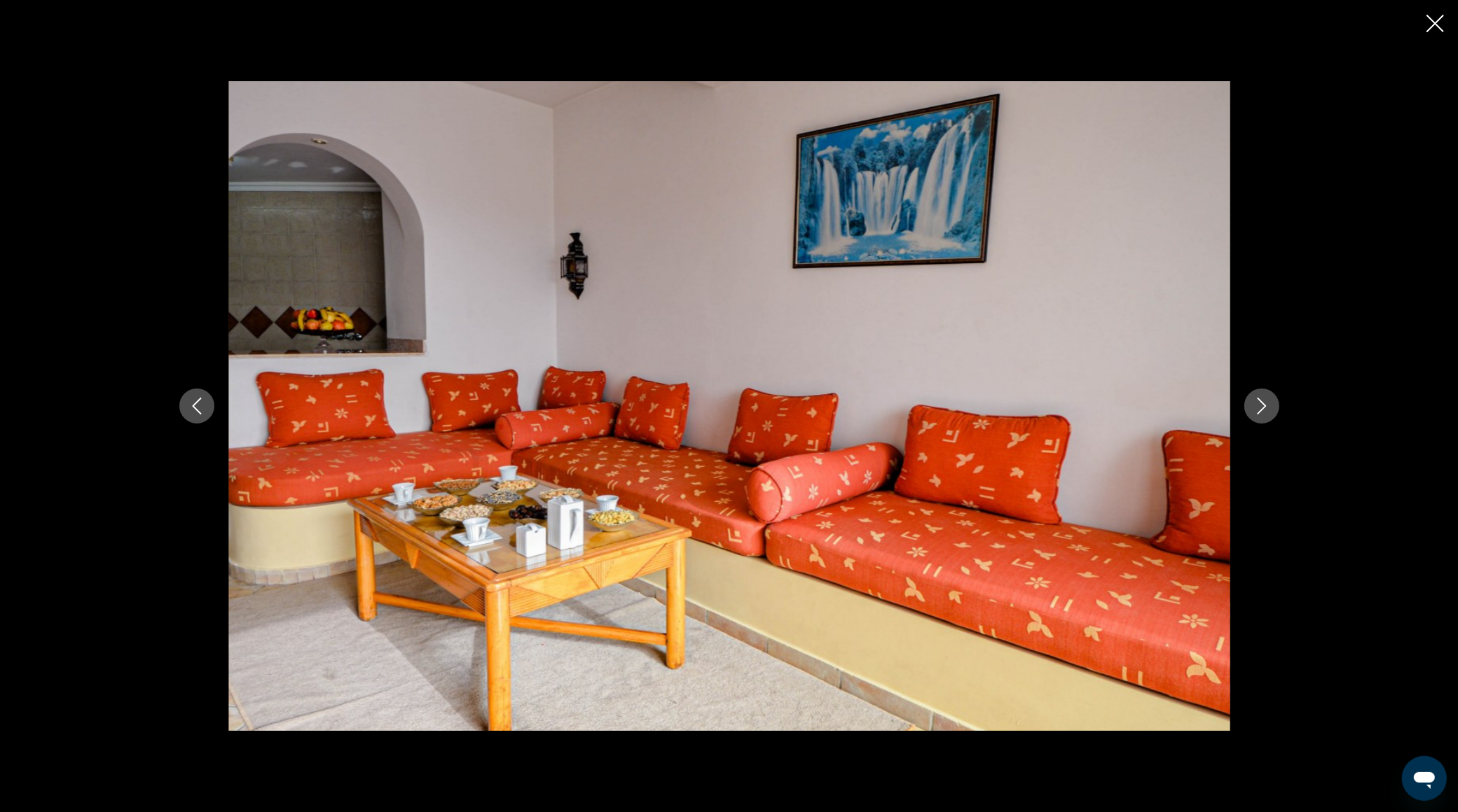
click at [1265, 407] on icon "Next image" at bounding box center [1262, 406] width 17 height 17
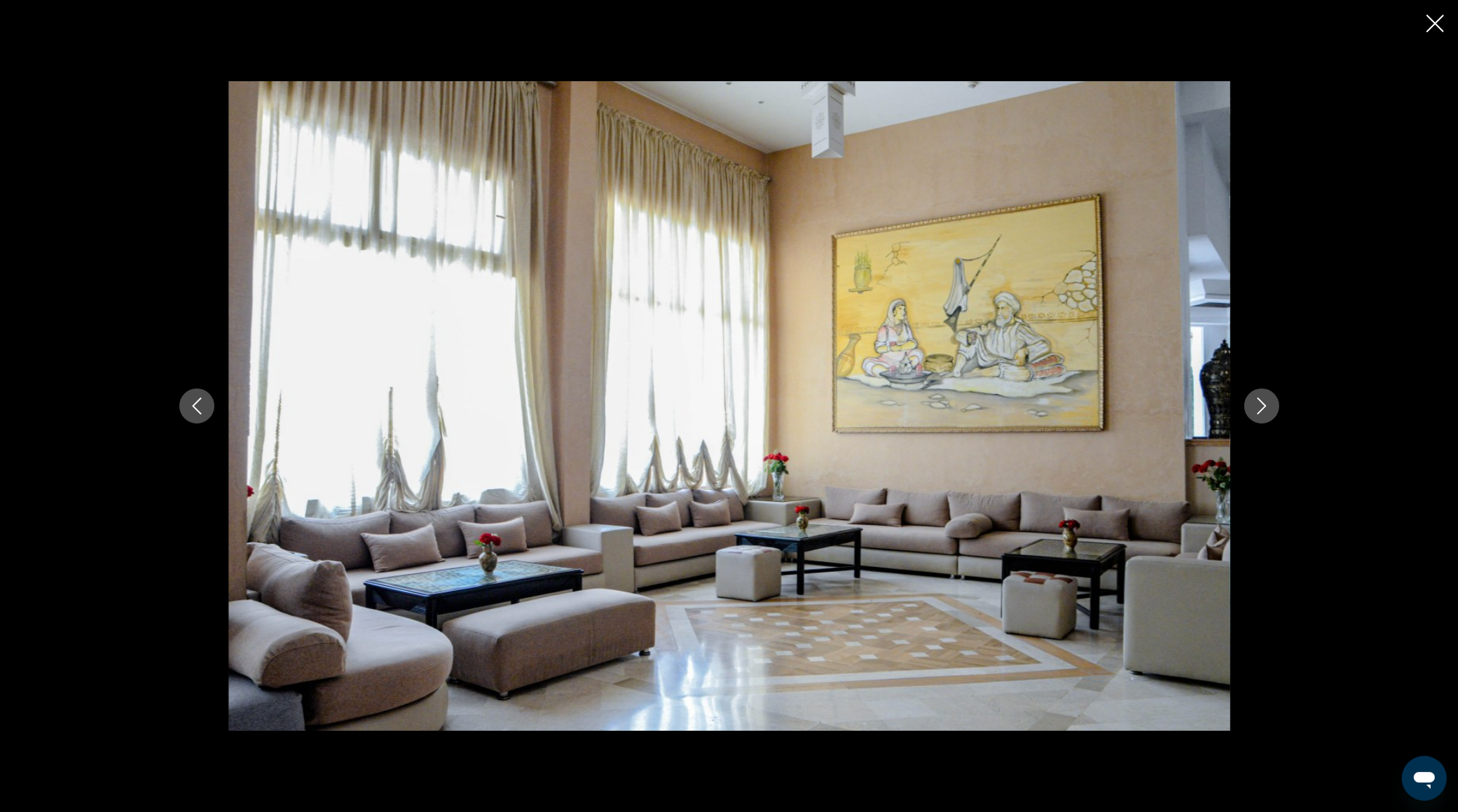
click at [1265, 407] on icon "Next image" at bounding box center [1262, 406] width 17 height 17
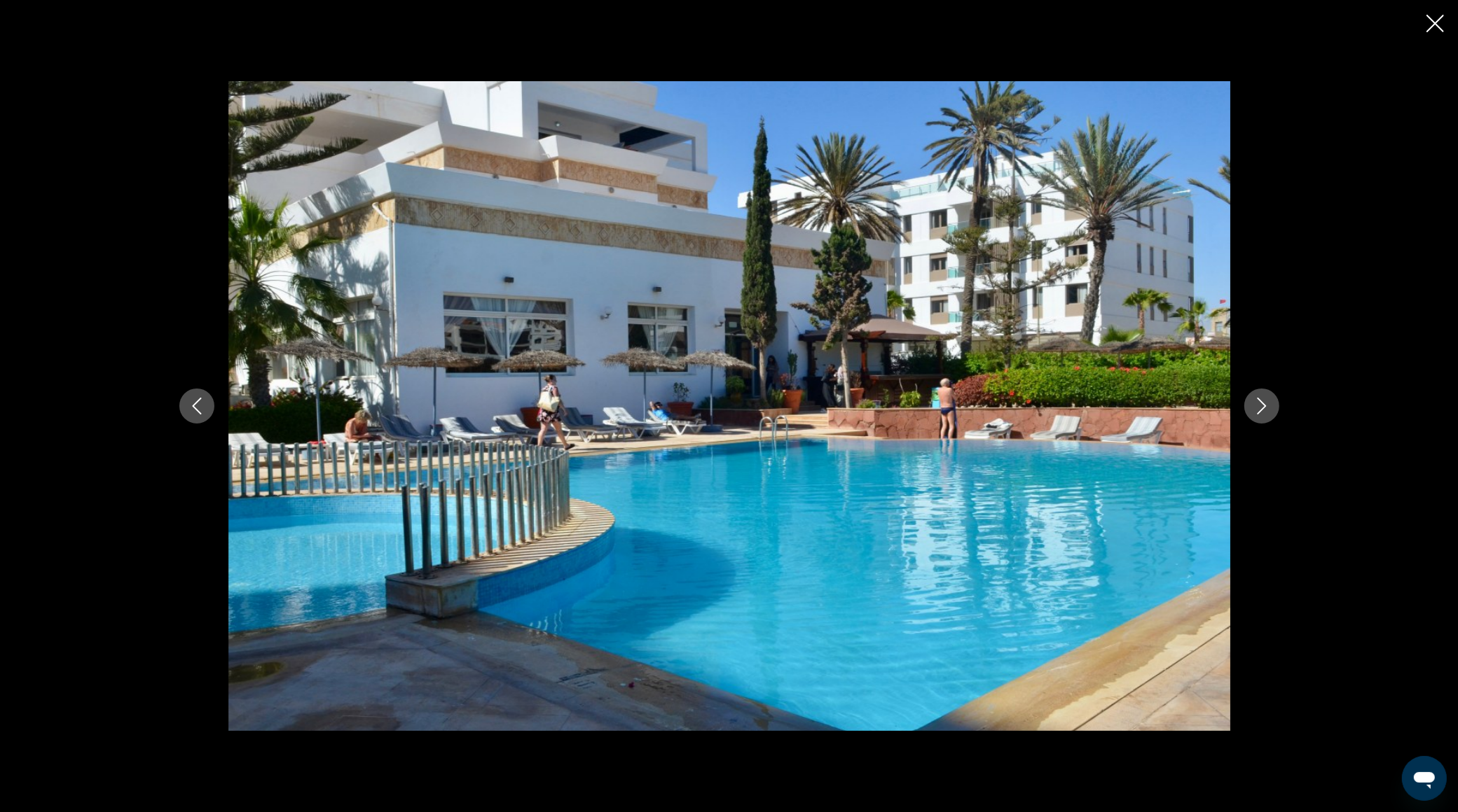
click at [1426, 36] on button "Close slideshow" at bounding box center [1435, 25] width 18 height 22
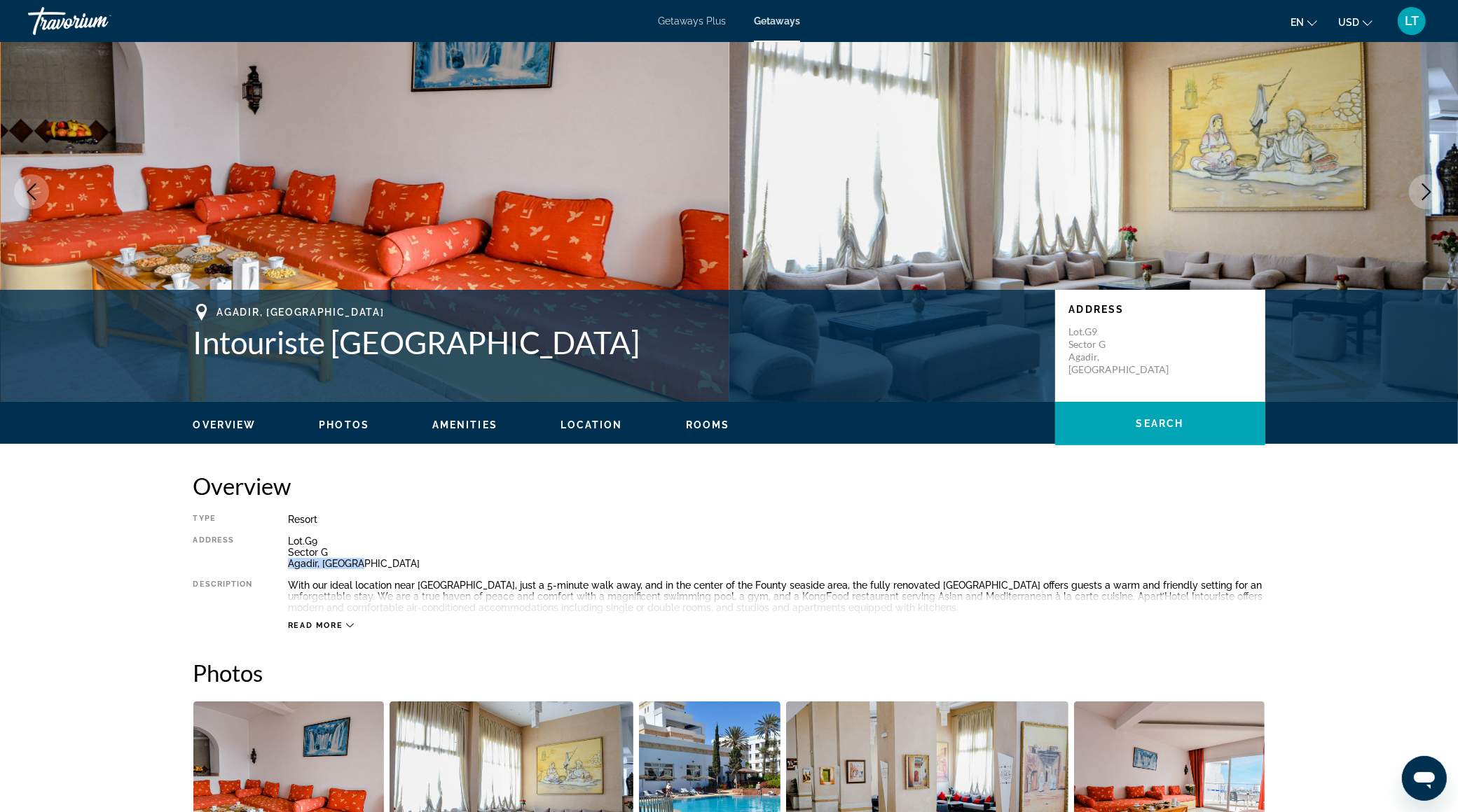
scroll to position [36, 0]
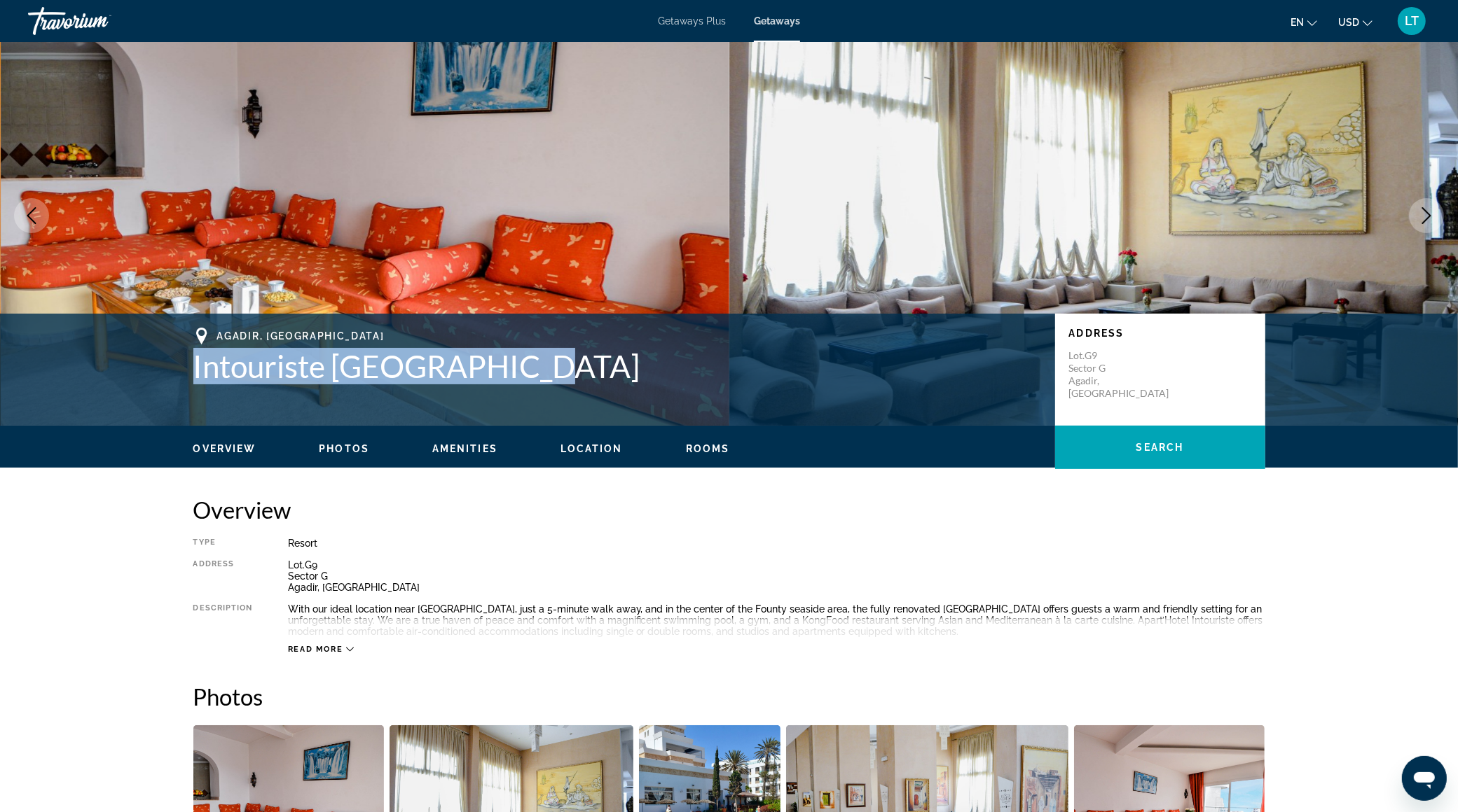
drag, startPoint x: 191, startPoint y: 369, endPoint x: 535, endPoint y: 373, distance: 344.0
click at [535, 372] on div "[GEOGRAPHIC_DATA], [GEOGRAPHIC_DATA] Intouriste Agadir Resort Address [GEOGRAPH…" at bounding box center [729, 370] width 1128 height 84
copy h1 "Intouriste [GEOGRAPHIC_DATA]"
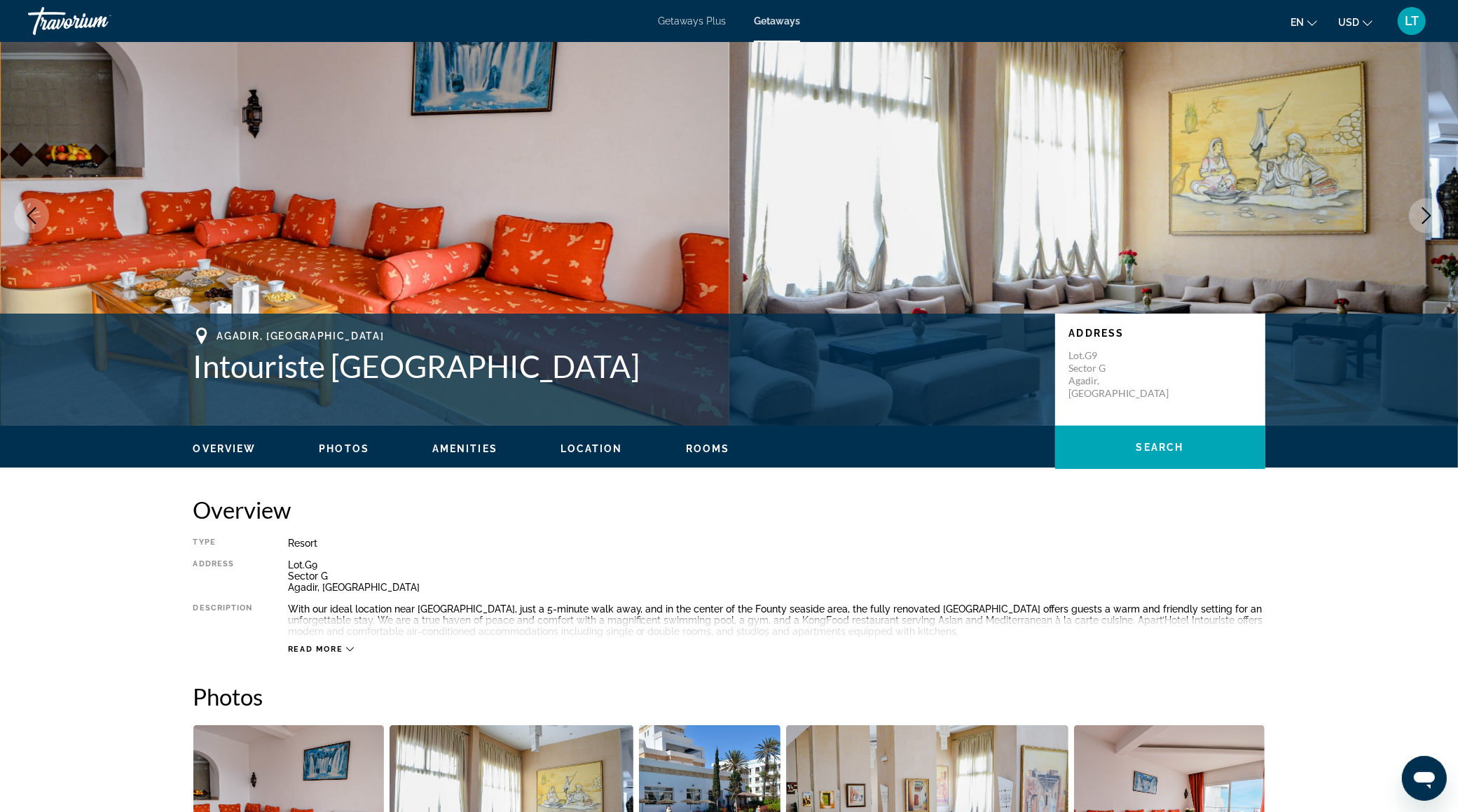
click at [660, 534] on div "Overview Type Resort All-Inclusive No All-Inclusive Address [GEOGRAPHIC_DATA], …" at bounding box center [729, 575] width 1071 height 159
click at [1409, 19] on span "LT" at bounding box center [1412, 21] width 14 height 14
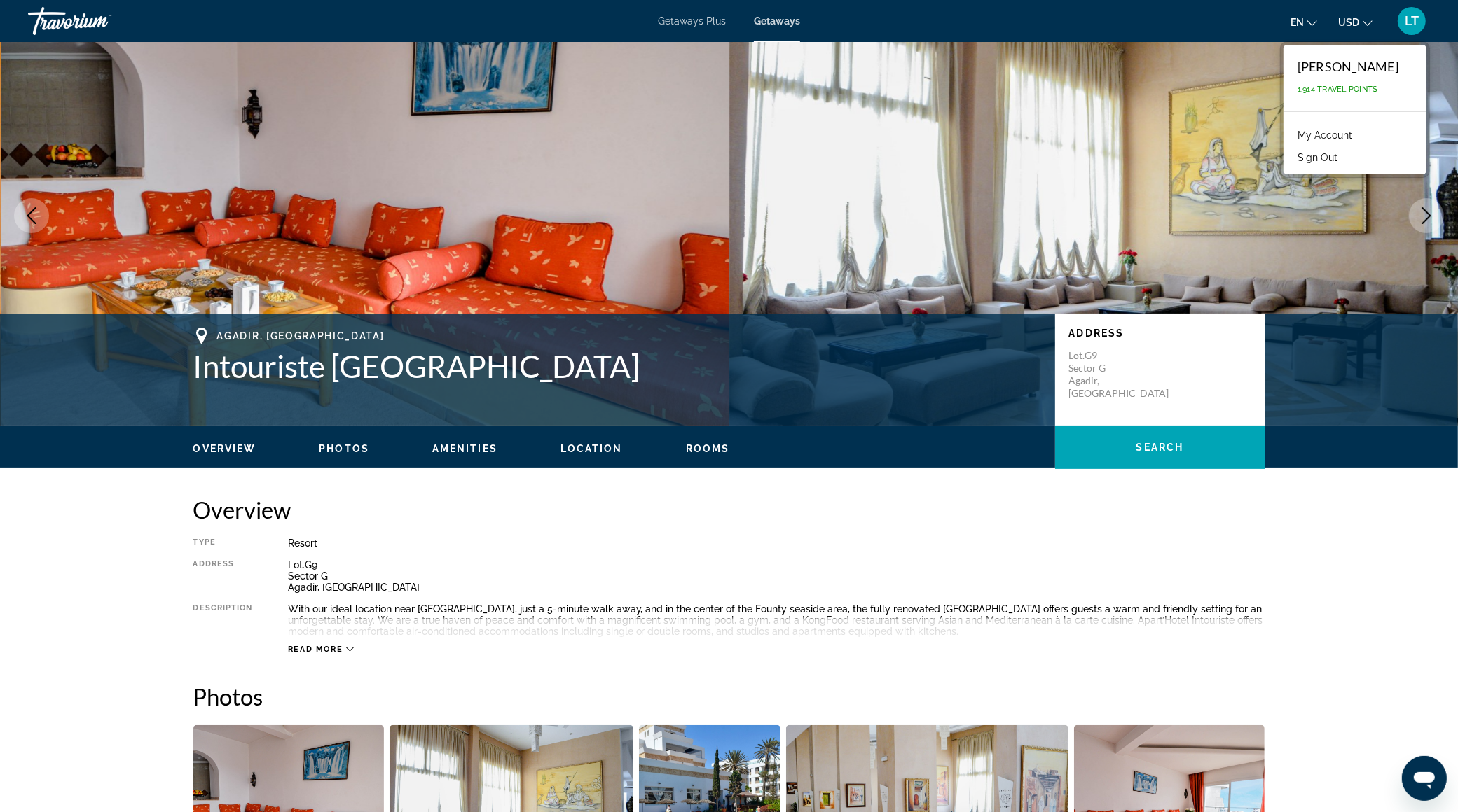
click at [841, 641] on div "Read more" at bounding box center [776, 635] width 977 height 39
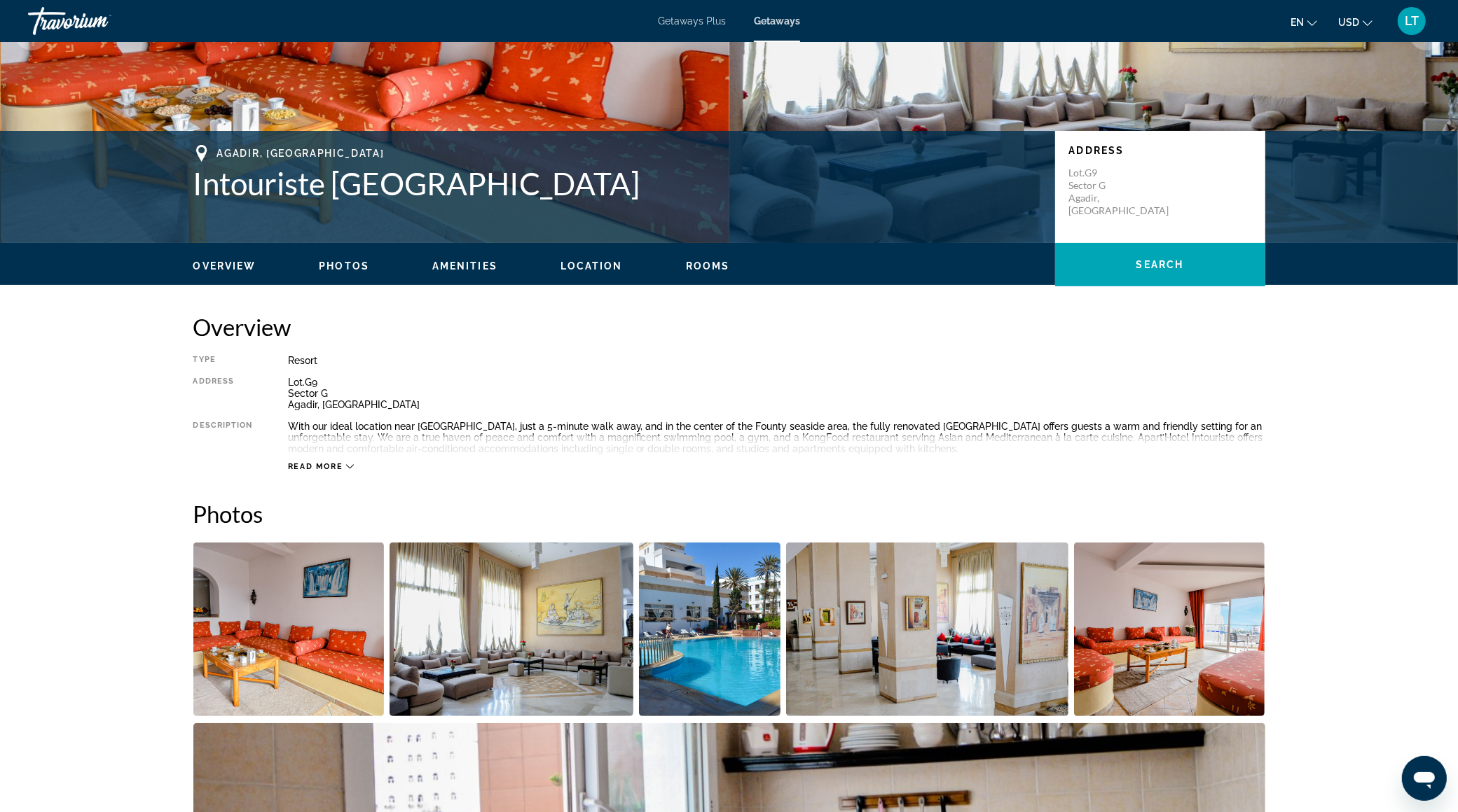
scroll to position [224, 0]
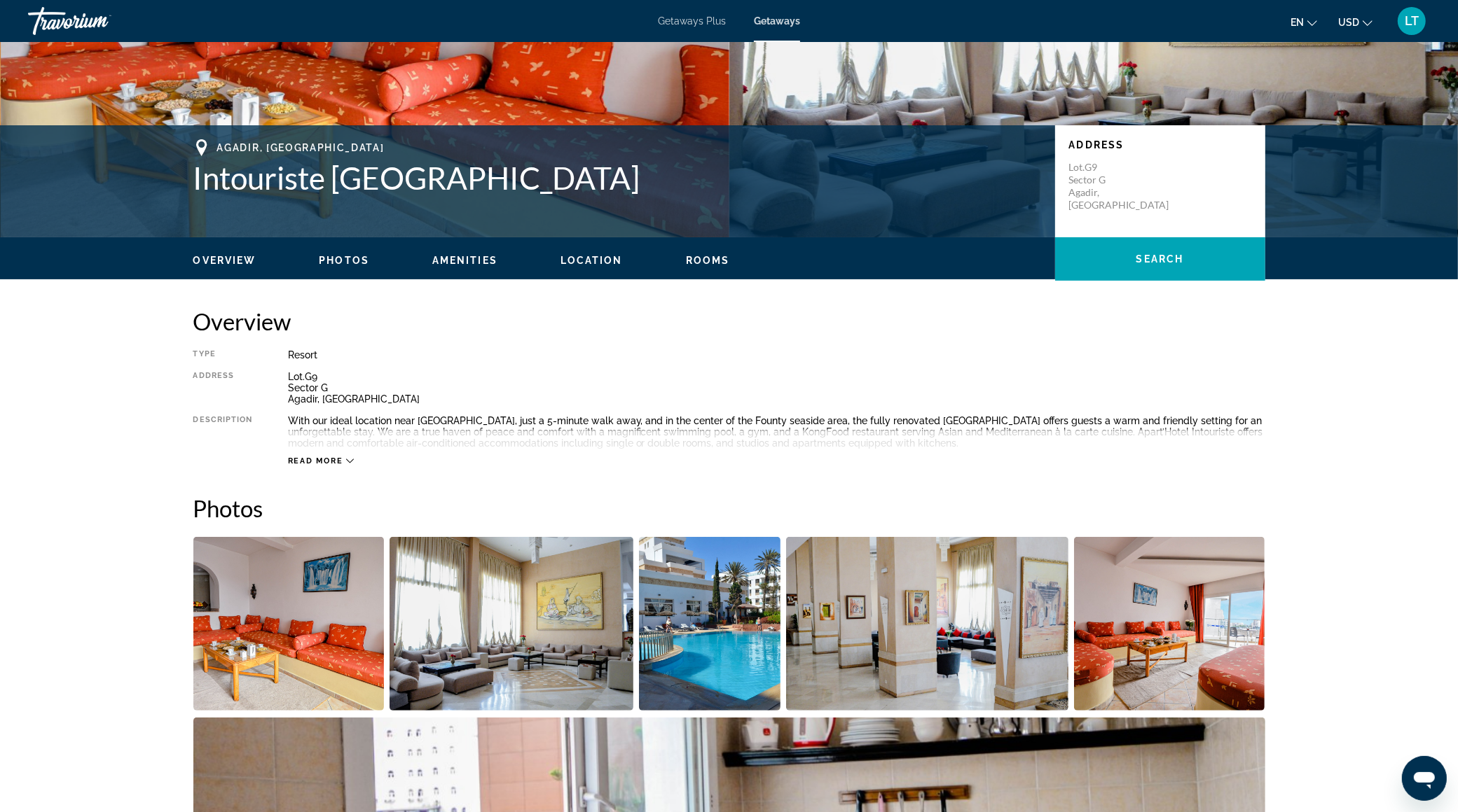
click at [346, 457] on icon "Main content" at bounding box center [349, 461] width 8 height 8
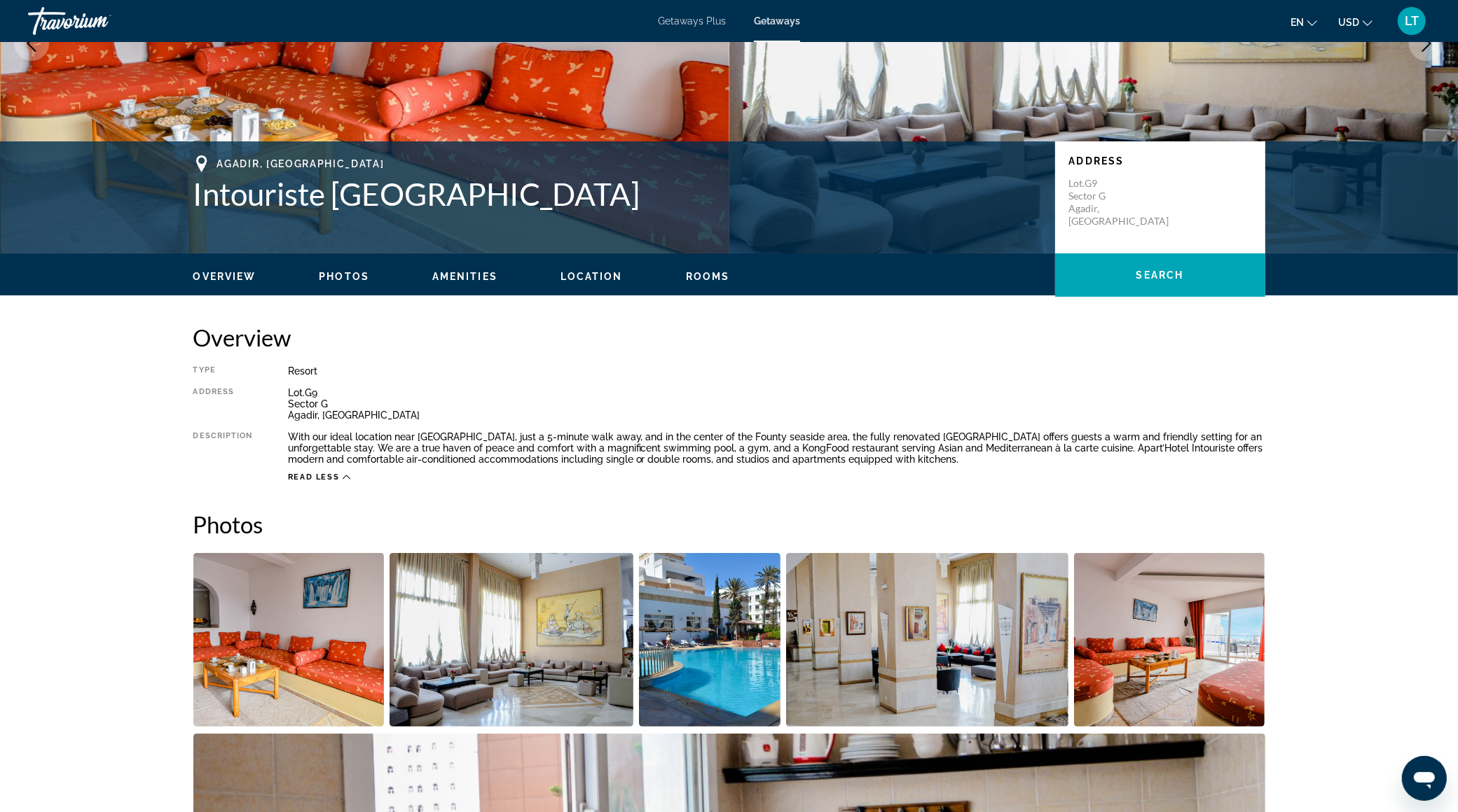
scroll to position [0, 0]
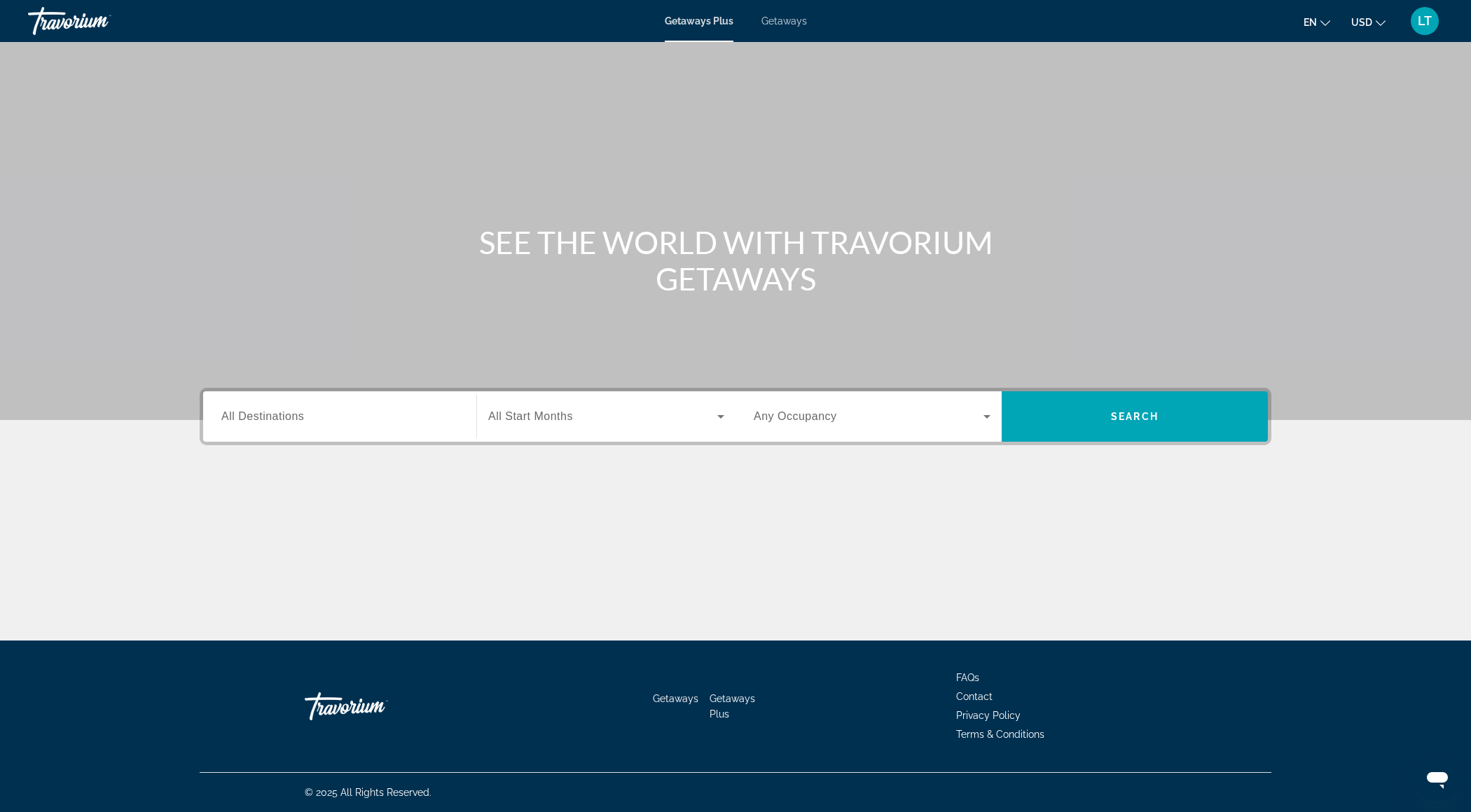
click at [563, 118] on div "Main content" at bounding box center [735, 210] width 1471 height 420
click at [781, 22] on span "Getaways" at bounding box center [784, 21] width 46 height 11
